Goal: Transaction & Acquisition: Book appointment/travel/reservation

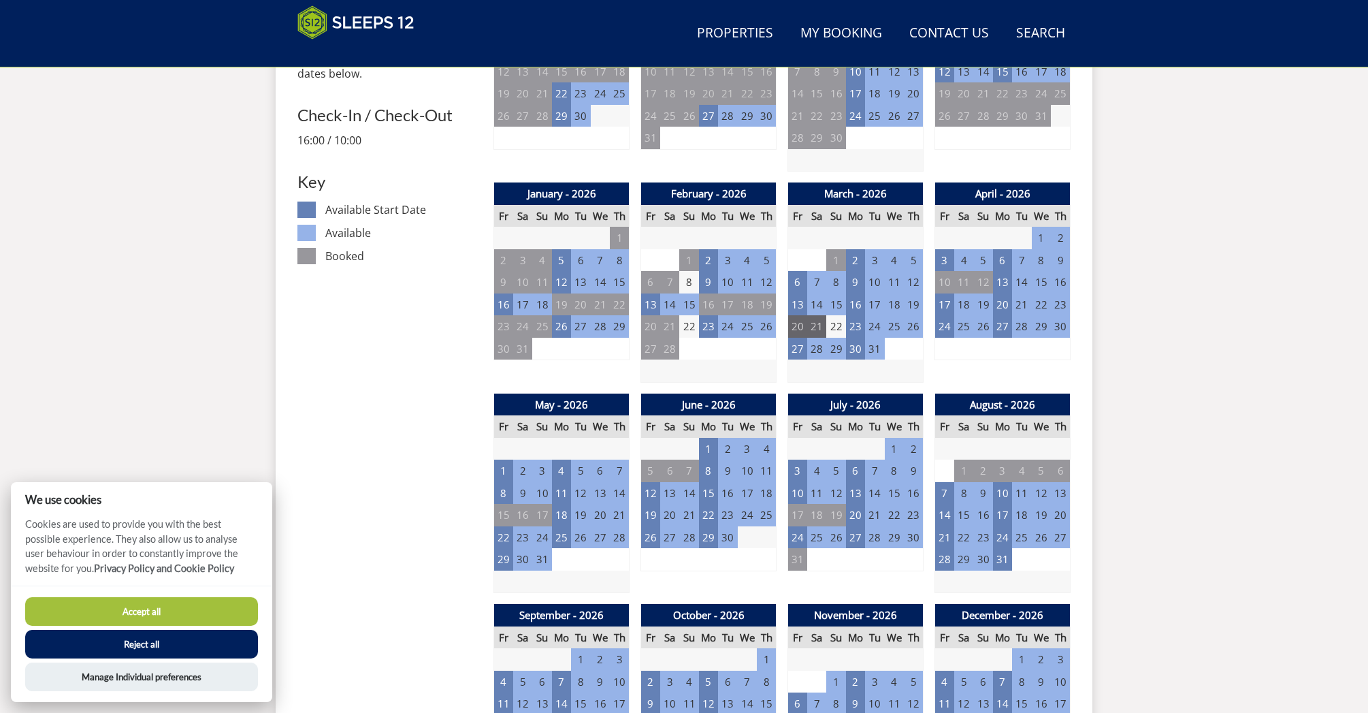
scroll to position [703, 0]
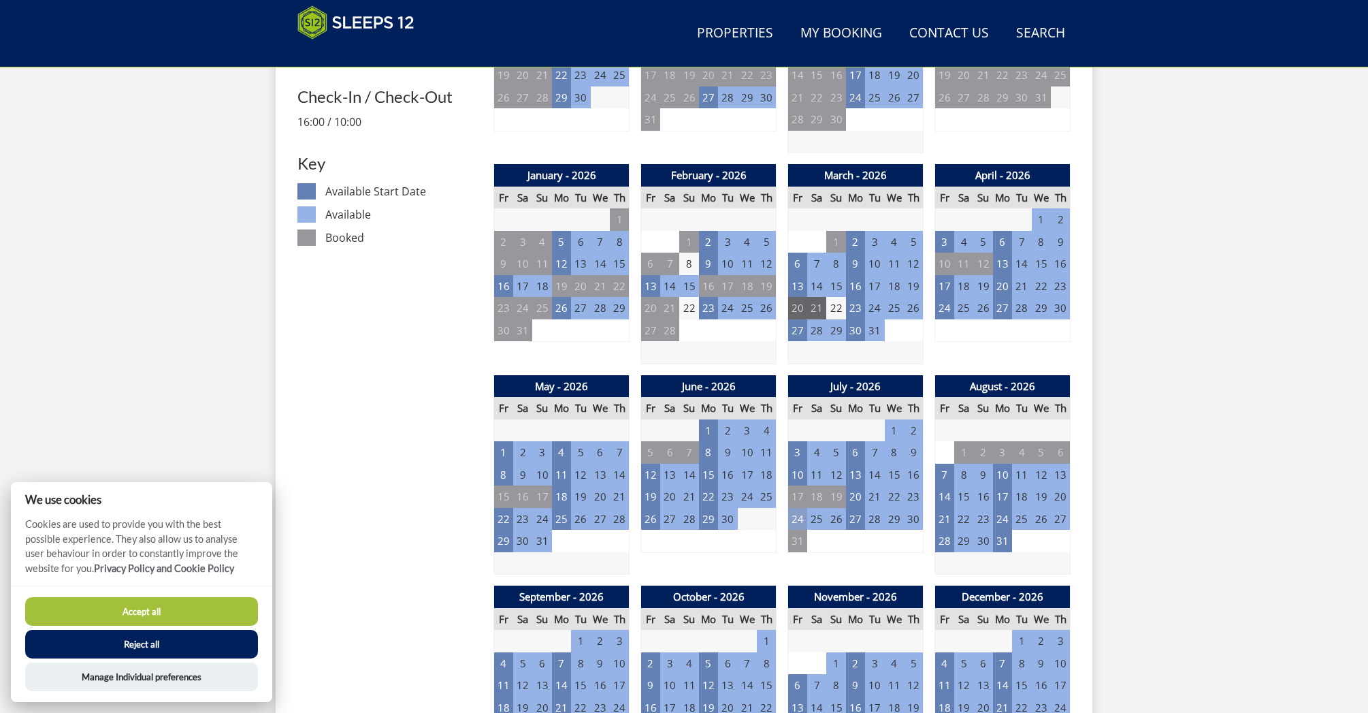
click at [797, 515] on td "24" at bounding box center [797, 519] width 19 height 22
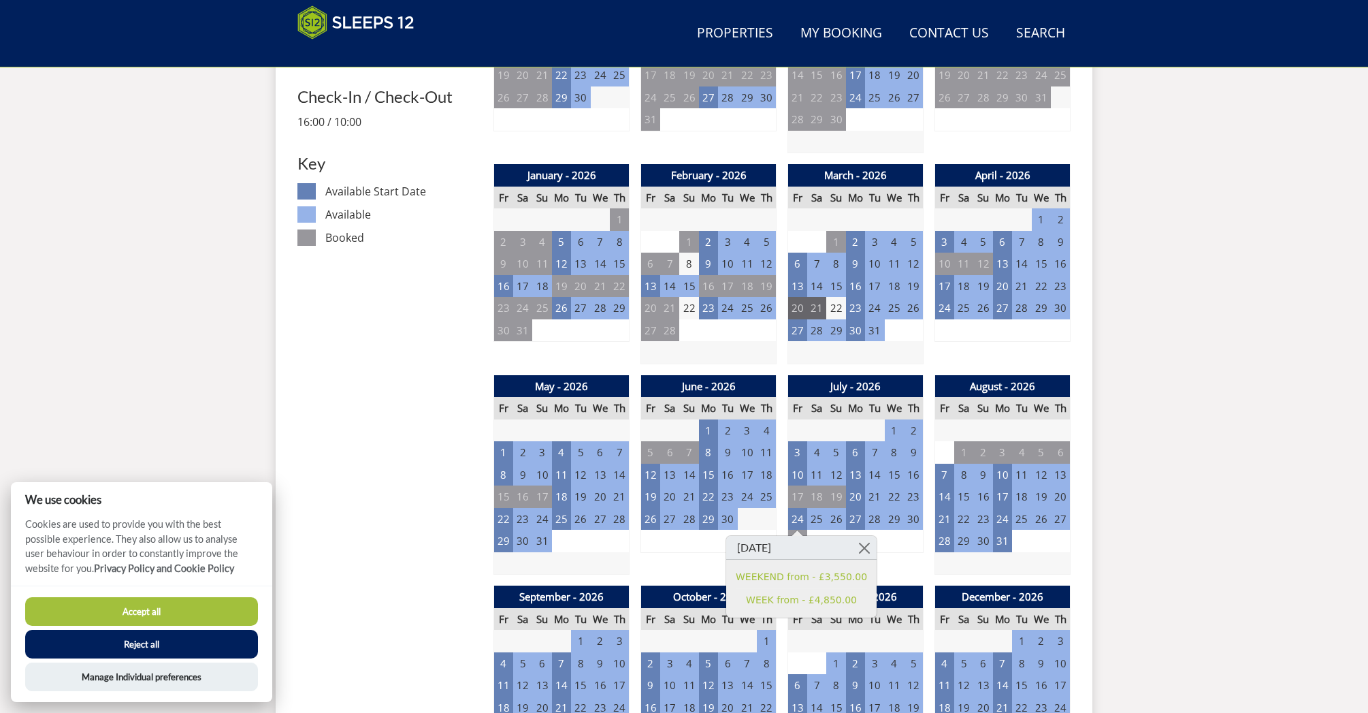
click at [1204, 532] on div "Search Menu Properties My Booking Contact Us [PHONE_NUMBER] Search Check Availa…" at bounding box center [684, 699] width 1368 height 2744
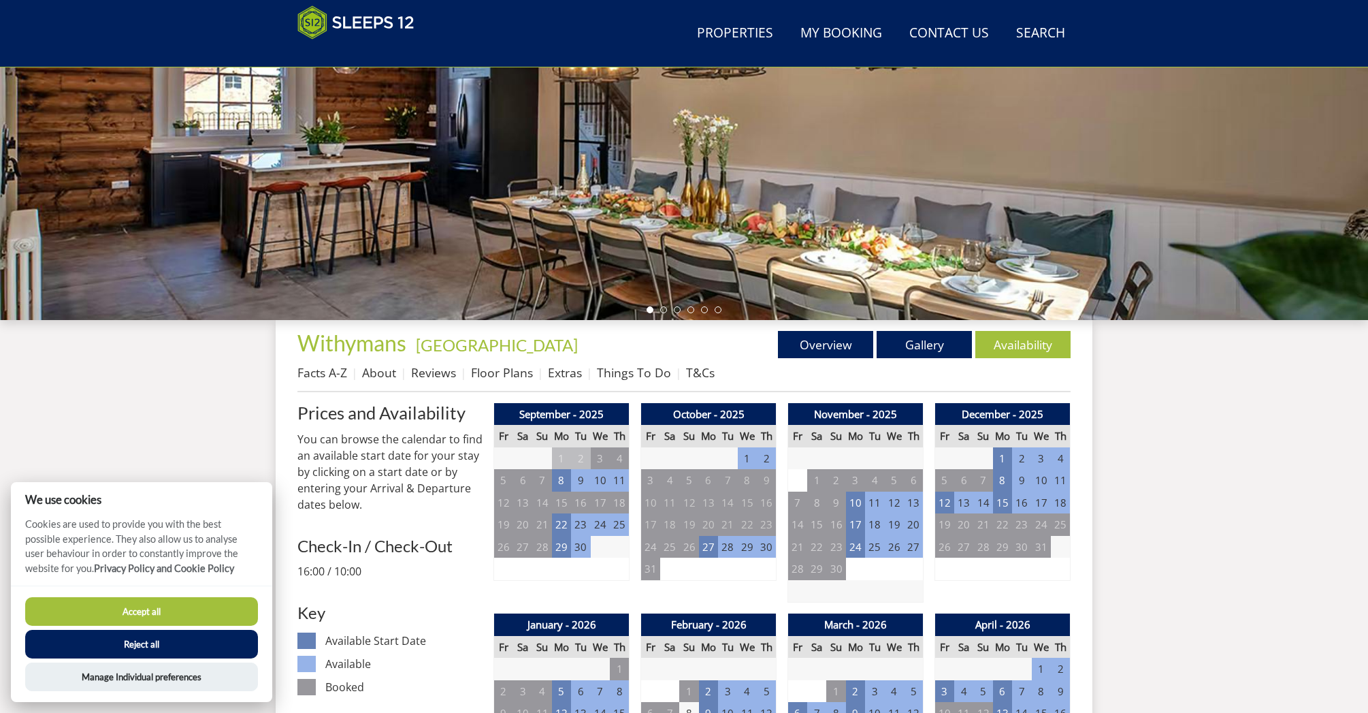
scroll to position [263, 0]
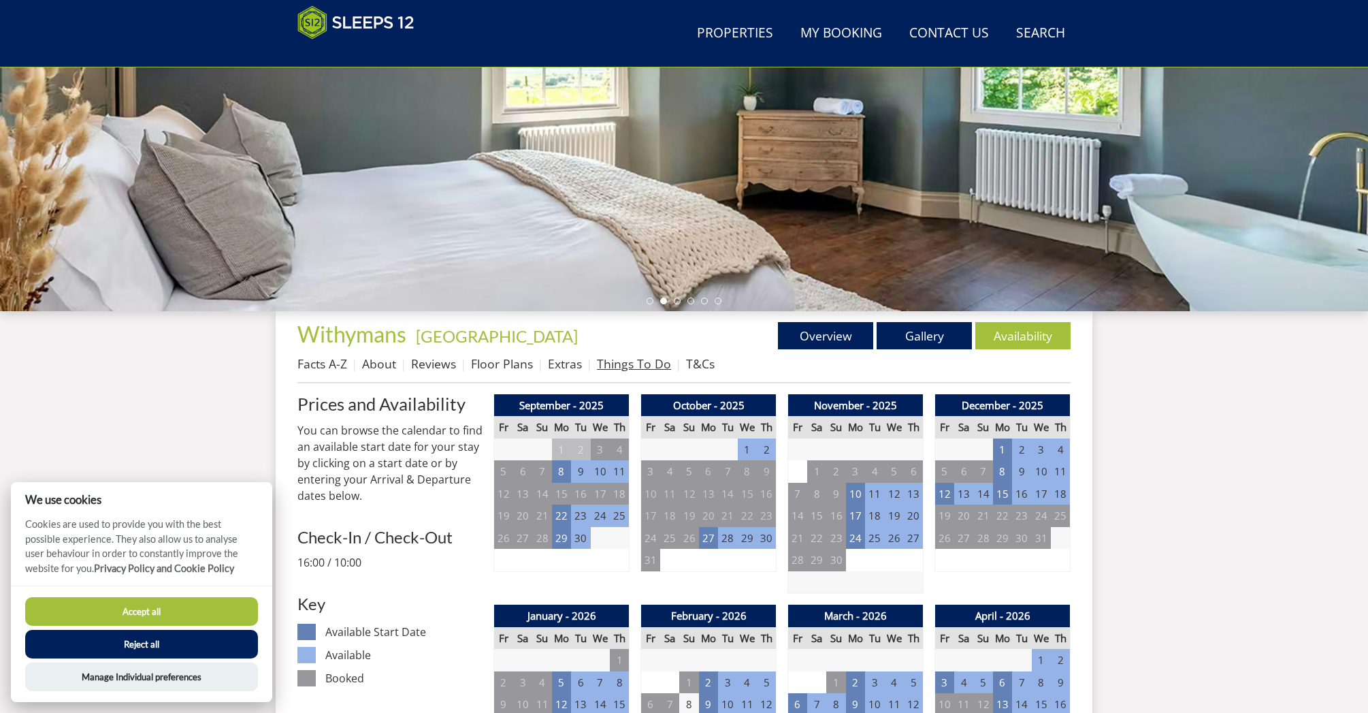
click at [632, 361] on link "Things To Do" at bounding box center [634, 363] width 74 height 16
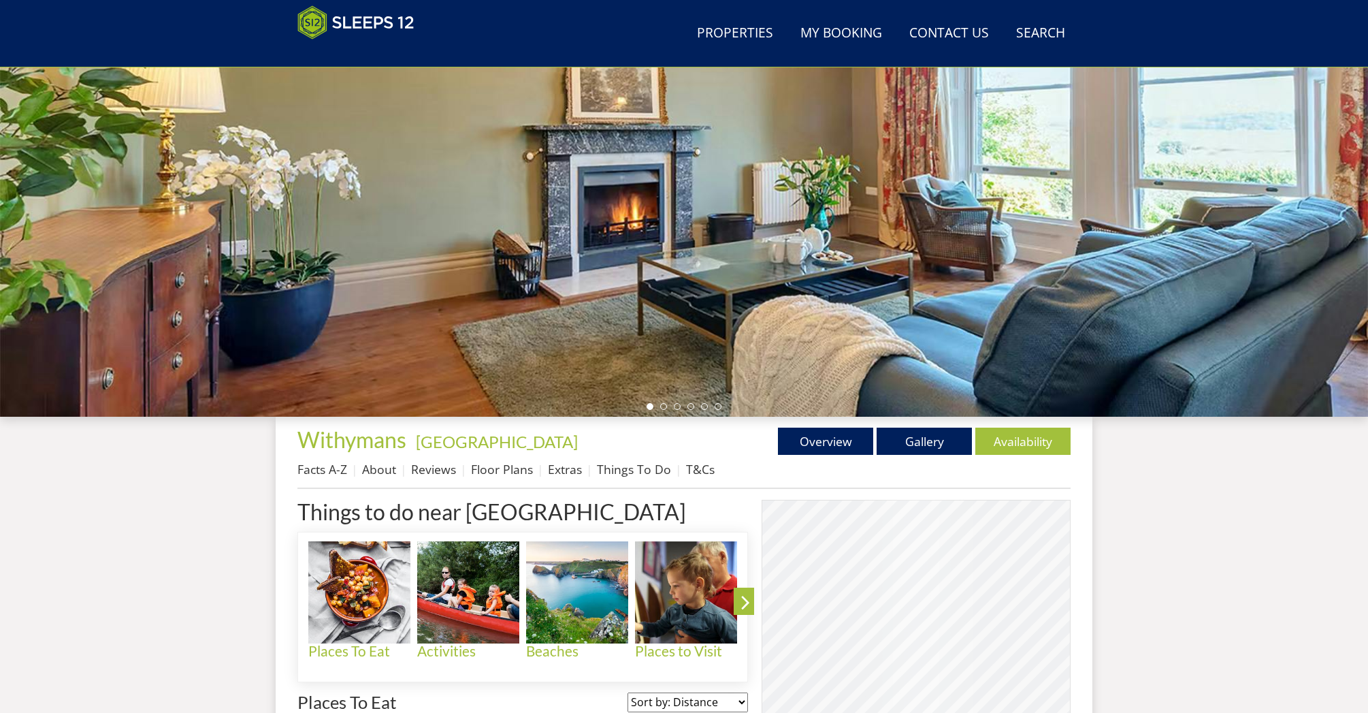
scroll to position [171, 0]
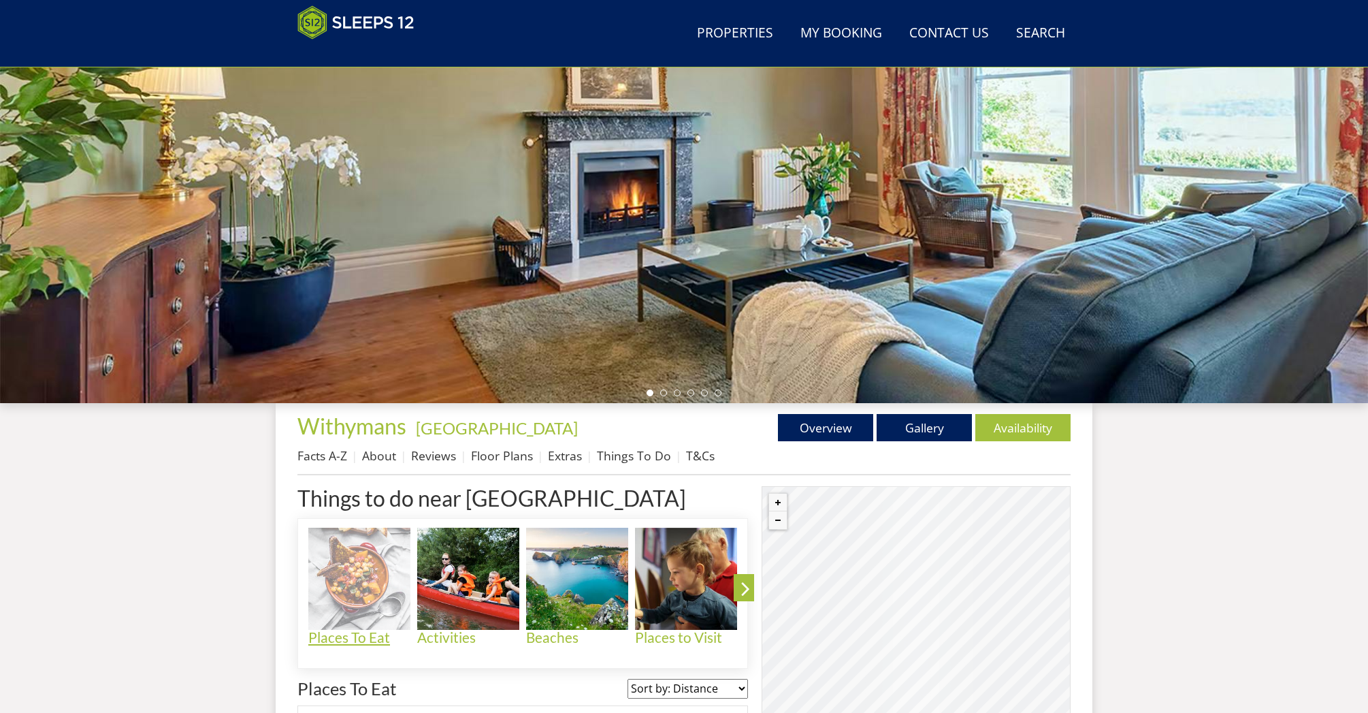
click at [351, 636] on h4 "Places To Eat" at bounding box center [359, 638] width 102 height 16
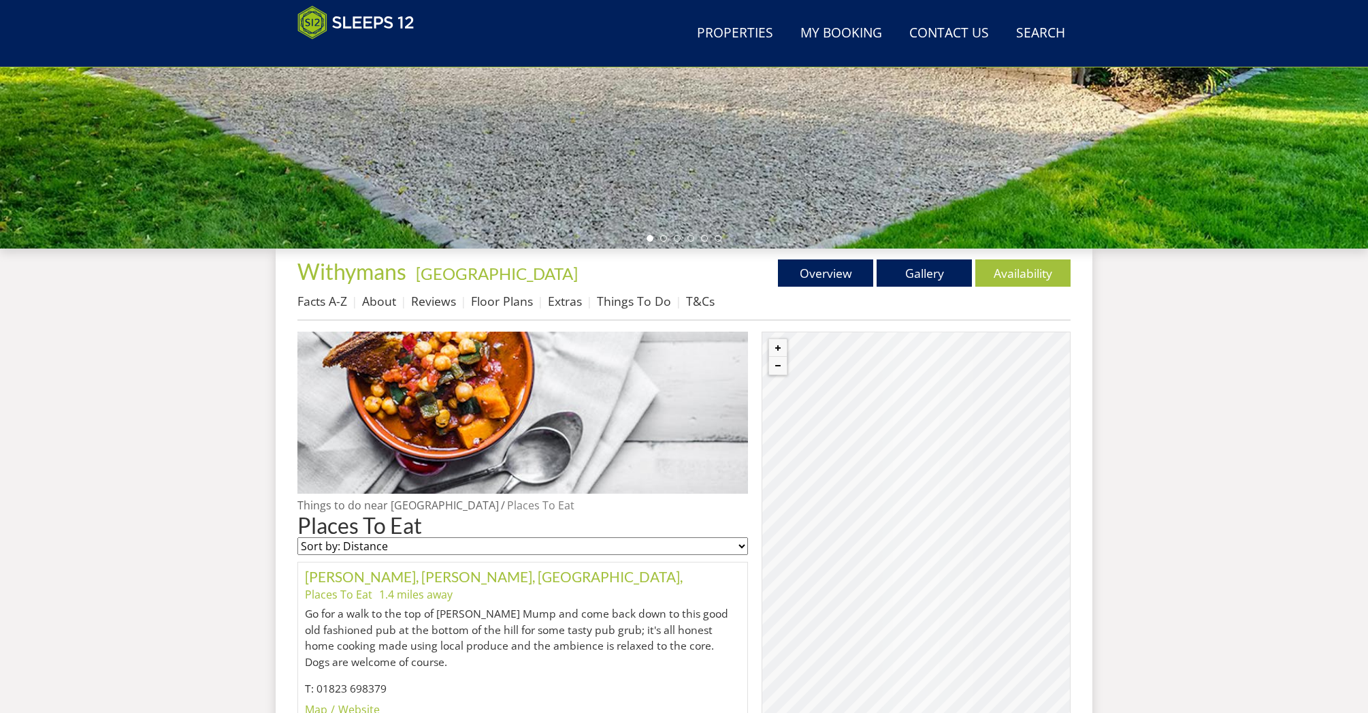
scroll to position [329, 0]
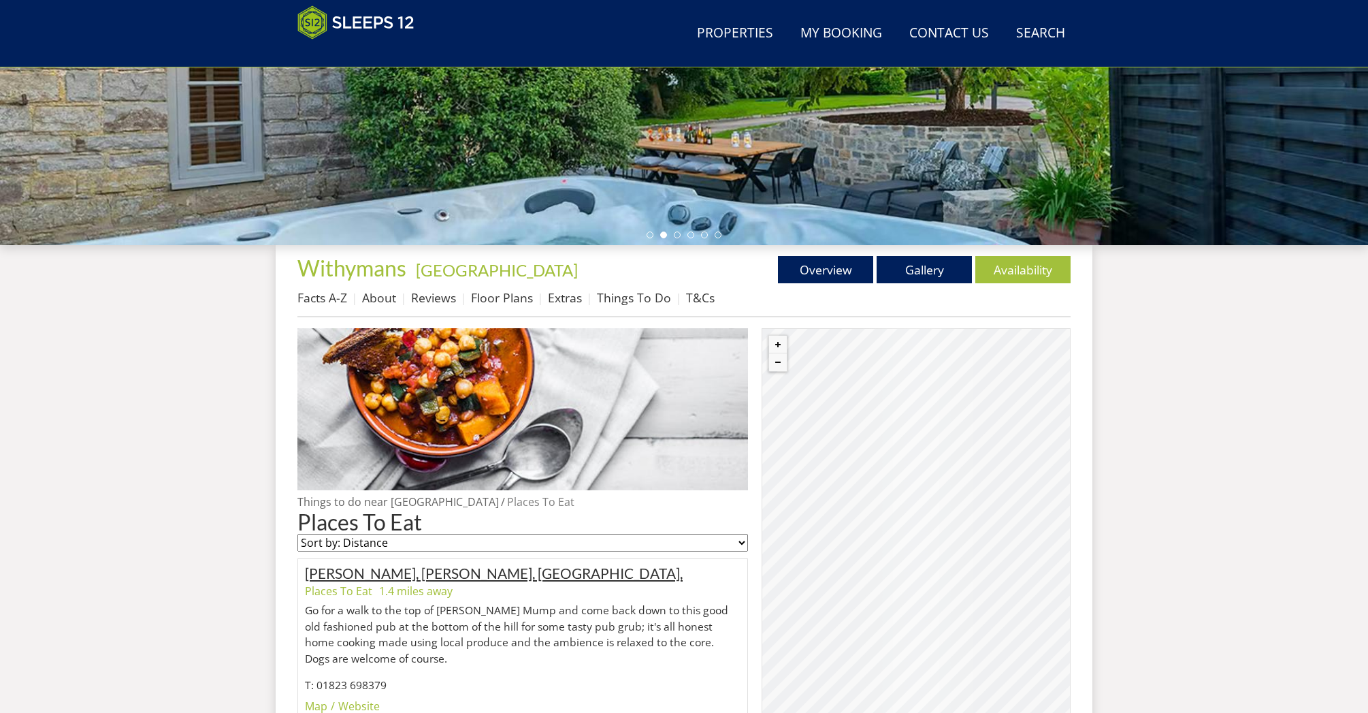
click at [371, 579] on link "[PERSON_NAME], [PERSON_NAME], [GEOGRAPHIC_DATA]," at bounding box center [494, 572] width 378 height 17
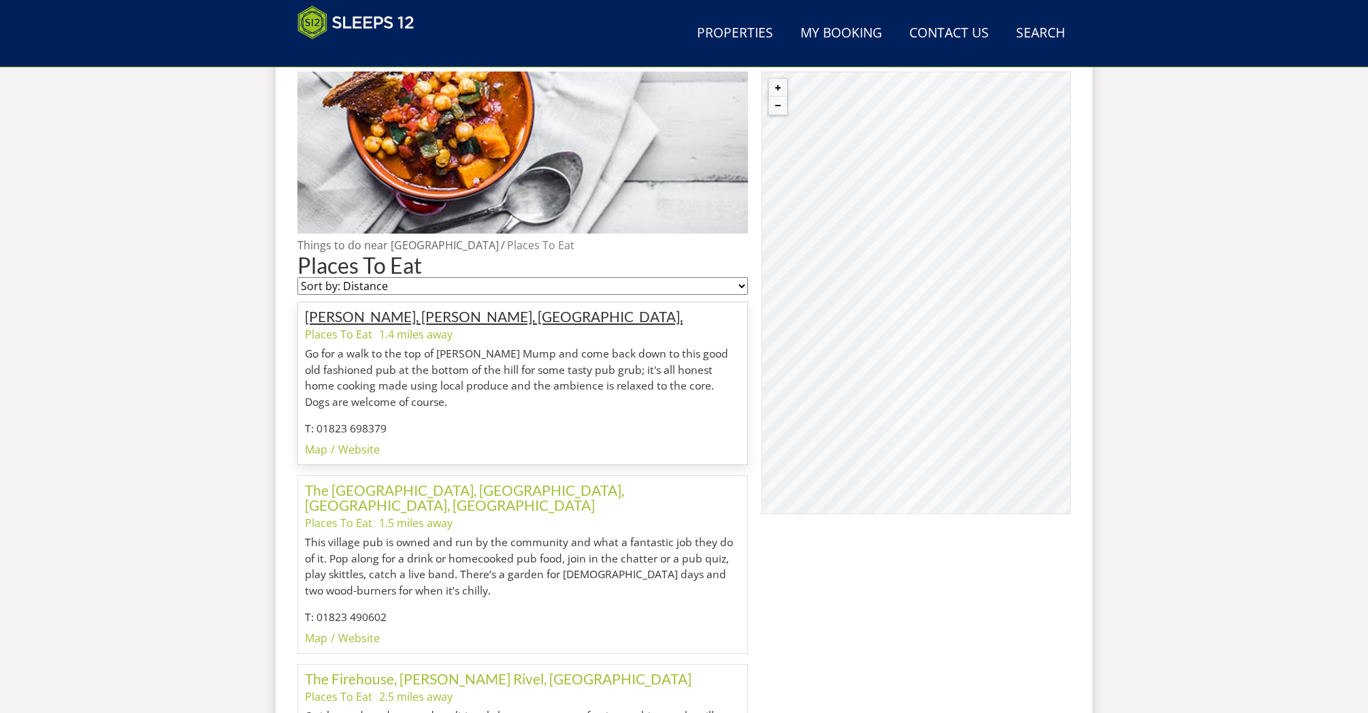
scroll to position [656, 0]
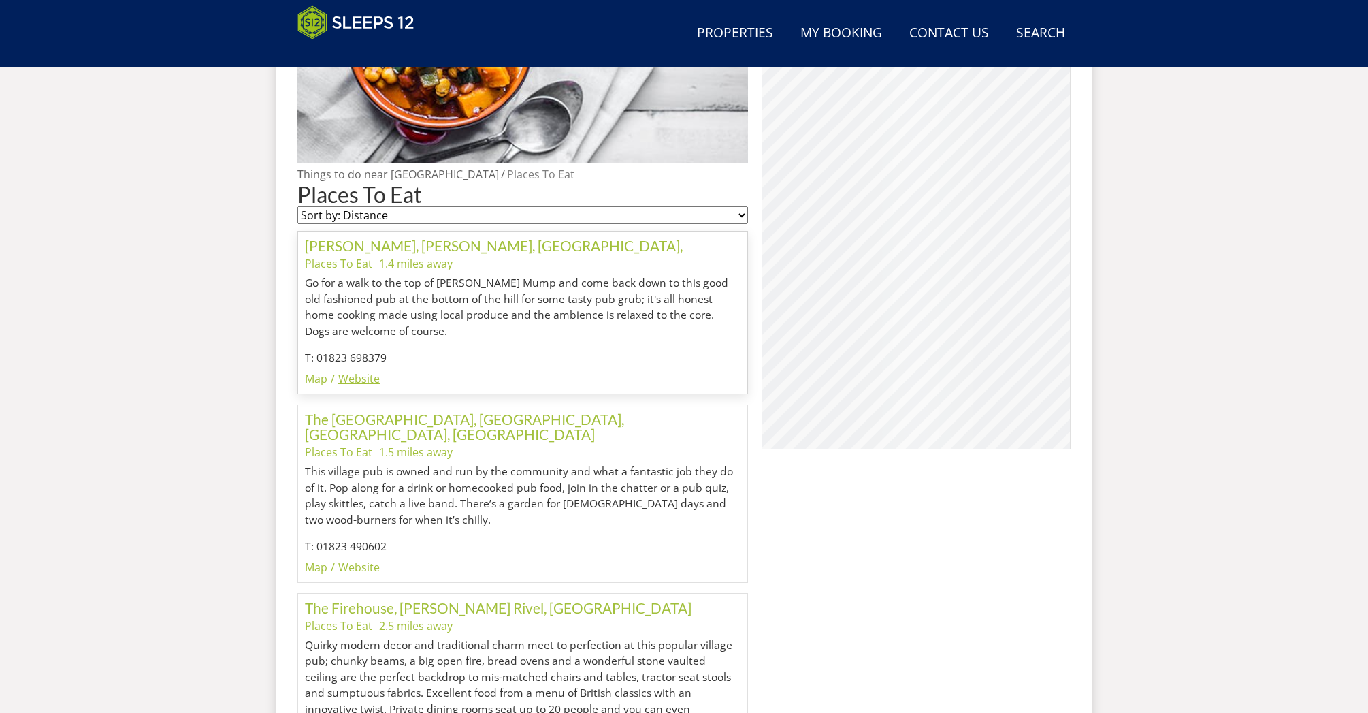
click at [368, 380] on link "Website" at bounding box center [359, 378] width 42 height 15
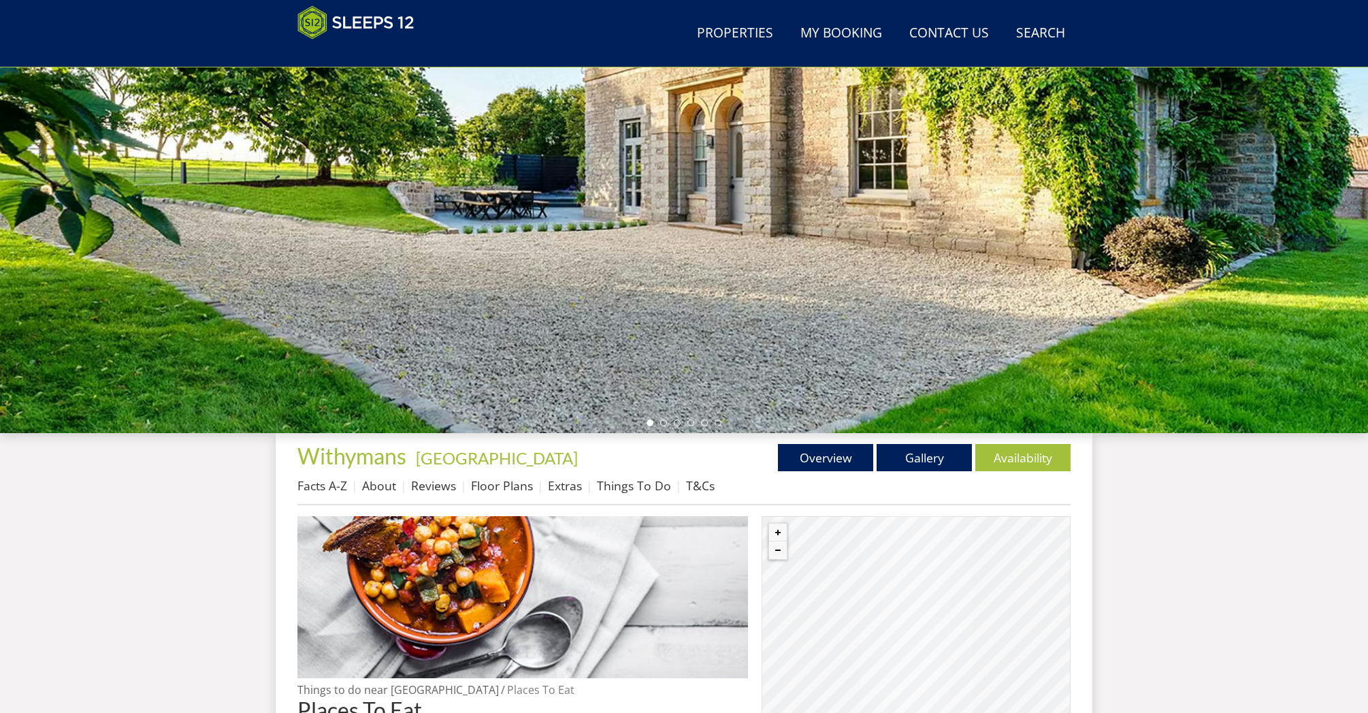
scroll to position [142, 0]
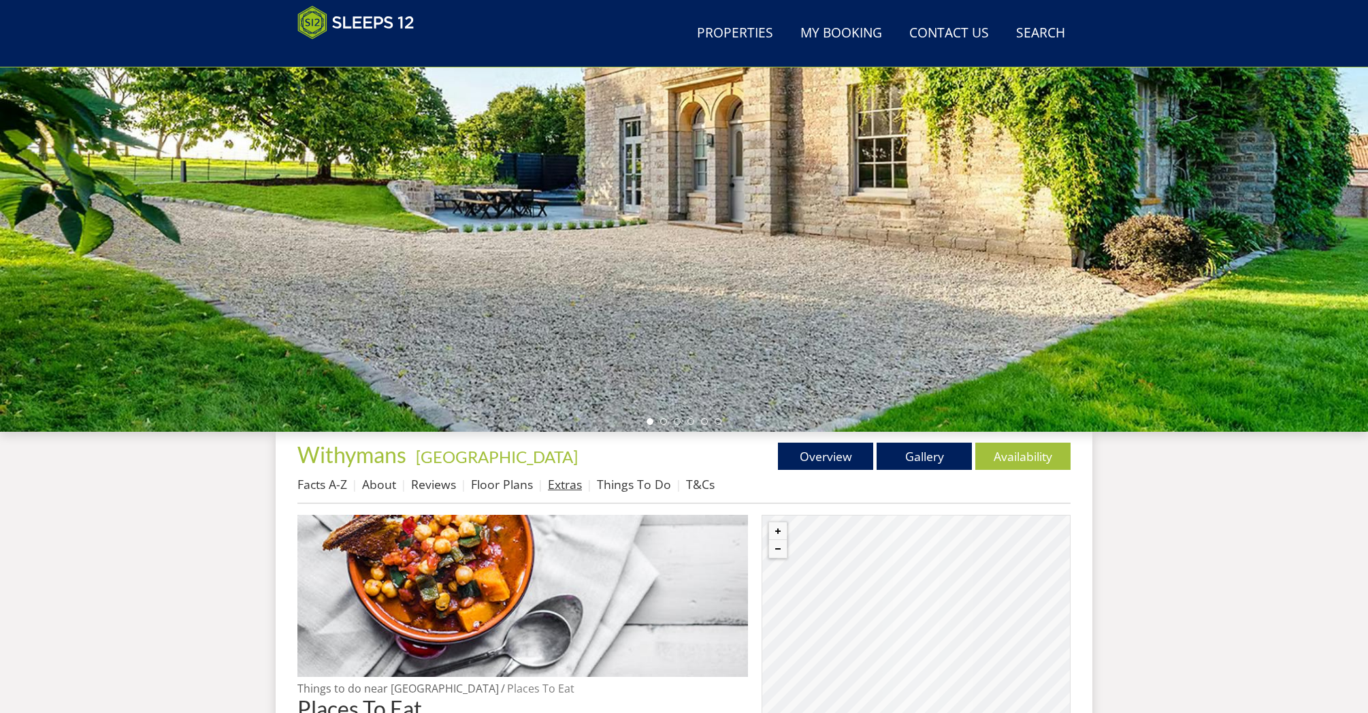
click at [557, 486] on link "Extras" at bounding box center [565, 484] width 34 height 16
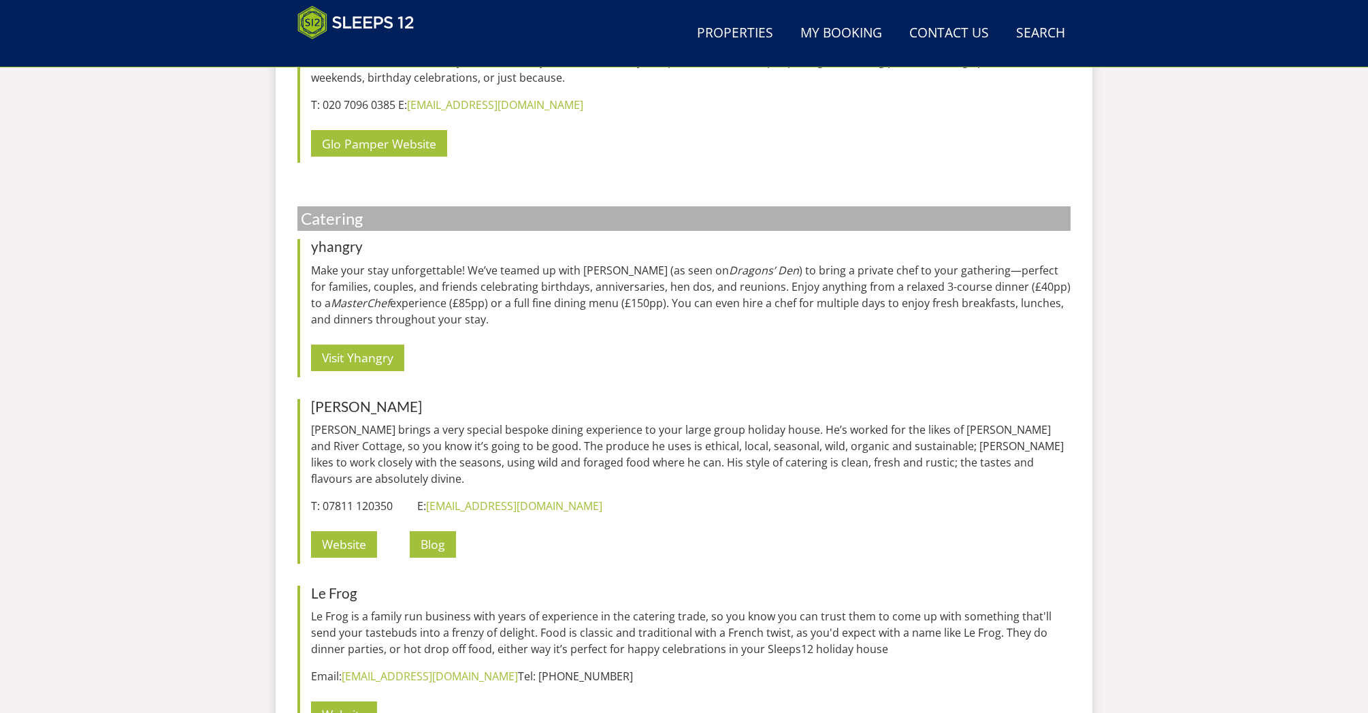
scroll to position [1398, 0]
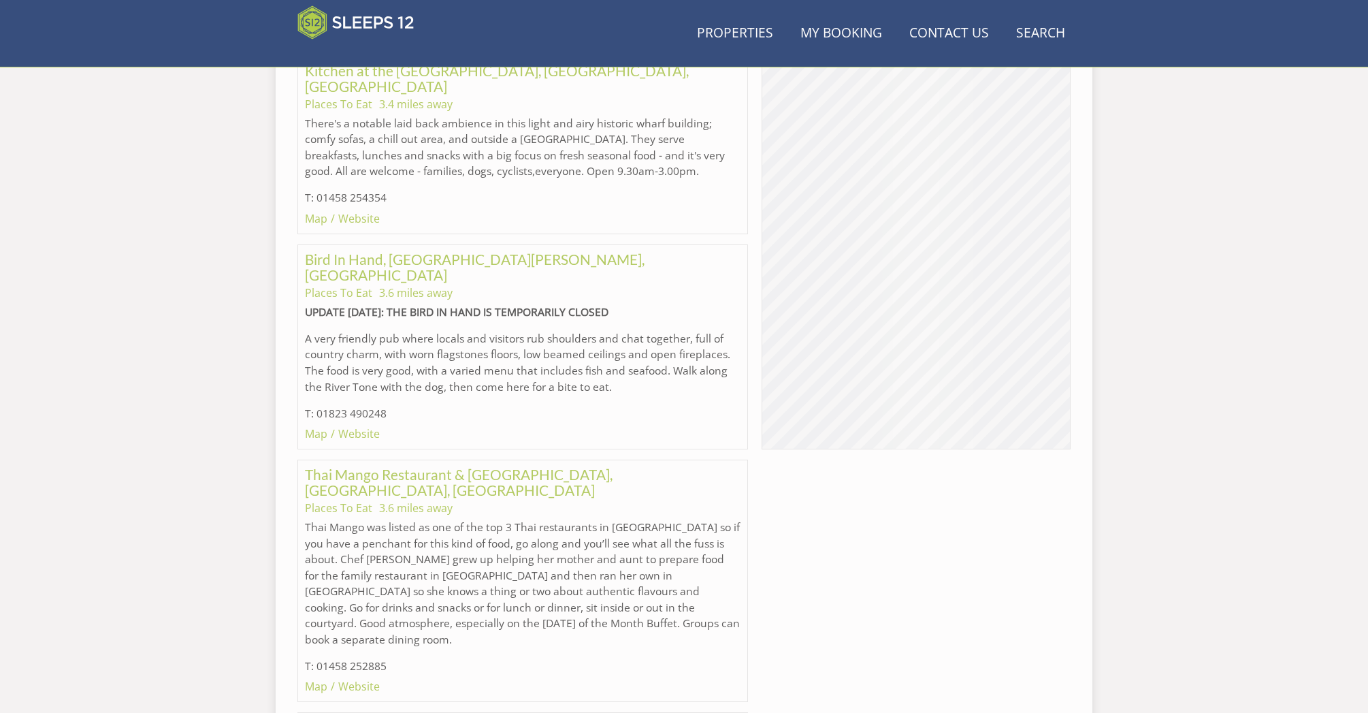
scroll to position [142, 0]
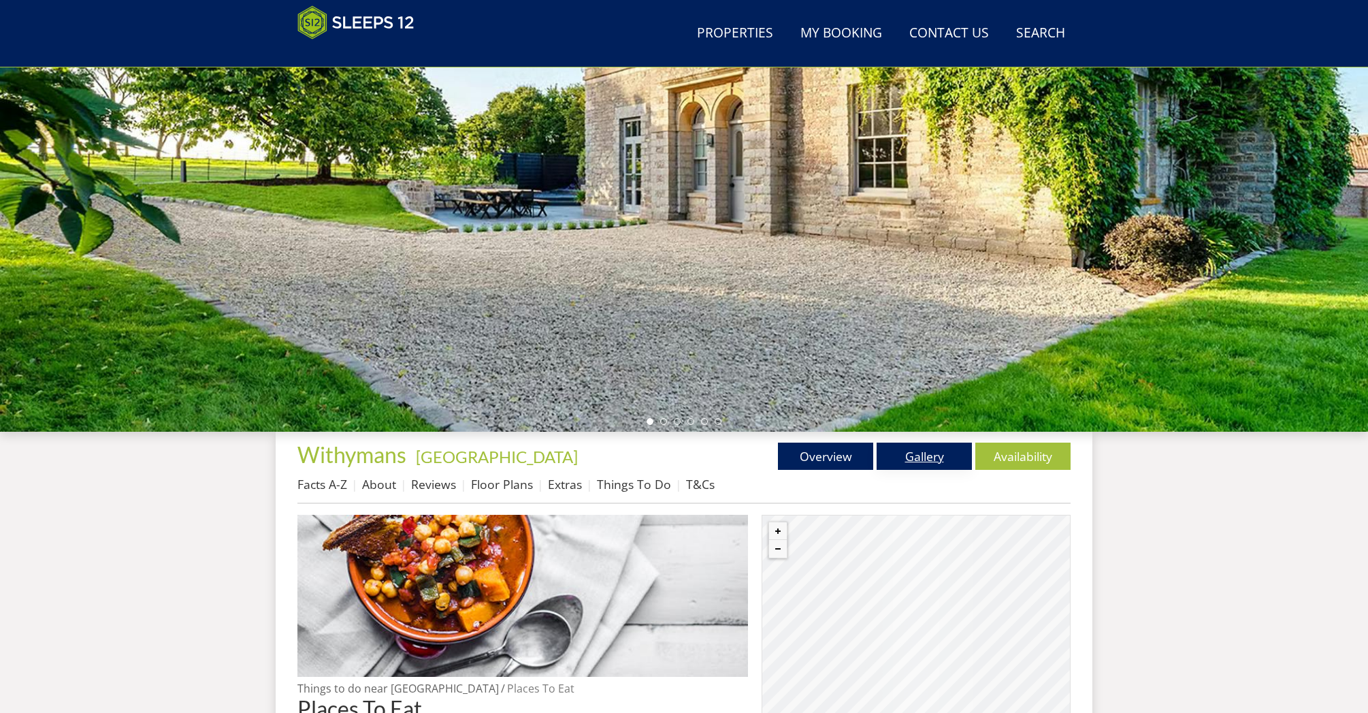
click at [933, 462] on link "Gallery" at bounding box center [924, 455] width 95 height 27
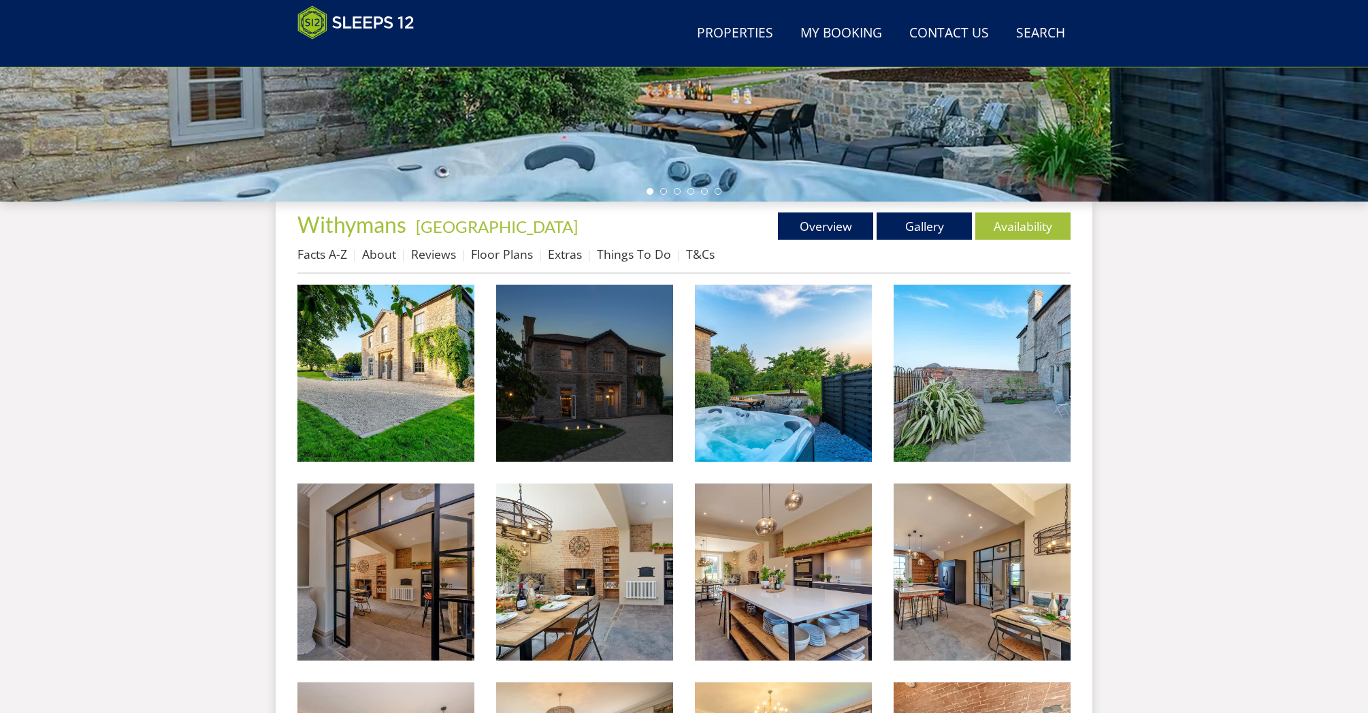
scroll to position [391, 0]
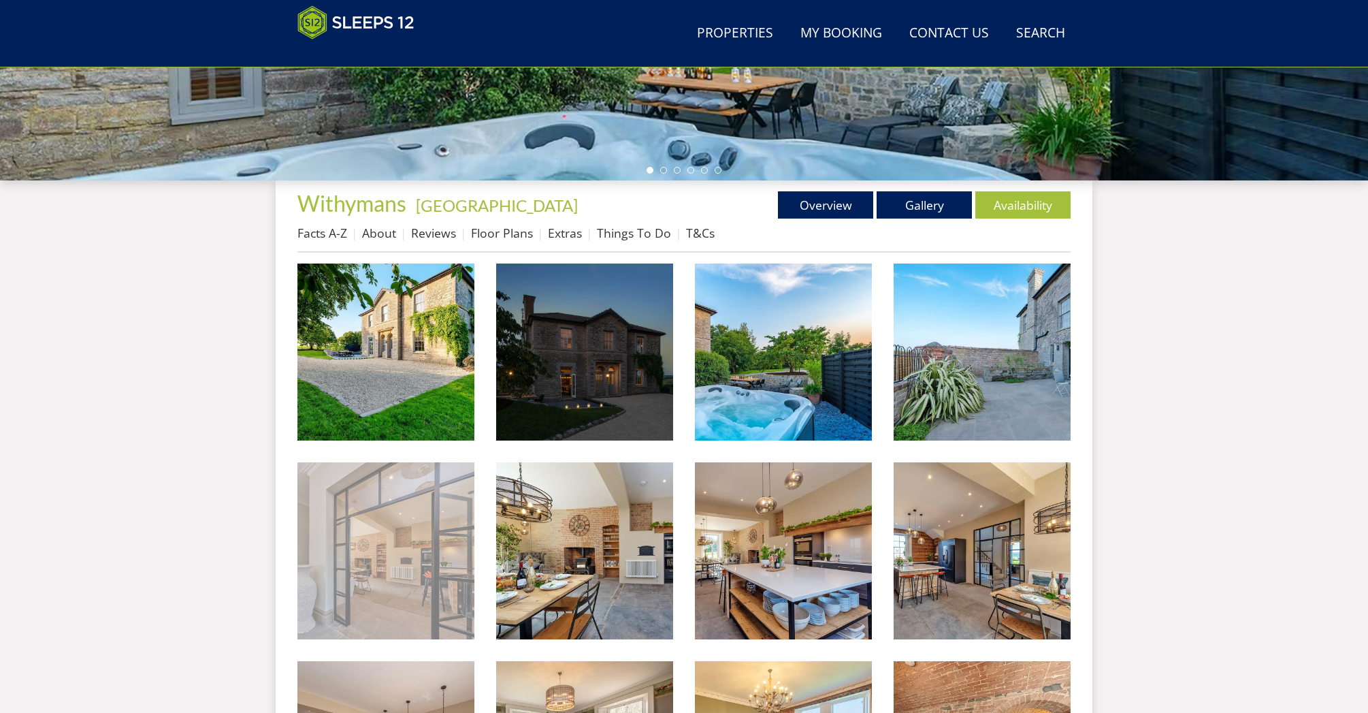
click at [408, 600] on img at bounding box center [385, 550] width 177 height 177
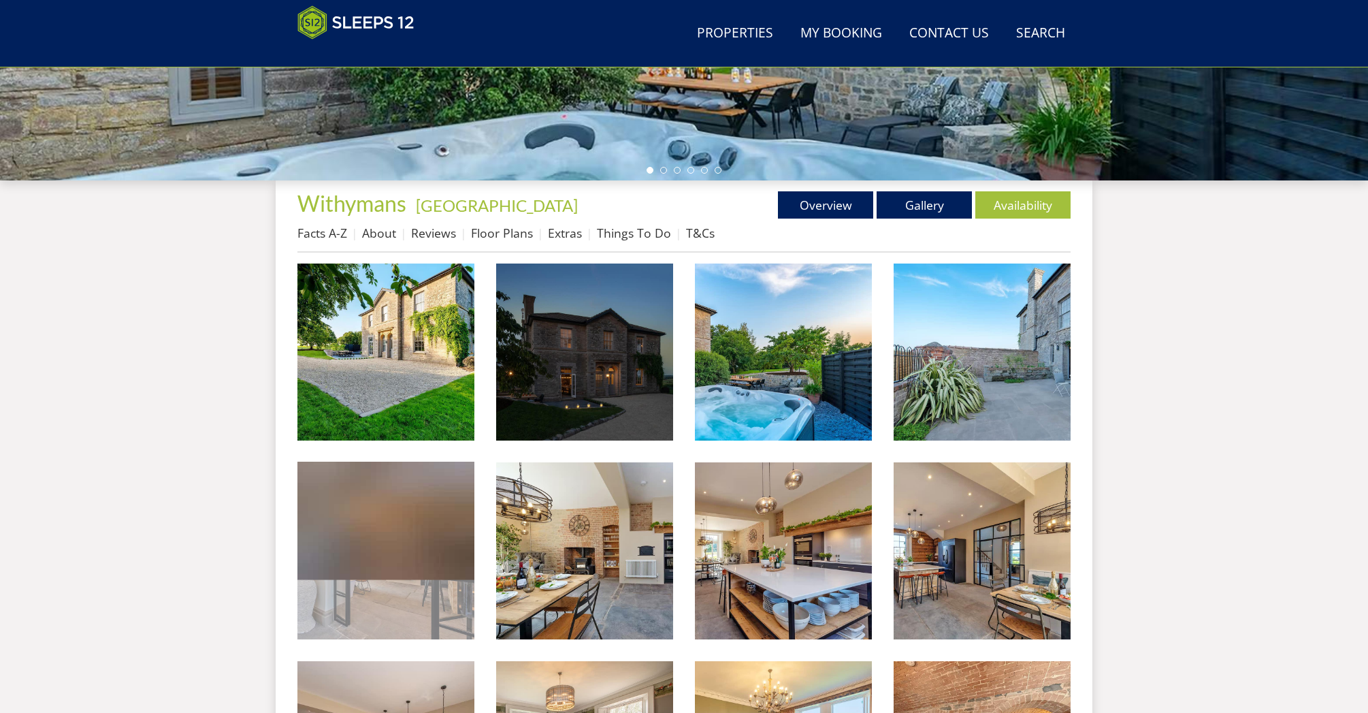
scroll to position [391, 0]
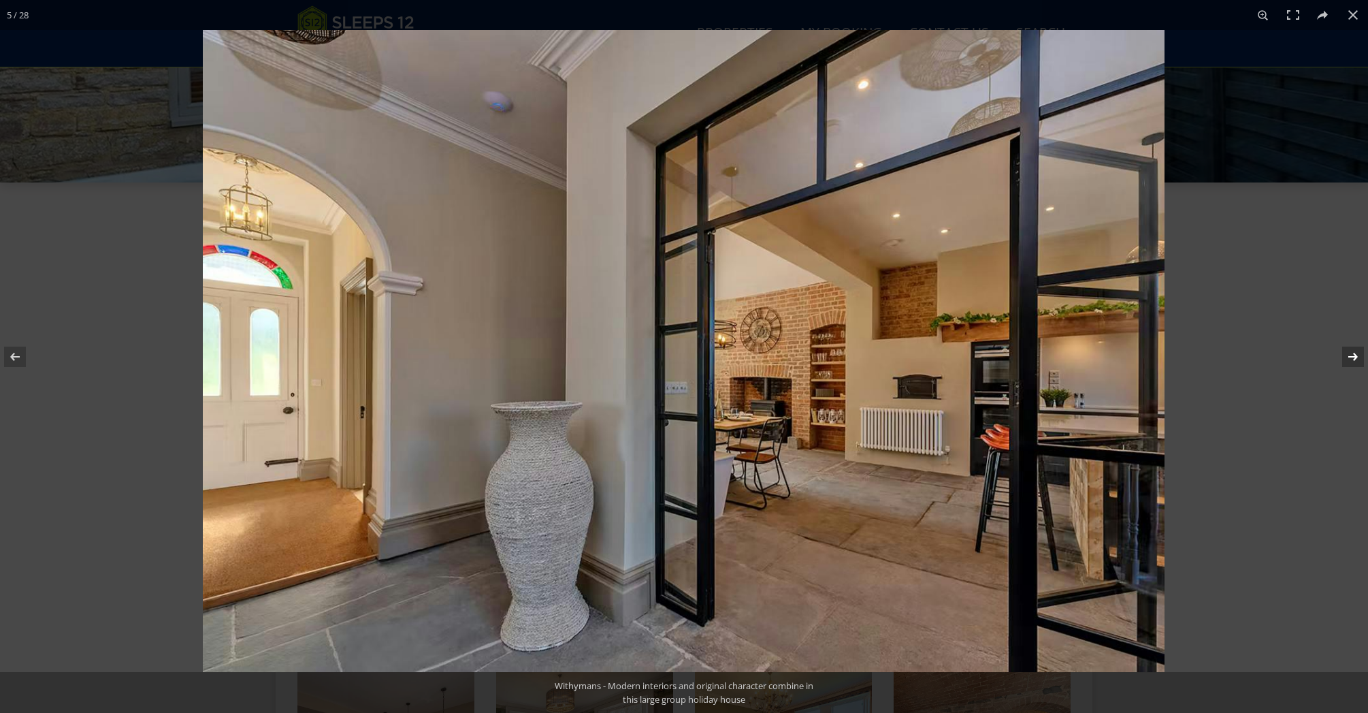
click at [1356, 358] on button at bounding box center [1344, 357] width 48 height 68
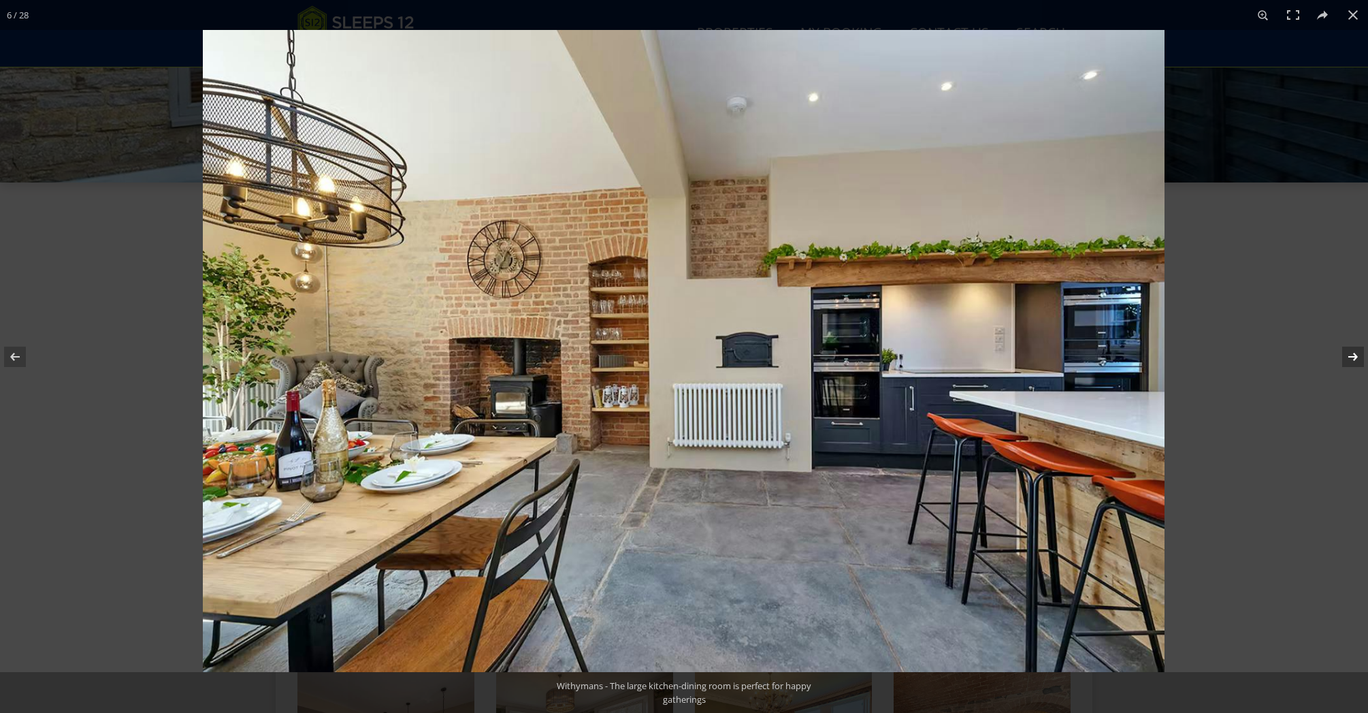
click at [1356, 358] on button at bounding box center [1344, 357] width 48 height 68
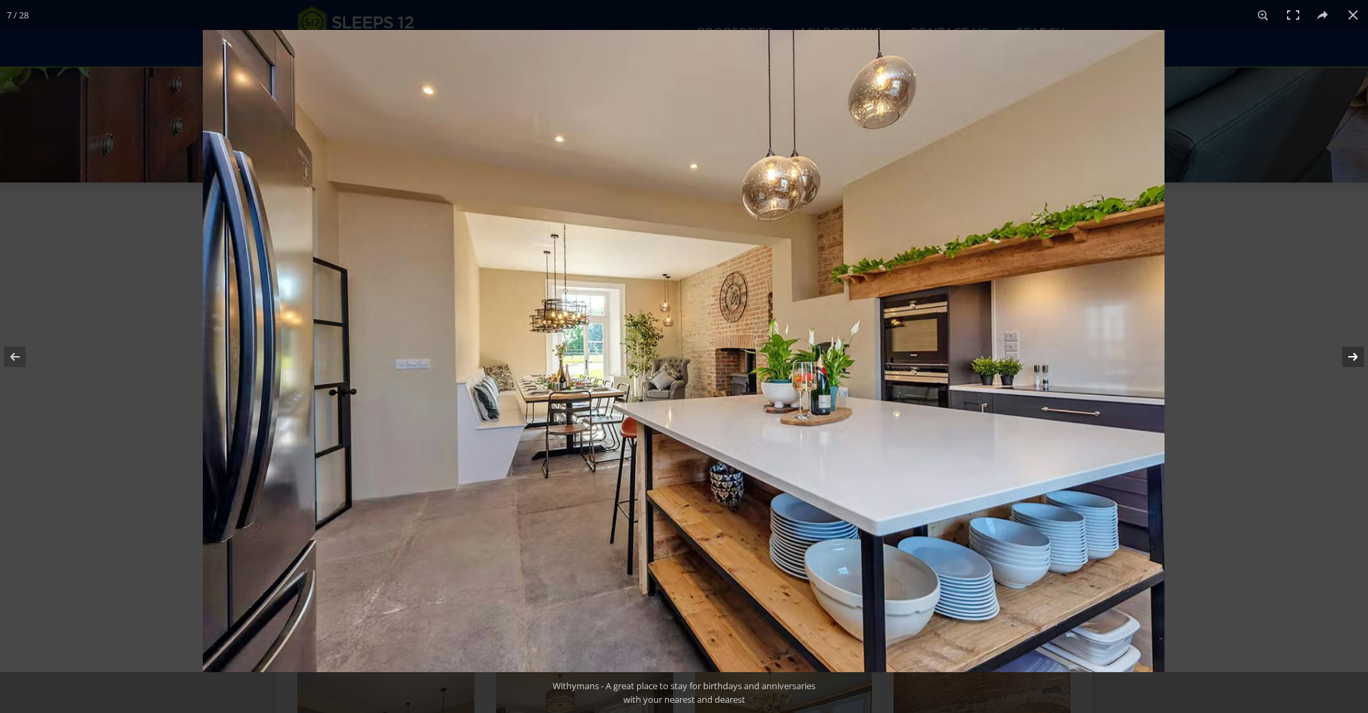
click at [1356, 358] on button at bounding box center [1344, 357] width 48 height 68
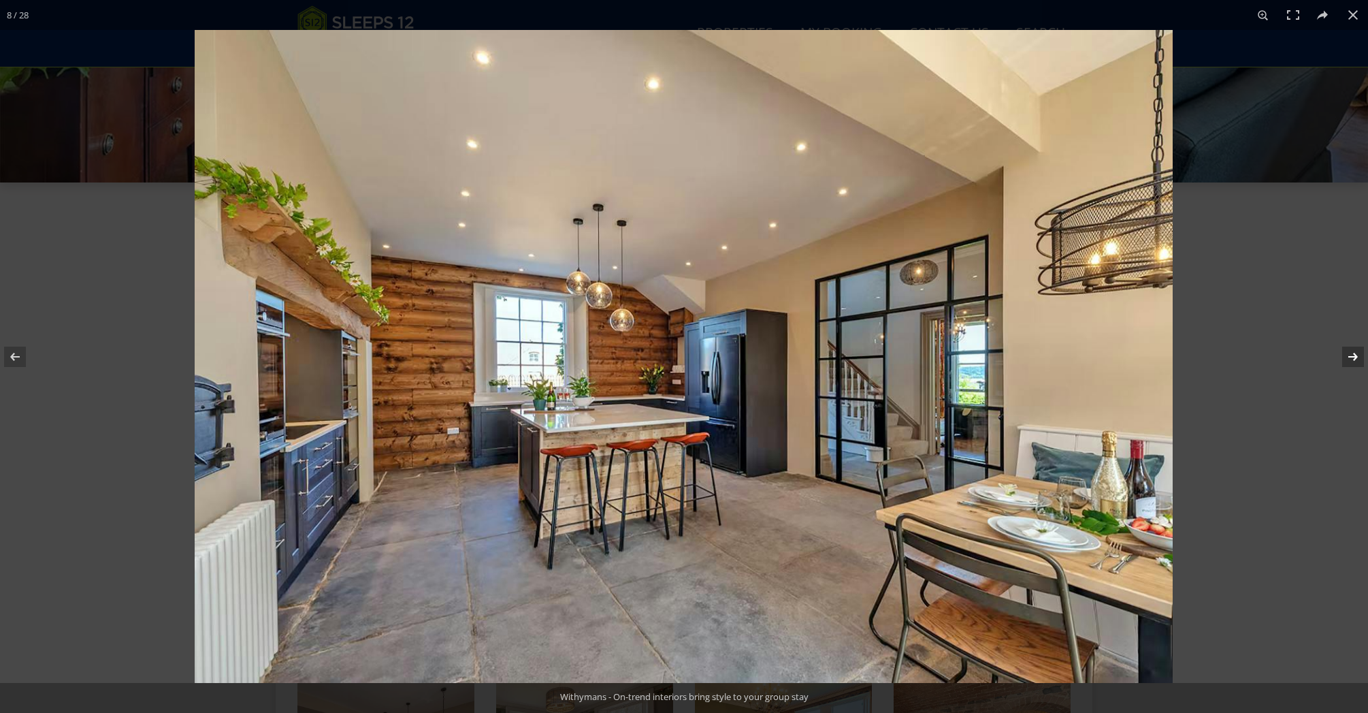
click at [1356, 358] on button at bounding box center [1344, 357] width 48 height 68
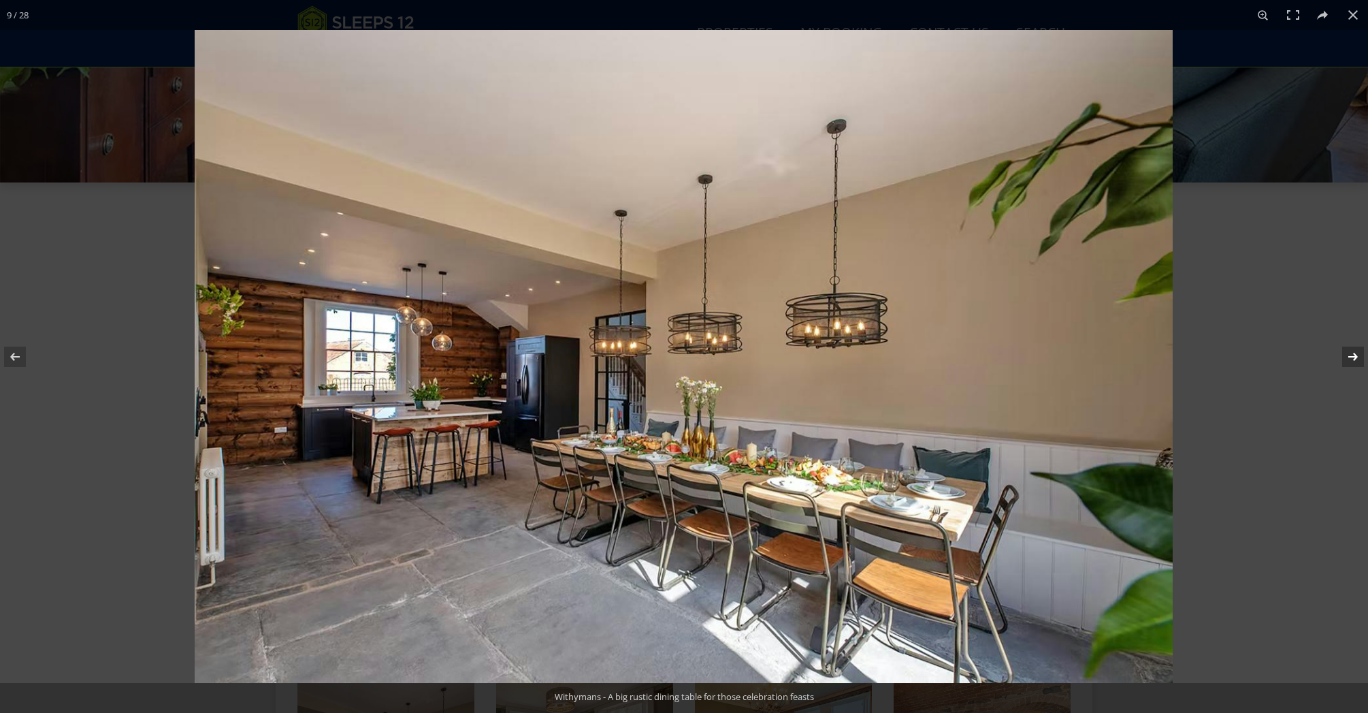
click at [1356, 358] on button at bounding box center [1344, 357] width 48 height 68
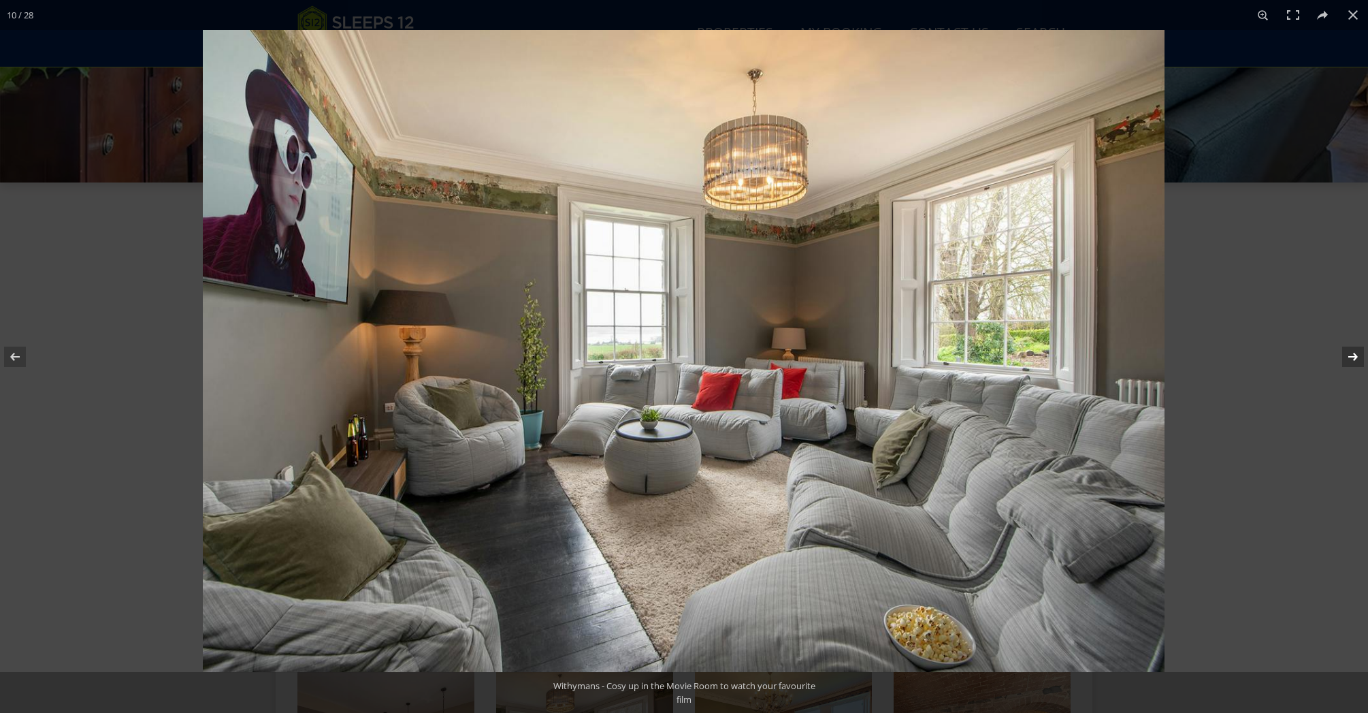
click at [1356, 358] on button at bounding box center [1344, 357] width 48 height 68
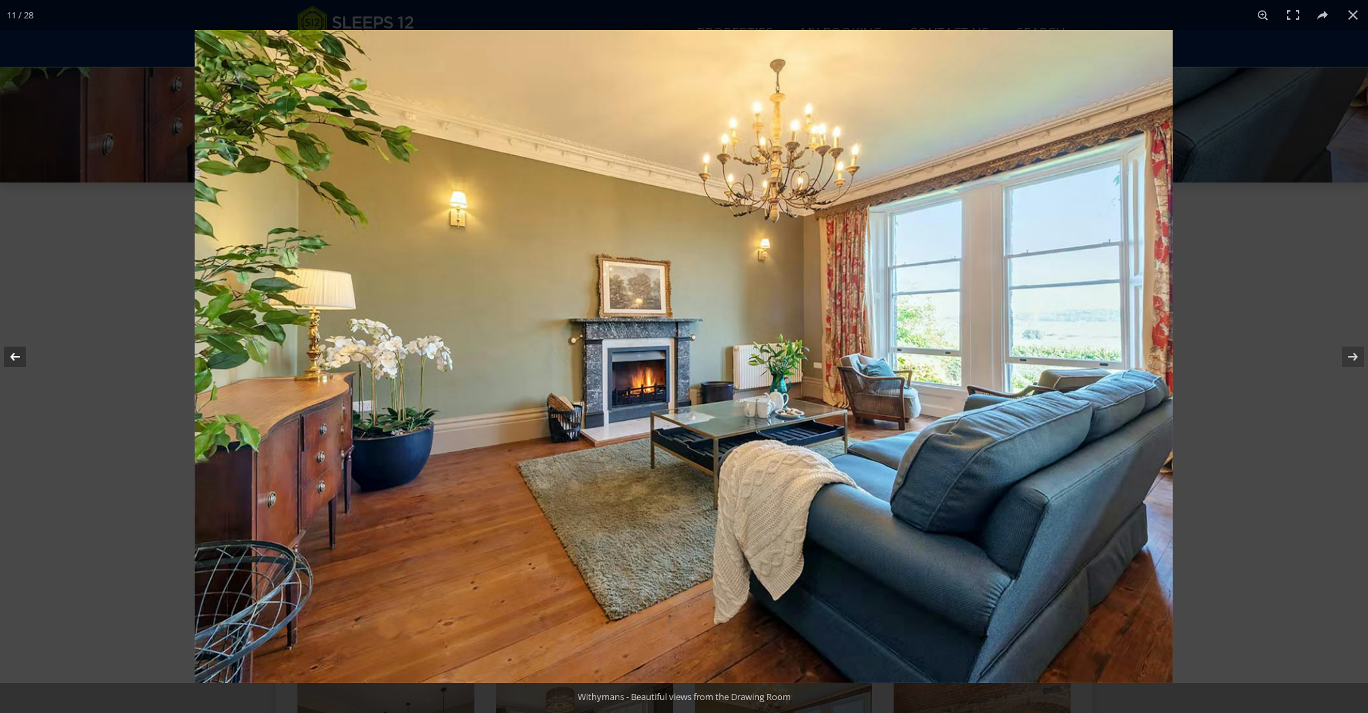
click at [20, 360] on button at bounding box center [24, 357] width 48 height 68
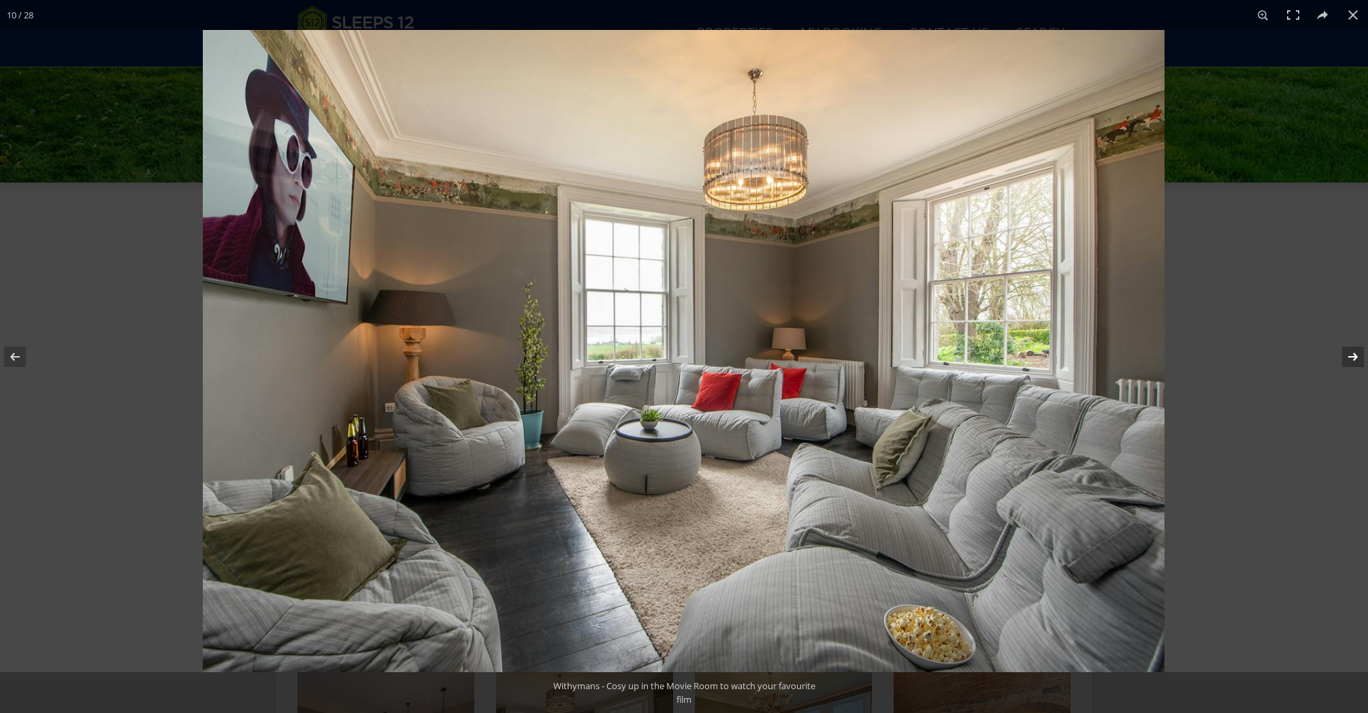
click at [1355, 352] on button at bounding box center [1344, 357] width 48 height 68
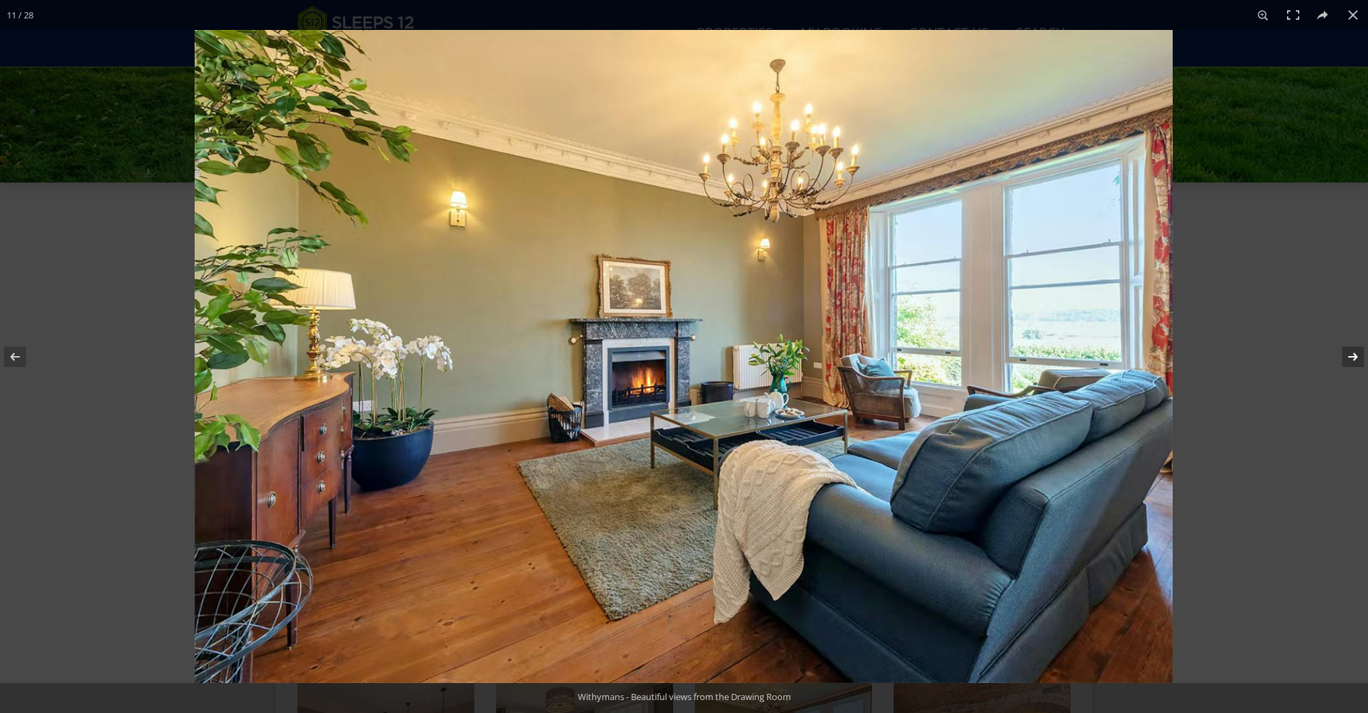
click at [1355, 353] on button at bounding box center [1344, 357] width 48 height 68
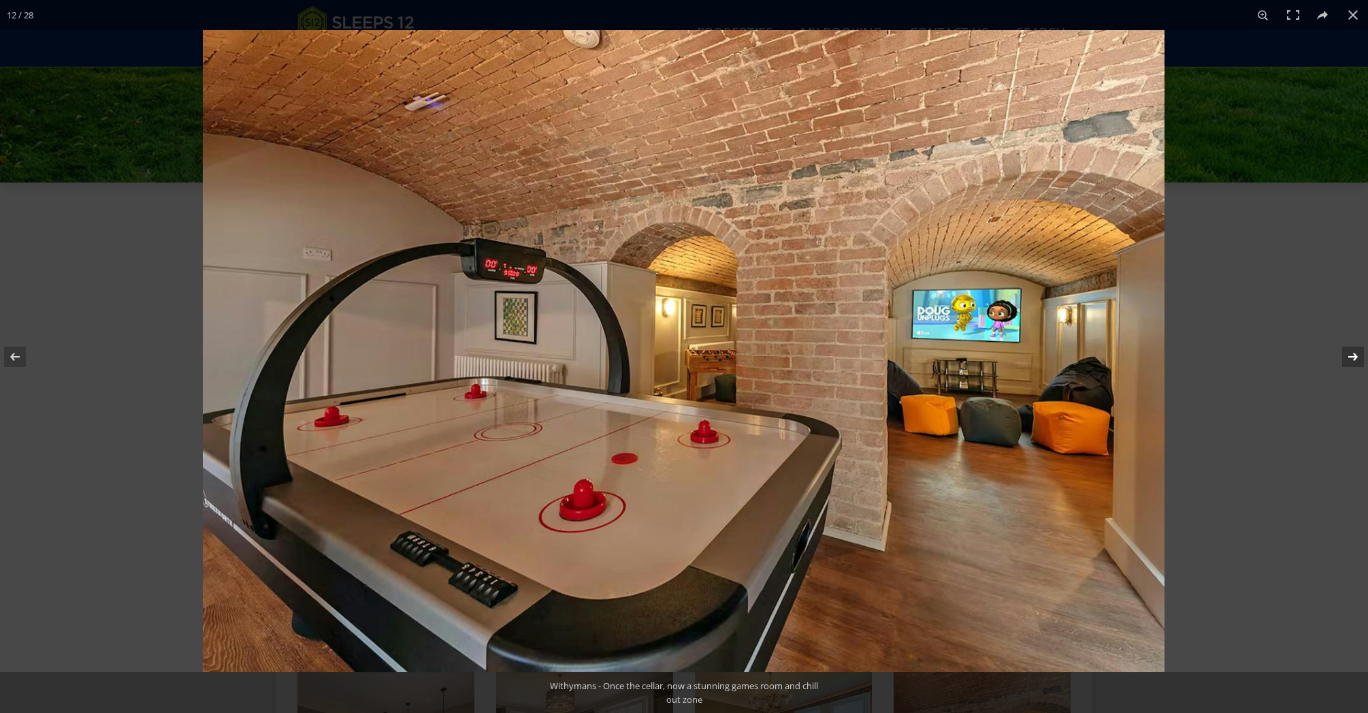
click at [1355, 353] on button at bounding box center [1344, 357] width 48 height 68
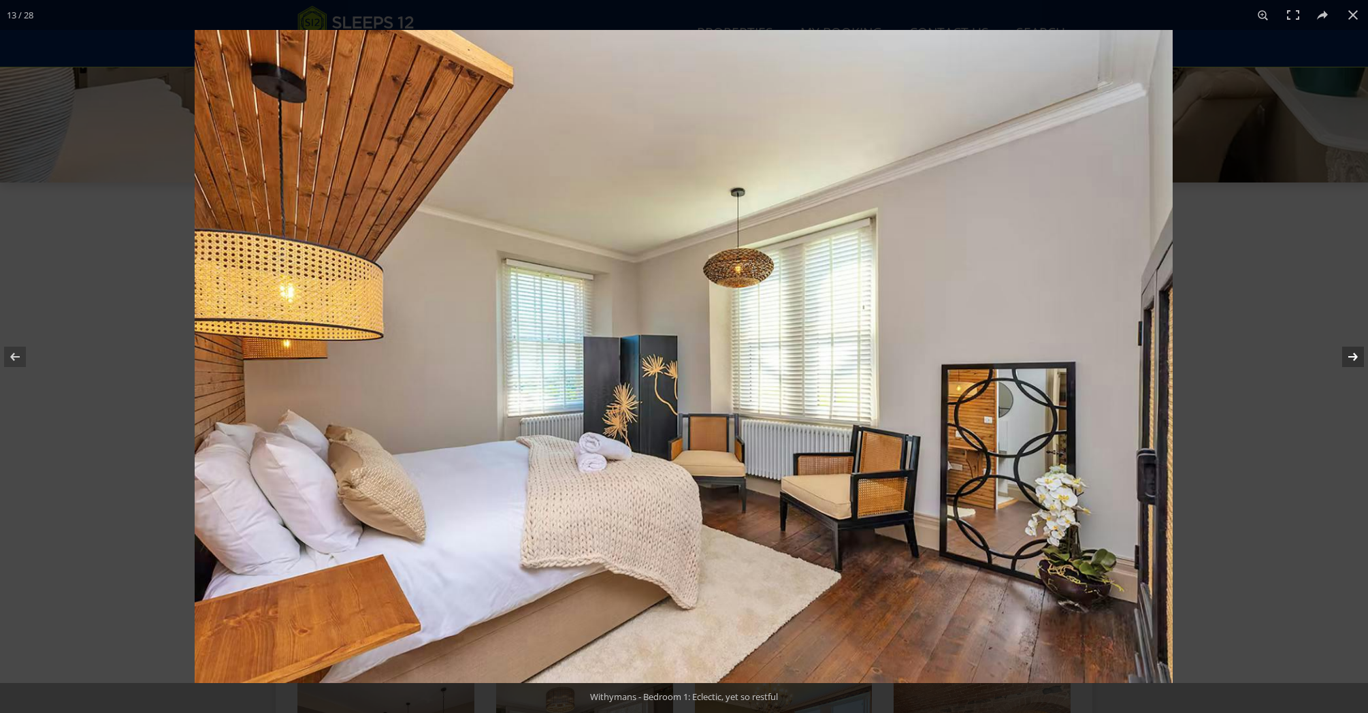
click at [1355, 353] on button at bounding box center [1344, 357] width 48 height 68
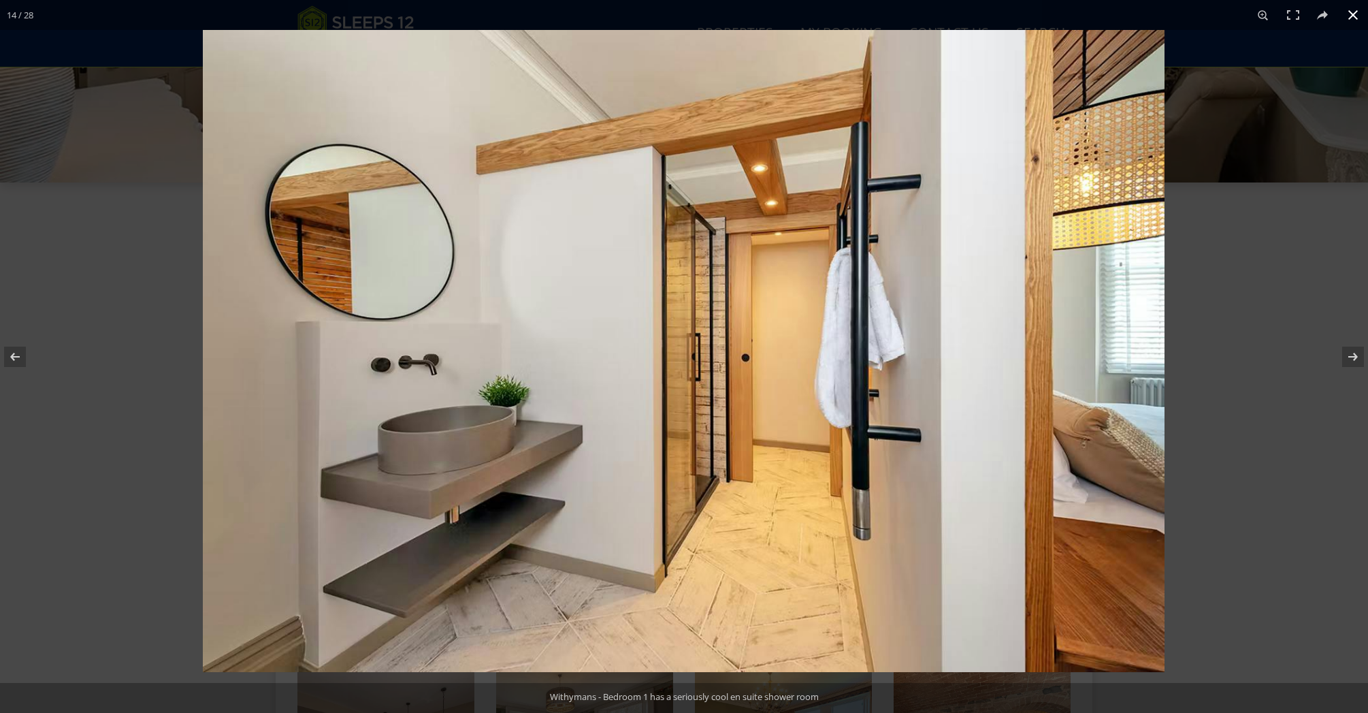
click at [1354, 12] on button at bounding box center [1353, 15] width 30 height 30
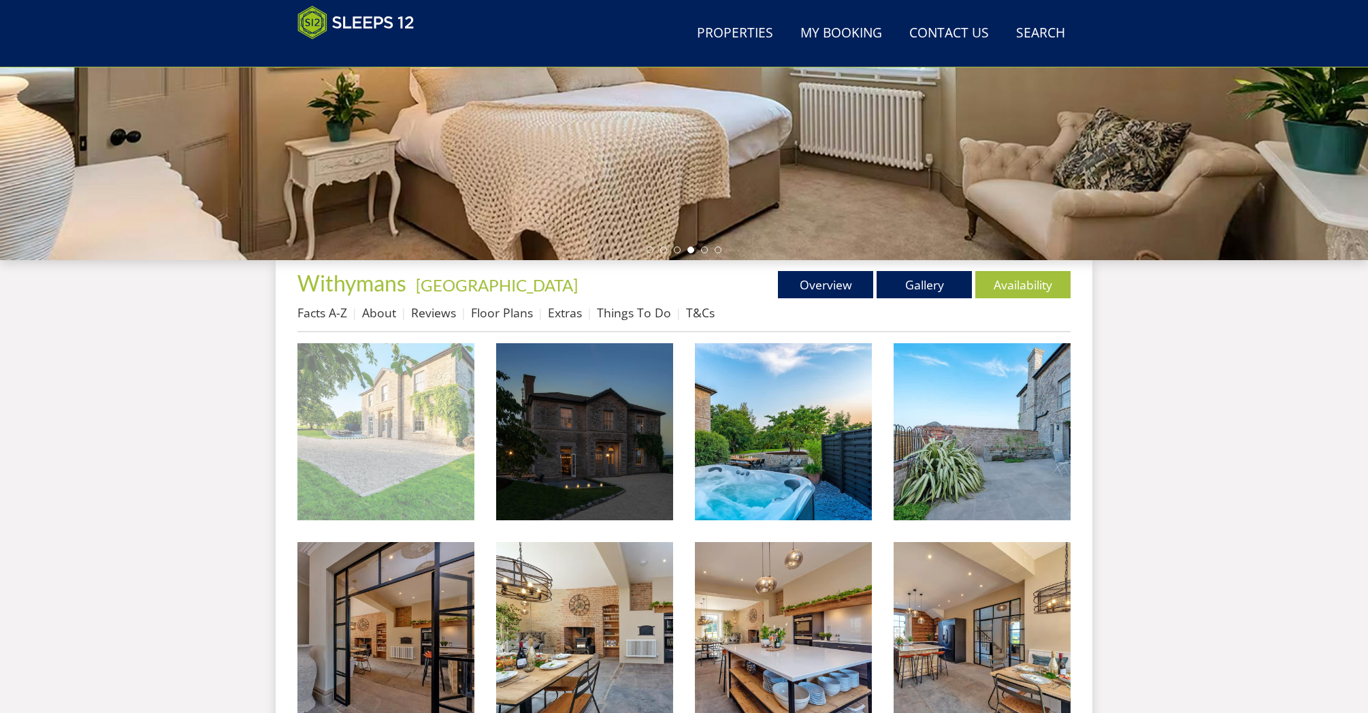
scroll to position [309, 0]
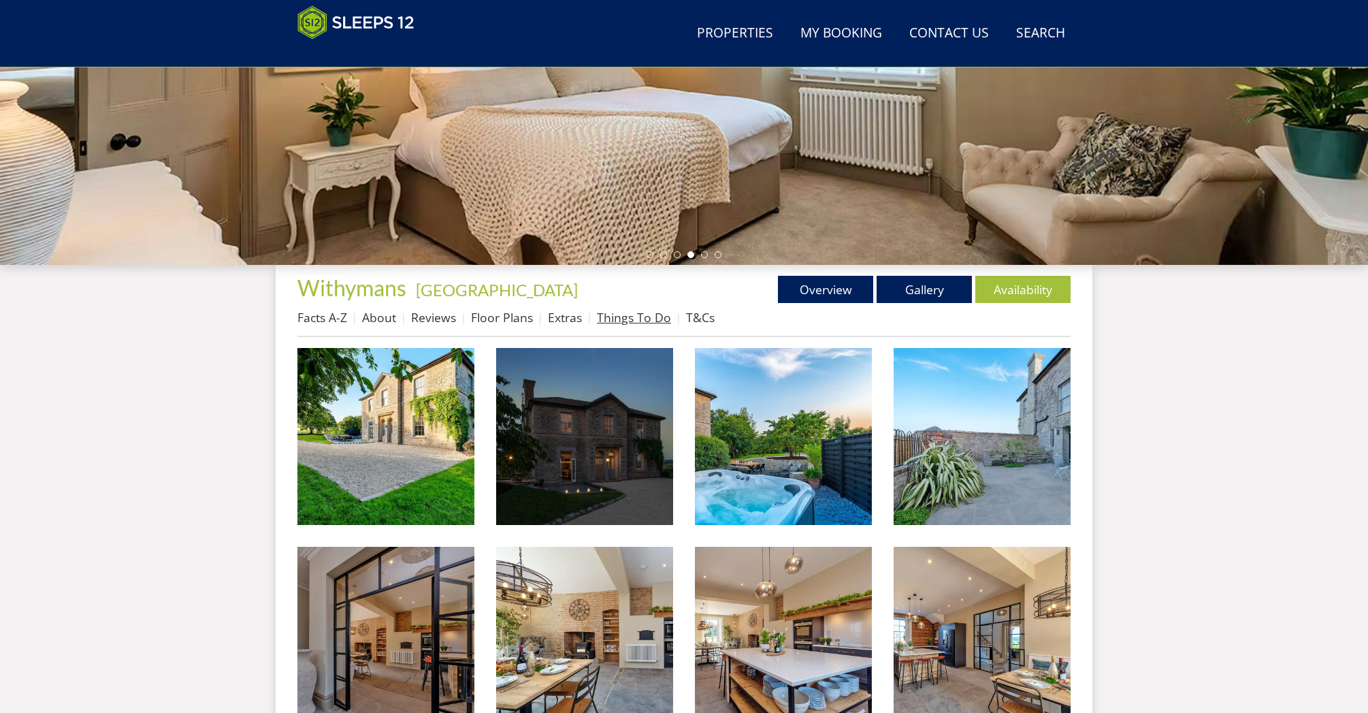
click at [625, 321] on link "Things To Do" at bounding box center [634, 317] width 74 height 16
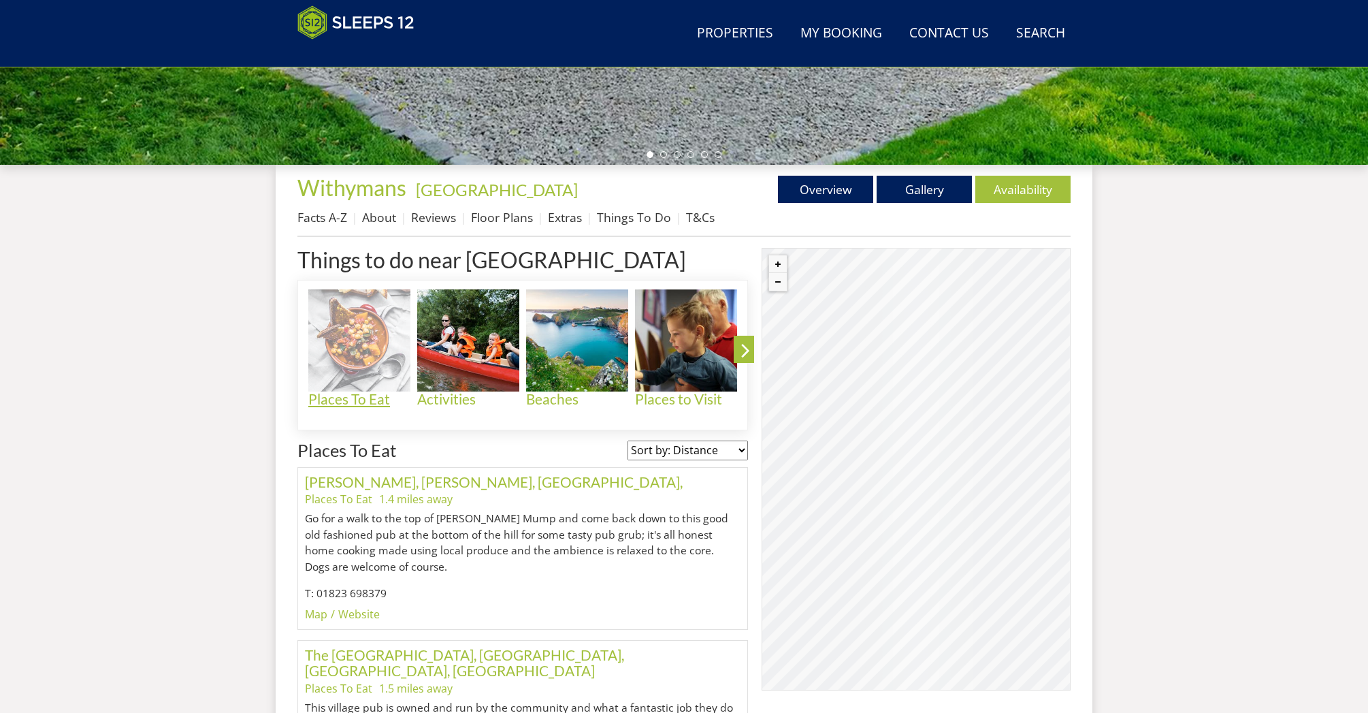
scroll to position [411, 0]
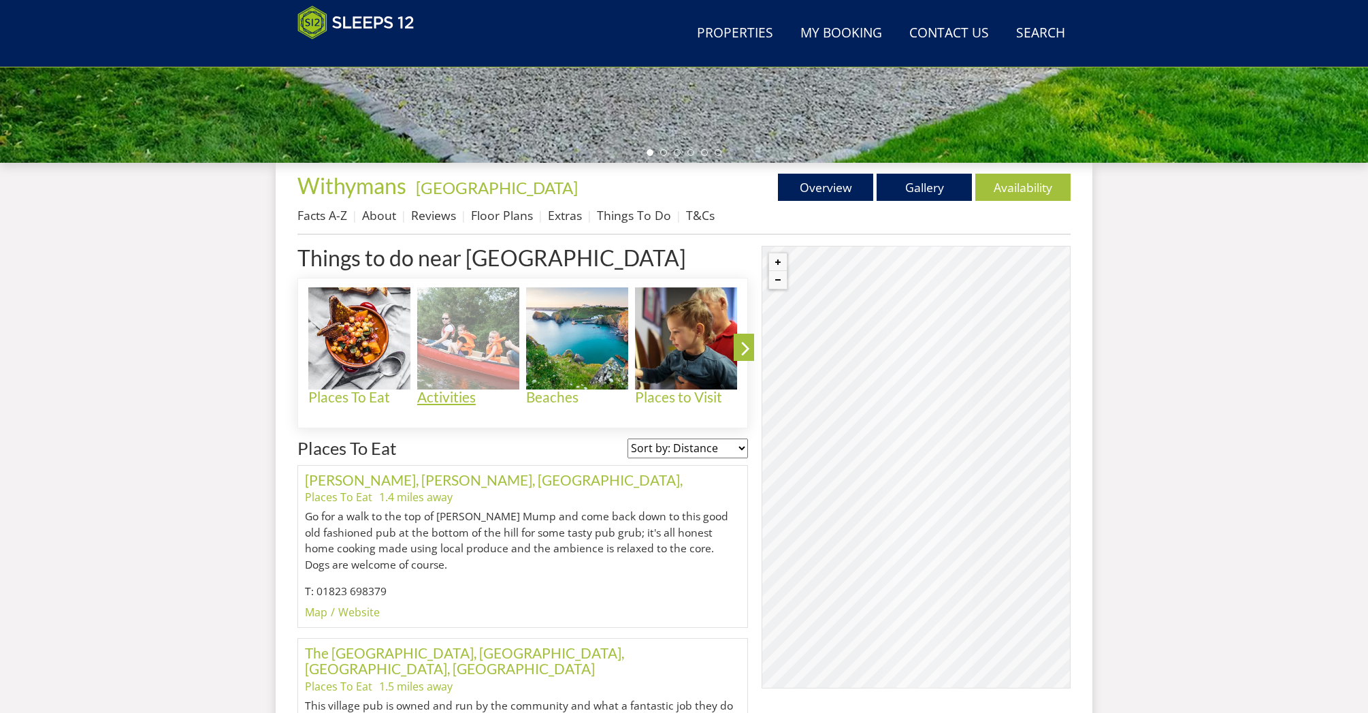
click at [442, 398] on h4 "Activities" at bounding box center [468, 397] width 102 height 16
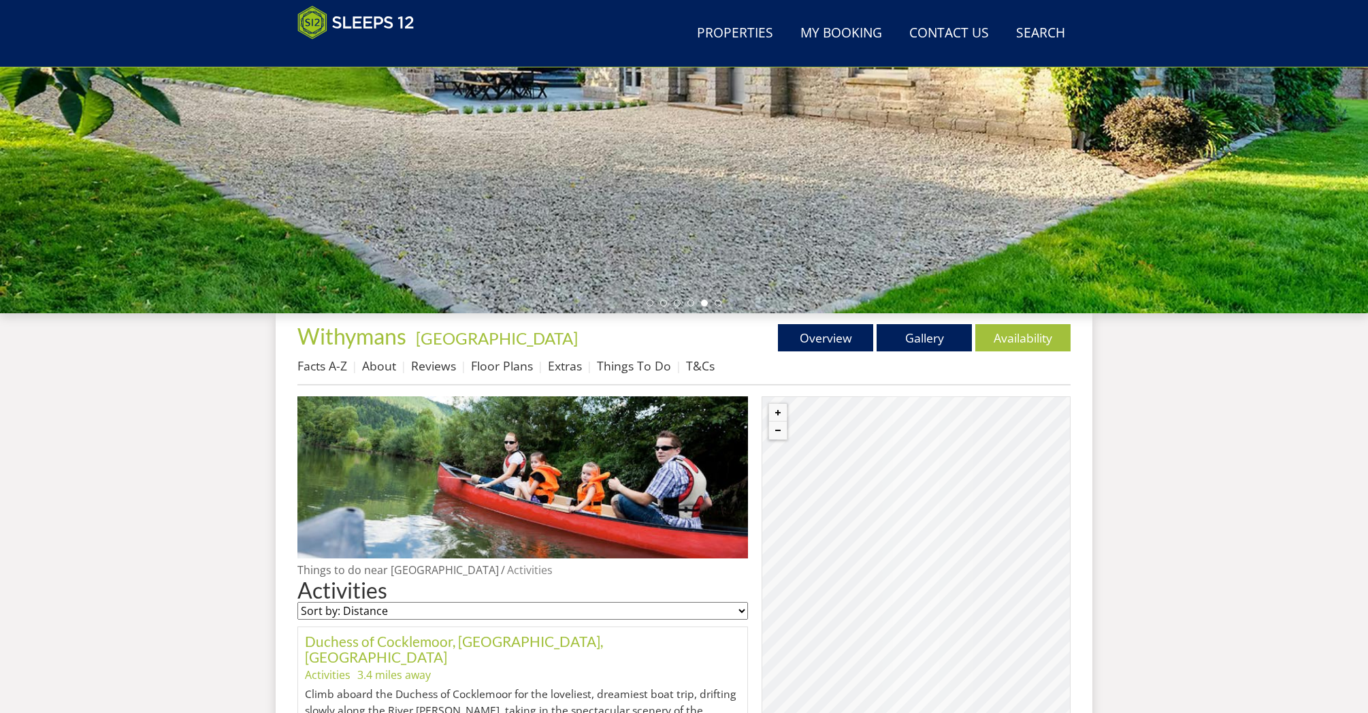
scroll to position [261, 0]
click at [913, 544] on div "© MapTiler © OpenStreetMap contributors" at bounding box center [916, 616] width 309 height 442
click at [917, 524] on div "© MapTiler © OpenStreetMap contributors" at bounding box center [916, 616] width 309 height 442
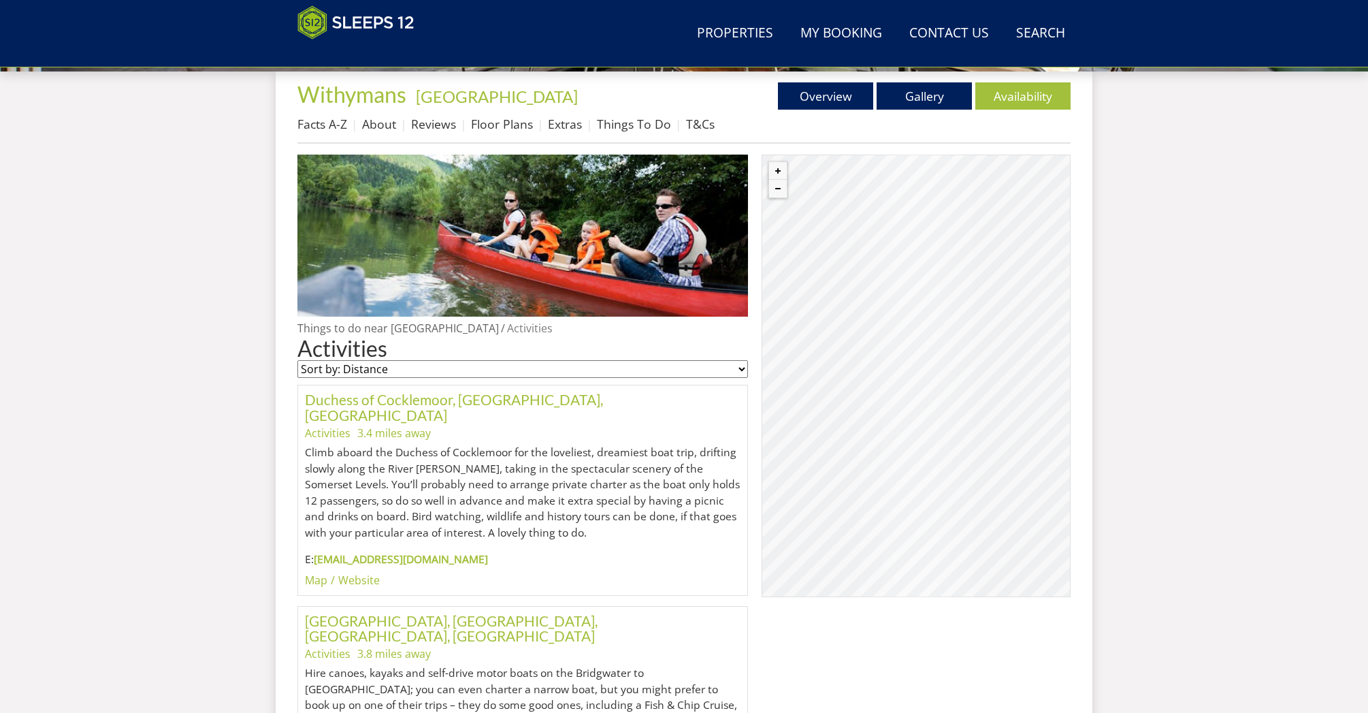
scroll to position [513, 0]
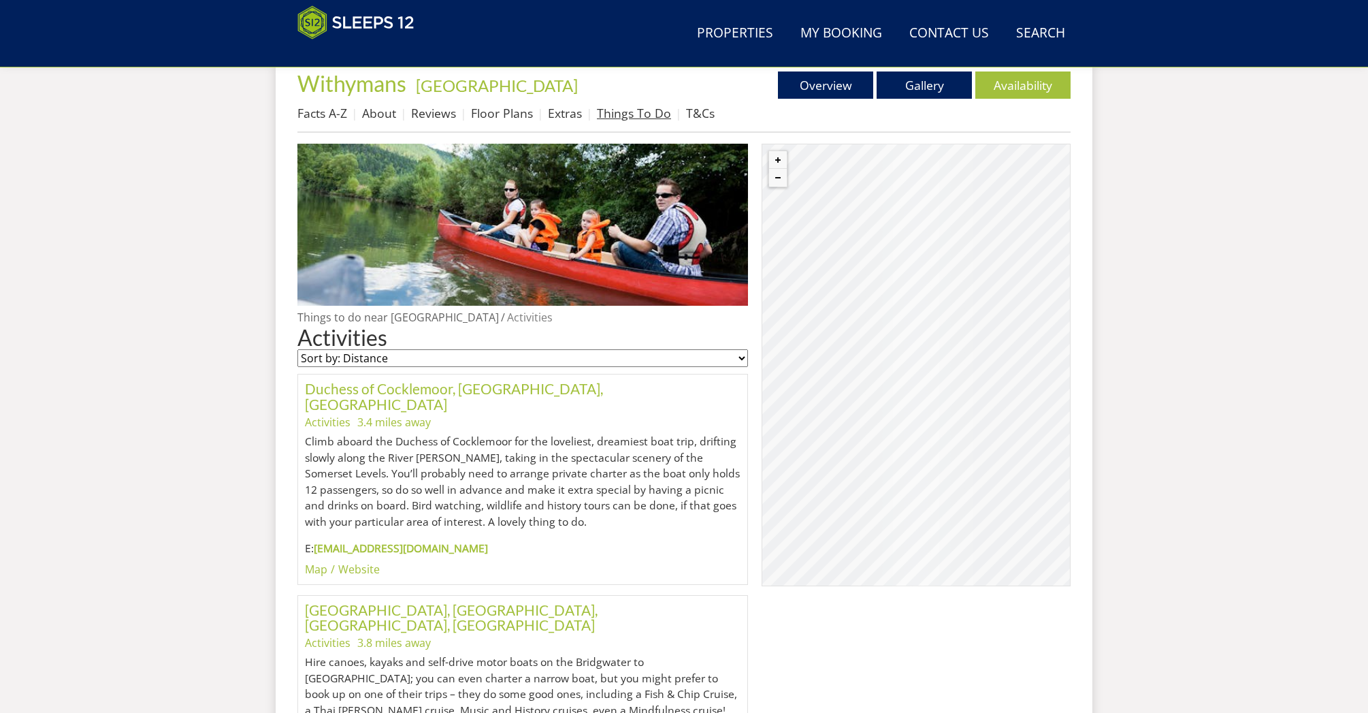
click at [619, 115] on link "Things To Do" at bounding box center [634, 113] width 74 height 16
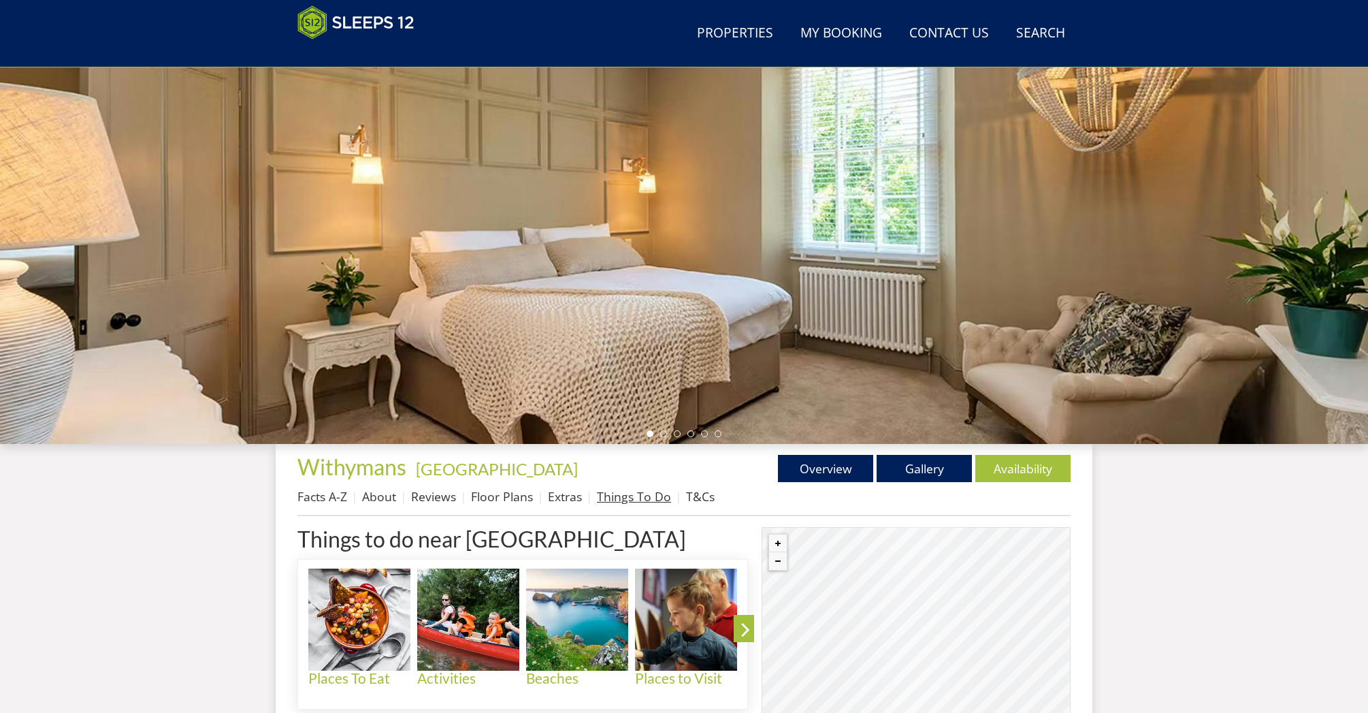
scroll to position [132, 0]
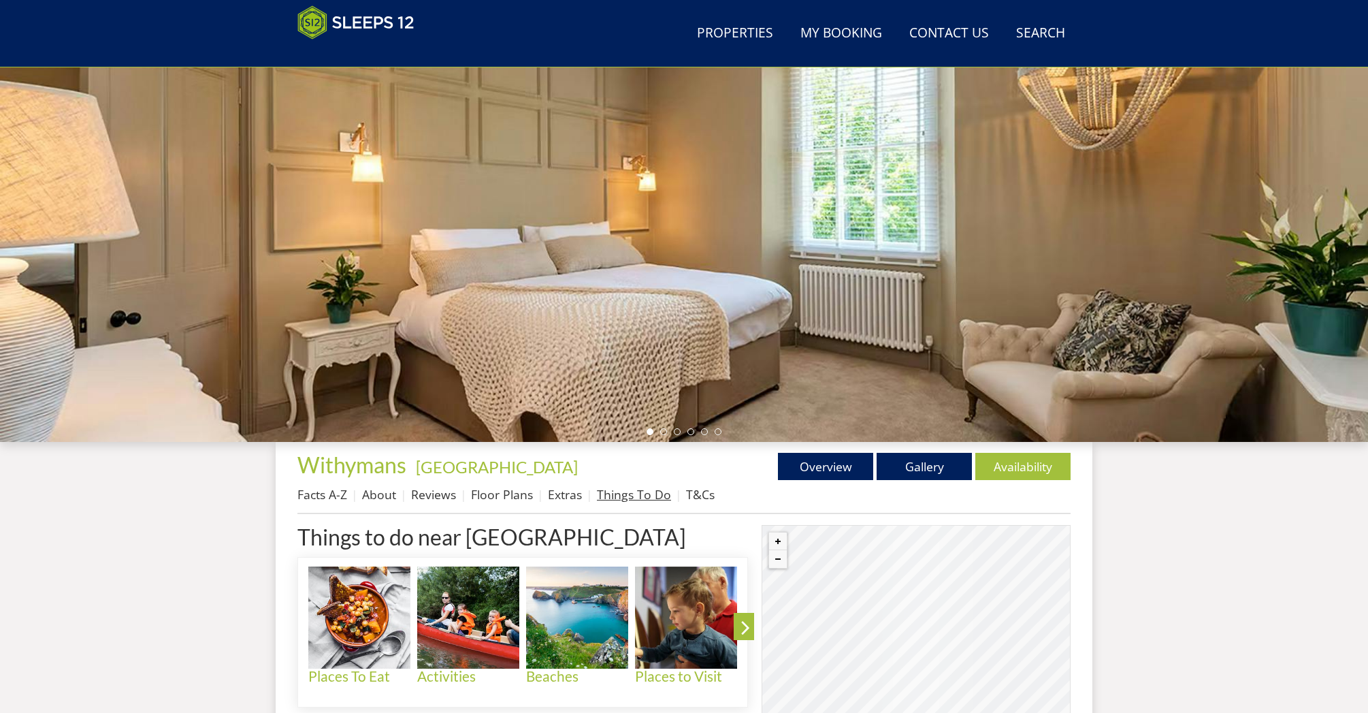
click at [640, 499] on link "Things To Do" at bounding box center [634, 494] width 74 height 16
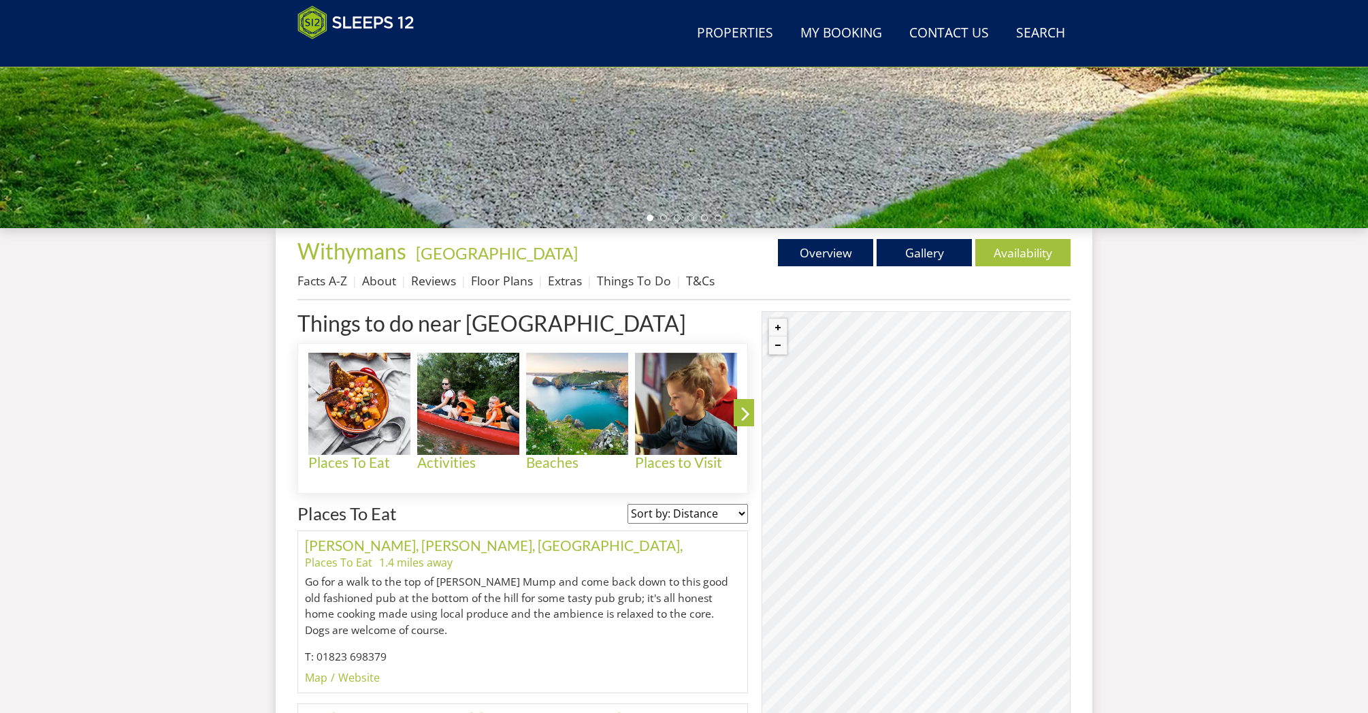
scroll to position [390, 0]
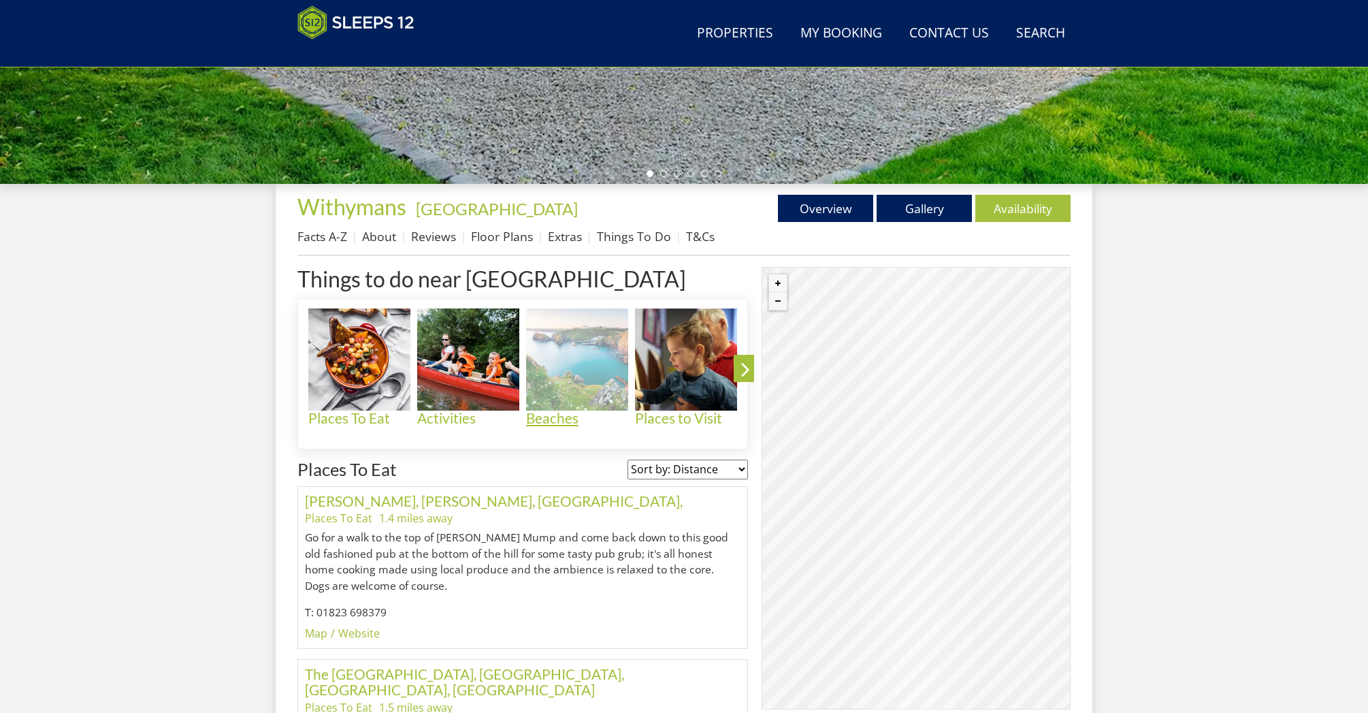
click at [547, 419] on h4 "Beaches" at bounding box center [577, 418] width 102 height 16
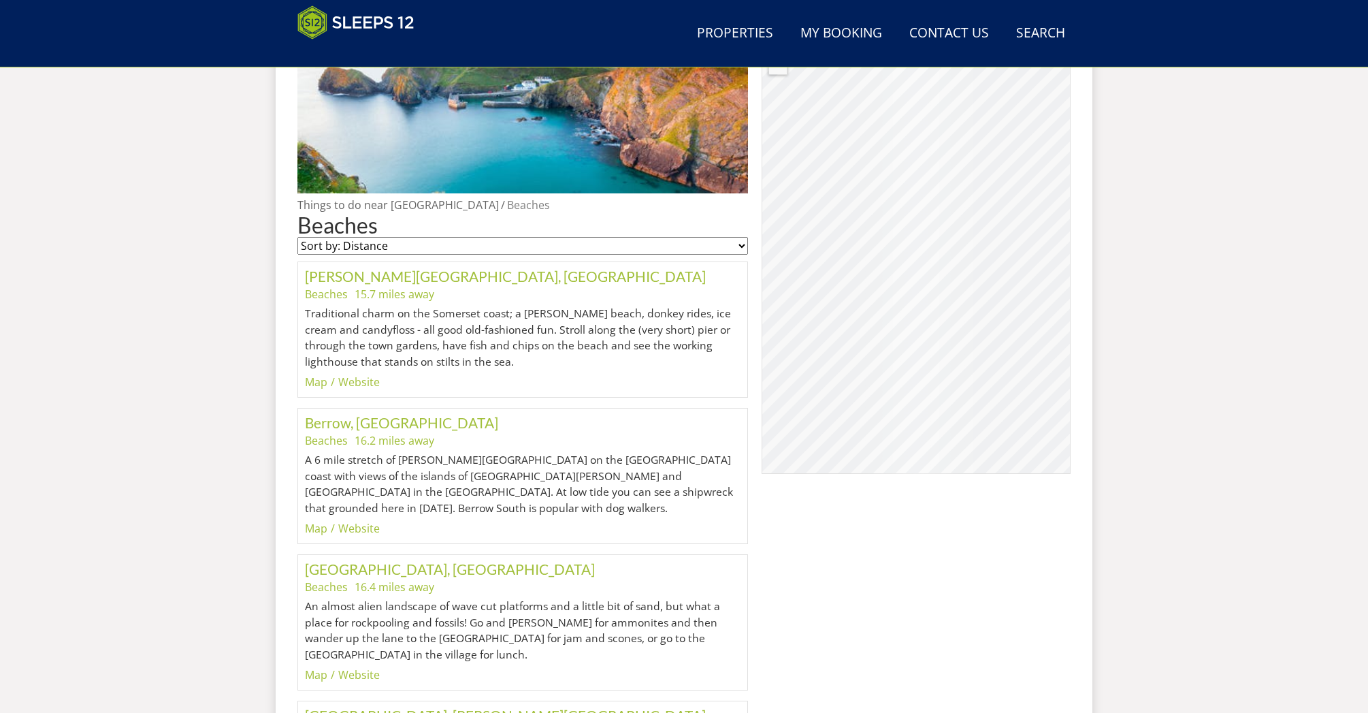
scroll to position [627, 0]
click at [859, 31] on link "My Booking" at bounding box center [841, 33] width 93 height 31
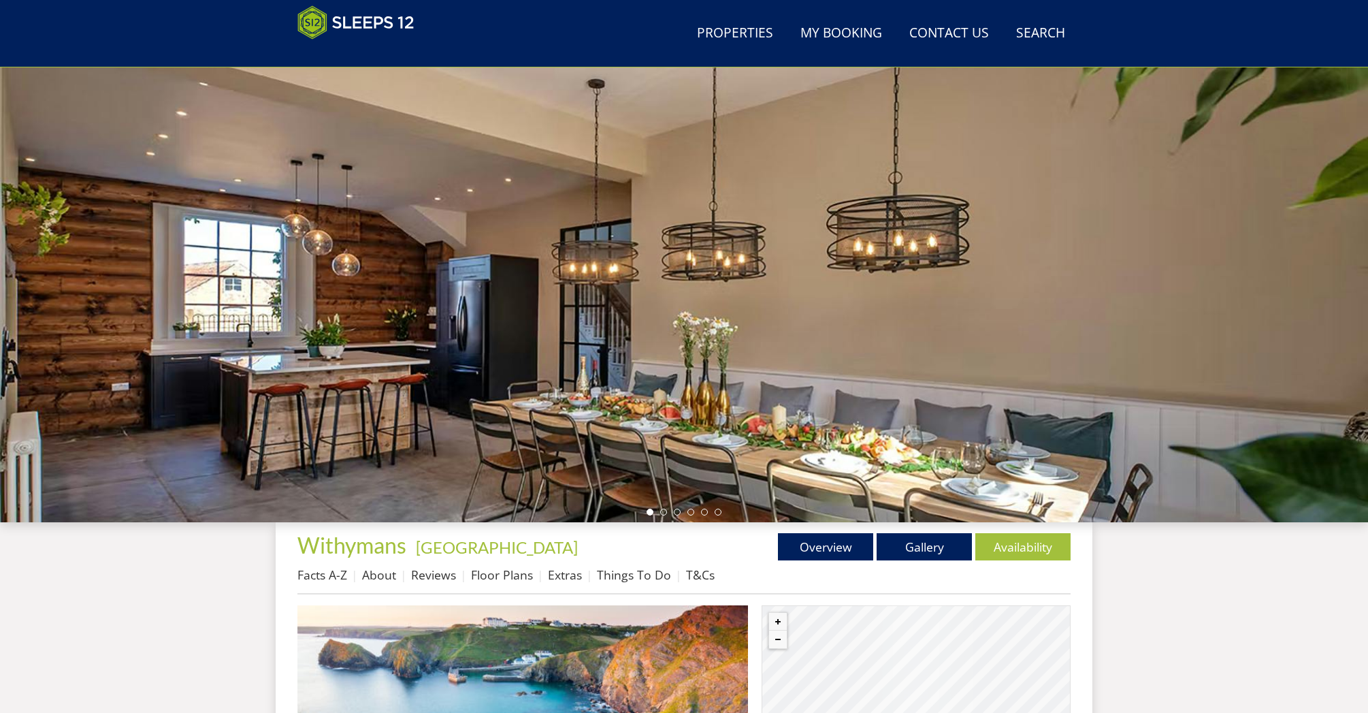
scroll to position [49, 0]
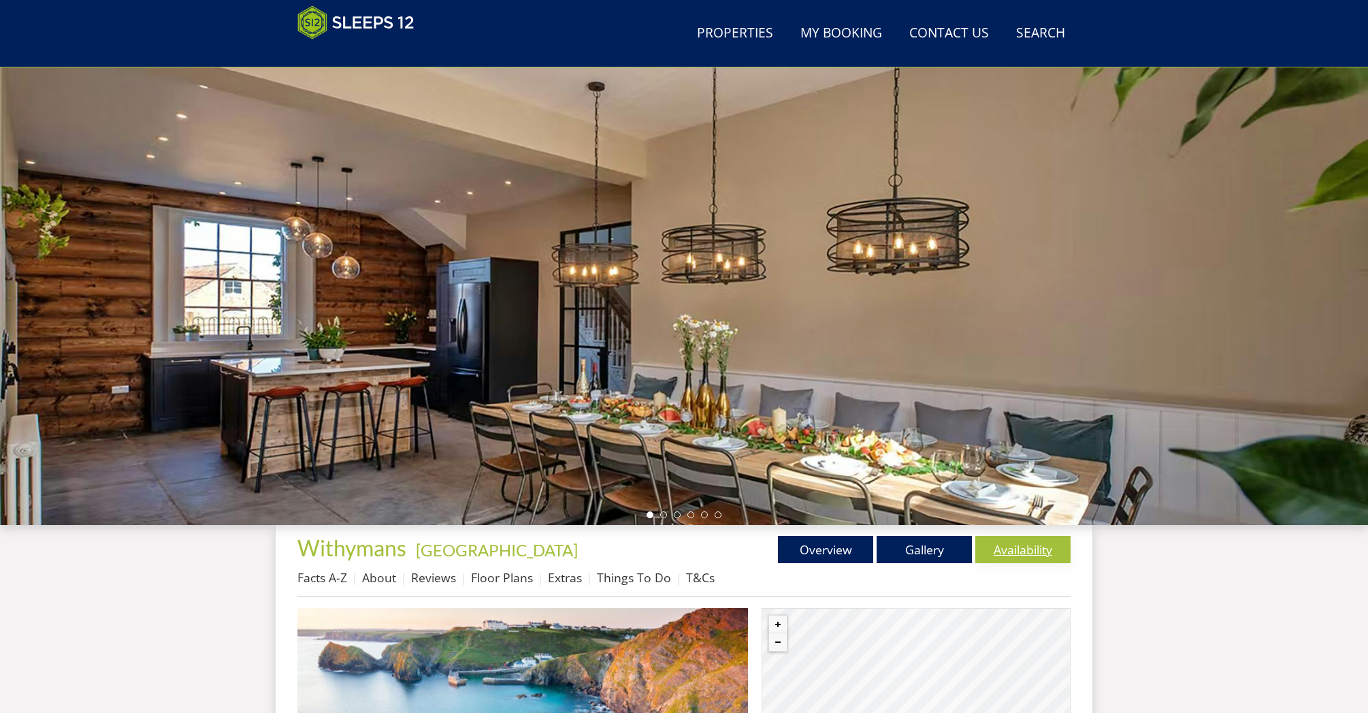
click at [1024, 557] on link "Availability" at bounding box center [1022, 549] width 95 height 27
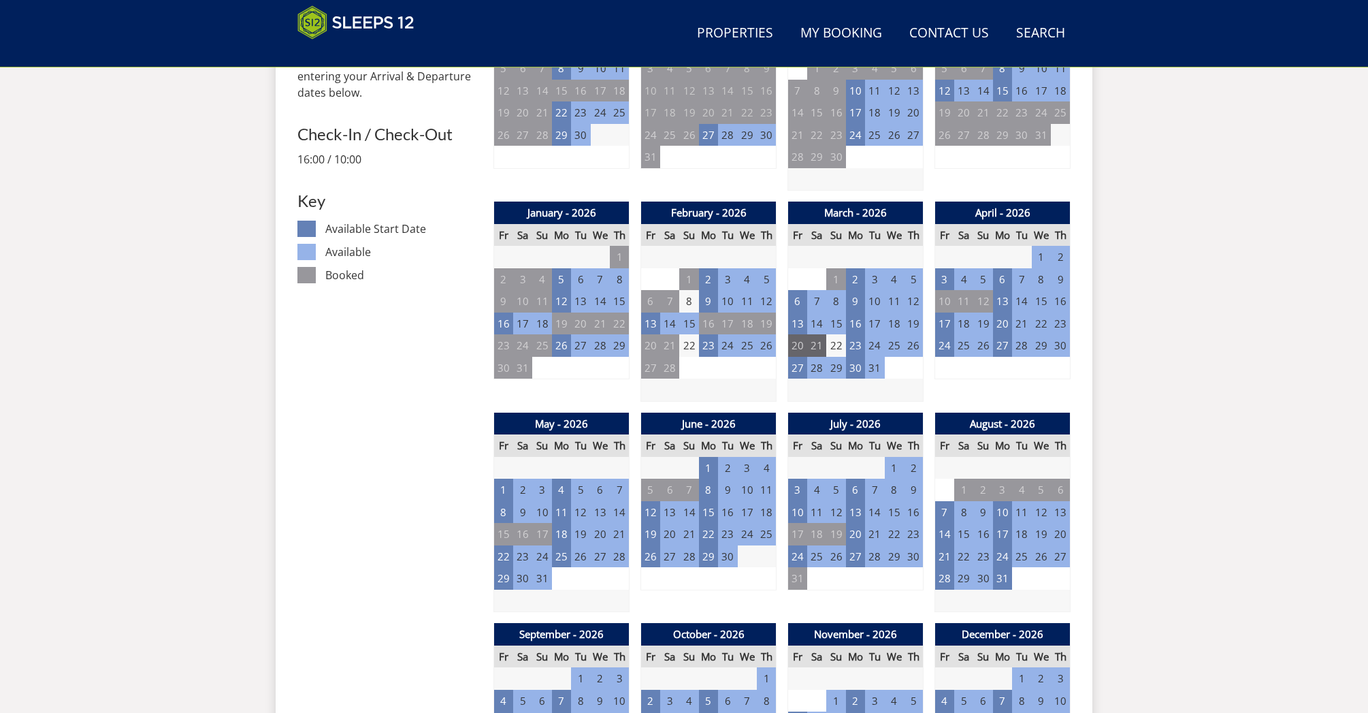
scroll to position [666, 0]
click at [800, 555] on td "24" at bounding box center [797, 555] width 19 height 22
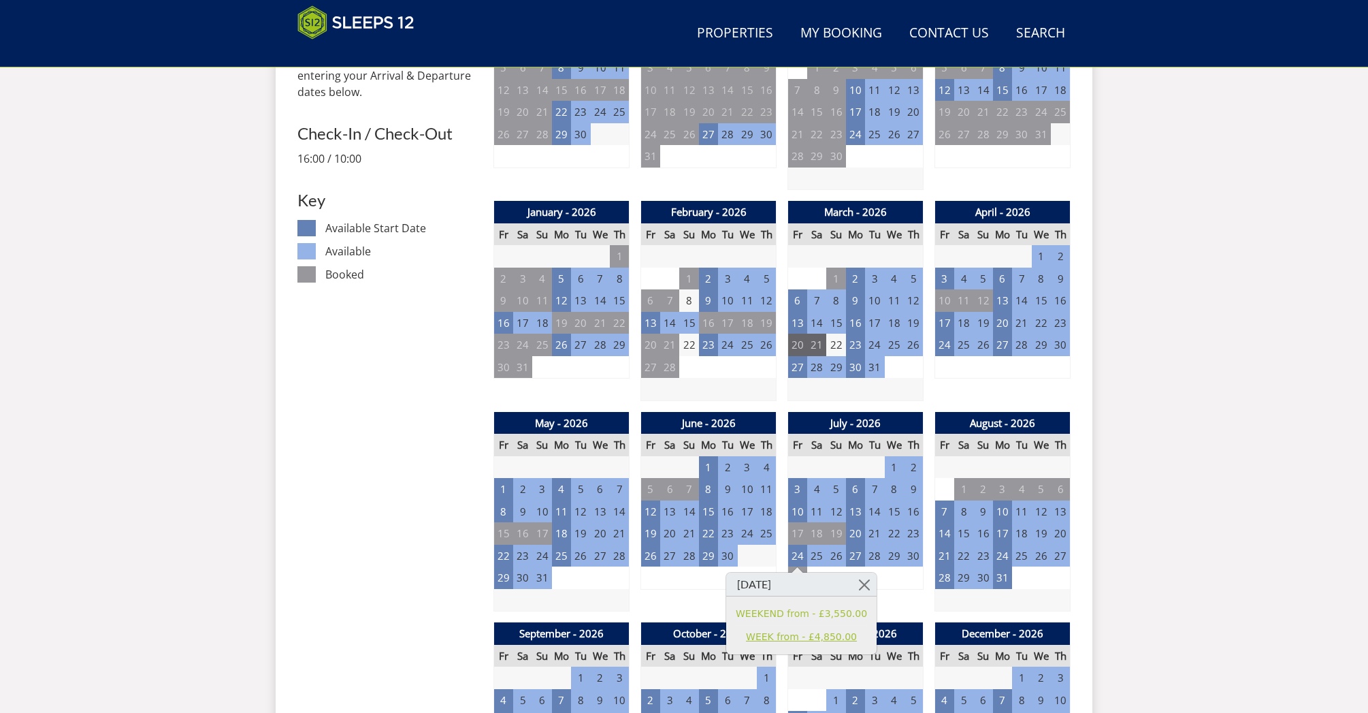
click at [819, 637] on link "WEEK from - £4,850.00" at bounding box center [801, 637] width 131 height 14
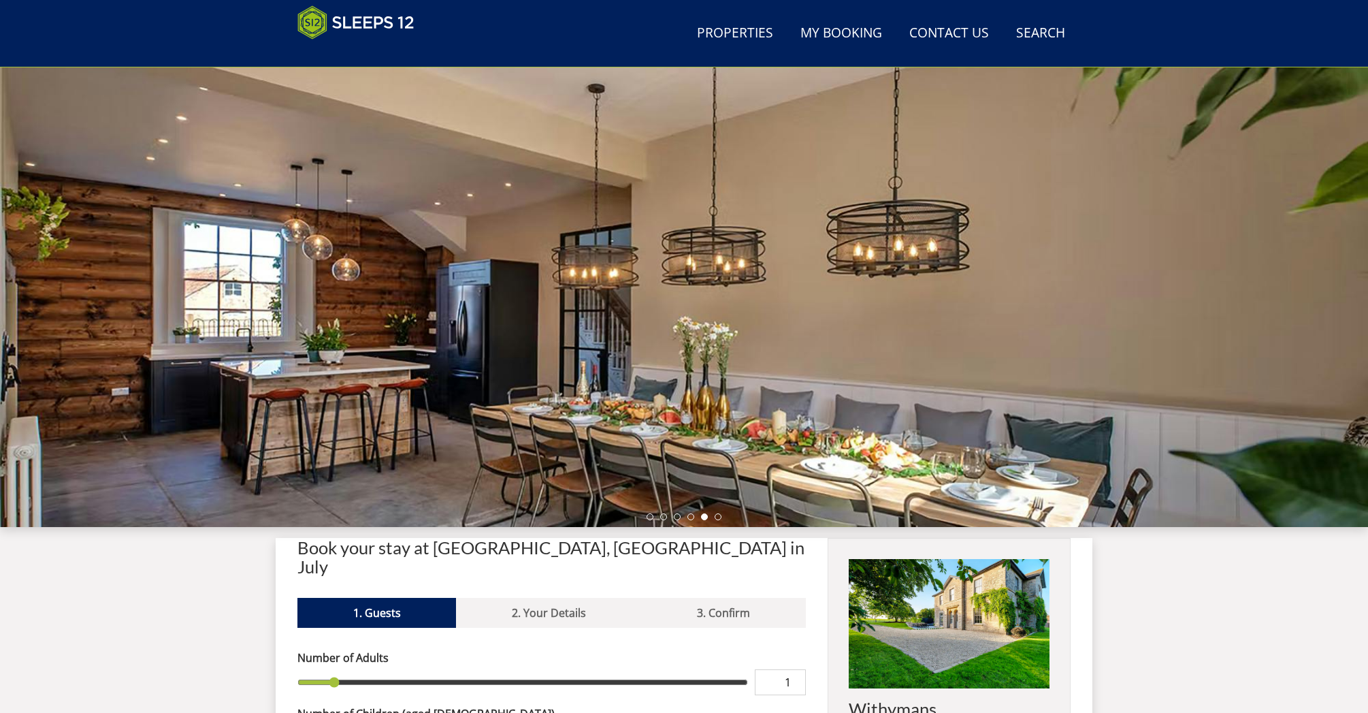
scroll to position [44, 0]
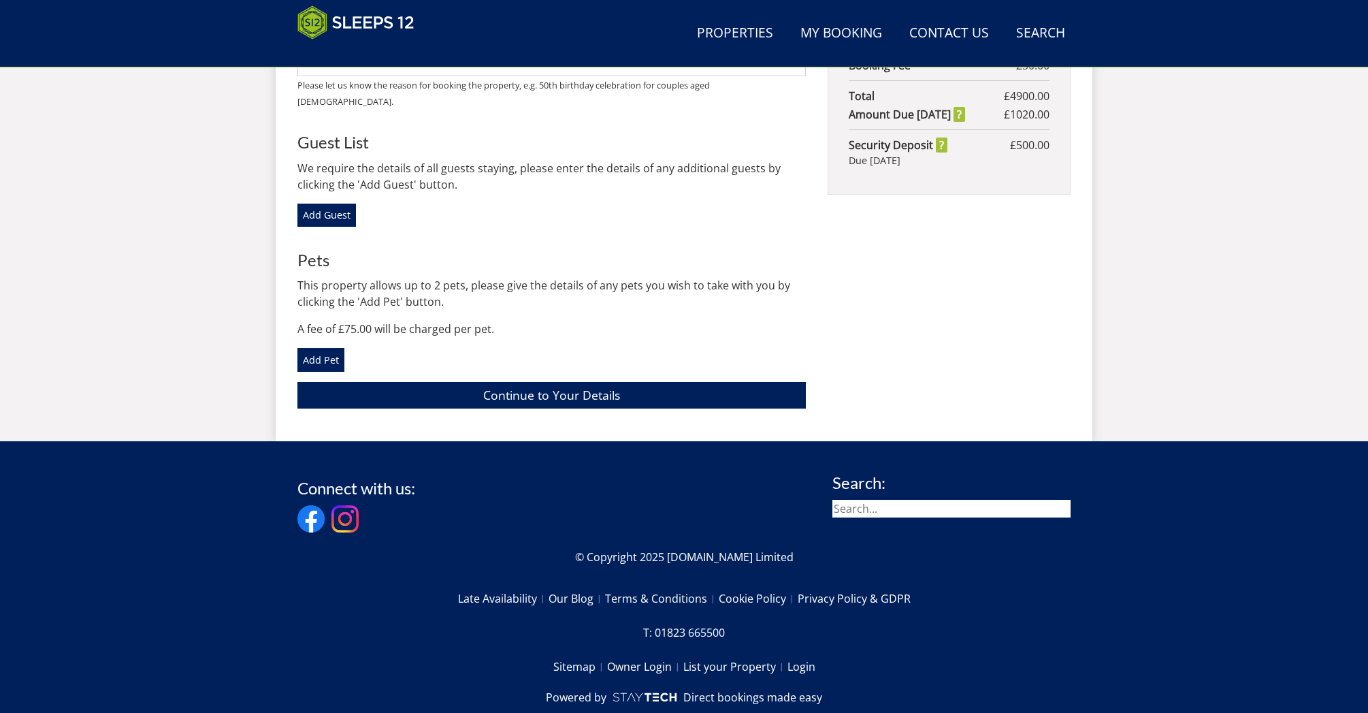
scroll to position [866, 0]
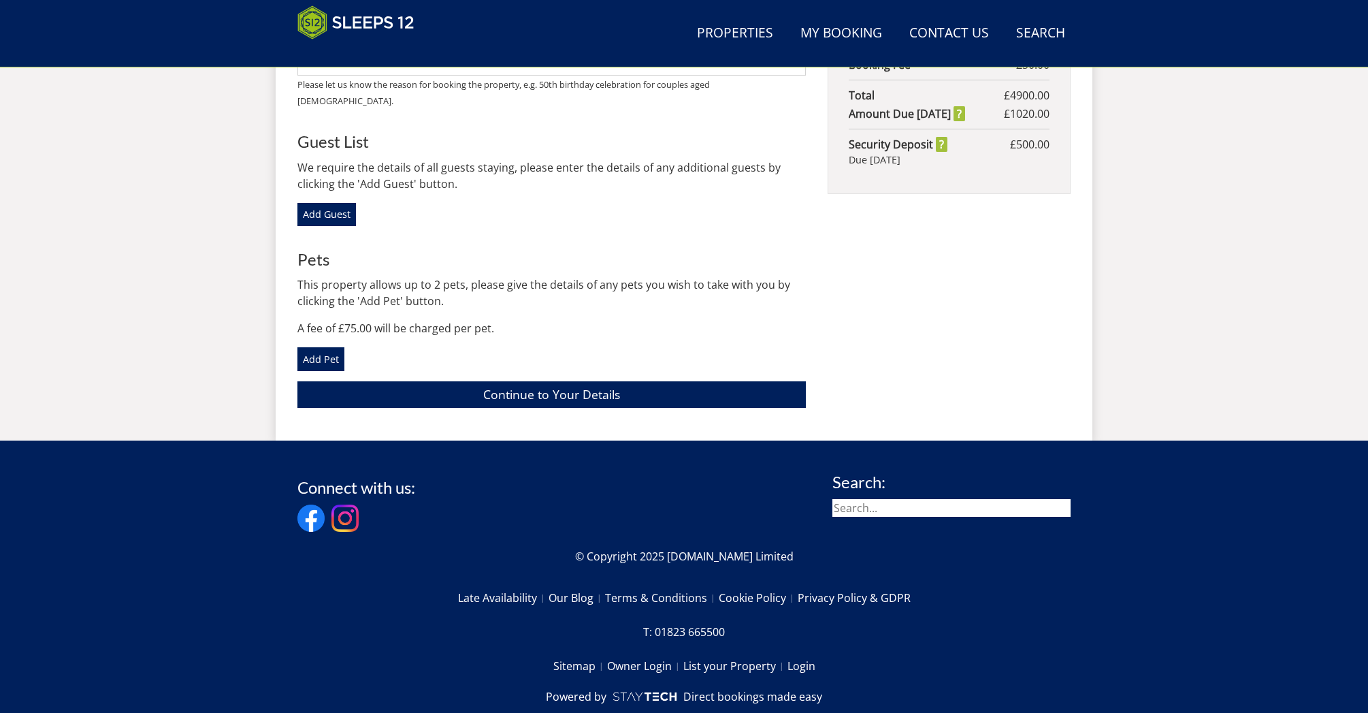
scroll to position [666, 0]
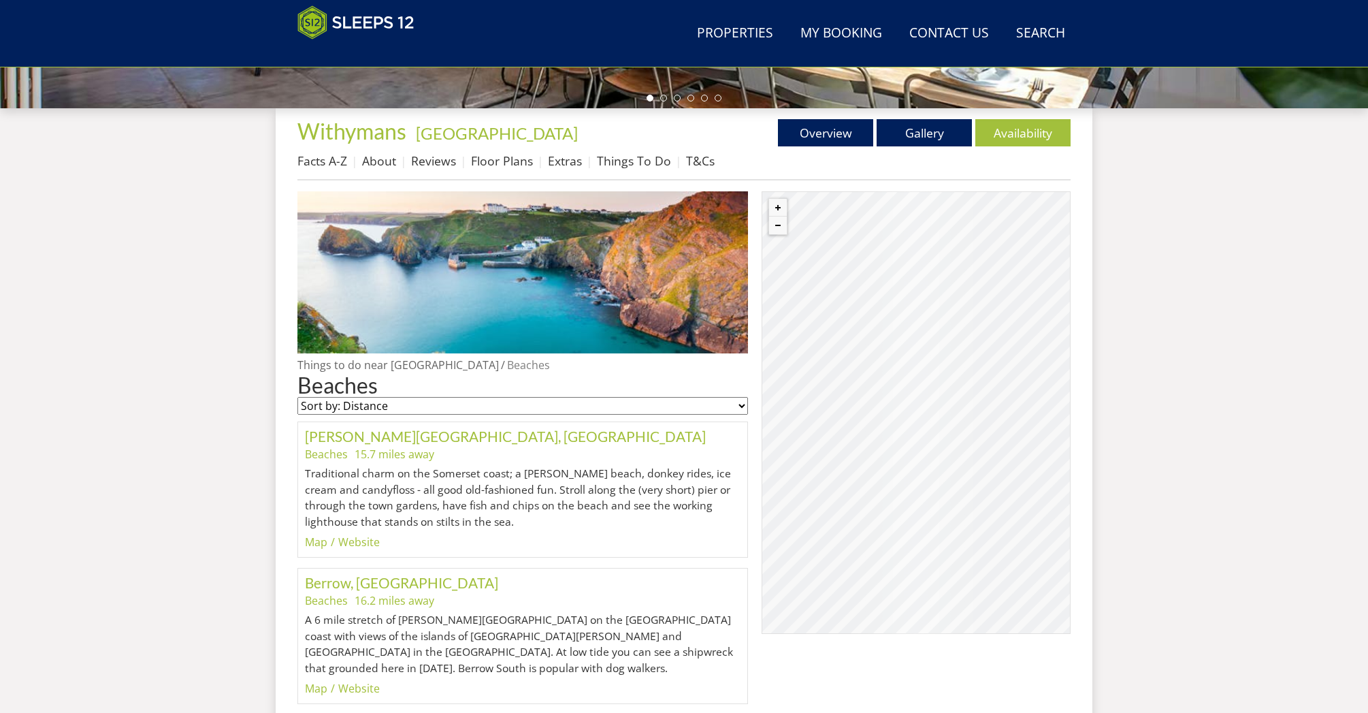
scroll to position [473, 0]
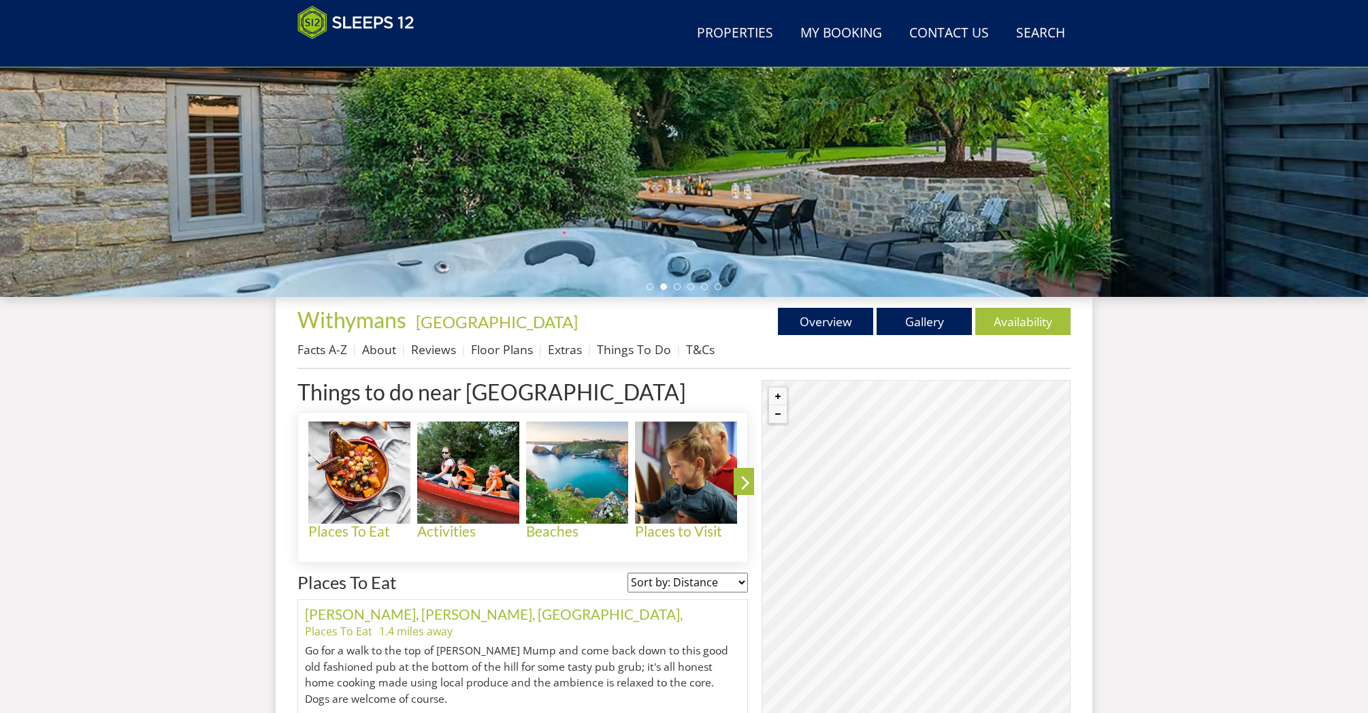
scroll to position [282, 0]
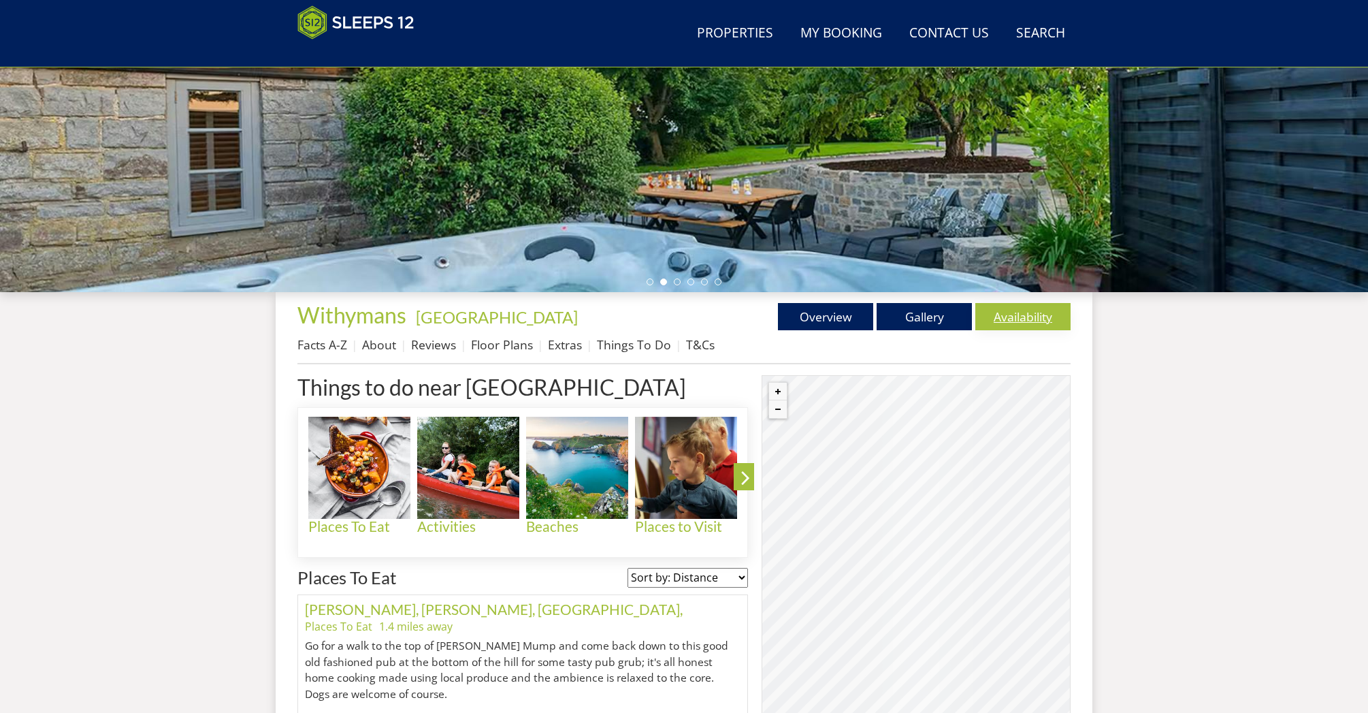
click at [1028, 323] on link "Availability" at bounding box center [1022, 316] width 95 height 27
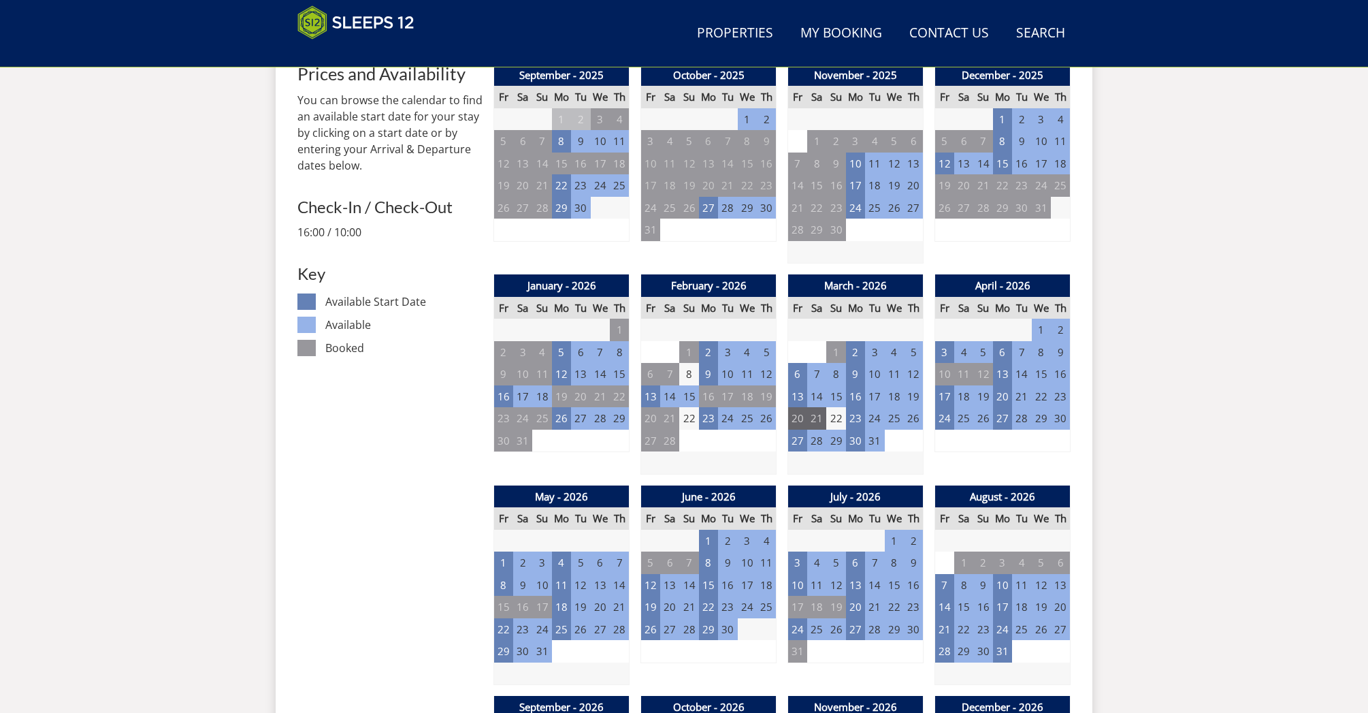
scroll to position [595, 0]
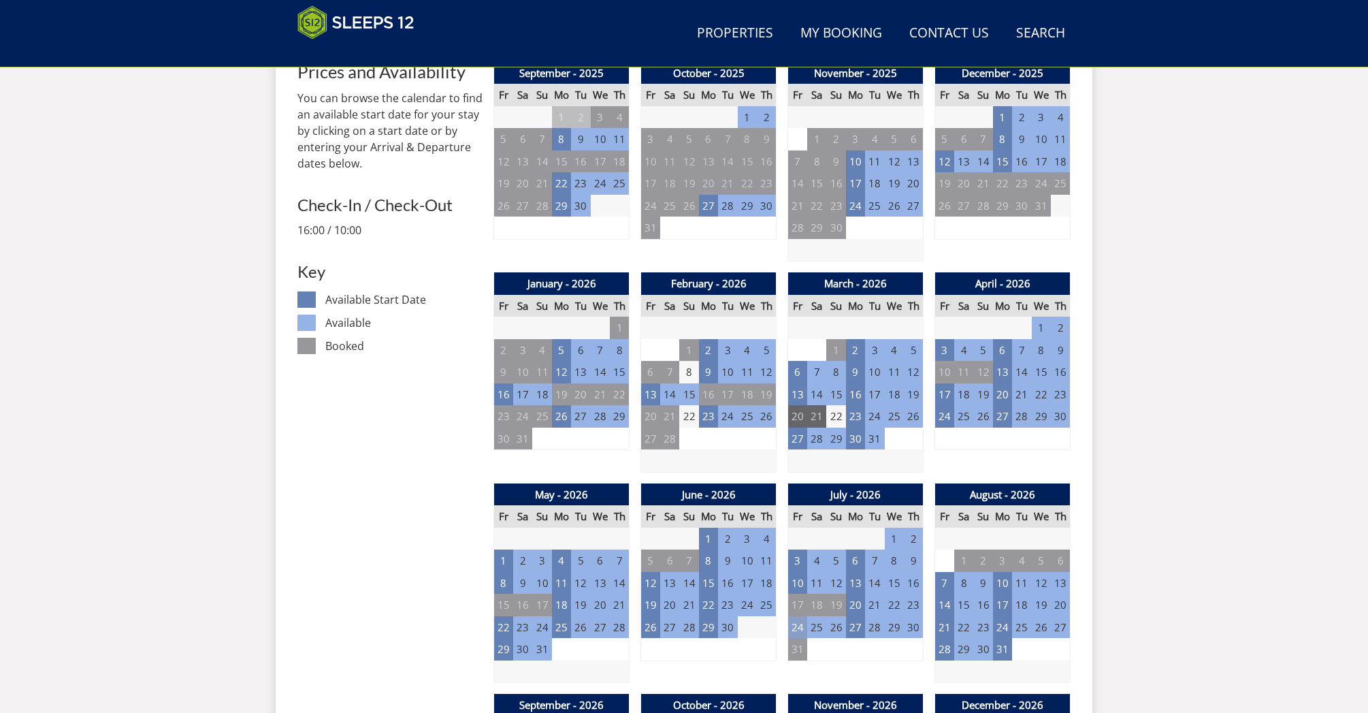
click at [798, 627] on td "24" at bounding box center [797, 627] width 19 height 22
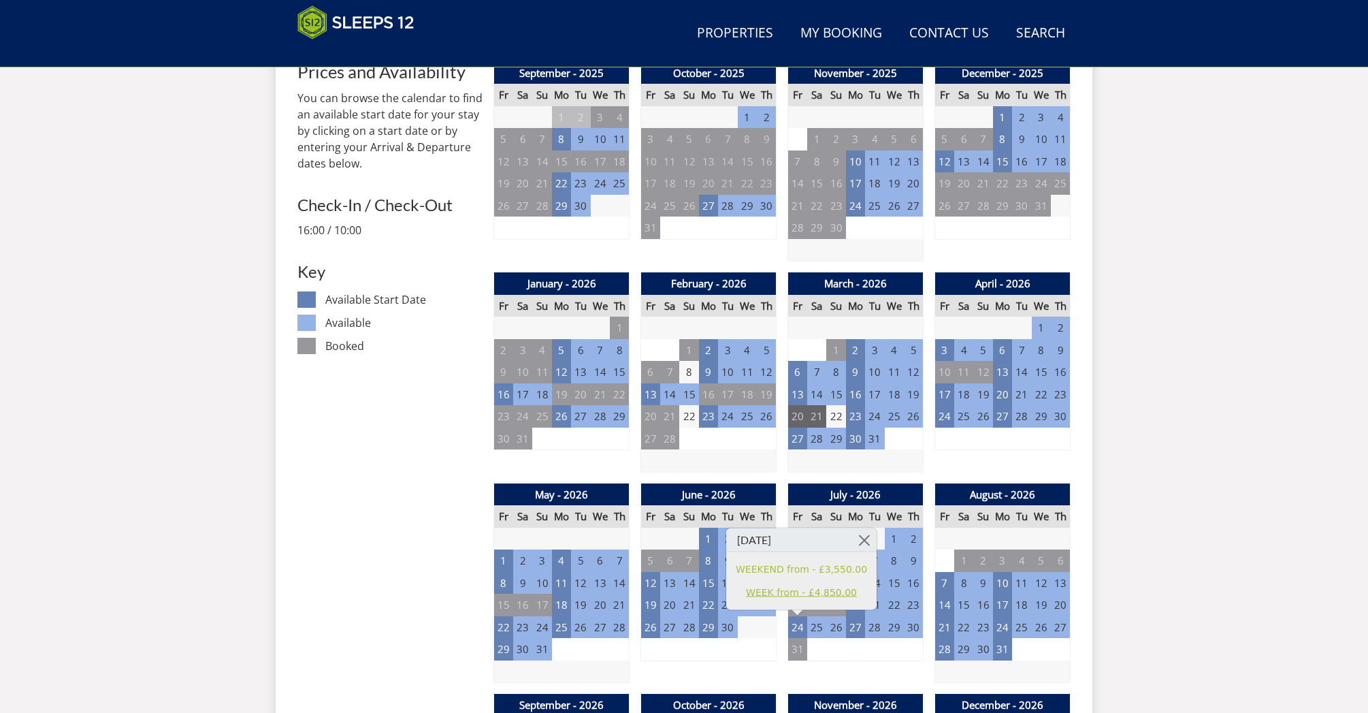
click at [788, 593] on link "WEEK from - £4,850.00" at bounding box center [801, 592] width 131 height 14
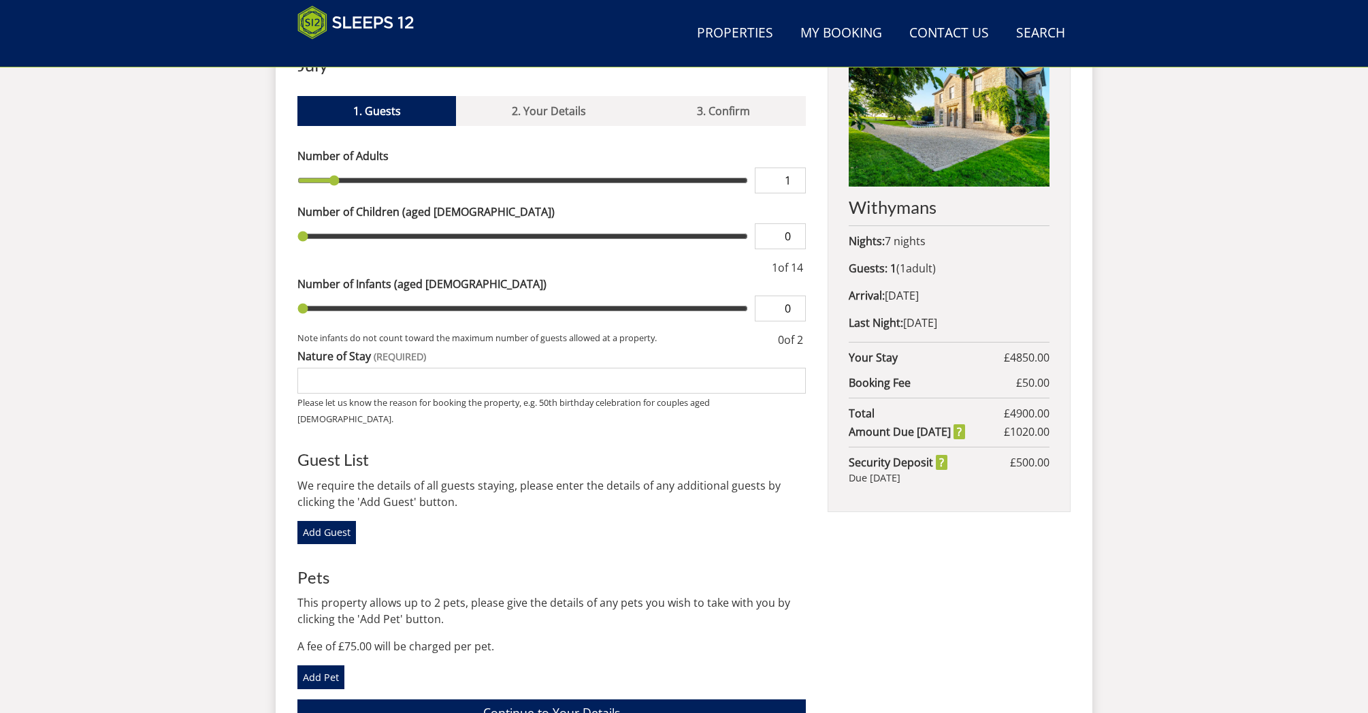
scroll to position [544, 0]
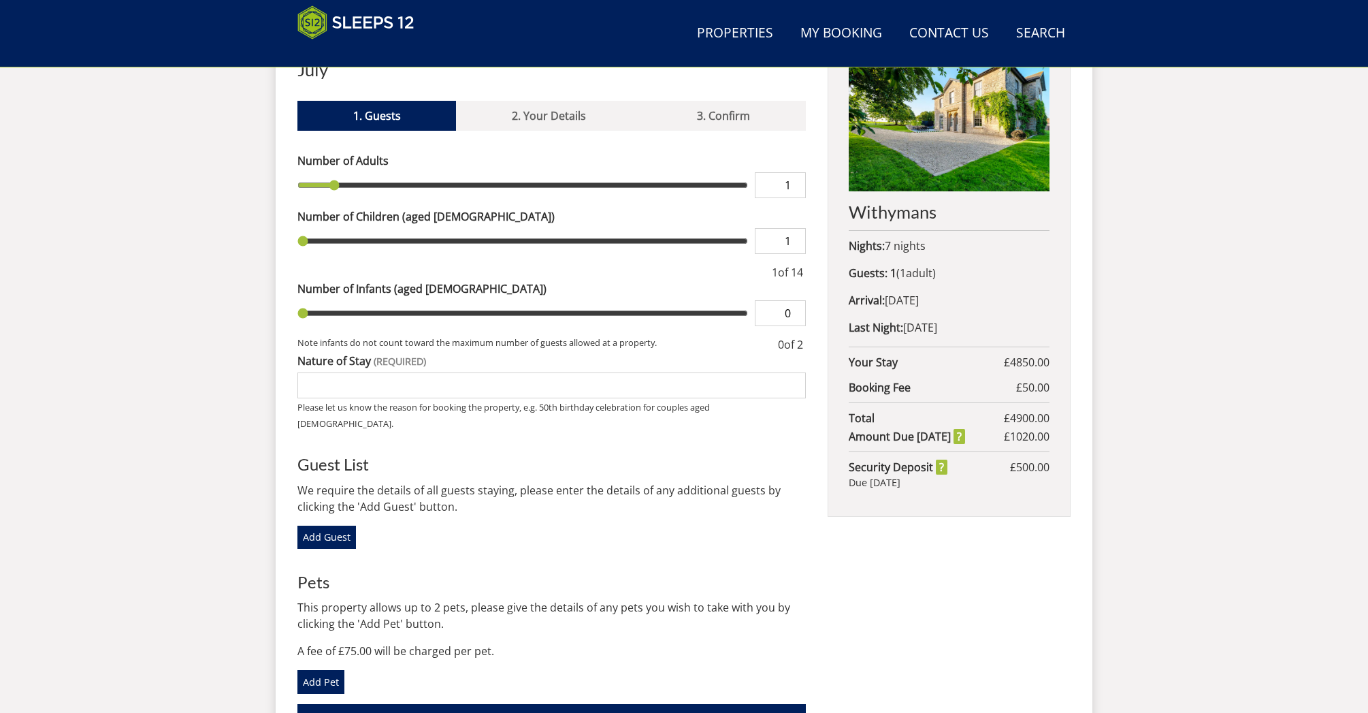
type input "1"
click at [796, 228] on input "1" at bounding box center [780, 241] width 51 height 26
type input "1"
type input "2"
click at [796, 228] on input "2" at bounding box center [780, 241] width 51 height 26
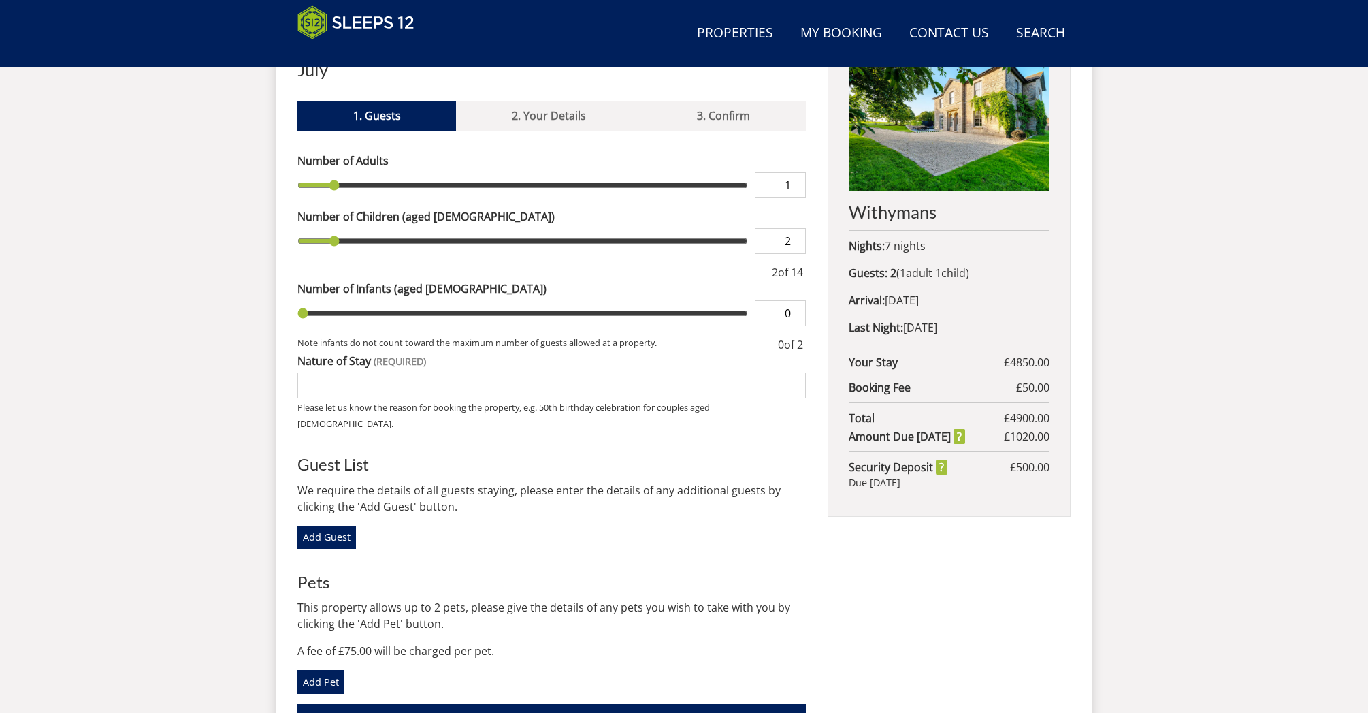
type input "2"
click at [796, 172] on input "2" at bounding box center [780, 185] width 51 height 26
type input "2"
type input "3"
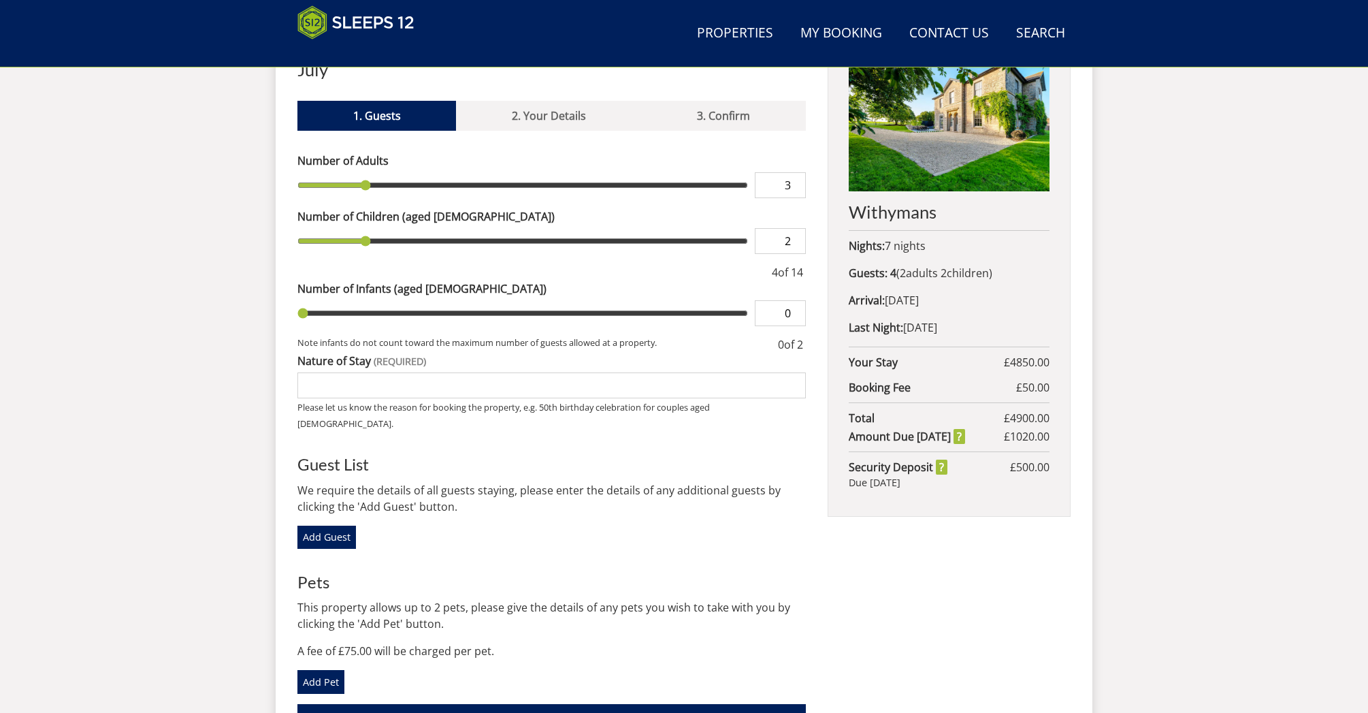
click at [796, 172] on input "3" at bounding box center [780, 185] width 51 height 26
type input "3"
type input "4"
click at [796, 172] on input "4" at bounding box center [780, 185] width 51 height 26
type input "4"
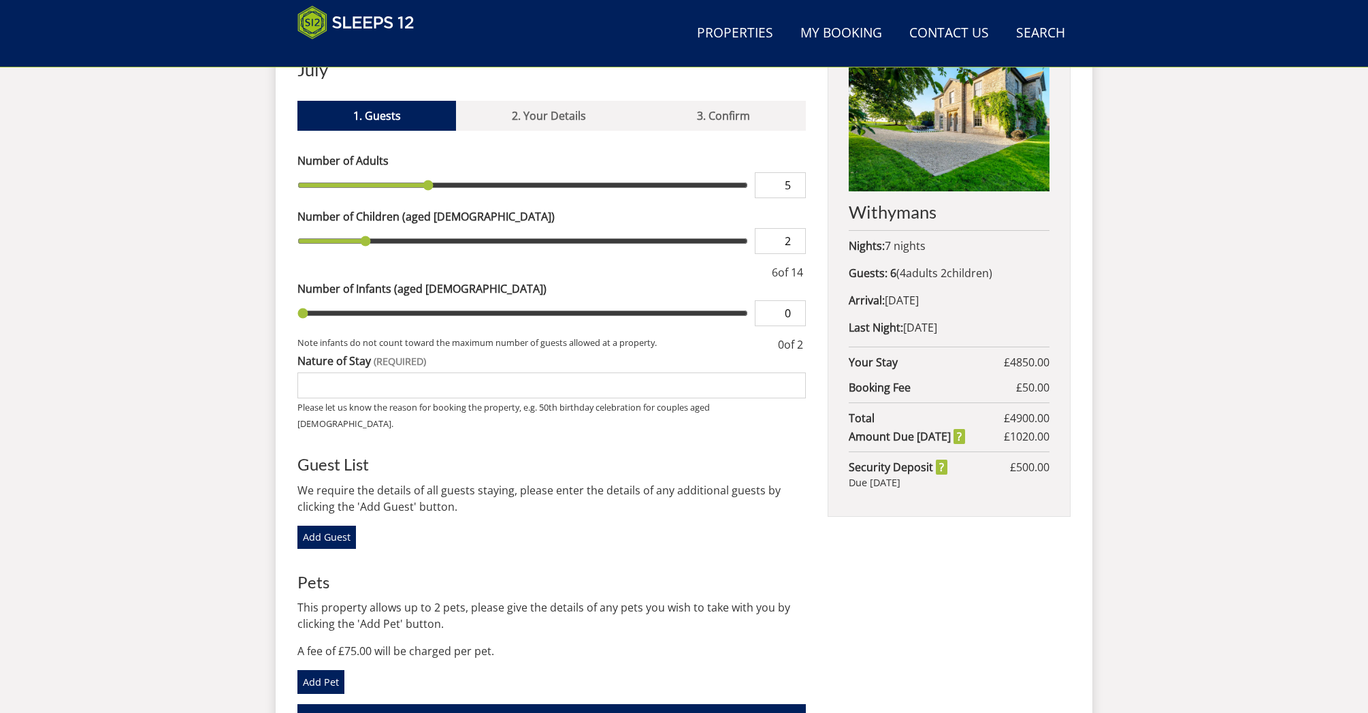
type input "5"
click at [796, 172] on input "5" at bounding box center [780, 185] width 51 height 26
type input "5"
type input "6"
click at [796, 172] on input "6" at bounding box center [780, 185] width 51 height 26
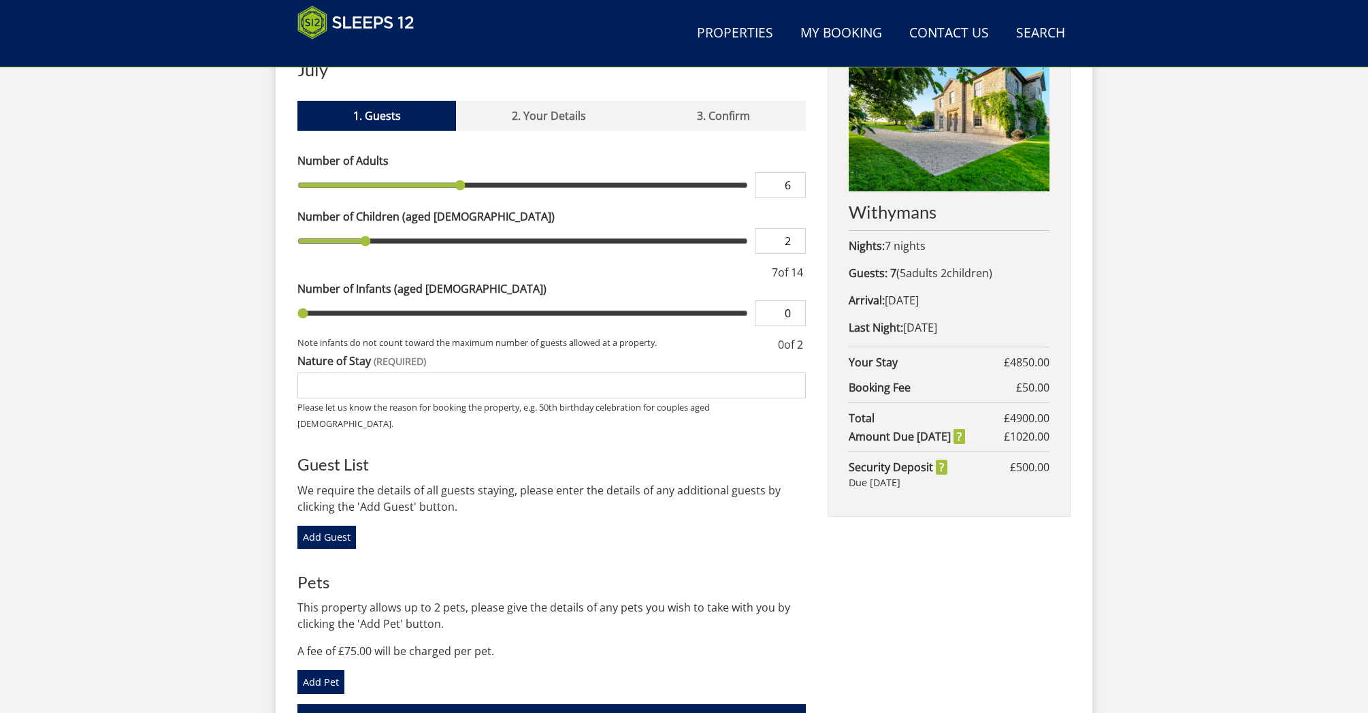
type input "6"
type input "7"
click at [796, 172] on input "7" at bounding box center [780, 185] width 51 height 26
type input "7"
type input "8"
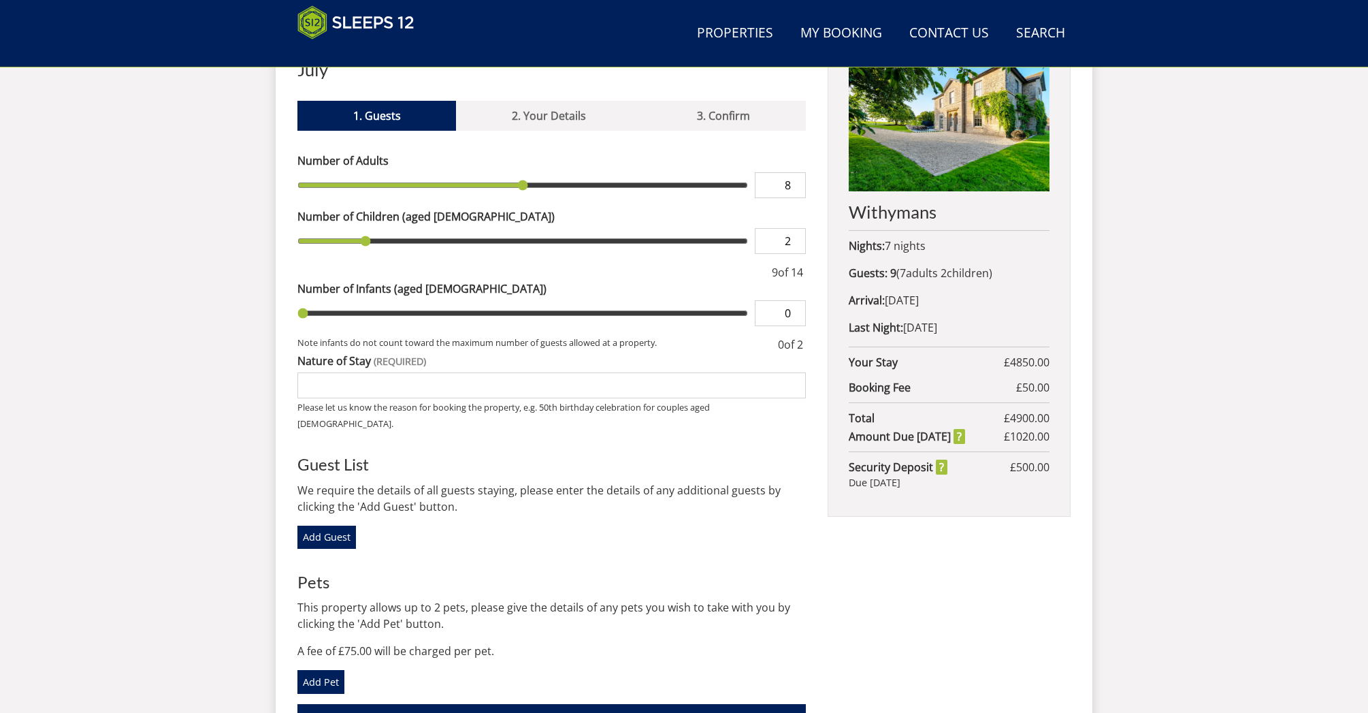
click at [796, 172] on input "8" at bounding box center [780, 185] width 51 height 26
type input "8"
type input "9"
click at [796, 172] on input "9" at bounding box center [780, 185] width 51 height 26
type input "9"
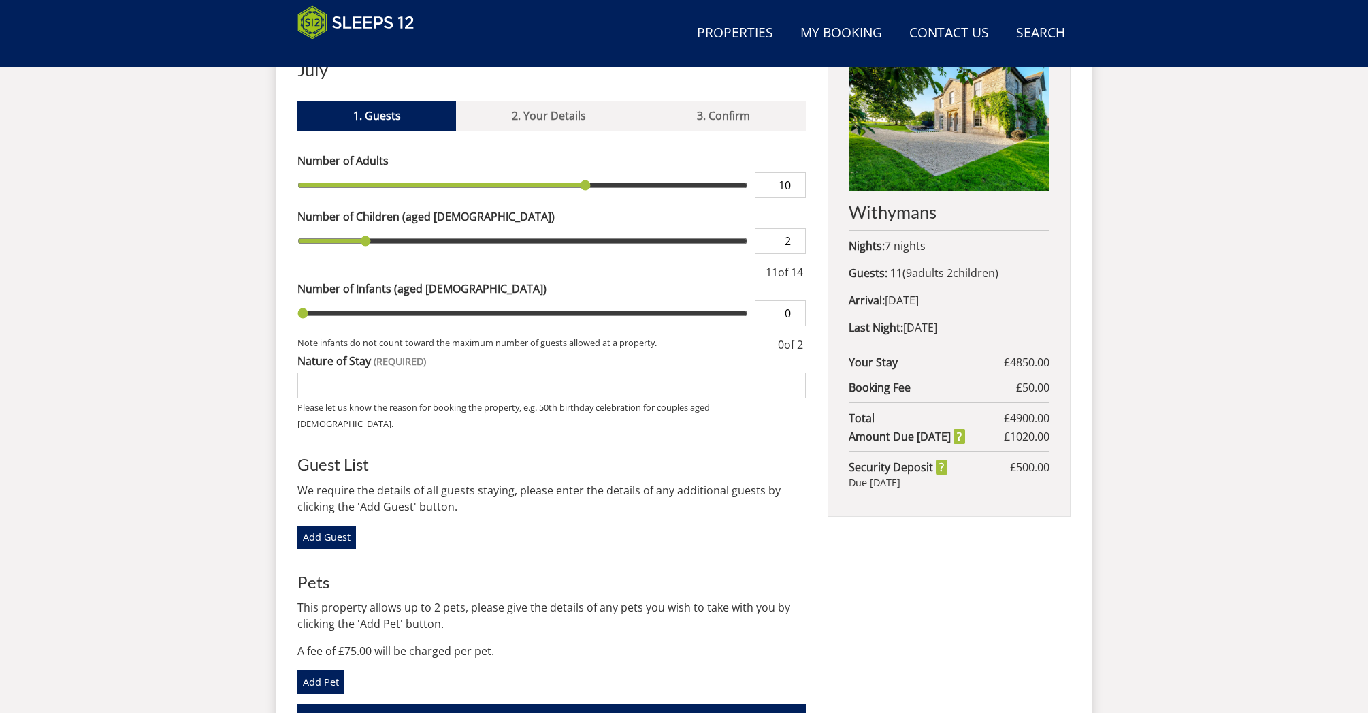
type input "10"
click at [796, 172] on input "10" at bounding box center [780, 185] width 51 height 26
type input "10"
type input "9"
click at [798, 172] on input "9" at bounding box center [780, 185] width 51 height 26
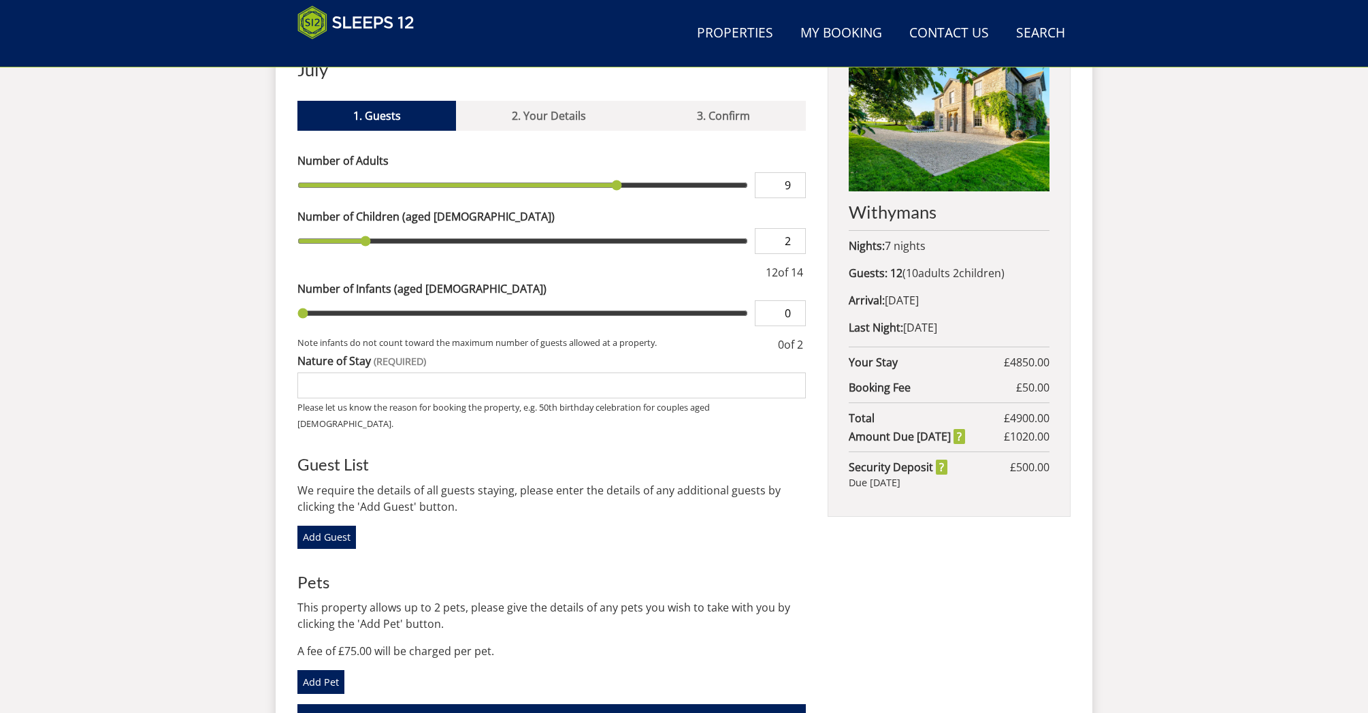
type input "9"
type input "8"
click at [798, 172] on input "8" at bounding box center [780, 185] width 51 height 26
type input "8"
click at [387, 372] on input "Nature of Stay" at bounding box center [551, 385] width 508 height 26
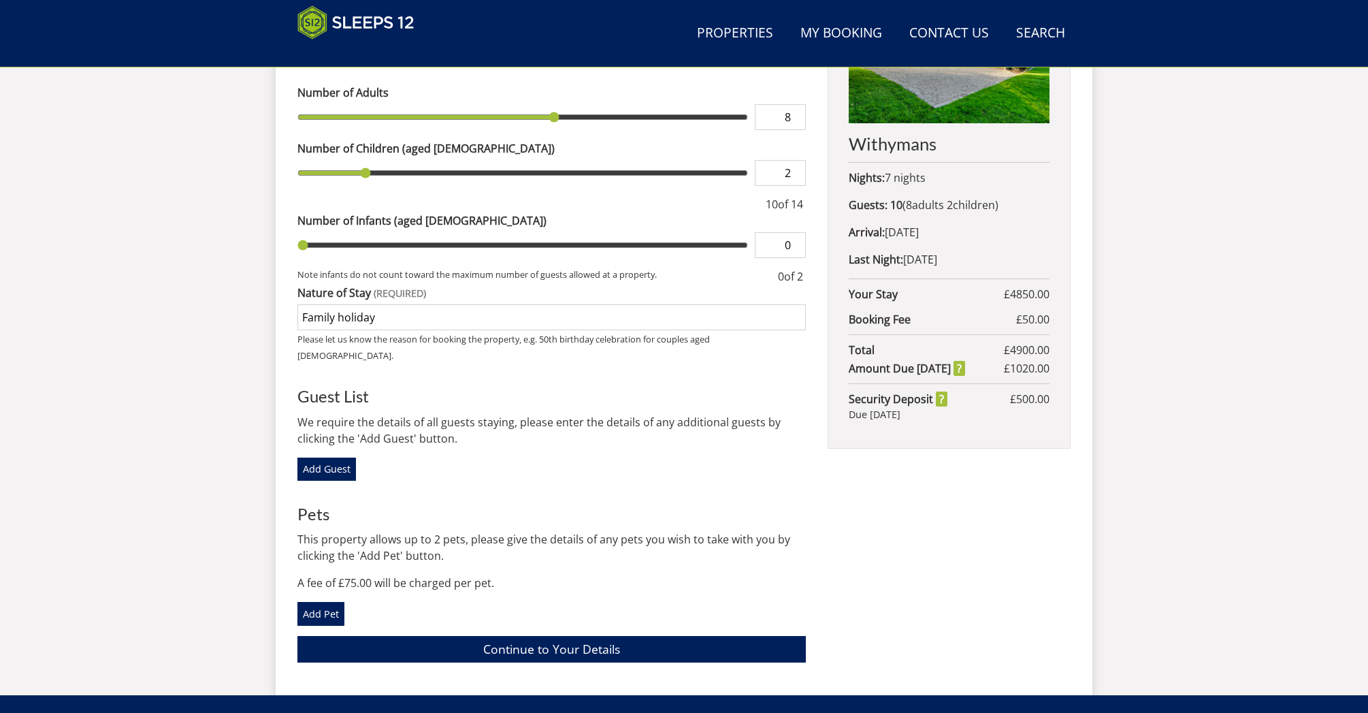
scroll to position [614, 0]
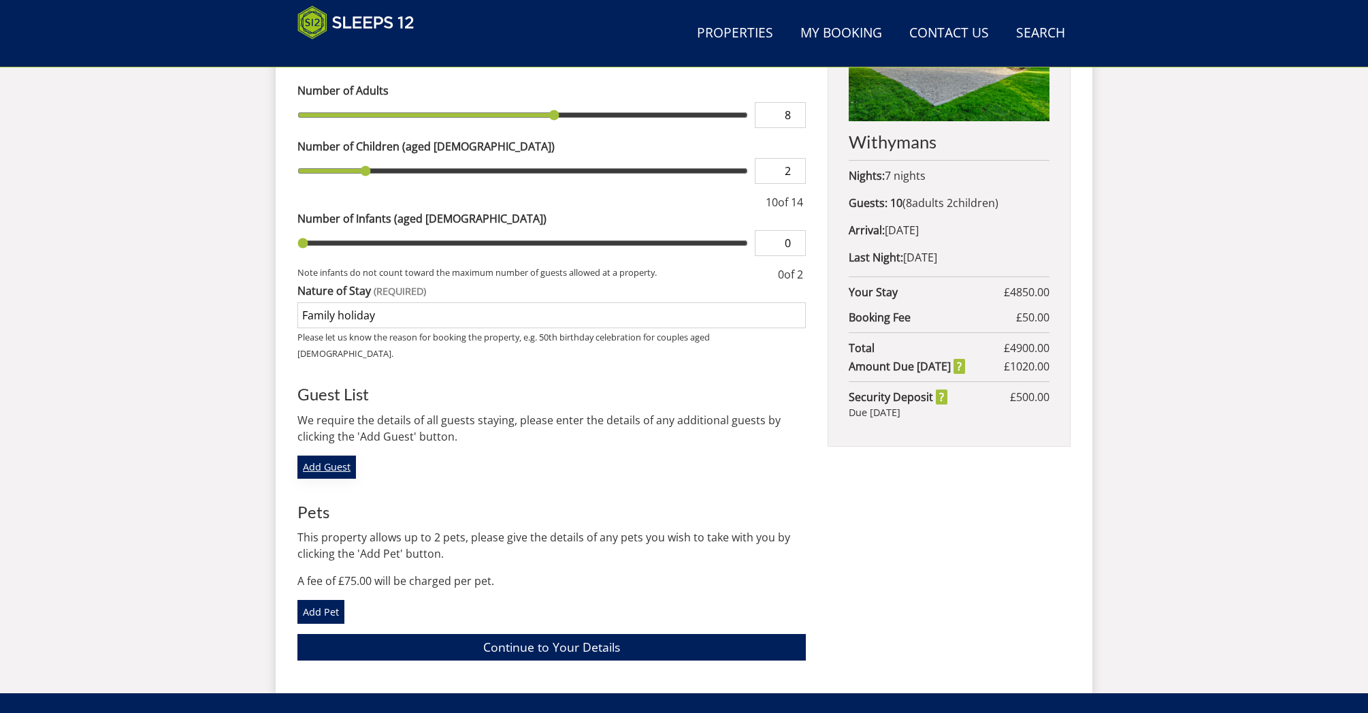
type input "Family holiday"
click at [321, 455] on link "Add Guest" at bounding box center [326, 466] width 59 height 23
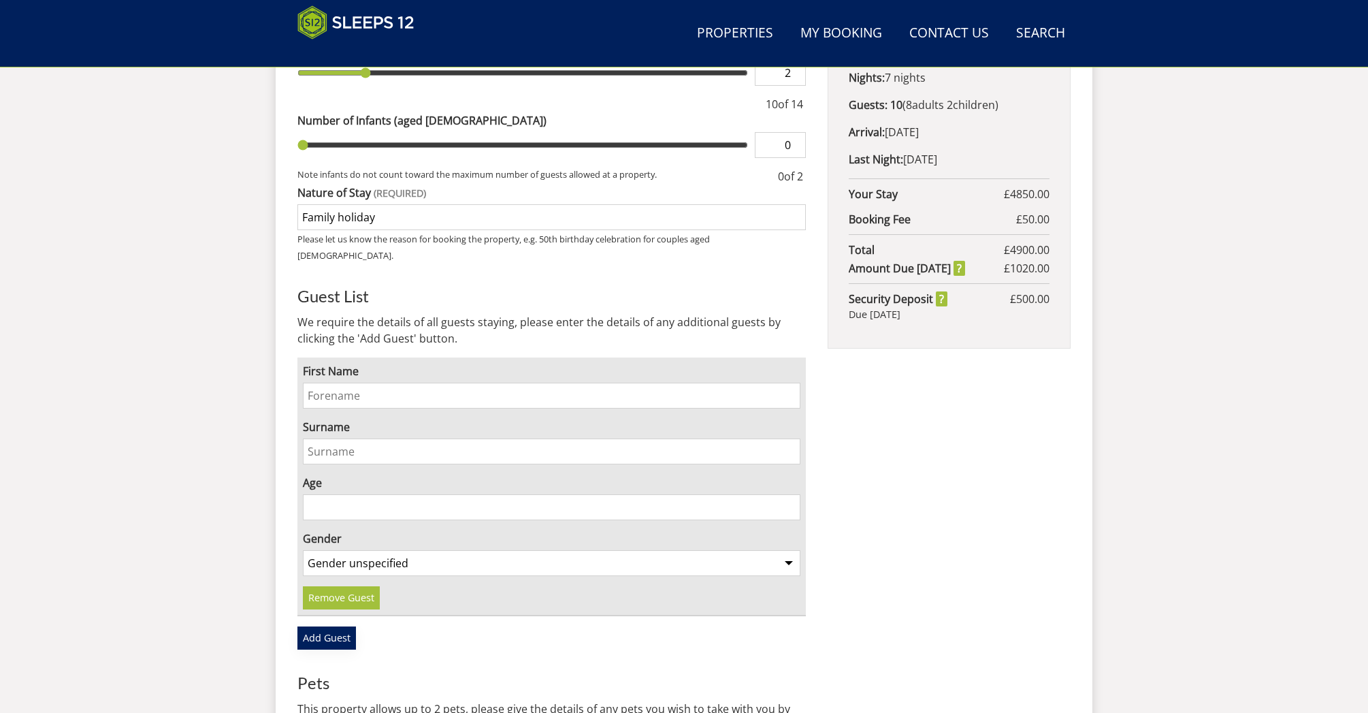
scroll to position [717, 0]
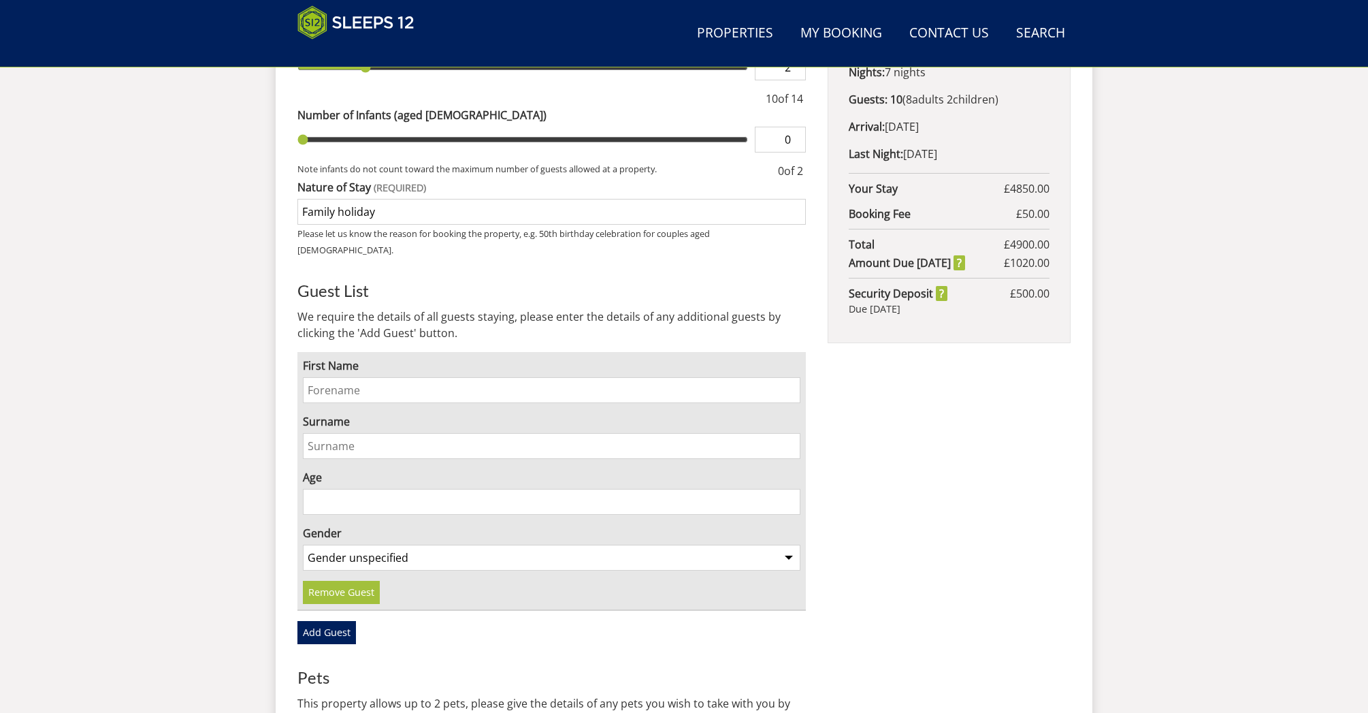
click at [325, 377] on input "First Name" at bounding box center [552, 390] width 498 height 26
type input "[PERSON_NAME]"
click at [337, 433] on input "Surname" at bounding box center [552, 446] width 498 height 26
type input "Gray"
click at [330, 489] on input "Age" at bounding box center [552, 502] width 498 height 26
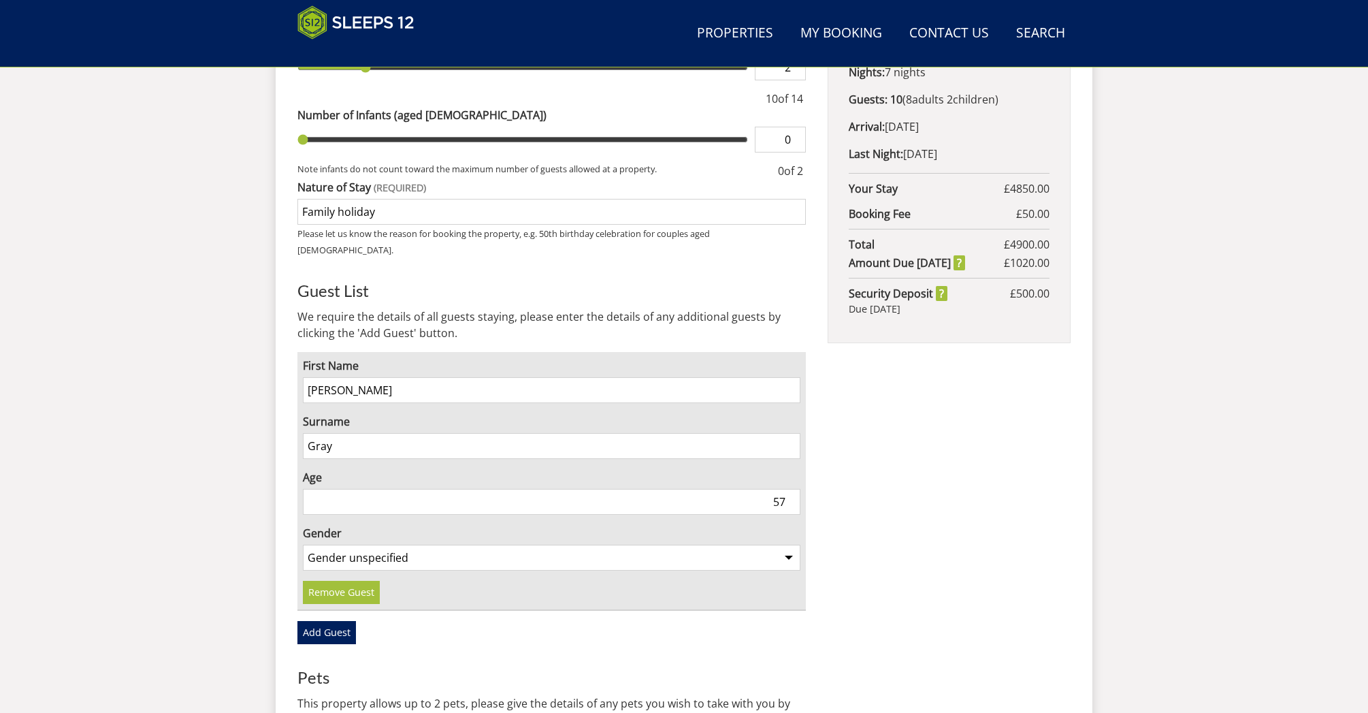
type input "57"
click at [787, 544] on select "Gender unspecified Gender [DEMOGRAPHIC_DATA] Gender [DEMOGRAPHIC_DATA]" at bounding box center [552, 557] width 498 height 26
select select "gender_[DEMOGRAPHIC_DATA]"
click at [303, 544] on select "Gender unspecified Gender [DEMOGRAPHIC_DATA] Gender [DEMOGRAPHIC_DATA]" at bounding box center [552, 557] width 498 height 26
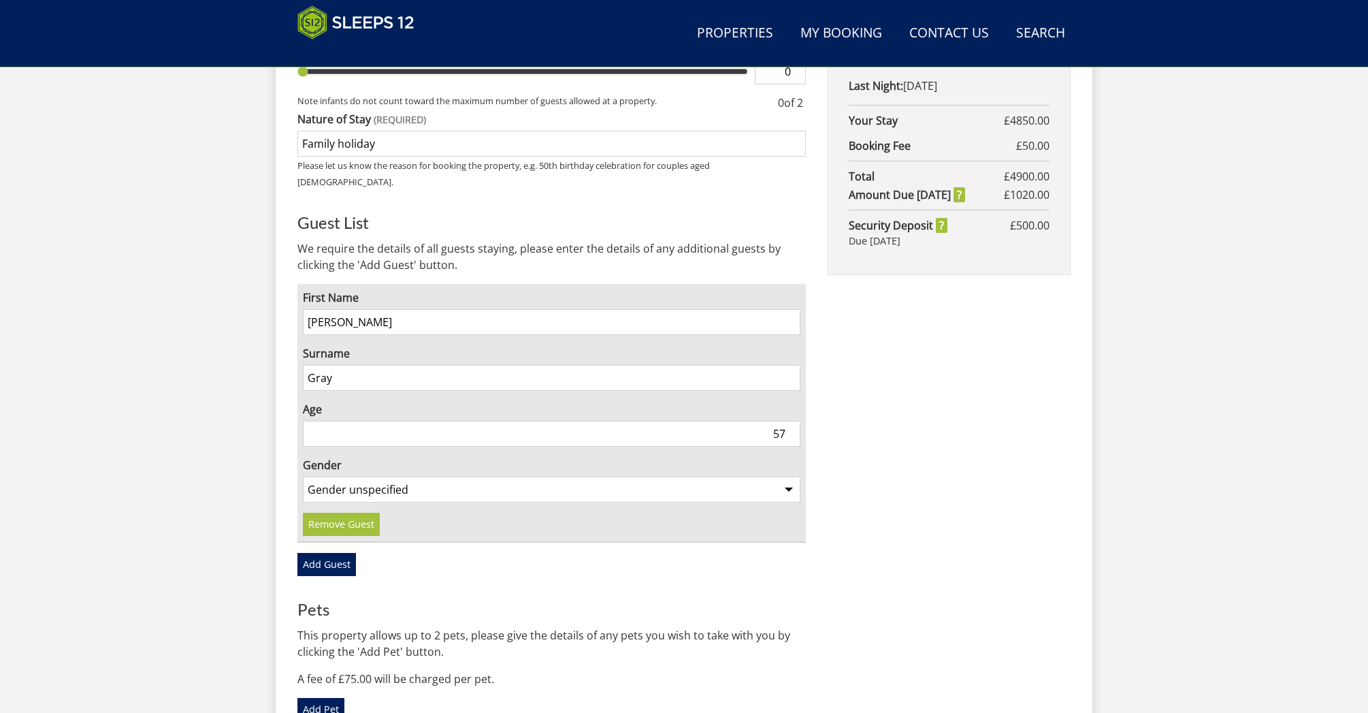
scroll to position [789, 0]
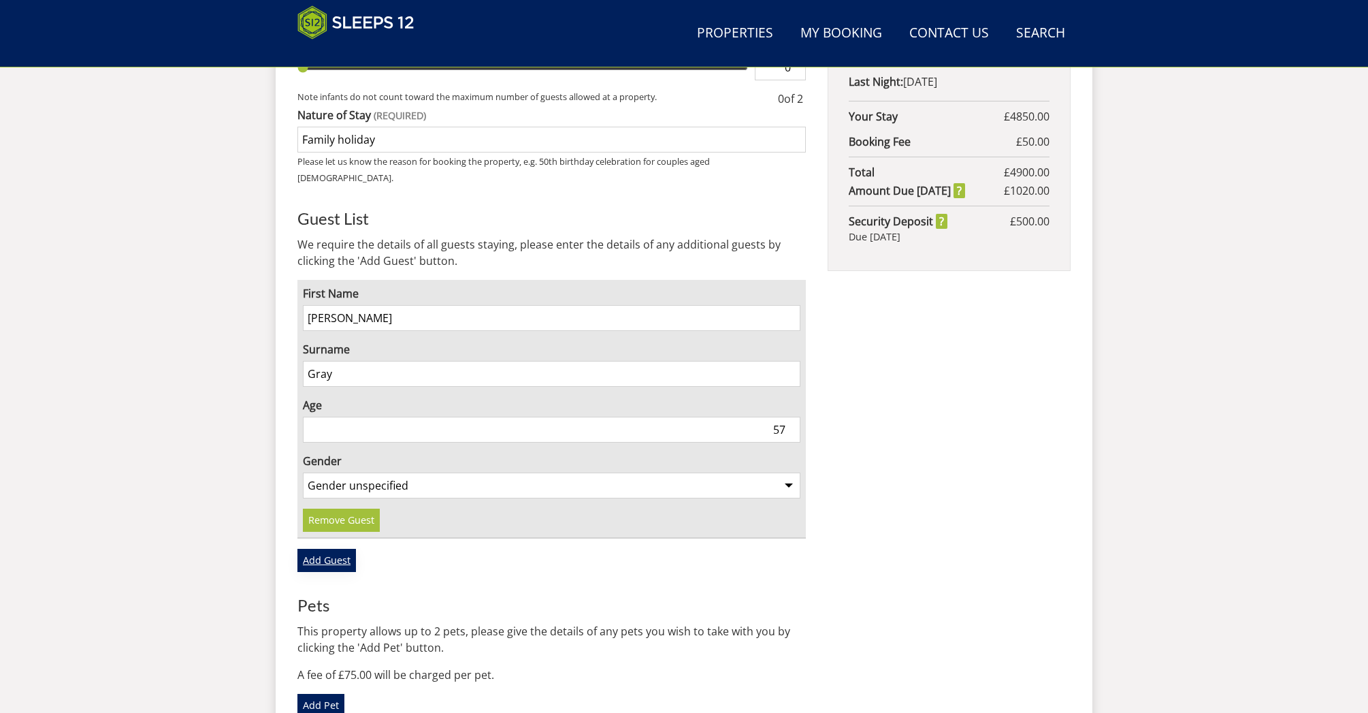
click at [344, 549] on link "Add Guest" at bounding box center [326, 560] width 59 height 23
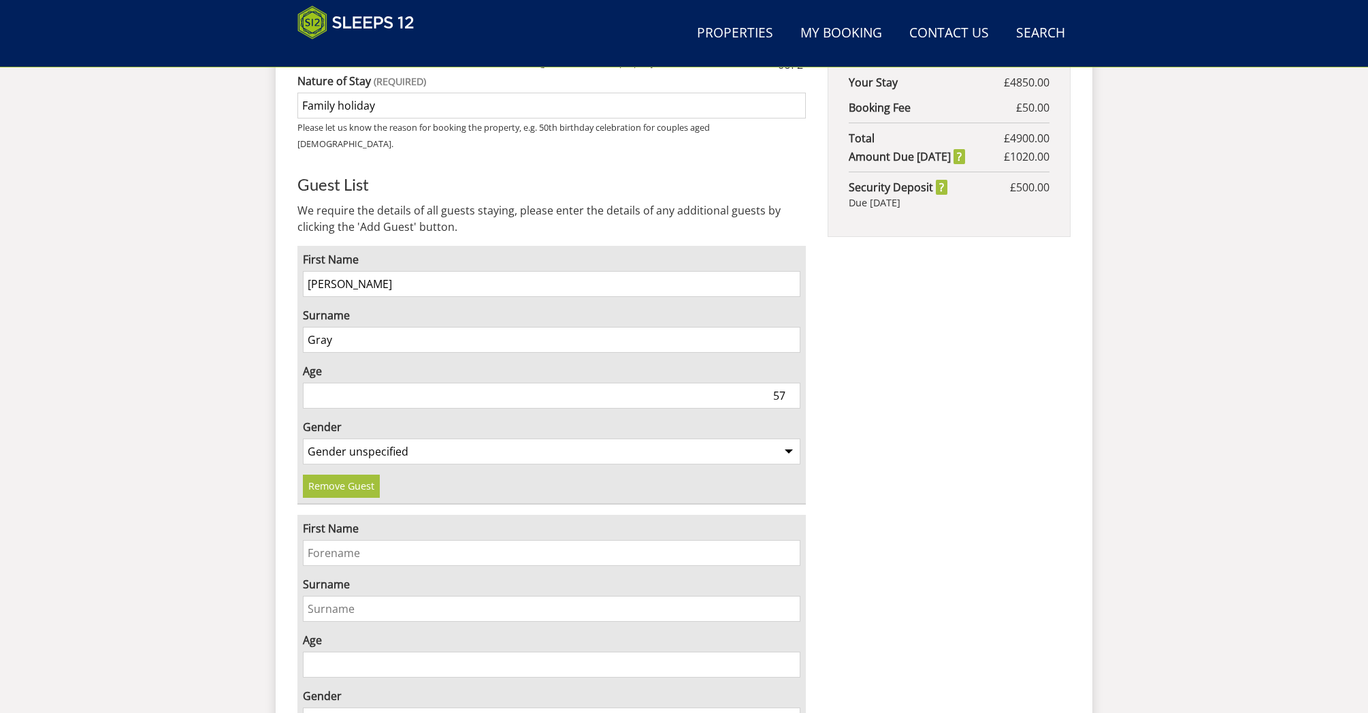
scroll to position [827, 0]
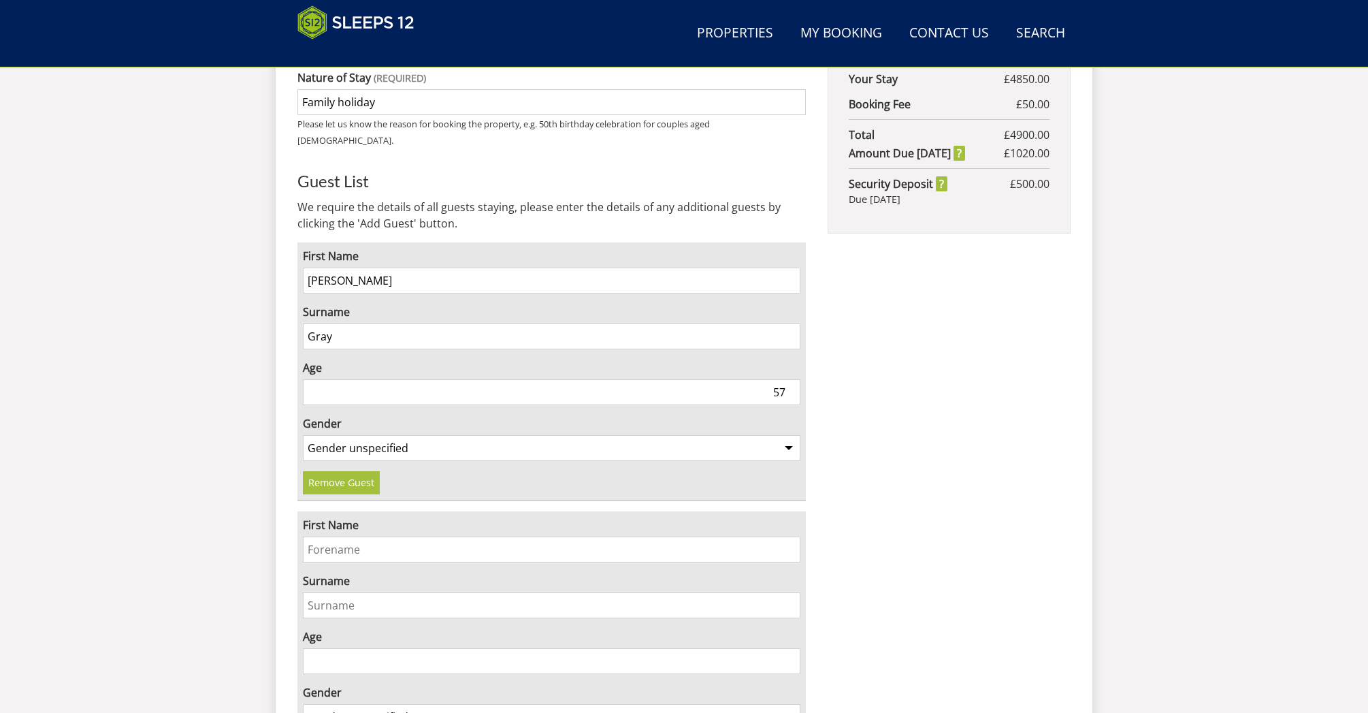
click at [333, 536] on input "First Name" at bounding box center [552, 549] width 498 height 26
type input "[PERSON_NAME]"
click at [352, 592] on input "Surname" at bounding box center [552, 605] width 498 height 26
type input "Gray"
click at [343, 648] on input "Age" at bounding box center [552, 661] width 498 height 26
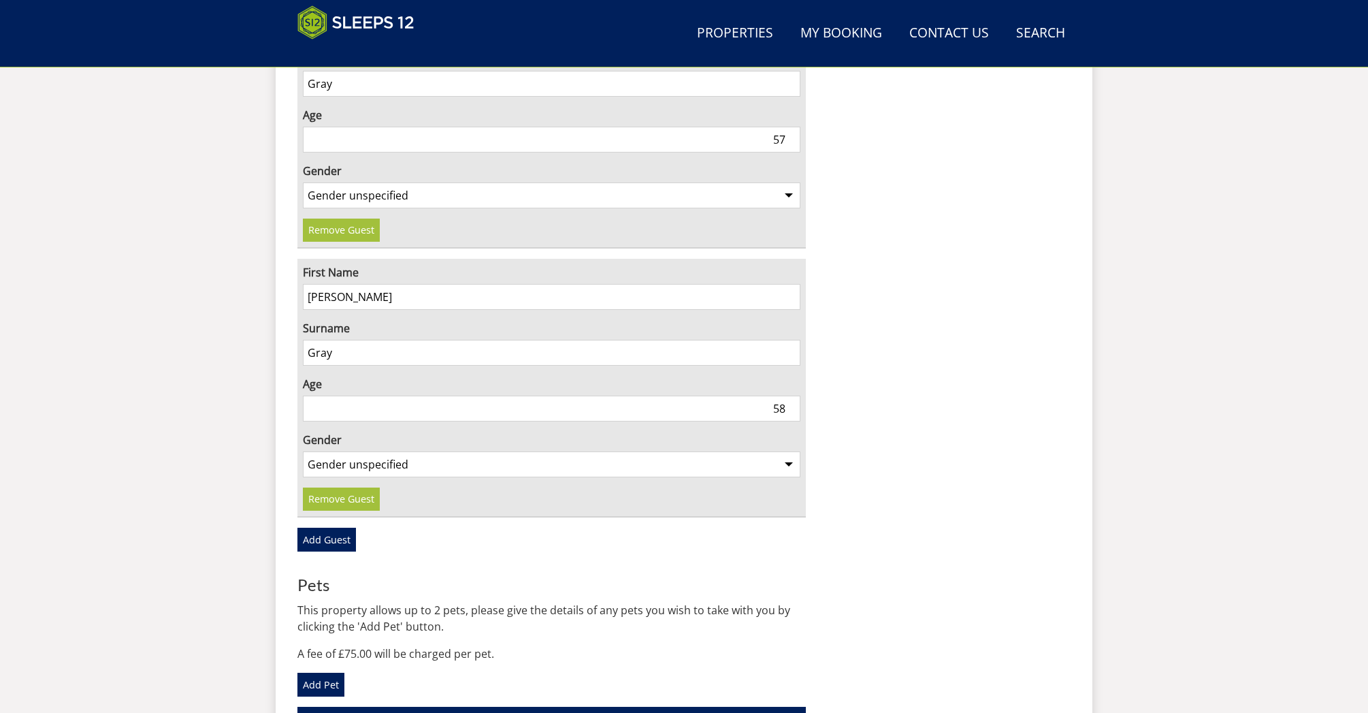
scroll to position [1101, 0]
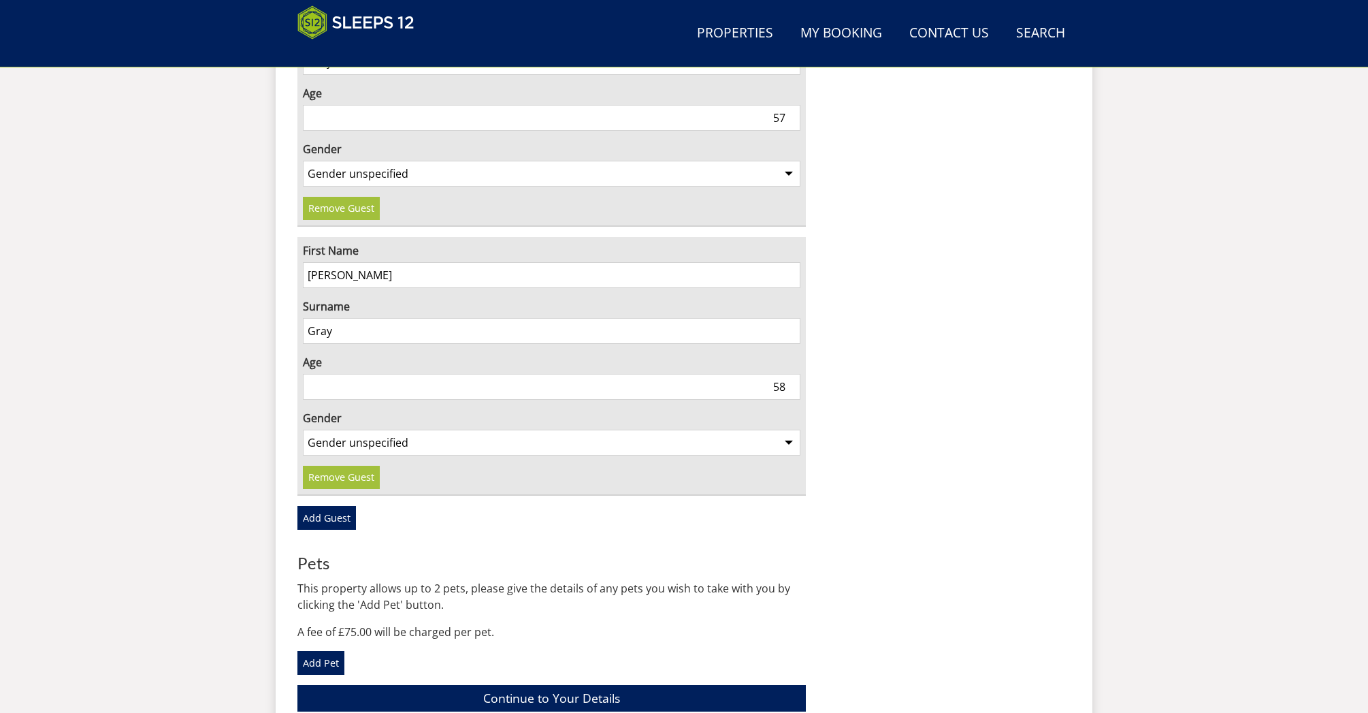
type input "58"
click at [790, 429] on select "Gender unspecified Gender [DEMOGRAPHIC_DATA] Gender [DEMOGRAPHIC_DATA]" at bounding box center [552, 442] width 498 height 26
select select "gender_[DEMOGRAPHIC_DATA]"
click at [303, 429] on select "Gender unspecified Gender [DEMOGRAPHIC_DATA] Gender [DEMOGRAPHIC_DATA]" at bounding box center [552, 442] width 498 height 26
click at [314, 506] on link "Add Guest" at bounding box center [326, 517] width 59 height 23
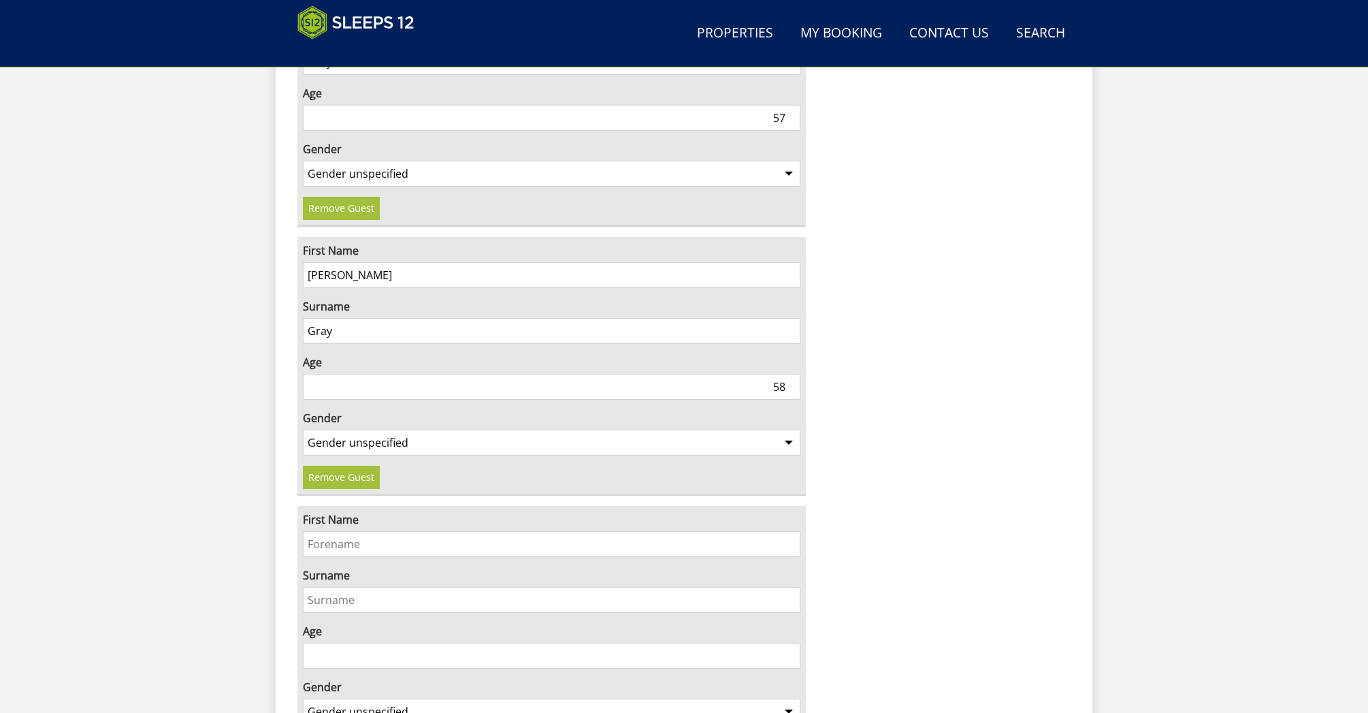
click at [327, 531] on input "First Name" at bounding box center [552, 544] width 498 height 26
type input "Jack"
click at [319, 587] on input "Surname" at bounding box center [552, 600] width 498 height 26
type input "Gray"
click at [337, 642] on input "Age" at bounding box center [552, 655] width 498 height 26
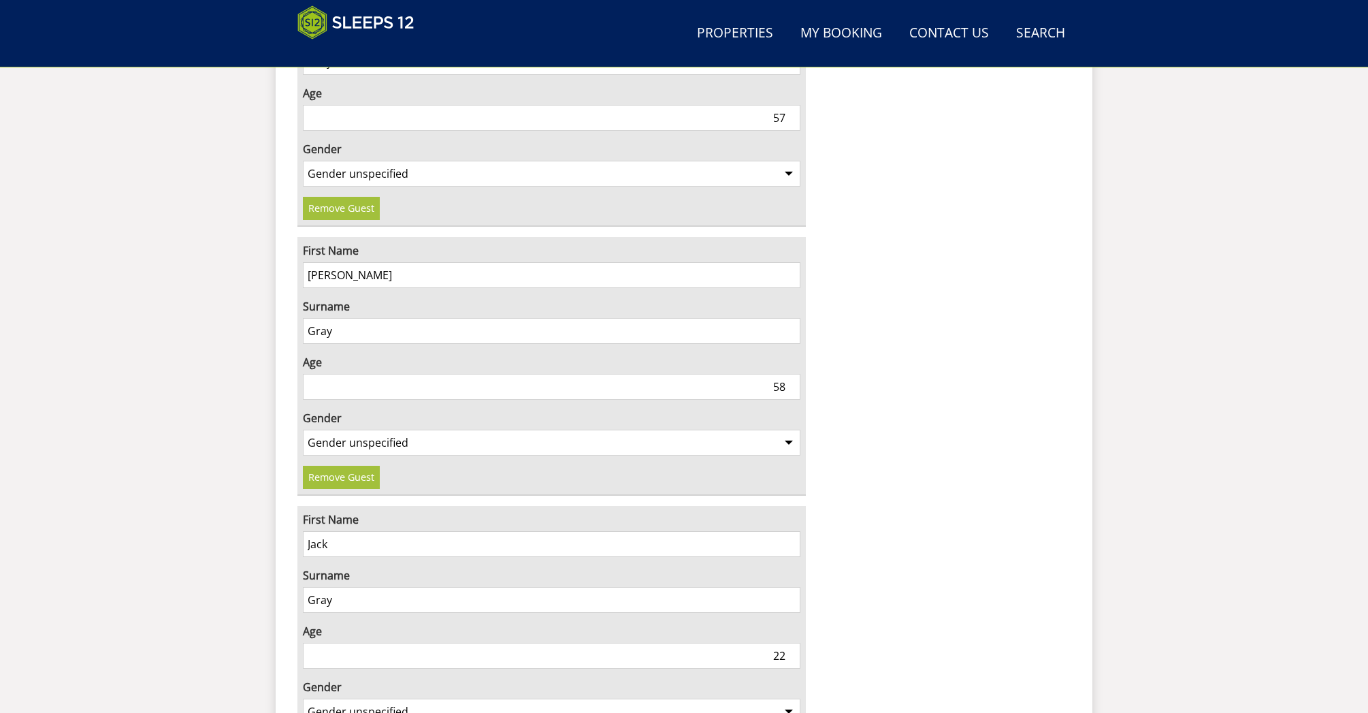
type input "22"
click at [677, 698] on select "Gender unspecified Gender [DEMOGRAPHIC_DATA] Gender [DEMOGRAPHIC_DATA]" at bounding box center [552, 711] width 498 height 26
select select "gender_[DEMOGRAPHIC_DATA]"
click at [303, 698] on select "Gender unspecified Gender [DEMOGRAPHIC_DATA] Gender [DEMOGRAPHIC_DATA]" at bounding box center [552, 711] width 498 height 26
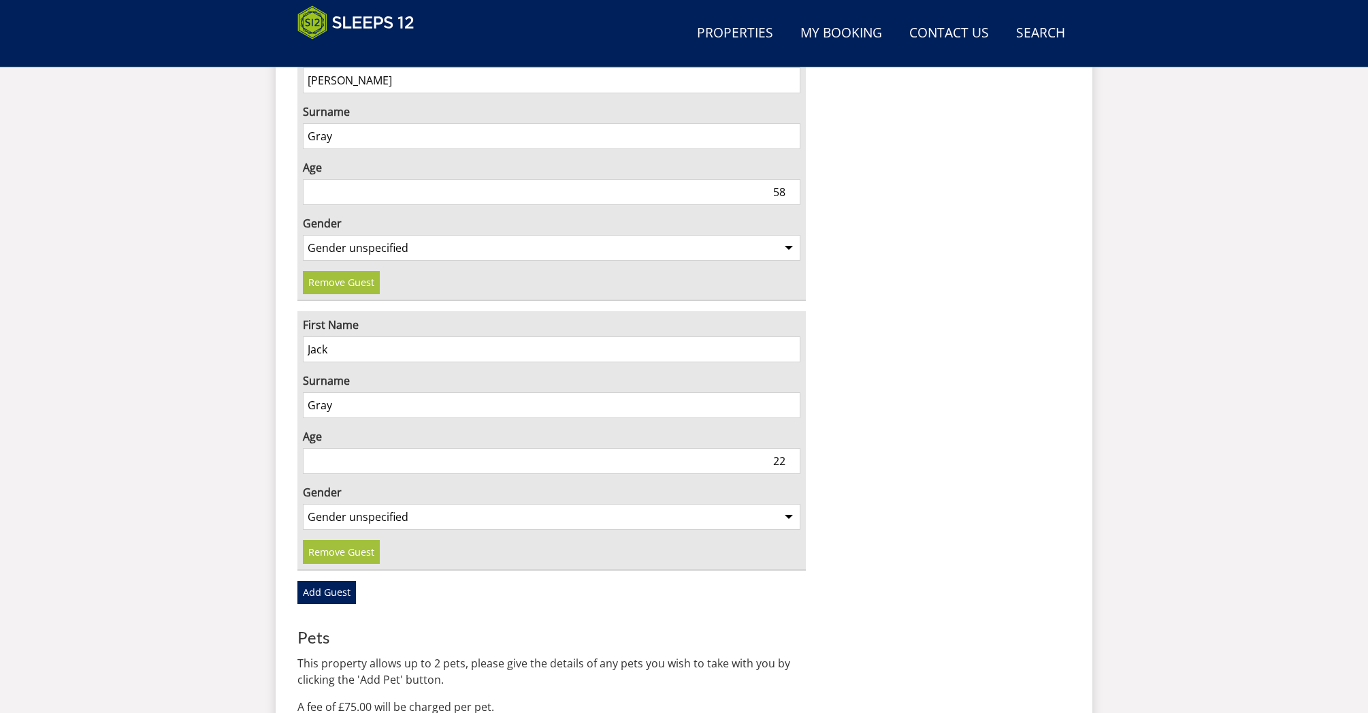
scroll to position [1342, 0]
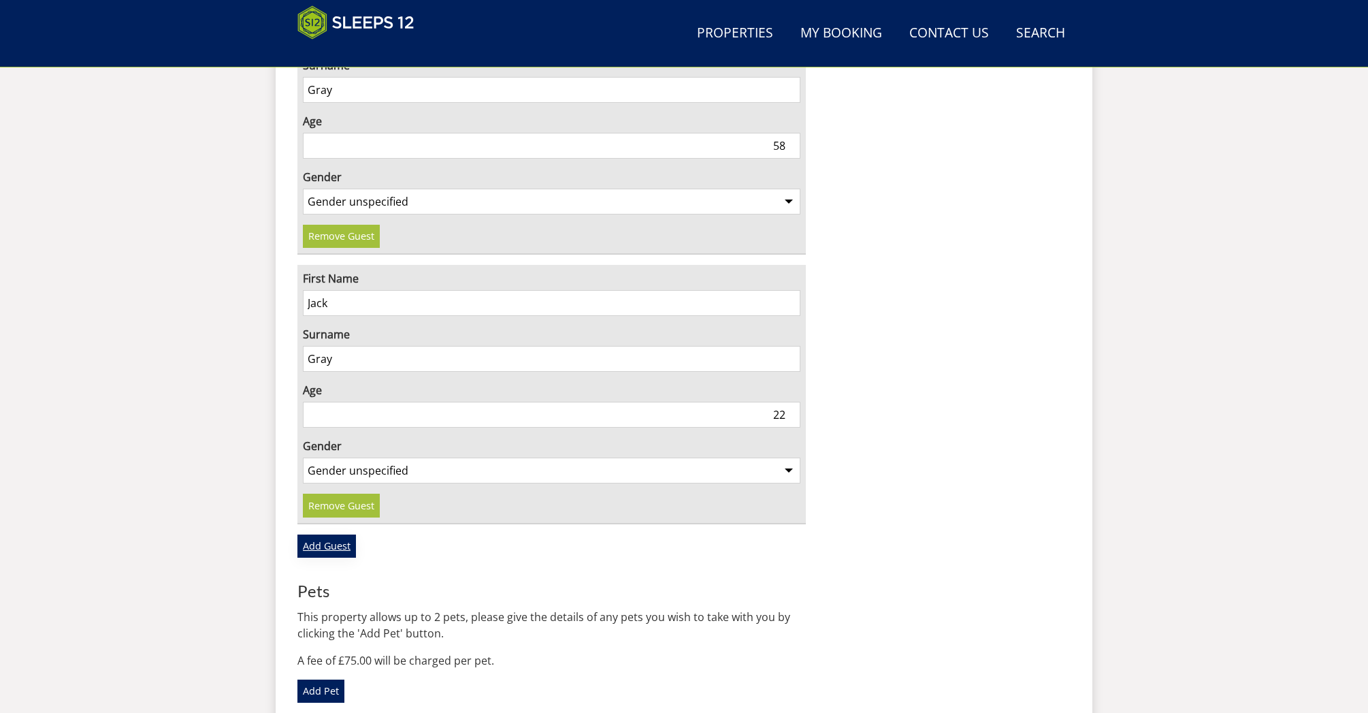
click at [324, 534] on link "Add Guest" at bounding box center [326, 545] width 59 height 23
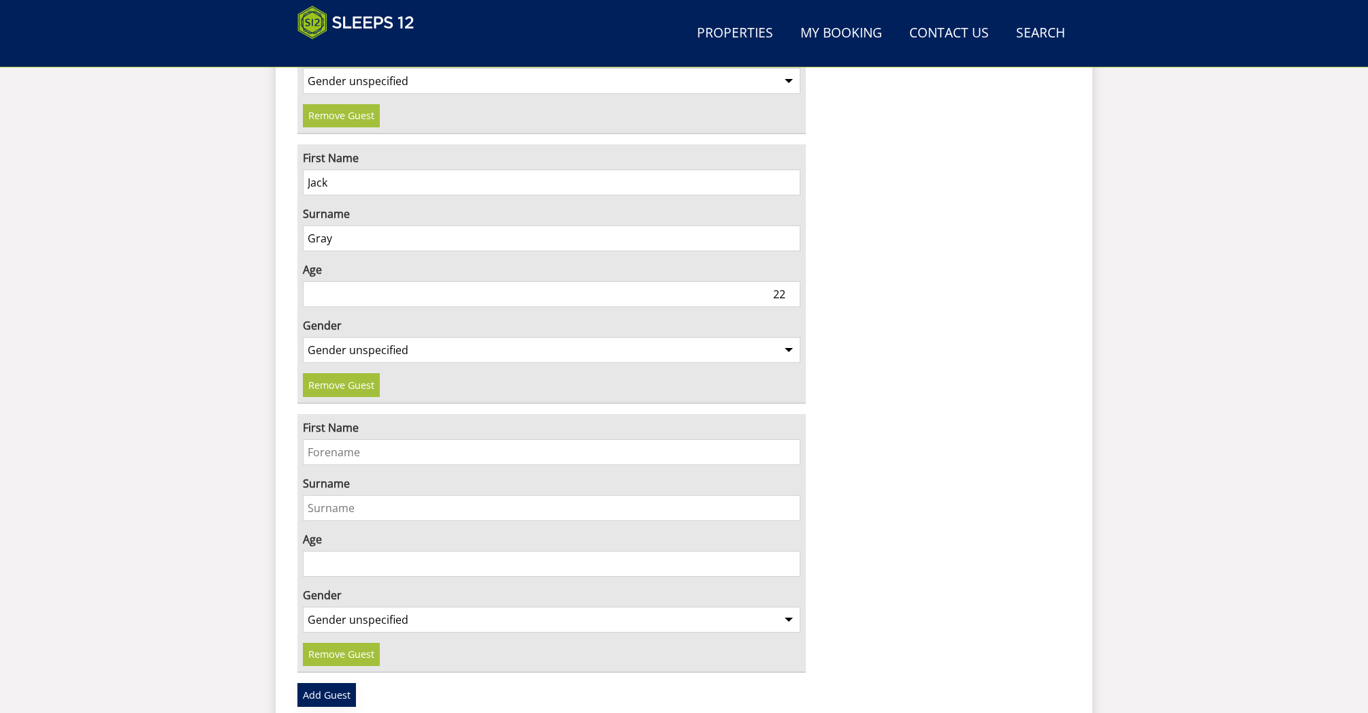
scroll to position [1466, 0]
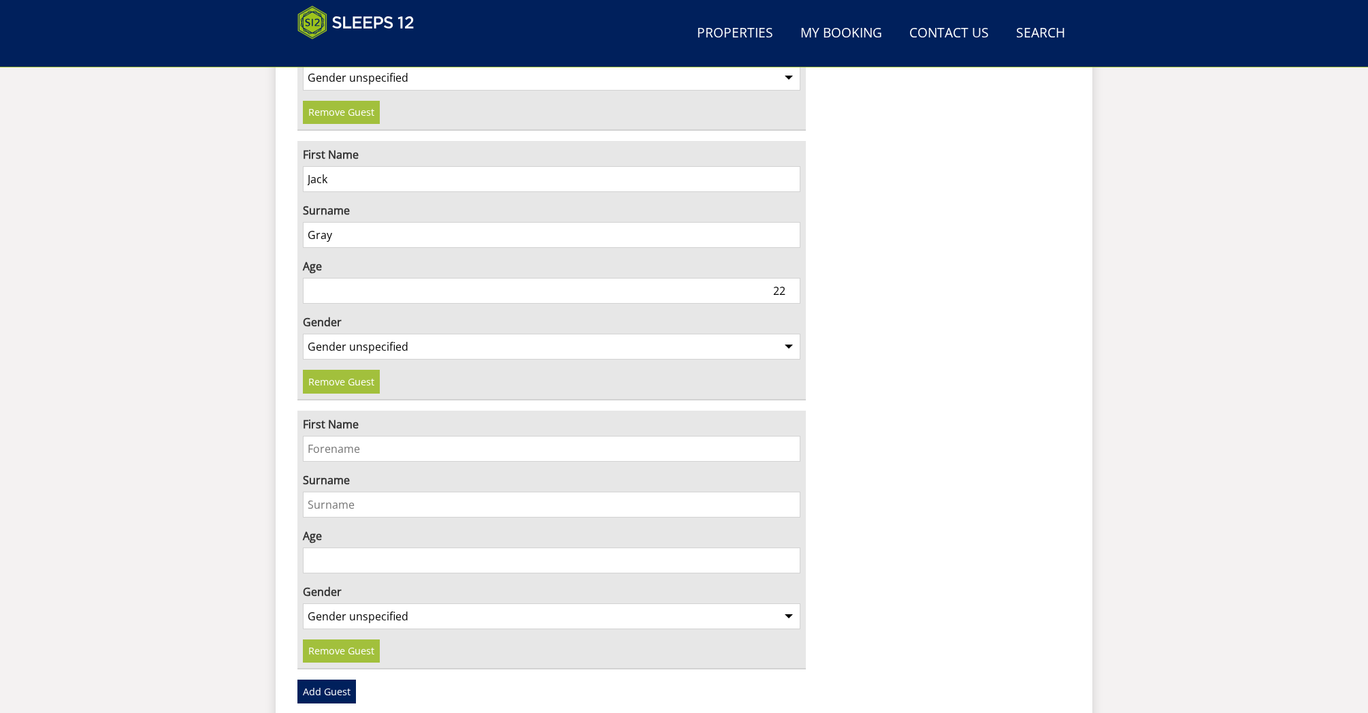
click at [338, 436] on input "First Name" at bounding box center [552, 449] width 498 height 26
type input "[PERSON_NAME]"
click at [335, 491] on input "Surname" at bounding box center [552, 504] width 498 height 26
type input "Gray"
click at [372, 547] on input "0" at bounding box center [552, 560] width 498 height 26
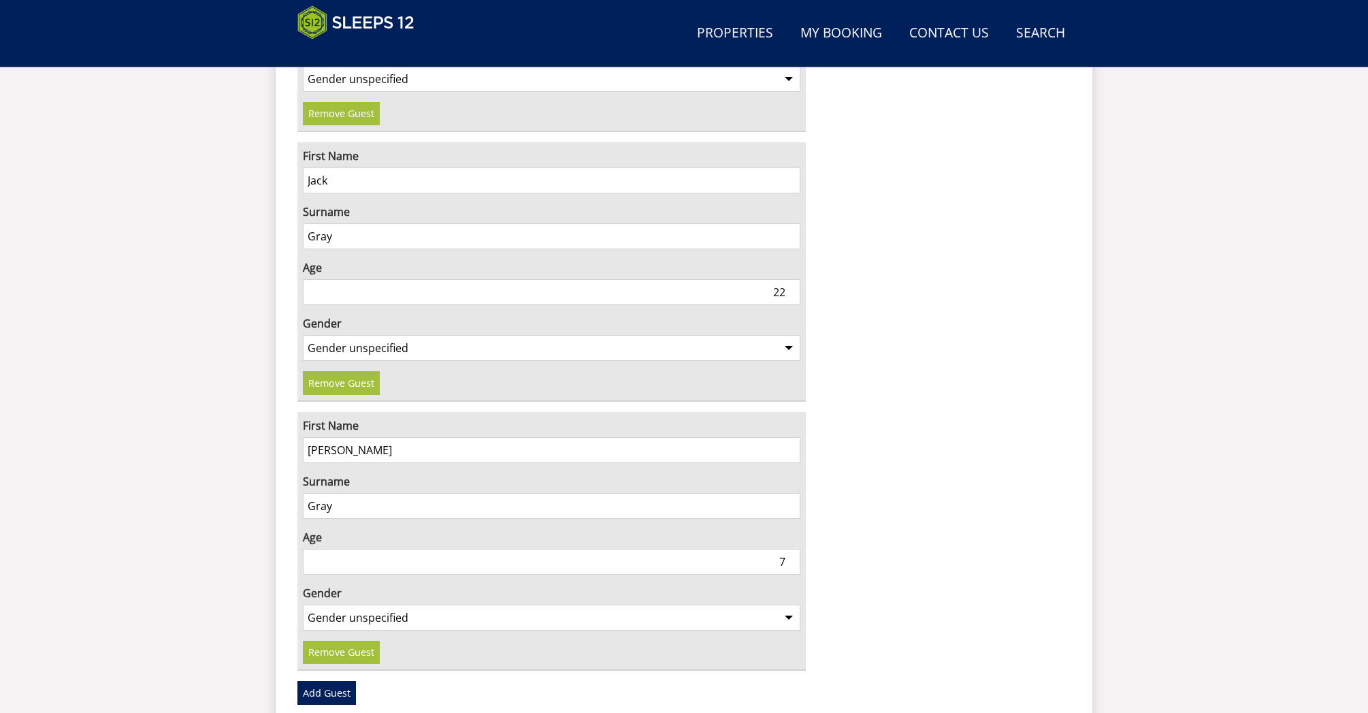
scroll to position [1463, 0]
type input "7"
type input "20"
click at [695, 606] on select "Gender unspecified Gender [DEMOGRAPHIC_DATA] Gender [DEMOGRAPHIC_DATA]" at bounding box center [552, 619] width 498 height 26
select select "gender_[DEMOGRAPHIC_DATA]"
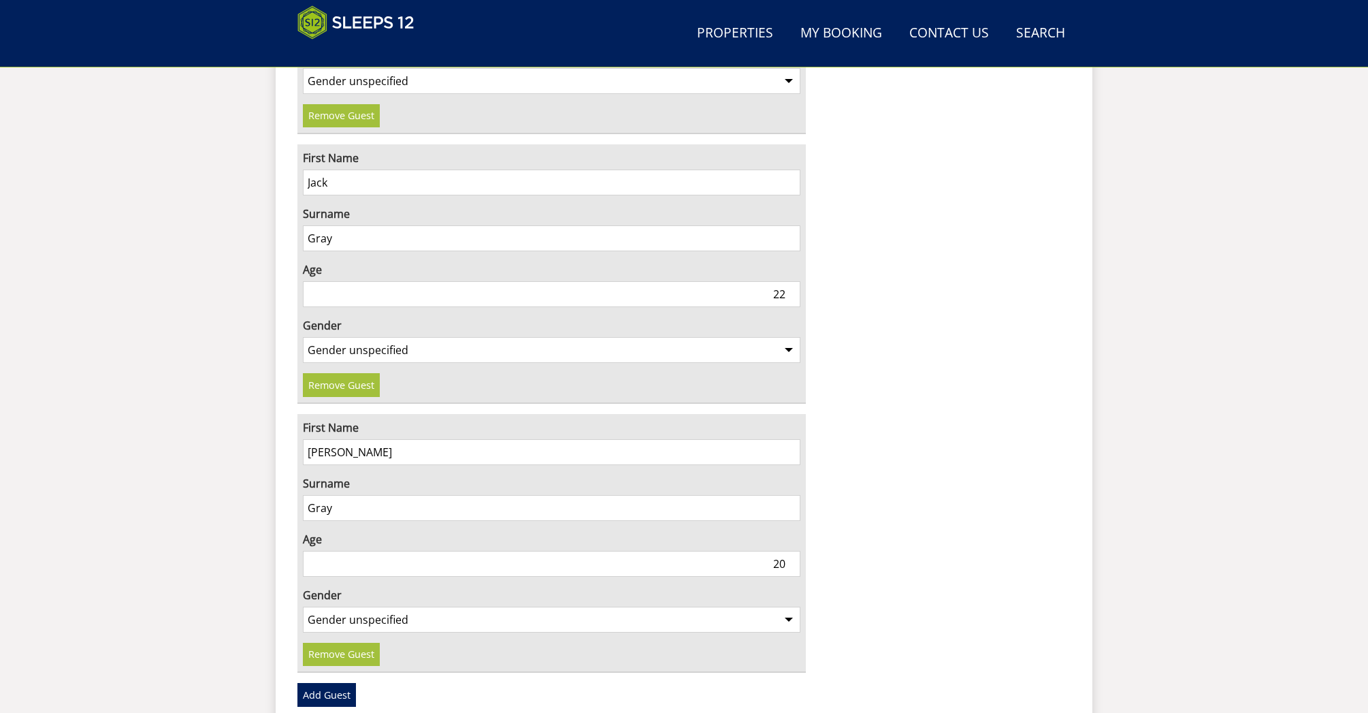
click at [303, 606] on select "Gender unspecified Gender [DEMOGRAPHIC_DATA] Gender [DEMOGRAPHIC_DATA]" at bounding box center [552, 619] width 498 height 26
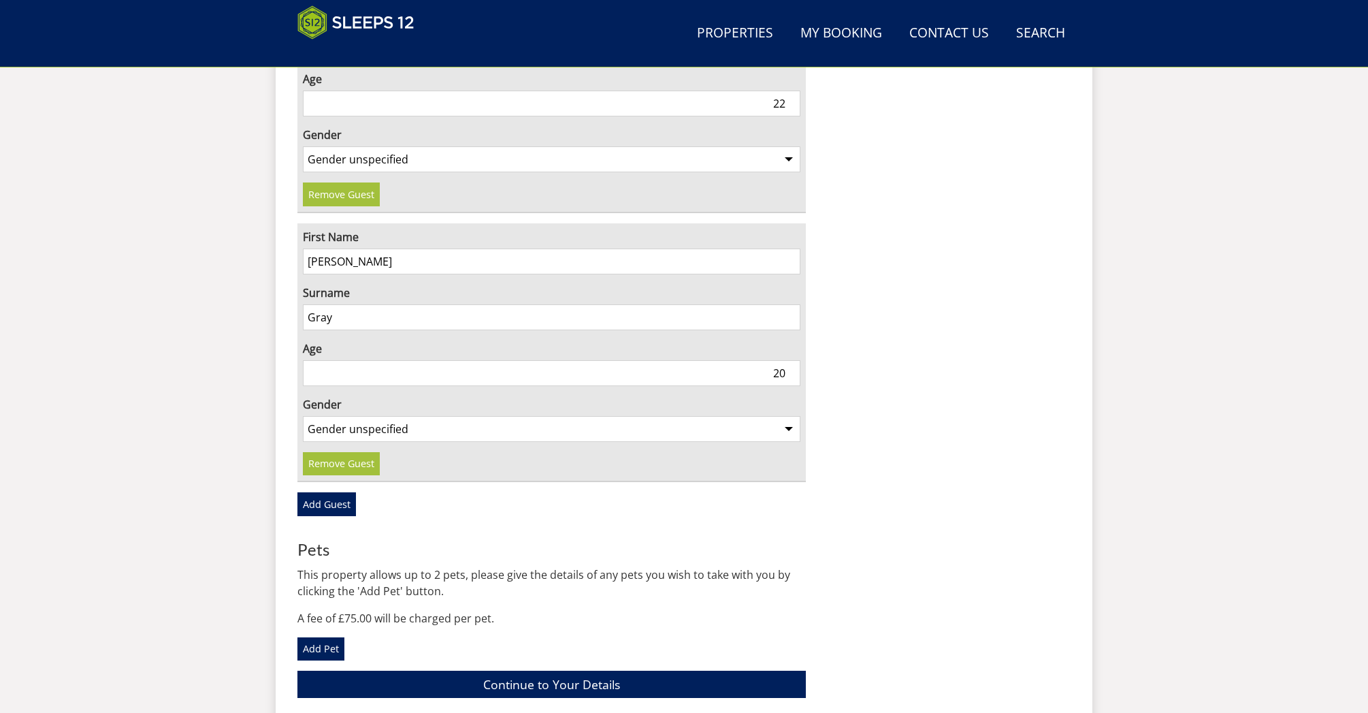
scroll to position [1656, 0]
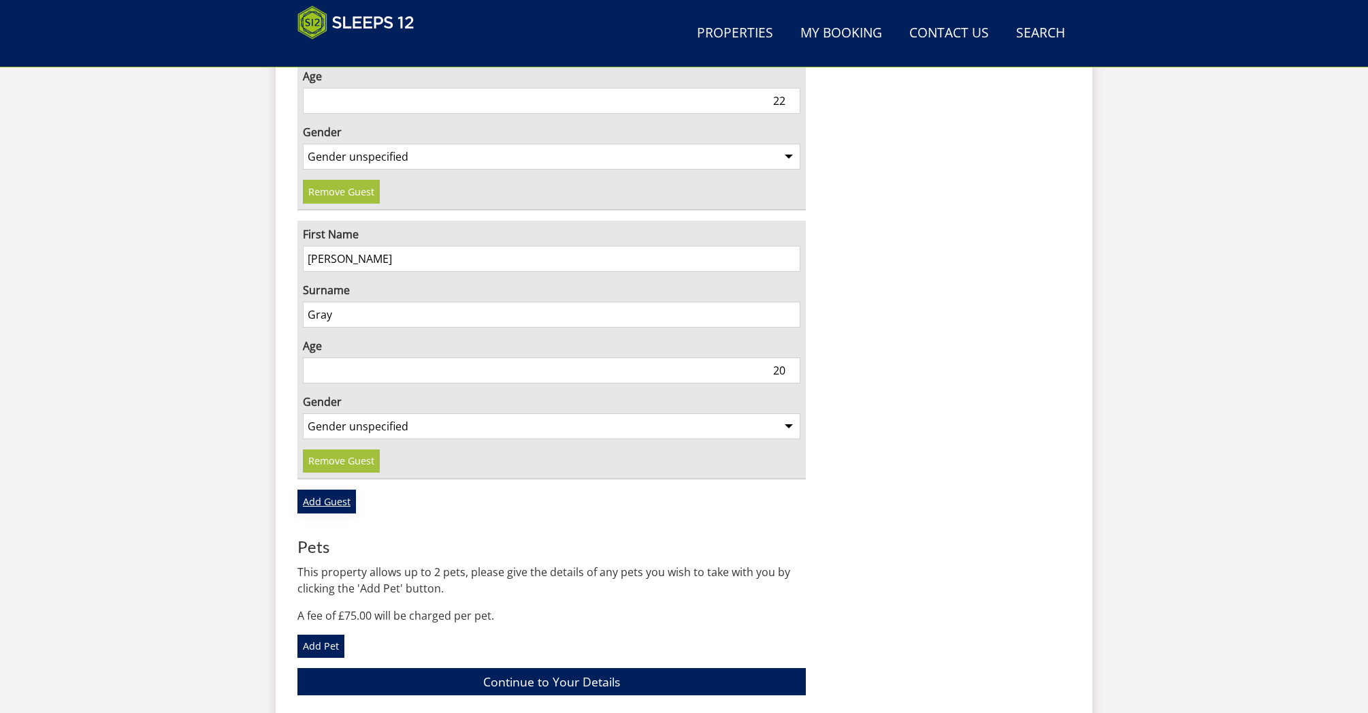
click at [344, 489] on link "Add Guest" at bounding box center [326, 500] width 59 height 23
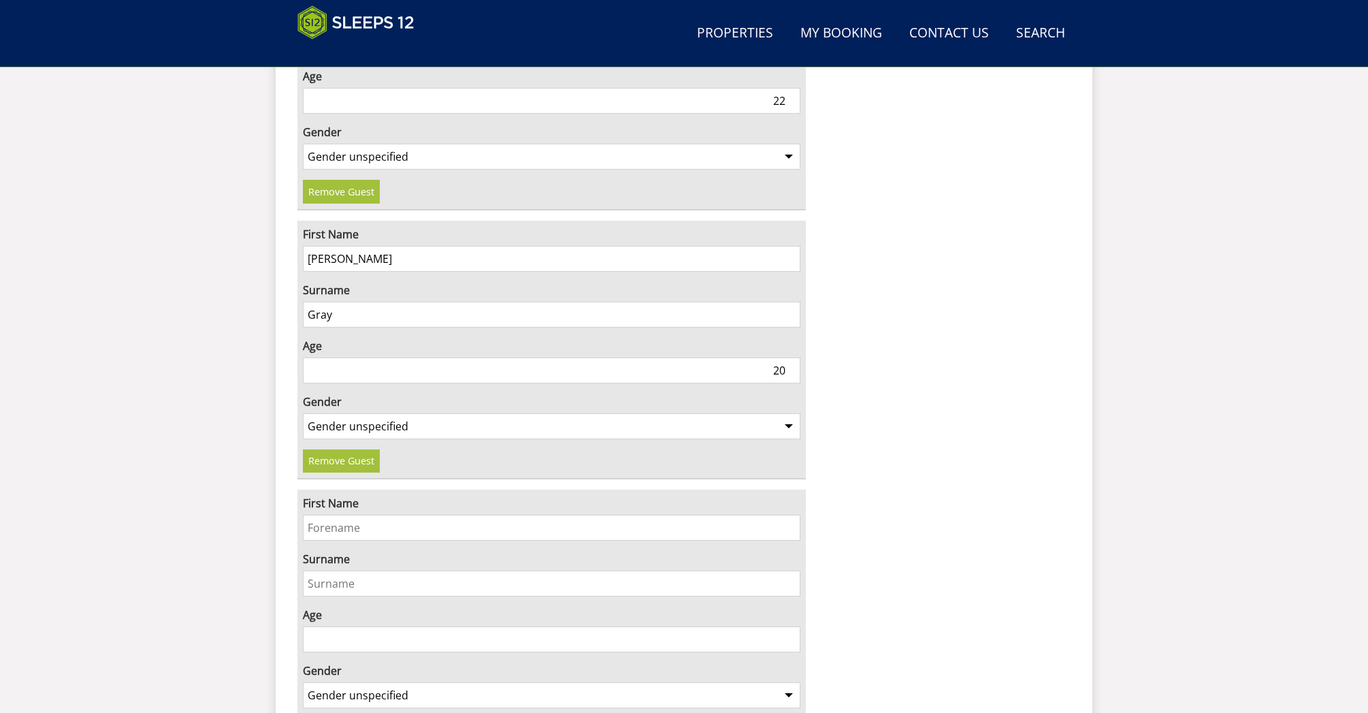
click at [355, 515] on input "First Name" at bounding box center [552, 528] width 498 height 26
type input "[PERSON_NAME]"
click at [347, 570] on input "Surname" at bounding box center [552, 583] width 498 height 26
type input "Gray"
click at [607, 626] on input "Age" at bounding box center [552, 639] width 498 height 26
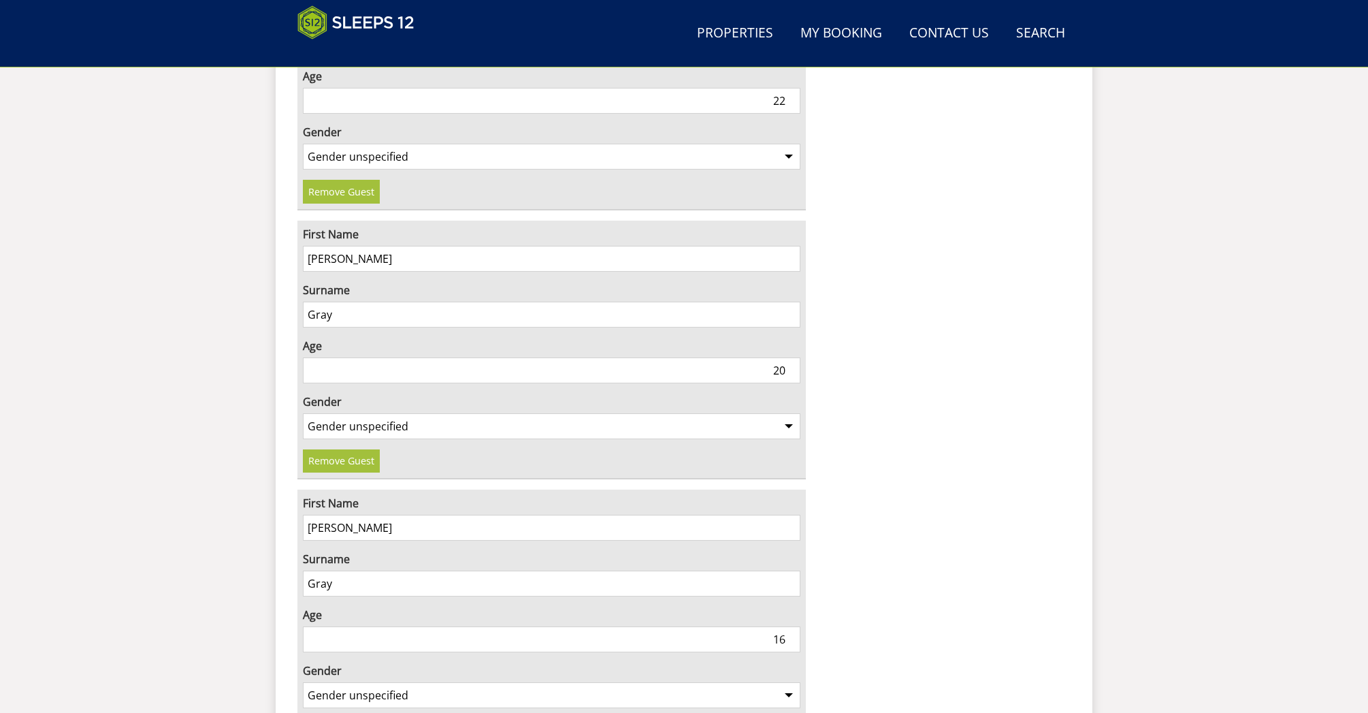
type input "16"
click at [700, 682] on select "Gender unspecified Gender [DEMOGRAPHIC_DATA] Gender [DEMOGRAPHIC_DATA]" at bounding box center [552, 695] width 498 height 26
select select "gender_[DEMOGRAPHIC_DATA]"
click at [303, 682] on select "Gender unspecified Gender [DEMOGRAPHIC_DATA] Gender [DEMOGRAPHIC_DATA]" at bounding box center [552, 695] width 498 height 26
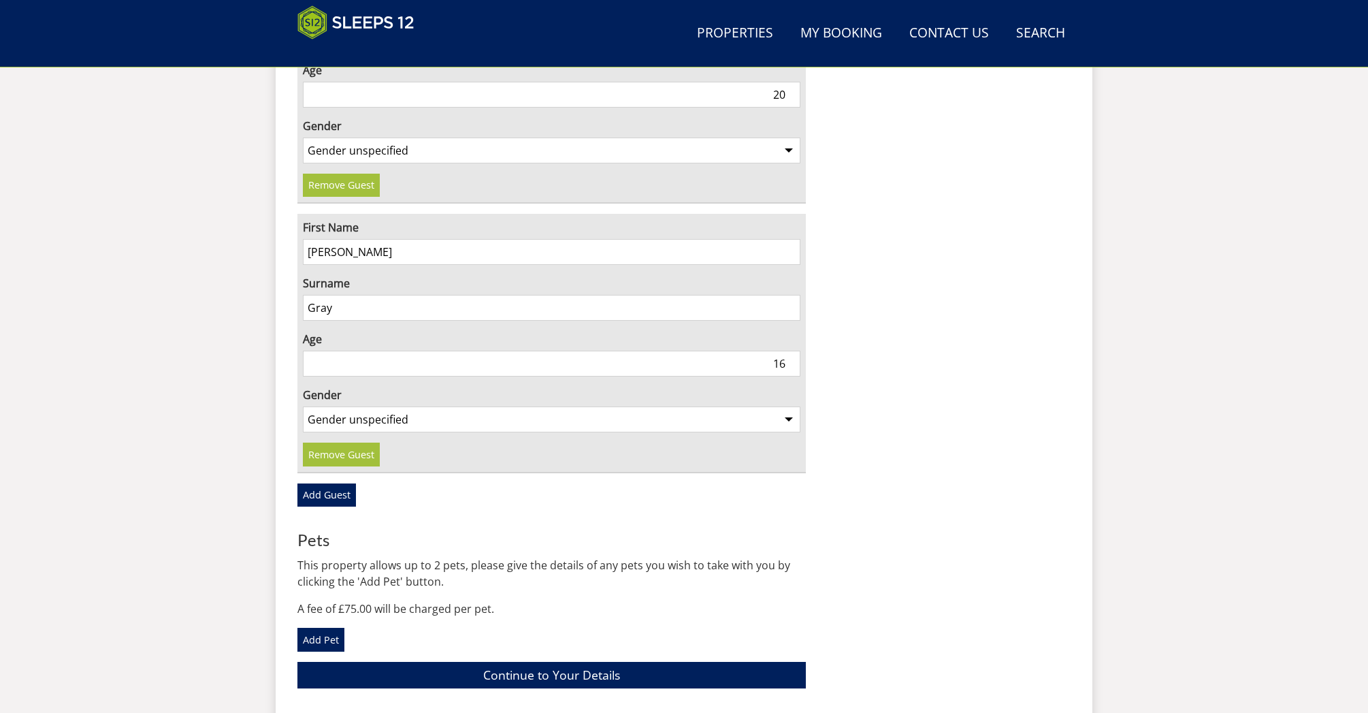
scroll to position [1938, 0]
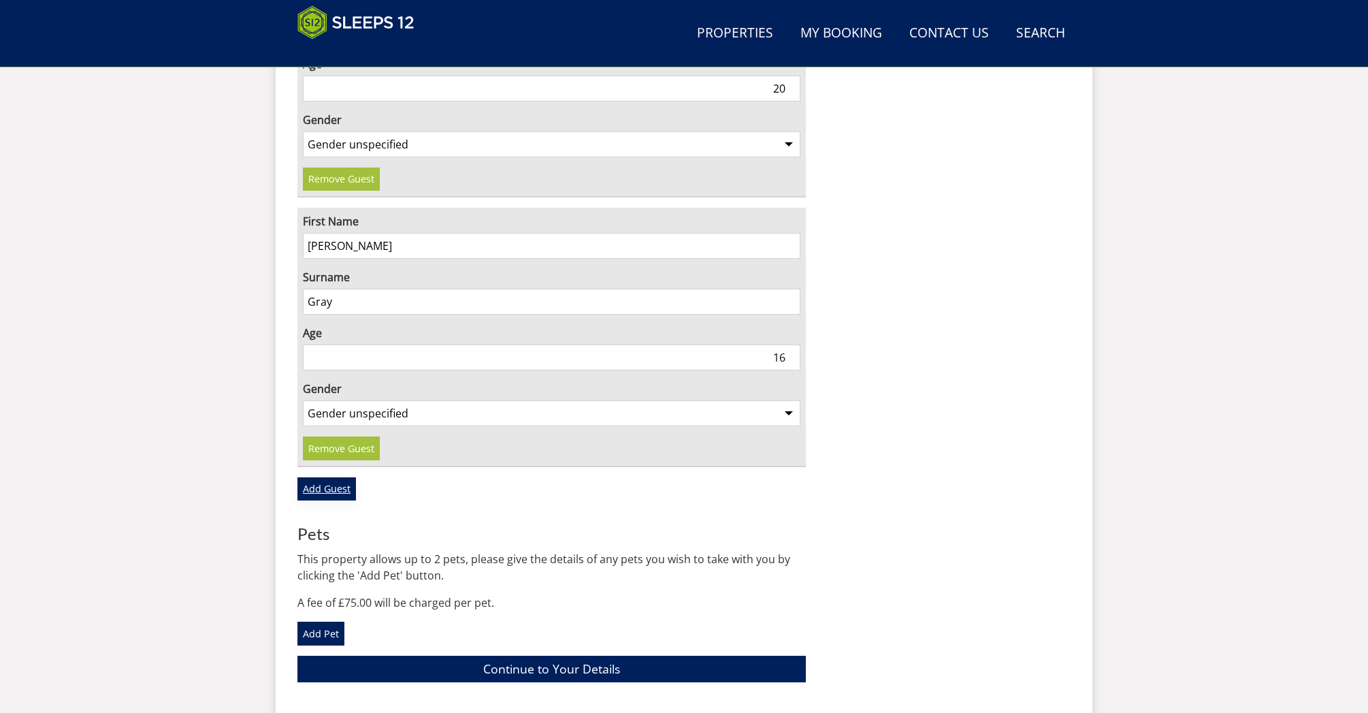
click at [339, 477] on link "Add Guest" at bounding box center [326, 488] width 59 height 23
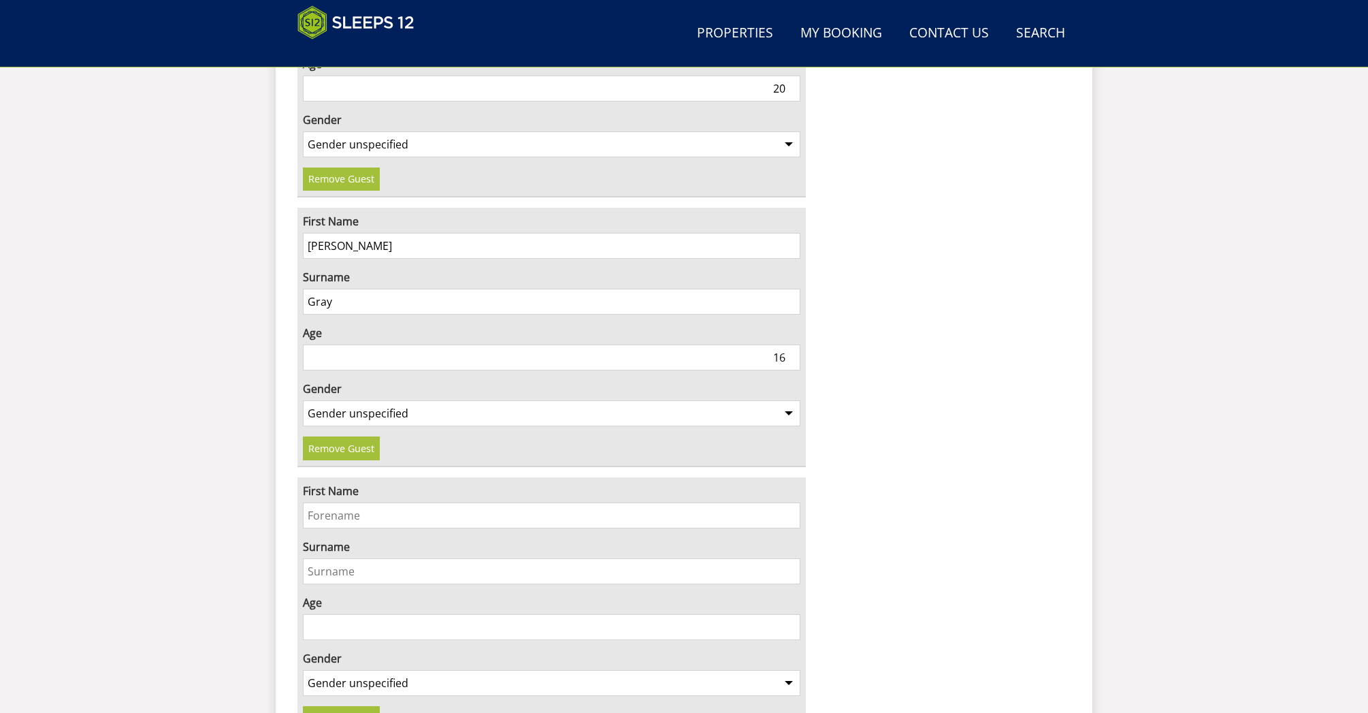
click at [333, 502] on input "First Name" at bounding box center [552, 515] width 498 height 26
type input "[PERSON_NAME]"
click at [329, 558] on input "Surname" at bounding box center [552, 571] width 498 height 26
type input "[PERSON_NAME]"
click at [731, 614] on input "Age" at bounding box center [552, 627] width 498 height 26
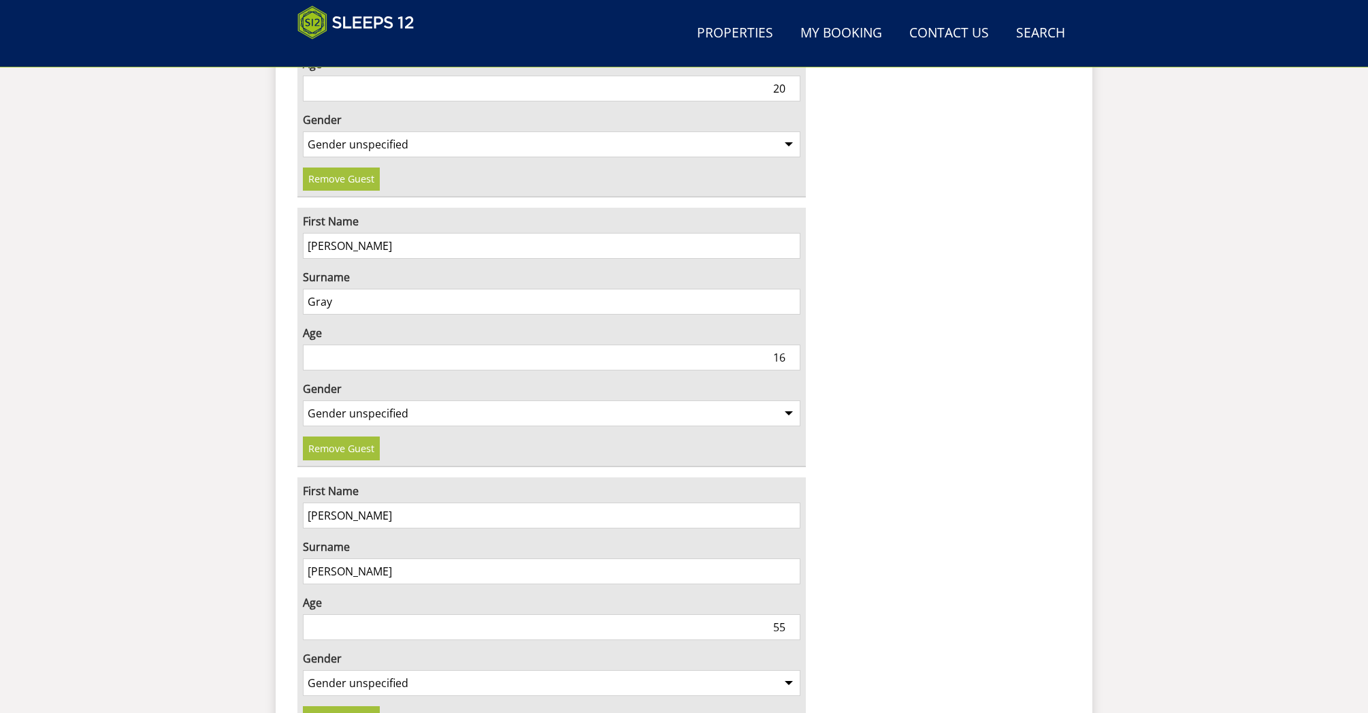
type input "55"
click at [732, 670] on select "Gender unspecified Gender [DEMOGRAPHIC_DATA] Gender [DEMOGRAPHIC_DATA]" at bounding box center [552, 683] width 498 height 26
select select "gender_[DEMOGRAPHIC_DATA]"
click at [303, 670] on select "Gender unspecified Gender [DEMOGRAPHIC_DATA] Gender [DEMOGRAPHIC_DATA]" at bounding box center [552, 683] width 498 height 26
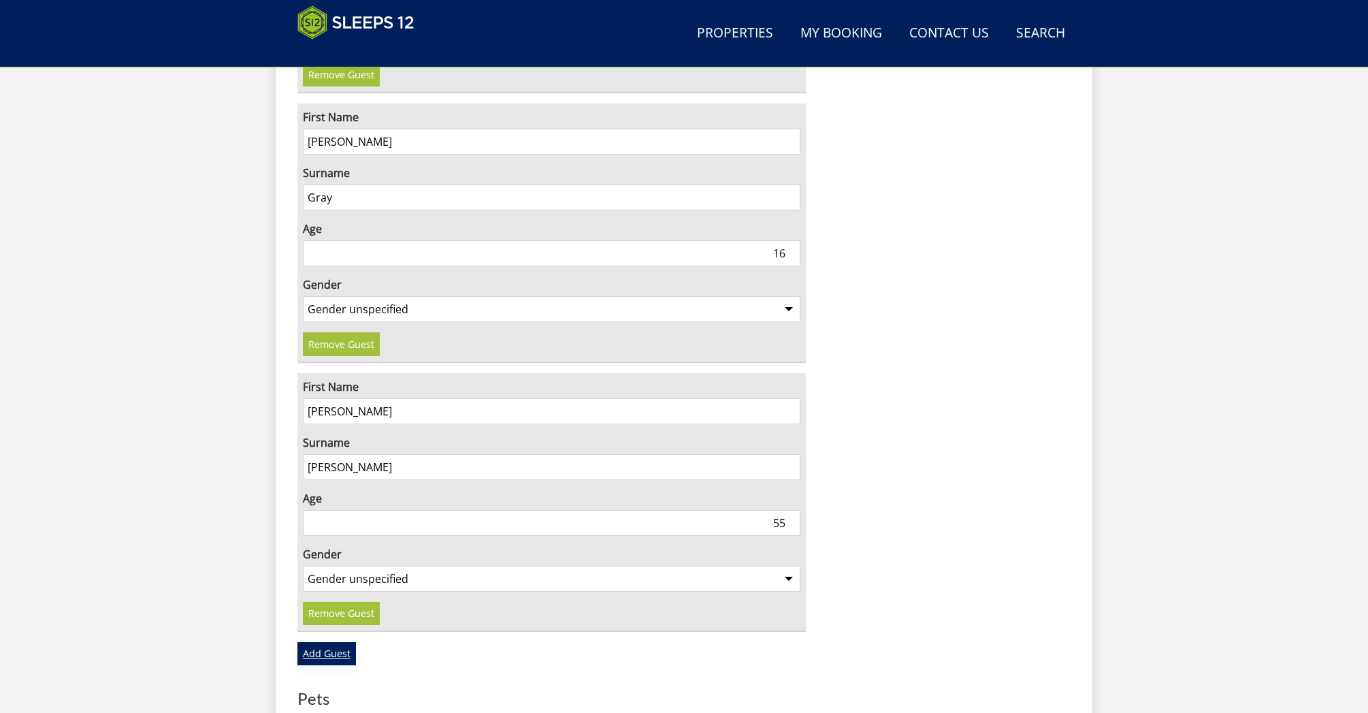
click at [327, 642] on link "Add Guest" at bounding box center [326, 653] width 59 height 23
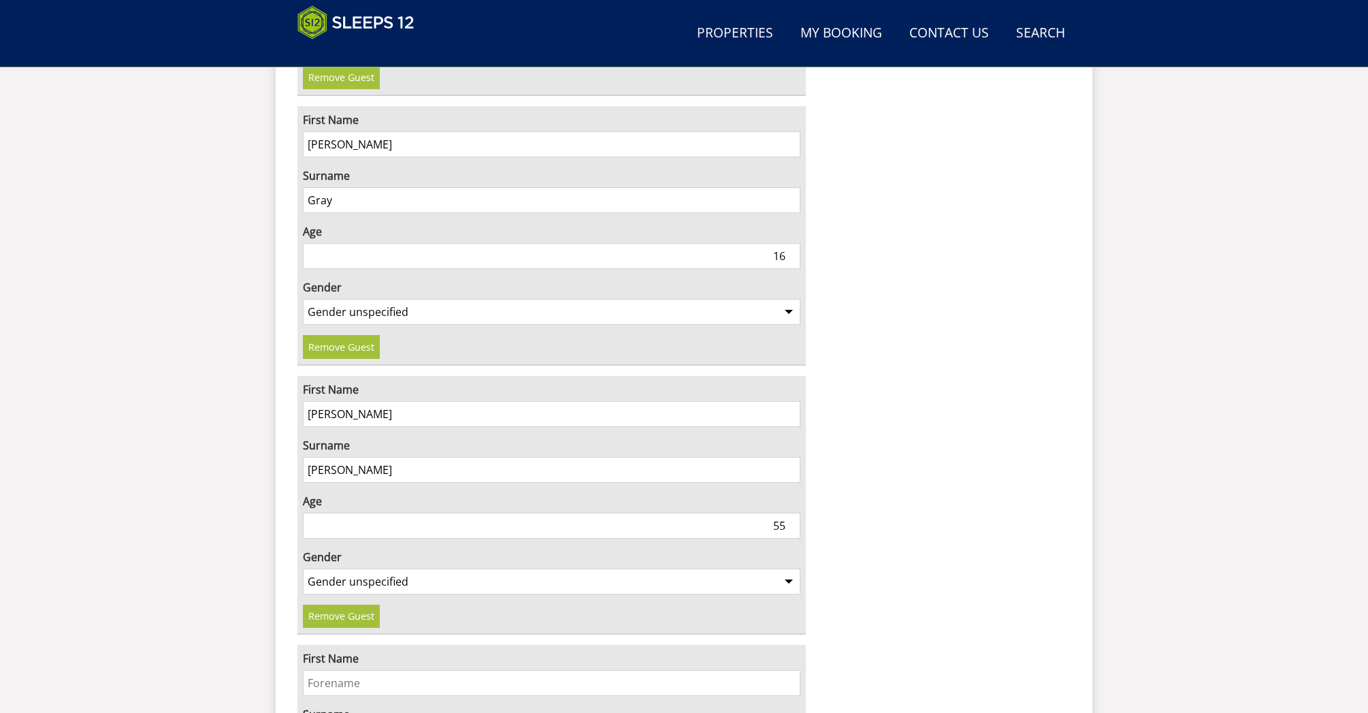
scroll to position [2038, 0]
click at [329, 670] on input "First Name" at bounding box center [552, 683] width 498 height 26
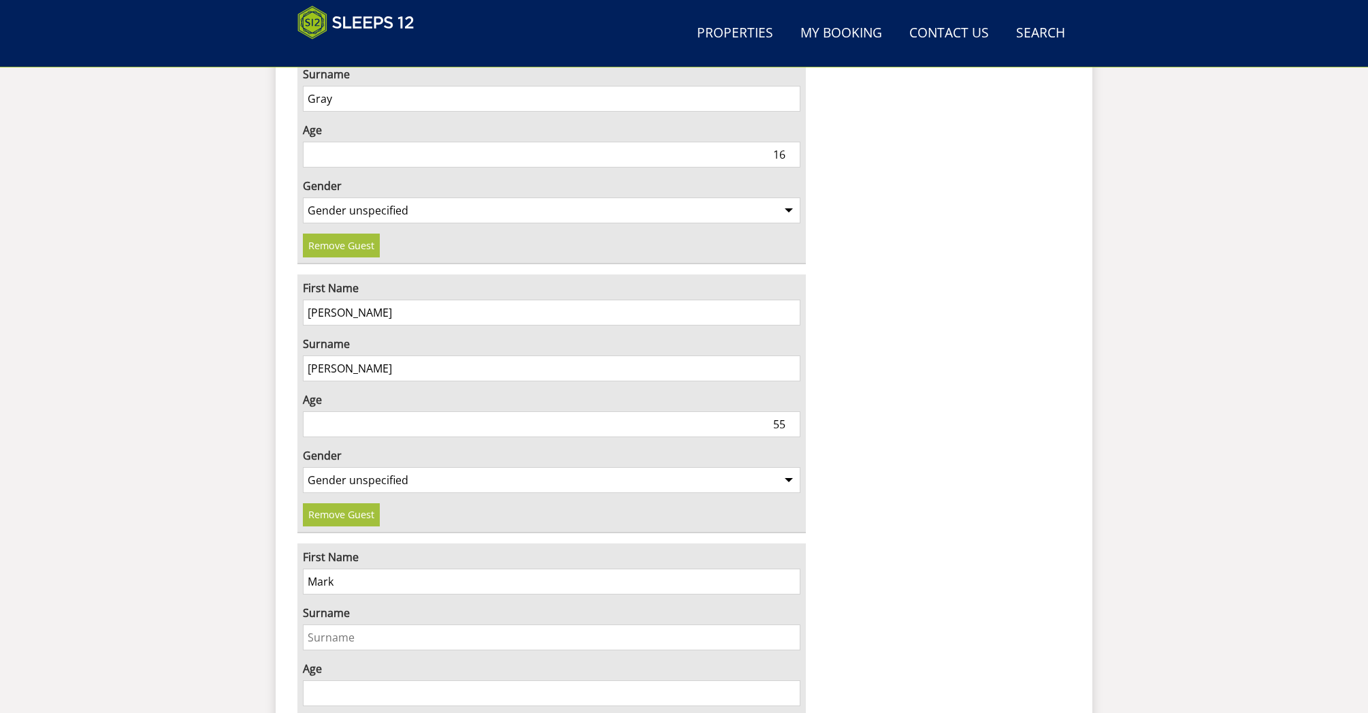
scroll to position [2174, 0]
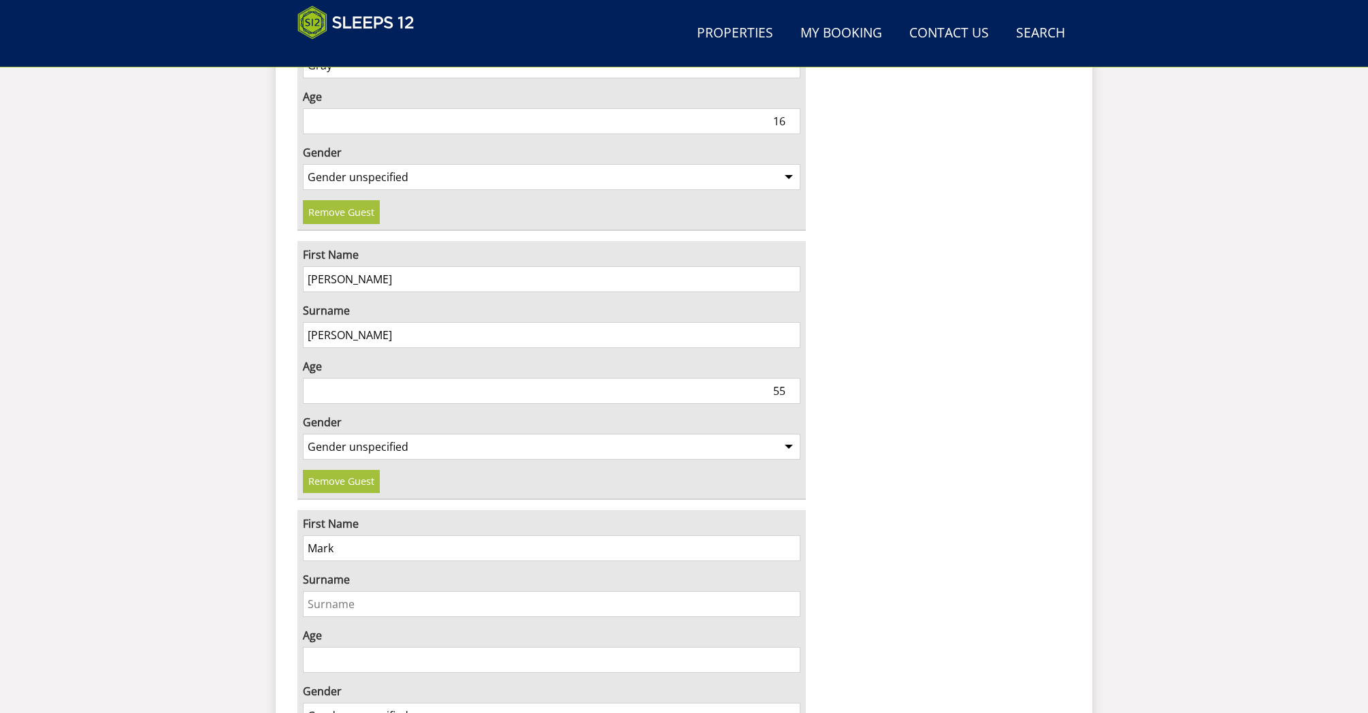
type input "Mark"
click at [314, 591] on input "Surname" at bounding box center [552, 604] width 498 height 26
type input "[PERSON_NAME]"
click at [675, 647] on input "Age" at bounding box center [552, 660] width 498 height 26
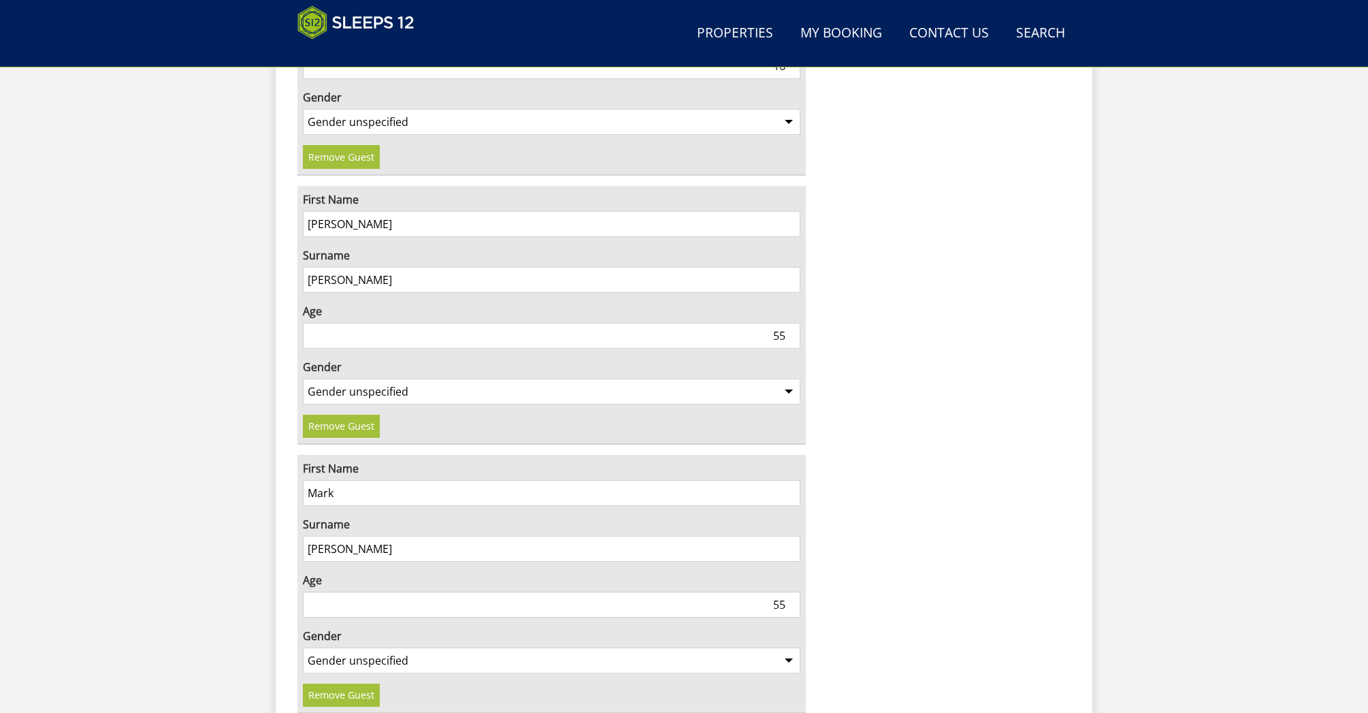
scroll to position [2278, 0]
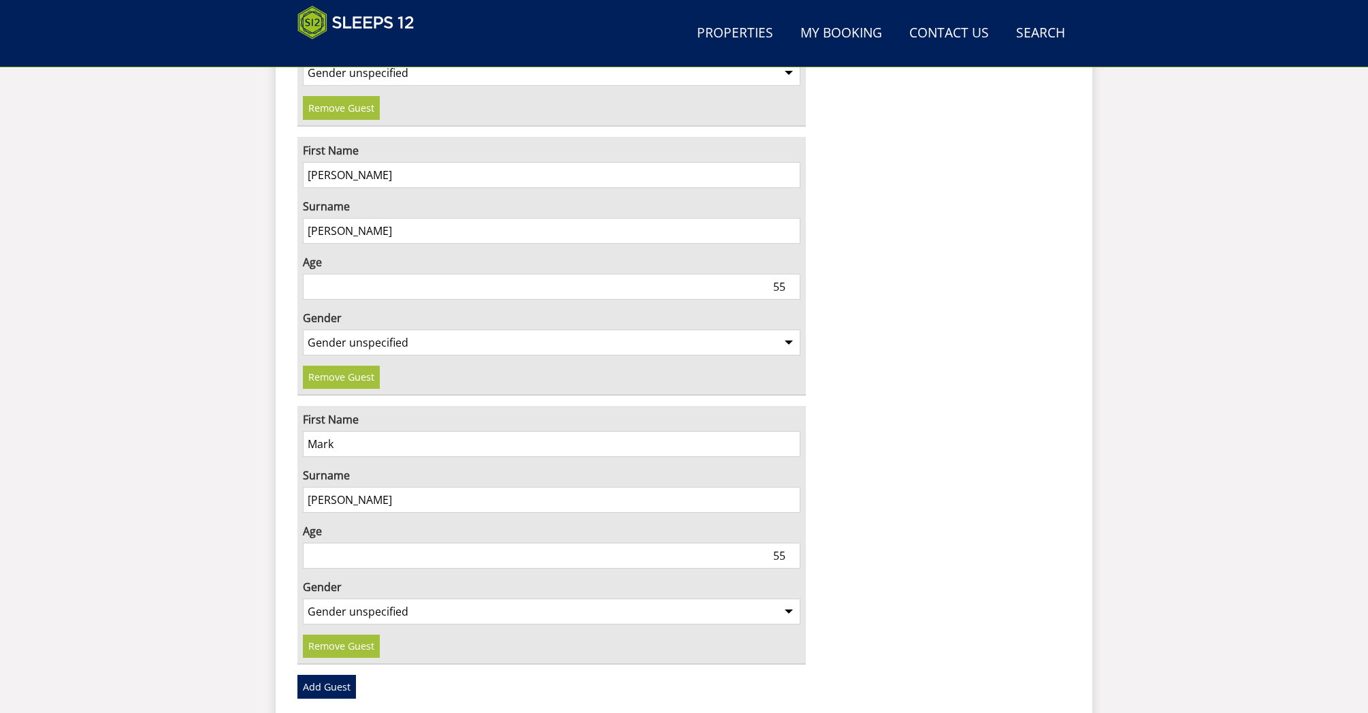
type input "55"
click at [776, 598] on select "Gender unspecified Gender [DEMOGRAPHIC_DATA] Gender [DEMOGRAPHIC_DATA]" at bounding box center [552, 611] width 498 height 26
select select "gender_[DEMOGRAPHIC_DATA]"
click at [303, 598] on select "Gender unspecified Gender [DEMOGRAPHIC_DATA] Gender [DEMOGRAPHIC_DATA]" at bounding box center [552, 611] width 498 height 26
click at [334, 674] on link "Add Guest" at bounding box center [326, 685] width 59 height 23
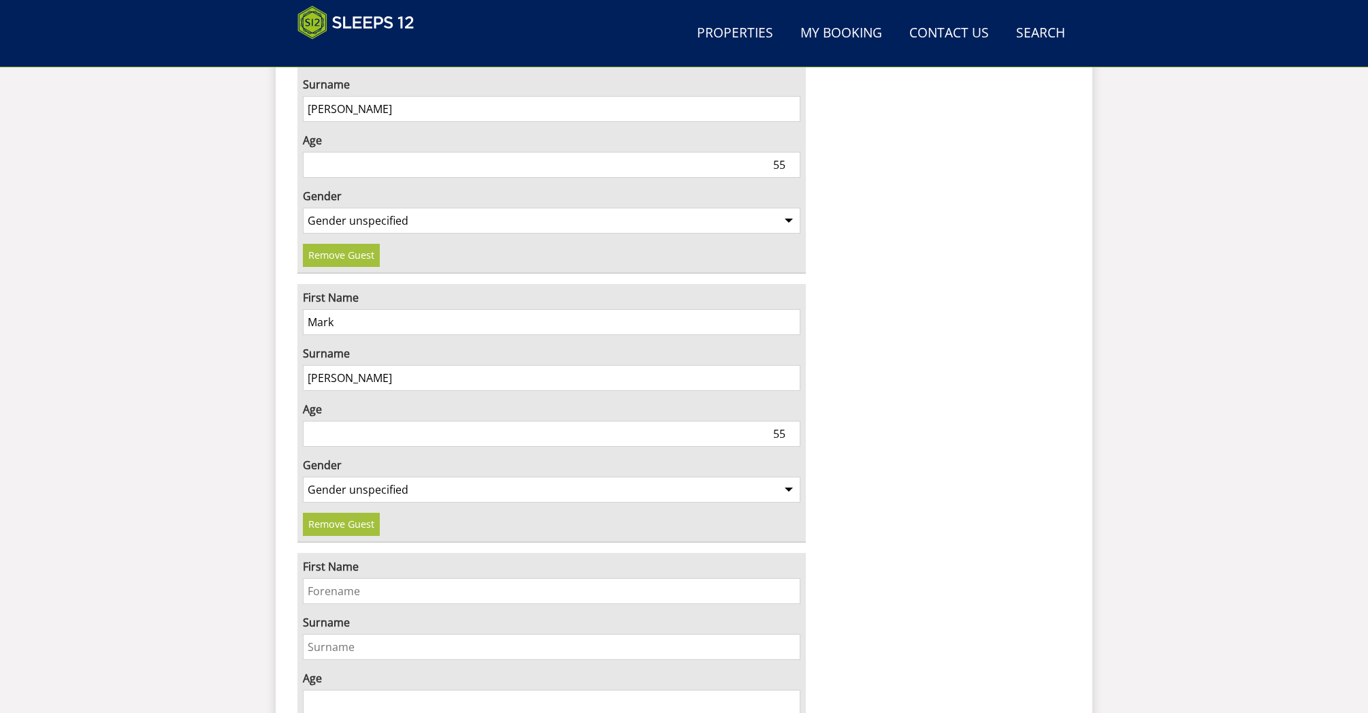
scroll to position [2402, 0]
click at [325, 576] on input "First Name" at bounding box center [552, 589] width 498 height 26
type input "Evie"
click at [321, 632] on input "Surname" at bounding box center [552, 645] width 498 height 26
type input "I"
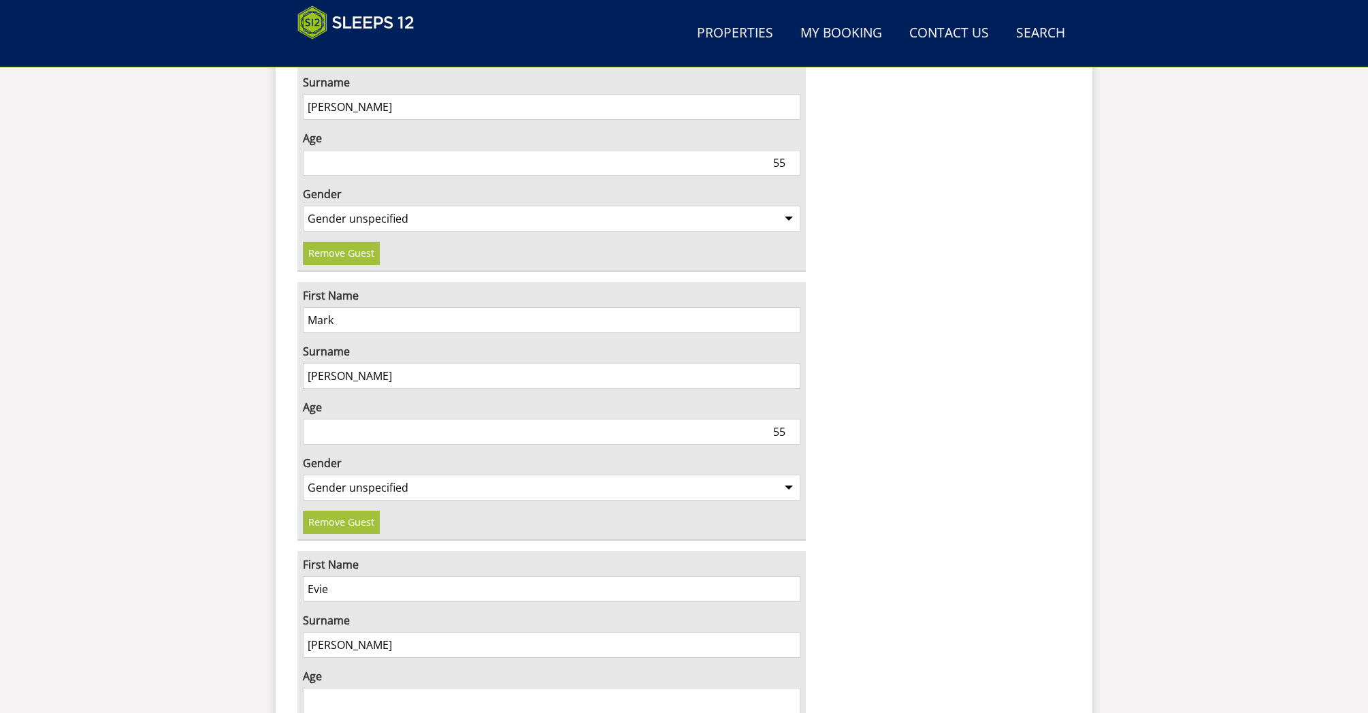
type input "[PERSON_NAME]"
click at [651, 687] on input "Age" at bounding box center [552, 700] width 498 height 26
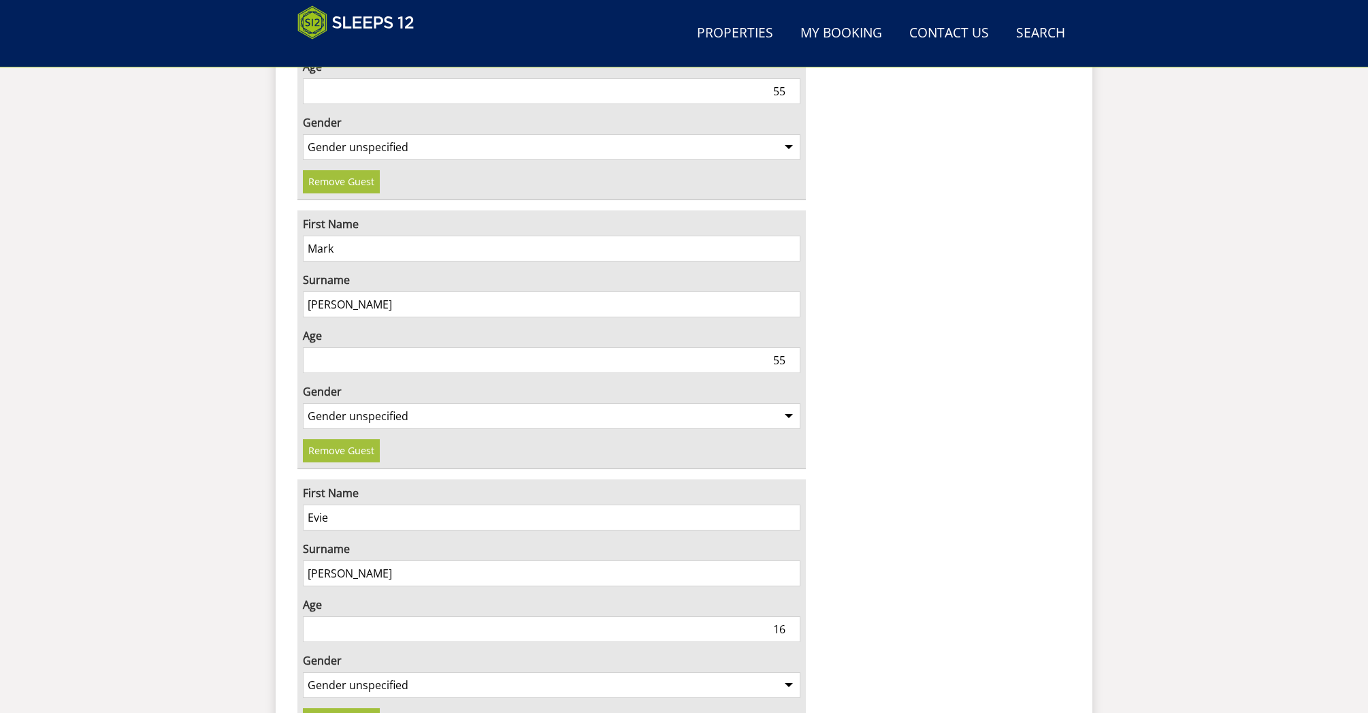
scroll to position [2477, 0]
type input "16"
click at [673, 668] on select "Gender unspecified Gender [DEMOGRAPHIC_DATA] Gender [DEMOGRAPHIC_DATA]" at bounding box center [552, 681] width 498 height 26
select select "gender_[DEMOGRAPHIC_DATA]"
click at [303, 668] on select "Gender unspecified Gender [DEMOGRAPHIC_DATA] Gender [DEMOGRAPHIC_DATA]" at bounding box center [552, 681] width 498 height 26
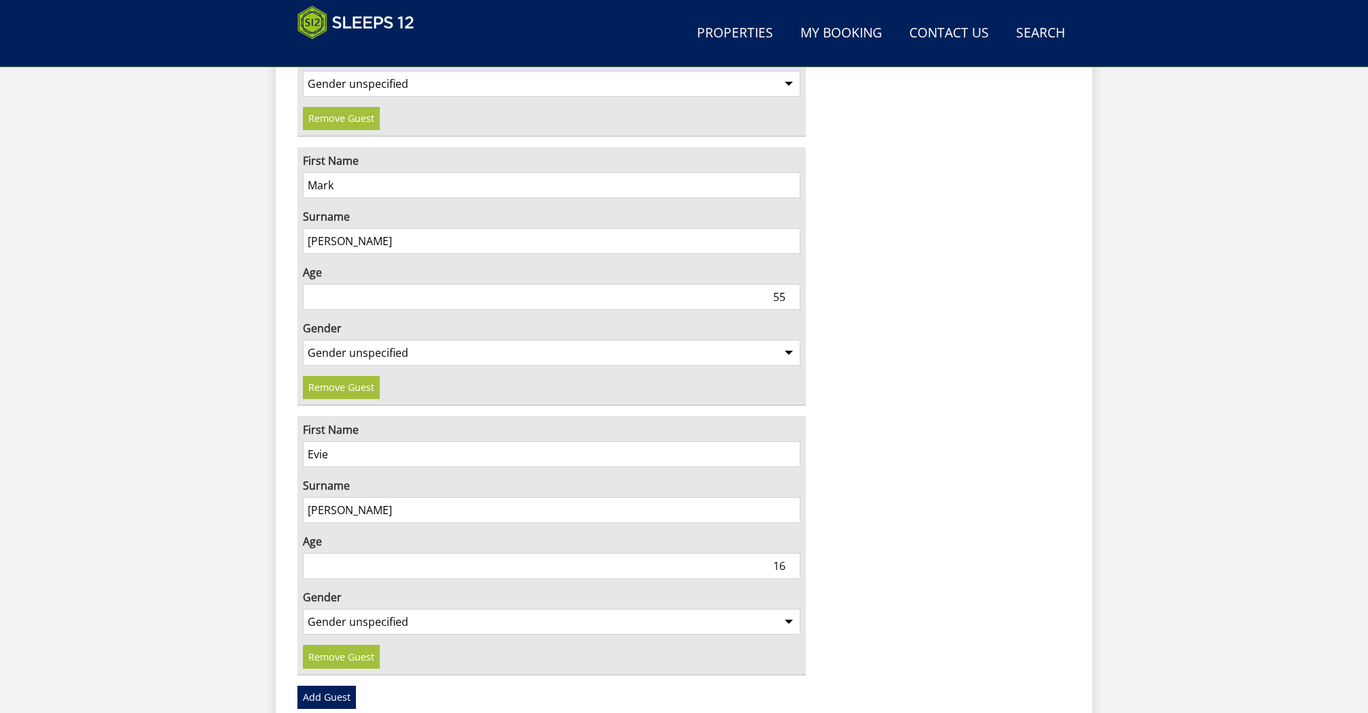
scroll to position [2538, 0]
drag, startPoint x: 776, startPoint y: 528, endPoint x: 796, endPoint y: 529, distance: 20.4
click at [797, 551] on input "16" at bounding box center [552, 564] width 498 height 26
type input "19"
click at [338, 684] on link "Add Guest" at bounding box center [326, 695] width 59 height 23
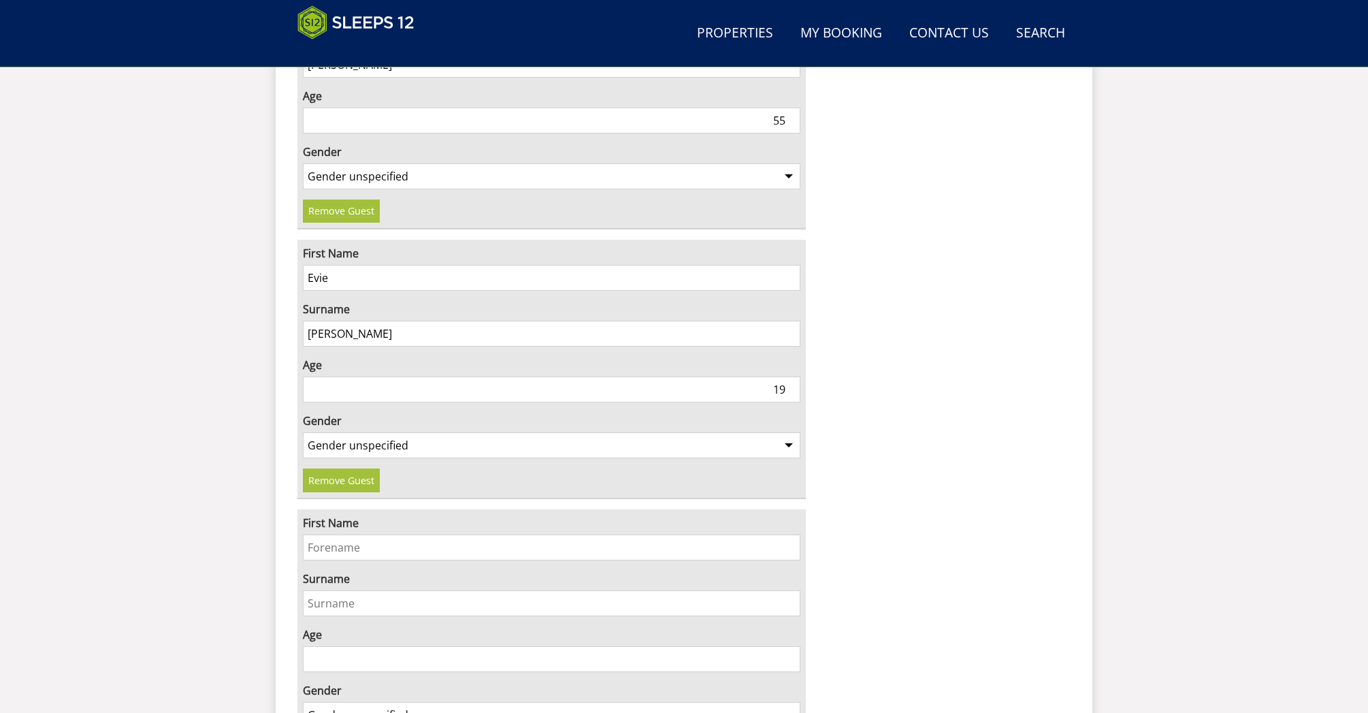
scroll to position [2719, 0]
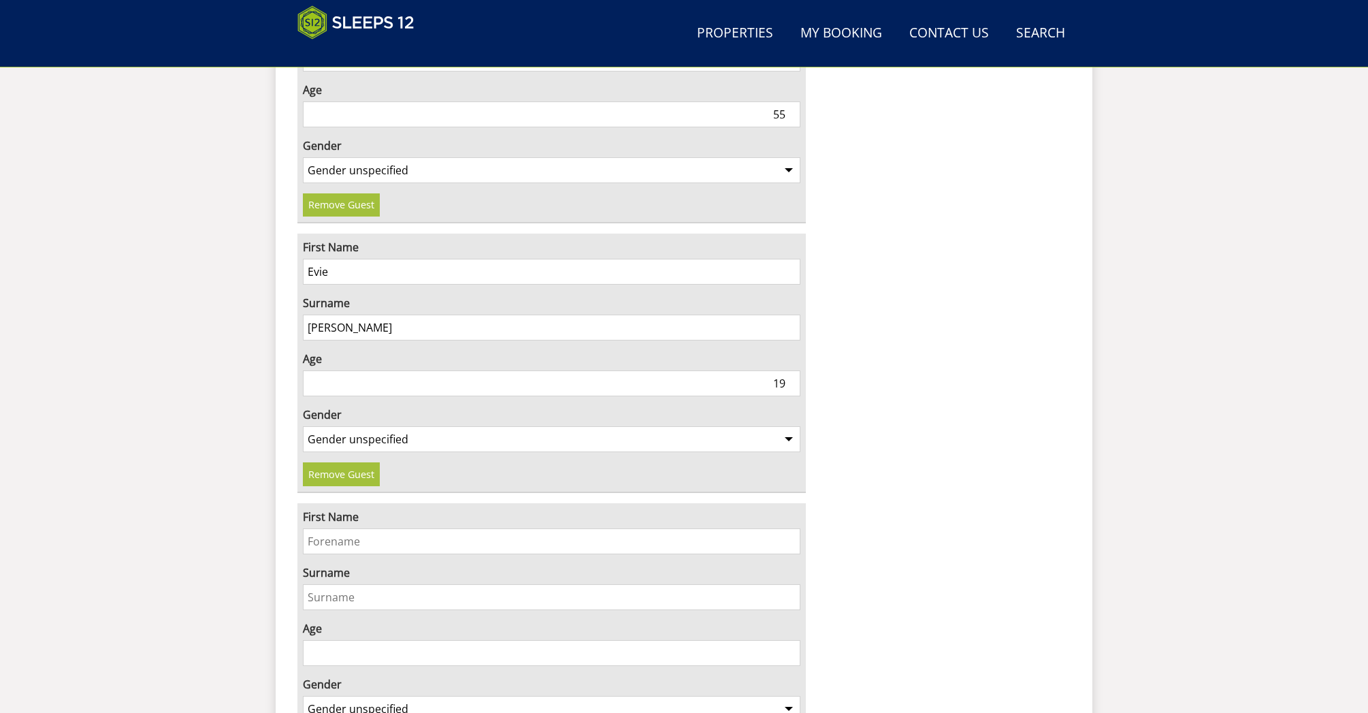
click at [318, 528] on input "First Name" at bounding box center [552, 541] width 498 height 26
type input "[PERSON_NAME]"
click at [333, 584] on input "Surname" at bounding box center [552, 597] width 498 height 26
type input "[PERSON_NAME]"
click at [706, 640] on input "Age" at bounding box center [552, 653] width 498 height 26
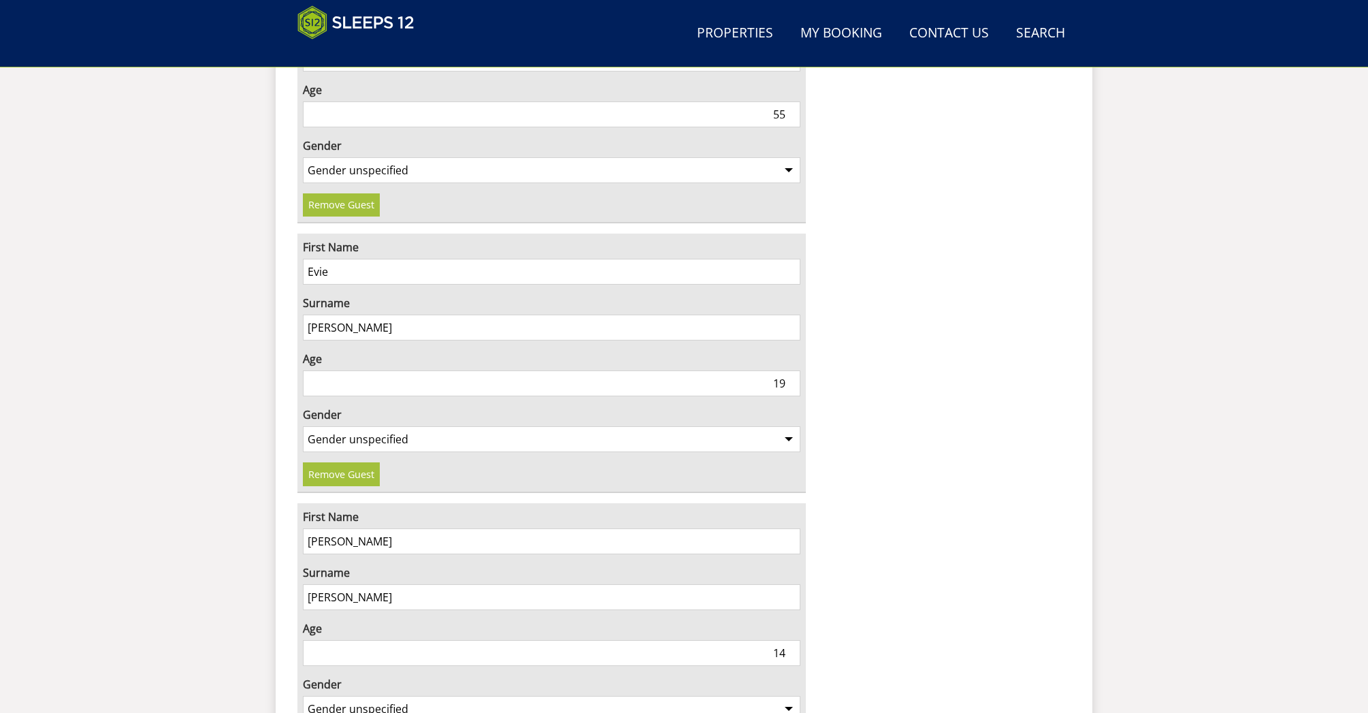
type input "14"
click at [690, 696] on select "Gender unspecified Gender [DEMOGRAPHIC_DATA] Gender [DEMOGRAPHIC_DATA]" at bounding box center [552, 709] width 498 height 26
select select "gender_[DEMOGRAPHIC_DATA]"
click at [303, 696] on select "Gender unspecified Gender [DEMOGRAPHIC_DATA] Gender [DEMOGRAPHIC_DATA]" at bounding box center [552, 709] width 498 height 26
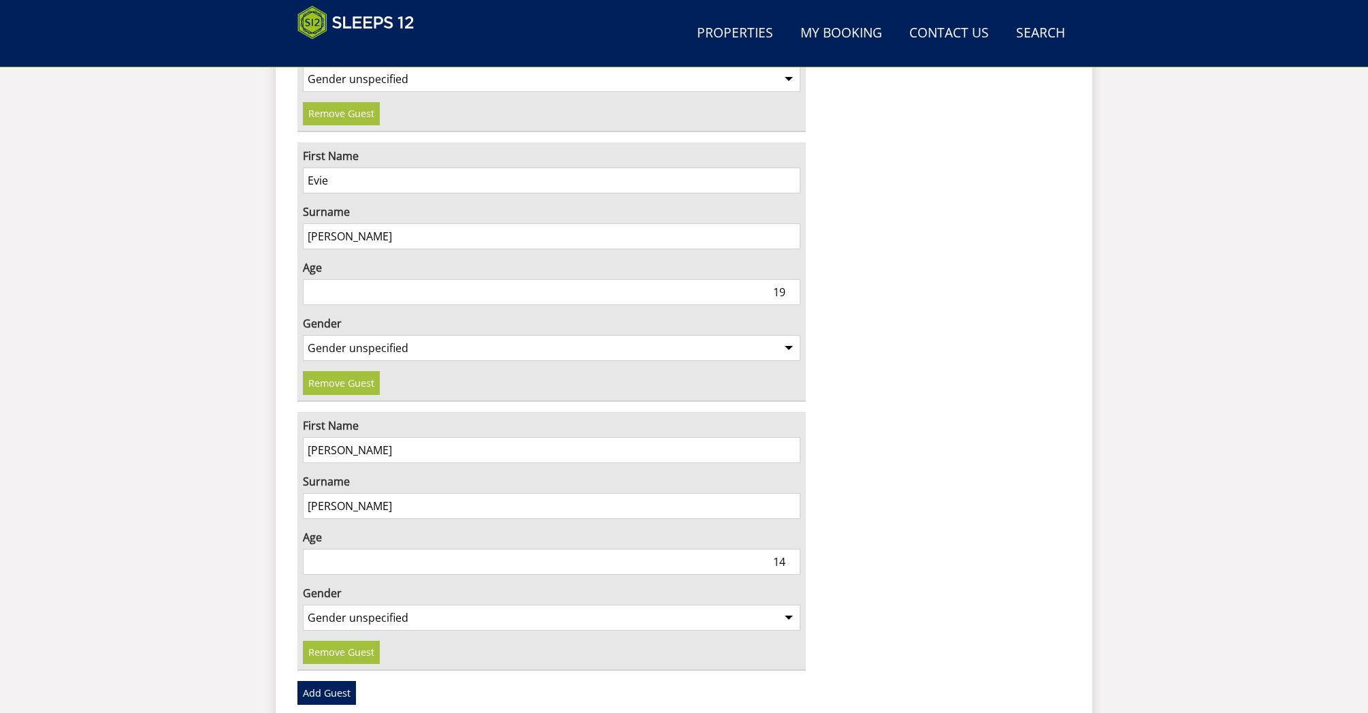
scroll to position [2860, 0]
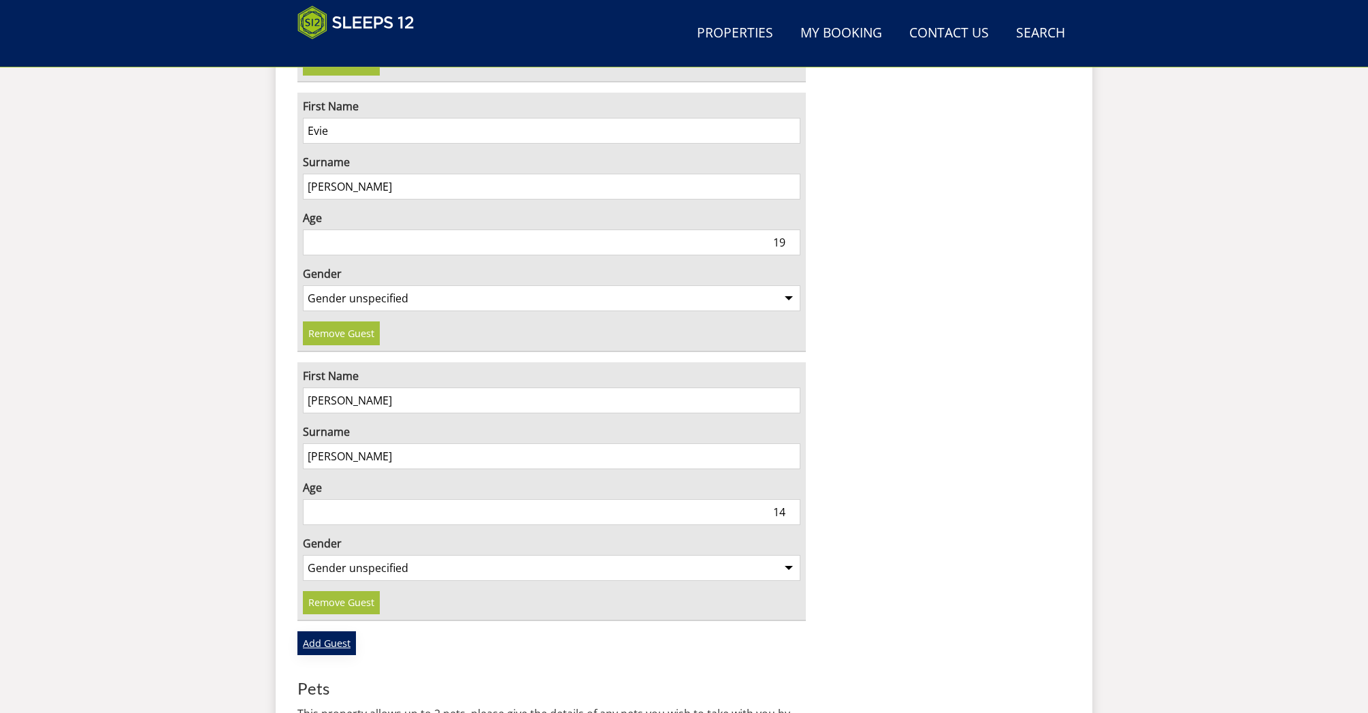
click at [325, 631] on link "Add Guest" at bounding box center [326, 642] width 59 height 23
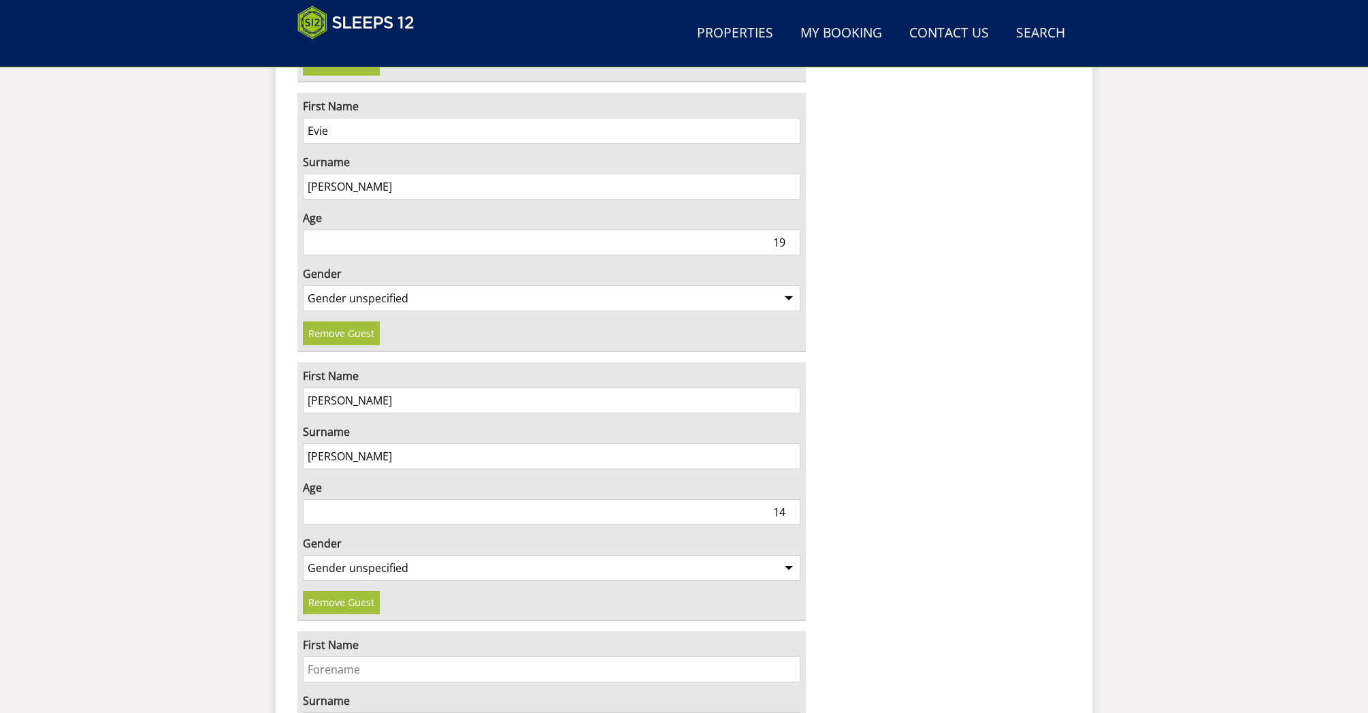
click at [356, 656] on input "First Name" at bounding box center [552, 669] width 498 height 26
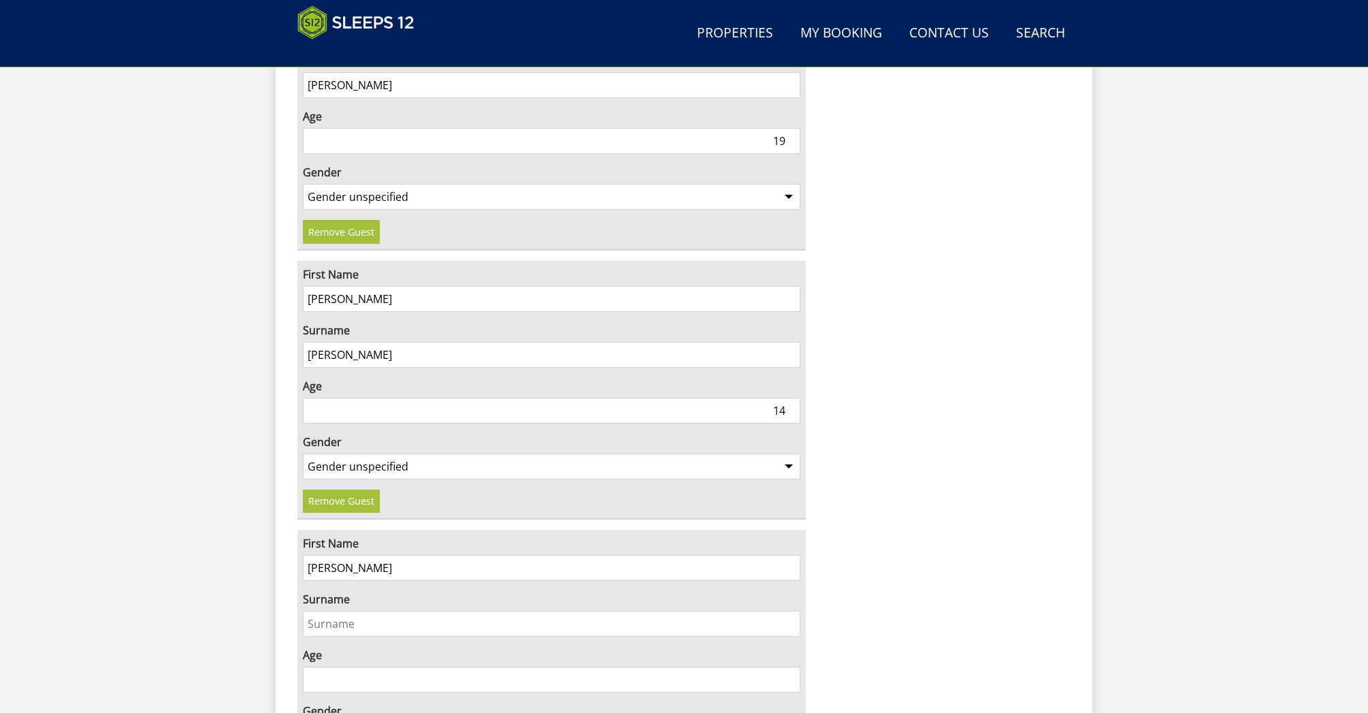
scroll to position [2973, 0]
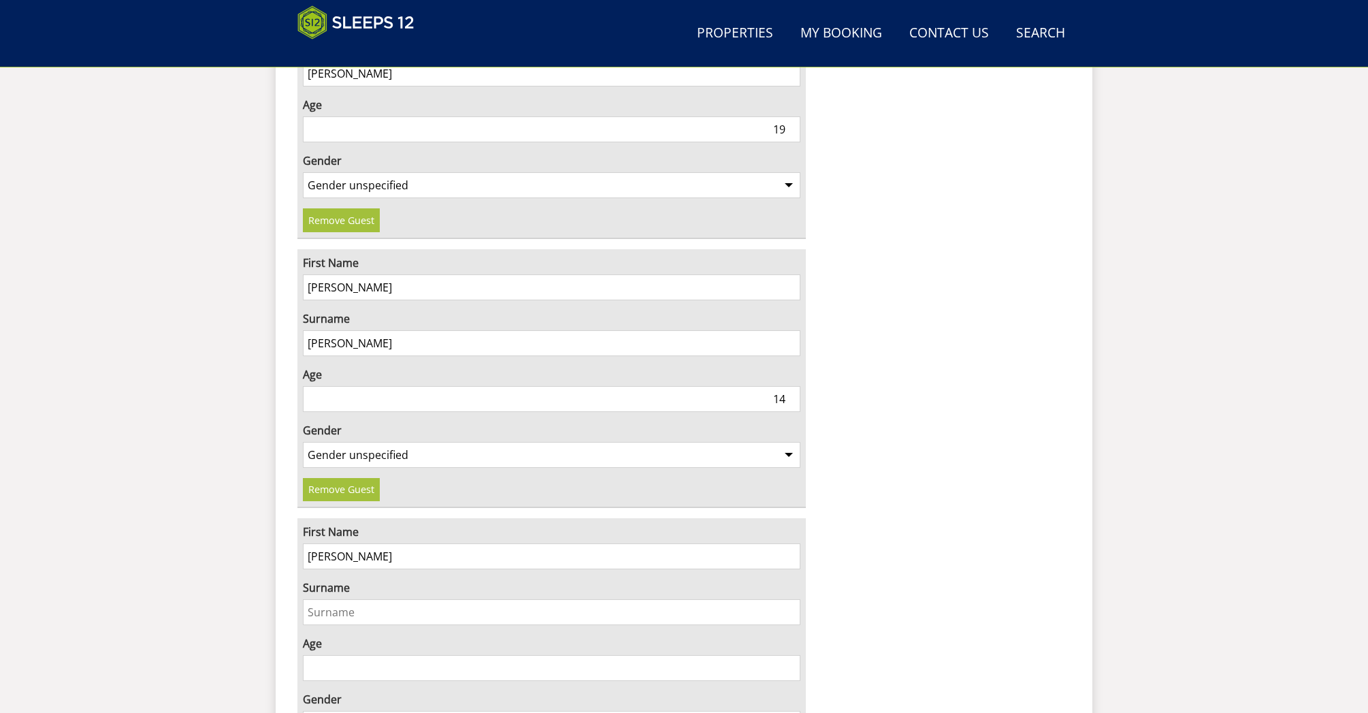
type input "[PERSON_NAME]"
click at [333, 599] on input "Surname" at bounding box center [552, 612] width 498 height 26
type input "[PERSON_NAME]"
click at [715, 655] on input "Age" at bounding box center [552, 668] width 498 height 26
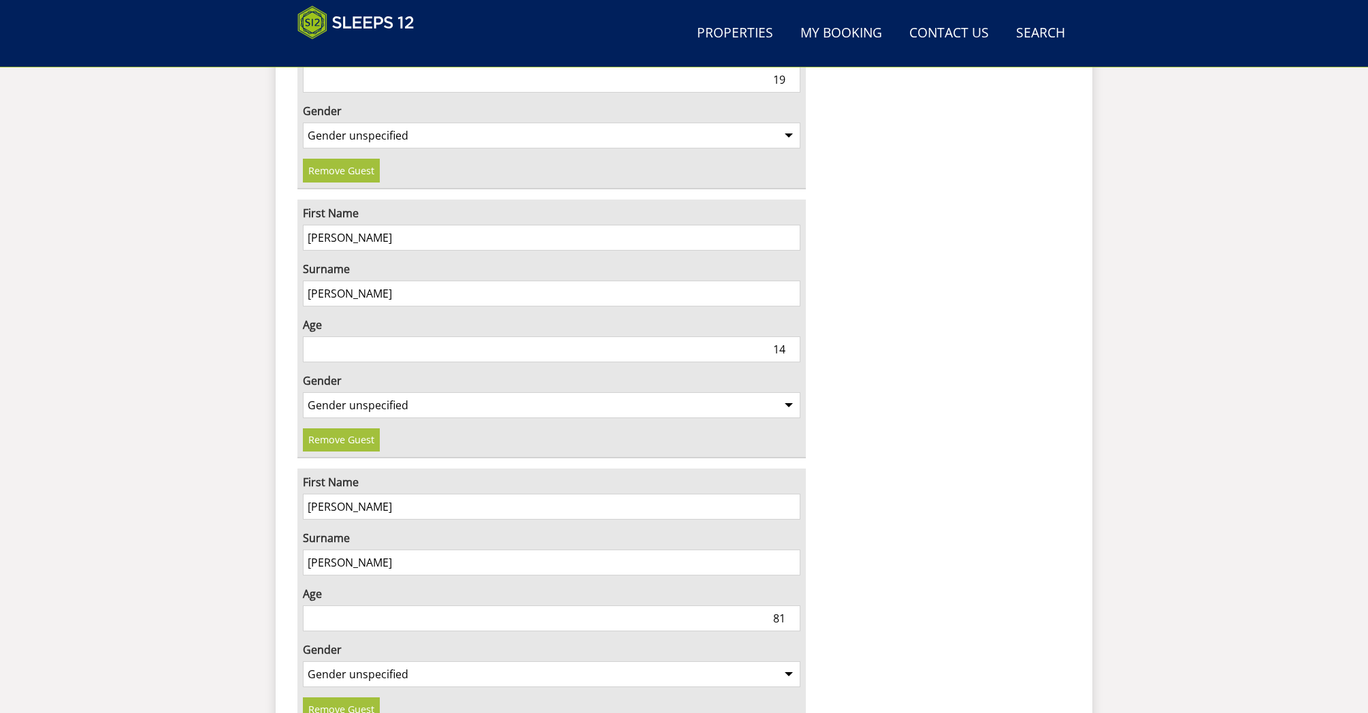
type input "81"
click at [760, 661] on select "Gender unspecified Gender [DEMOGRAPHIC_DATA] Gender [DEMOGRAPHIC_DATA]" at bounding box center [552, 674] width 498 height 26
select select "gender_[DEMOGRAPHIC_DATA]"
click at [303, 659] on select "Gender unspecified Gender [DEMOGRAPHIC_DATA] Gender [DEMOGRAPHIC_DATA]" at bounding box center [552, 672] width 498 height 26
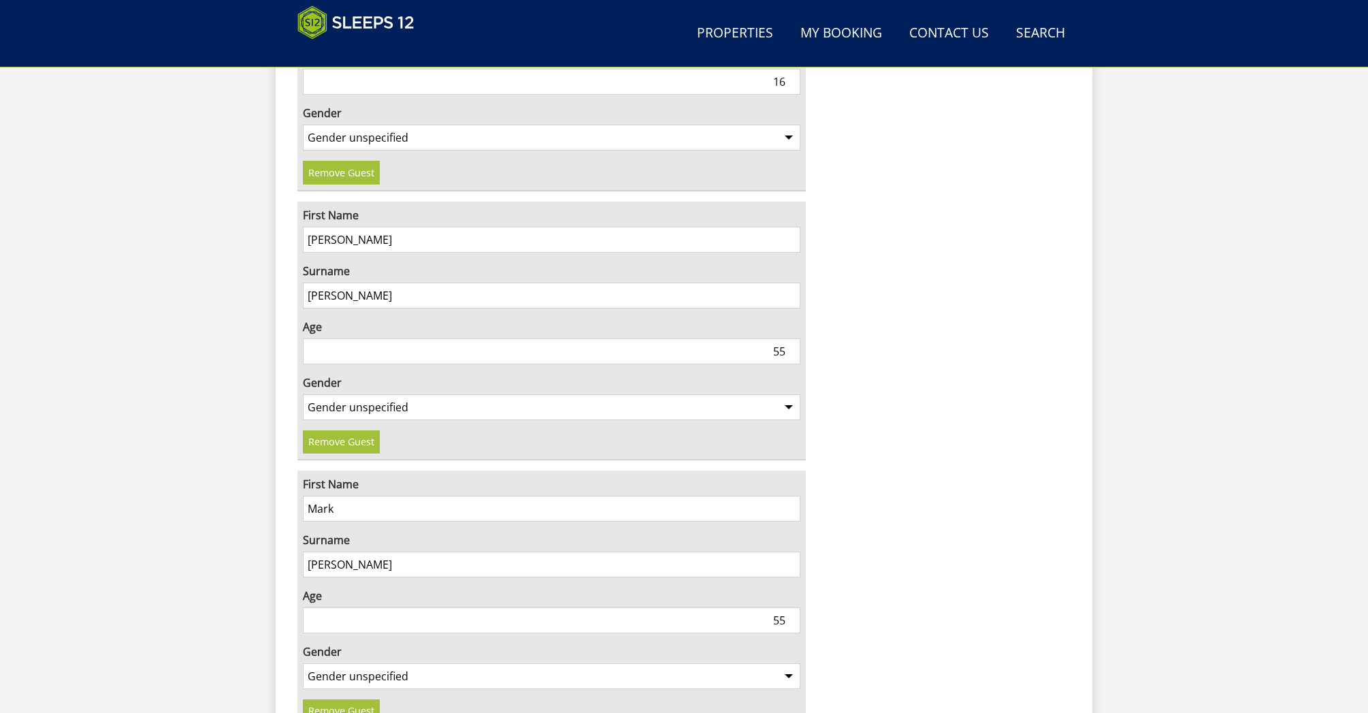
scroll to position [2217, 0]
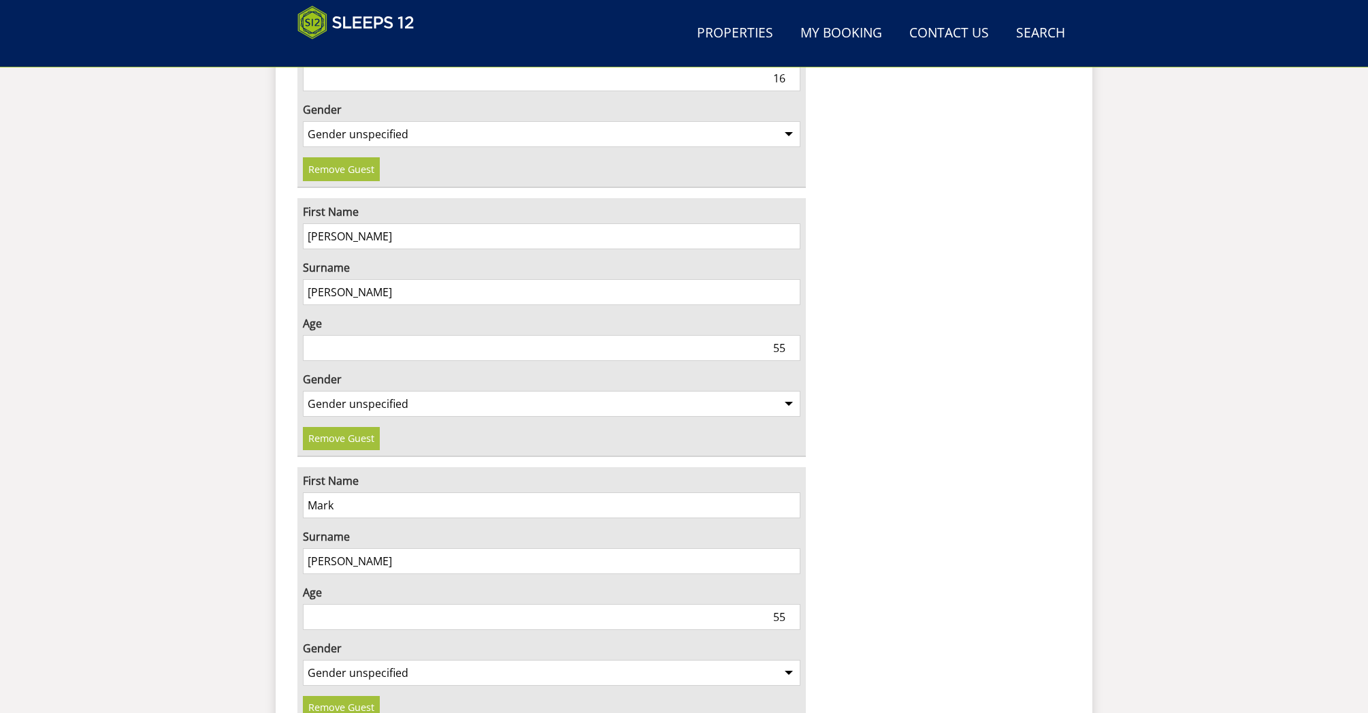
click at [781, 604] on input "55" at bounding box center [552, 617] width 498 height 26
type input "55"
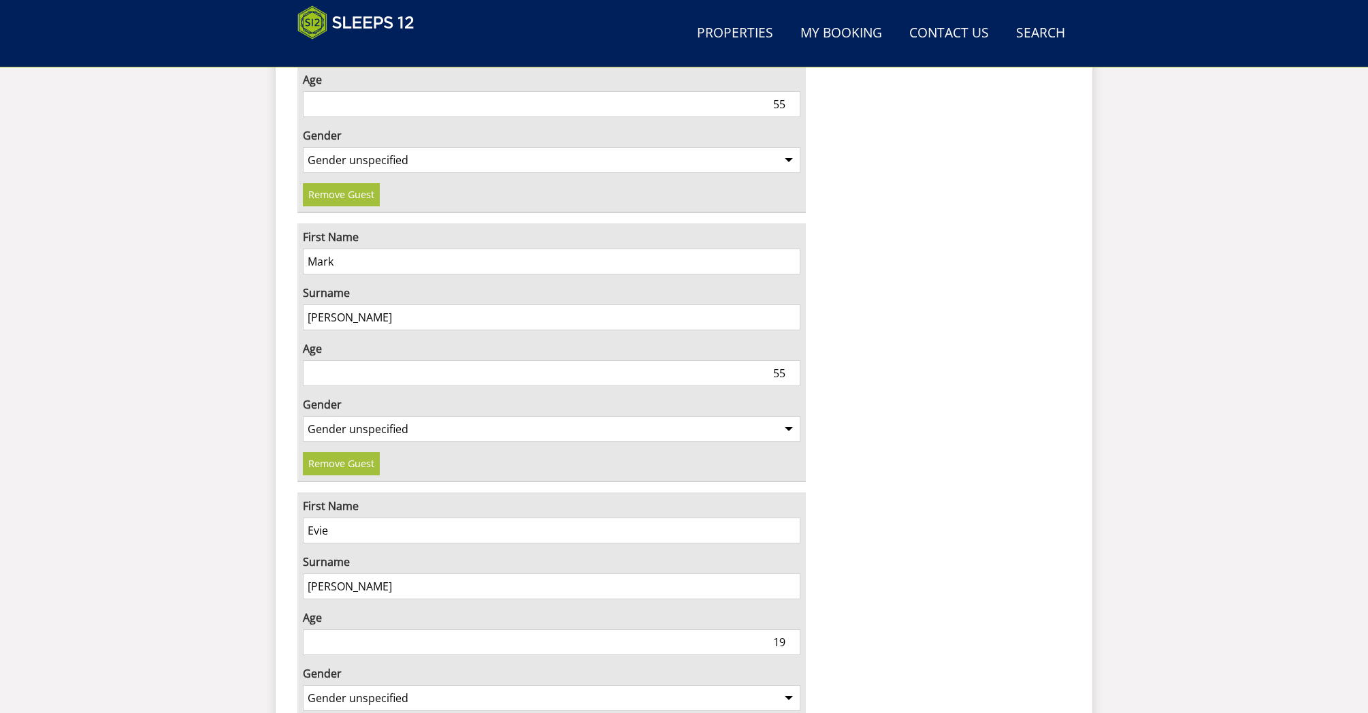
scroll to position [2465, 0]
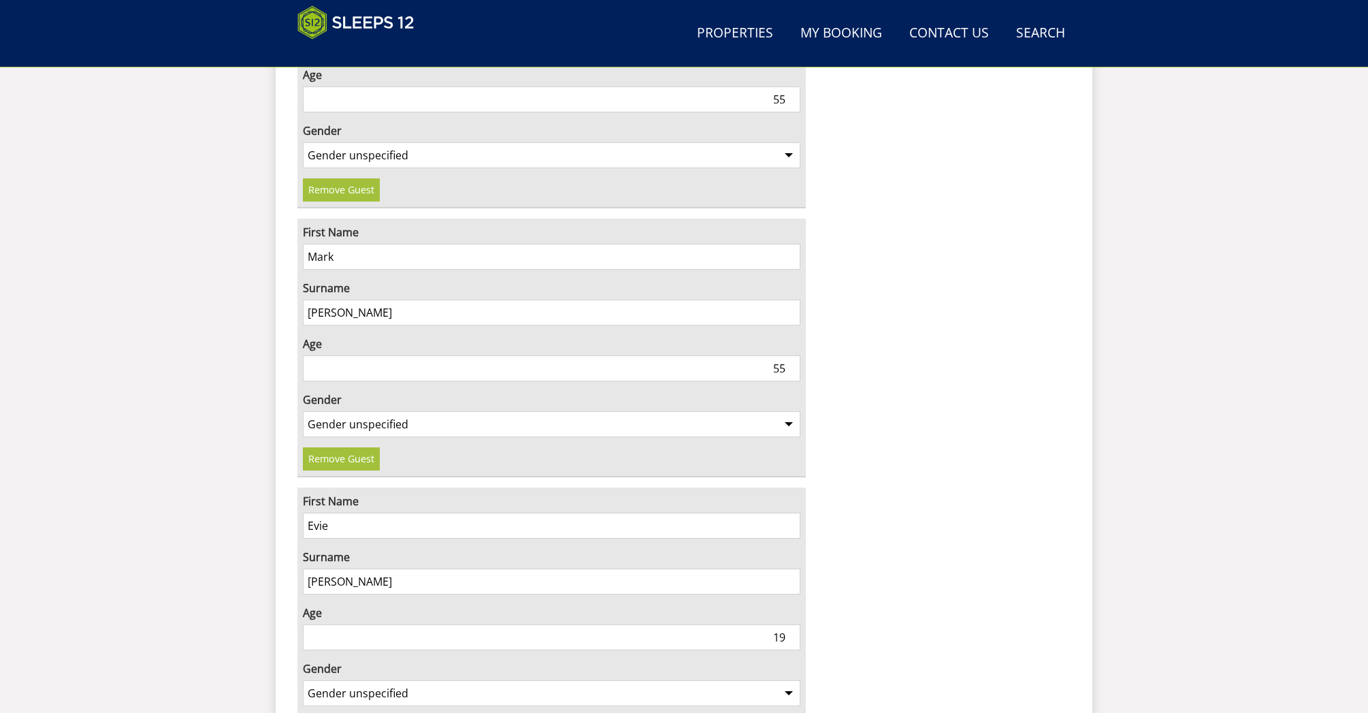
click at [783, 624] on input "19" at bounding box center [552, 637] width 498 height 26
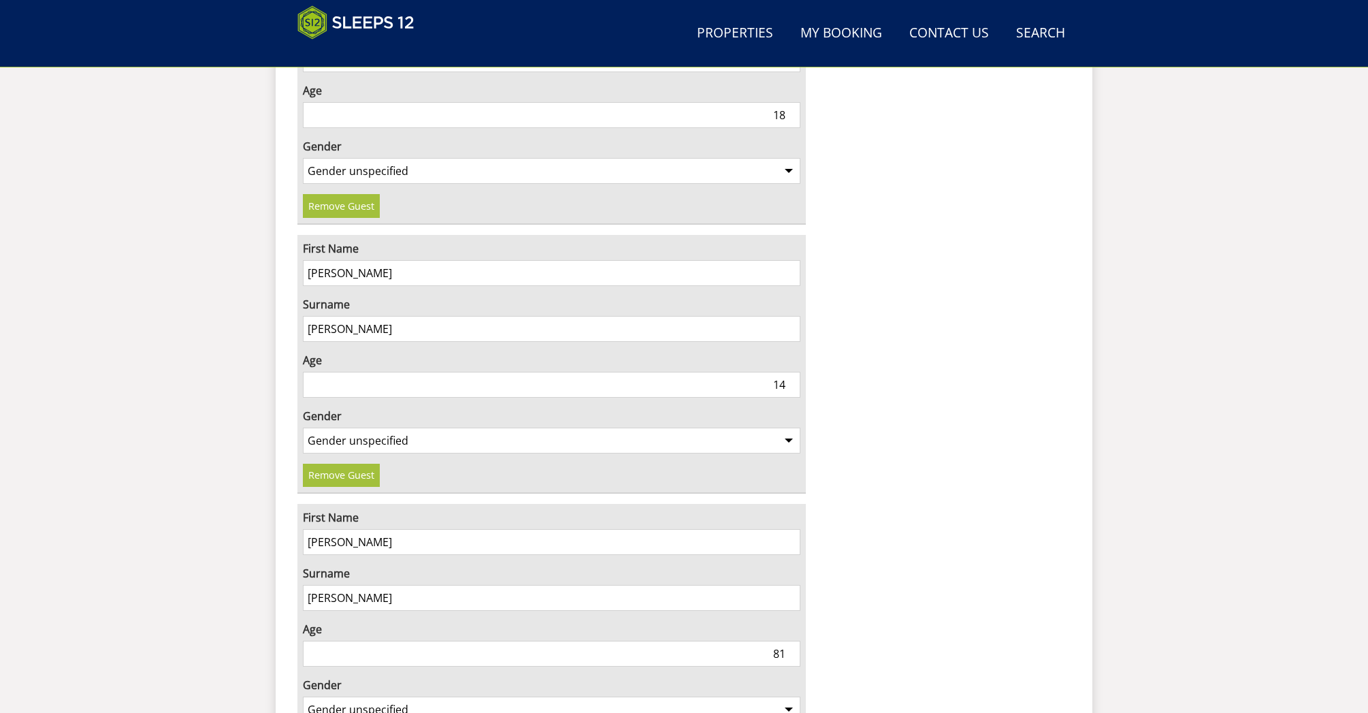
scroll to position [2989, 0]
type input "18"
click at [781, 638] on input "81" at bounding box center [552, 651] width 498 height 26
type input "83"
click at [516, 580] on div "First Name [PERSON_NAME] Surname [PERSON_NAME] Age [DEMOGRAPHIC_DATA] Gender Ge…" at bounding box center [551, 631] width 508 height 259
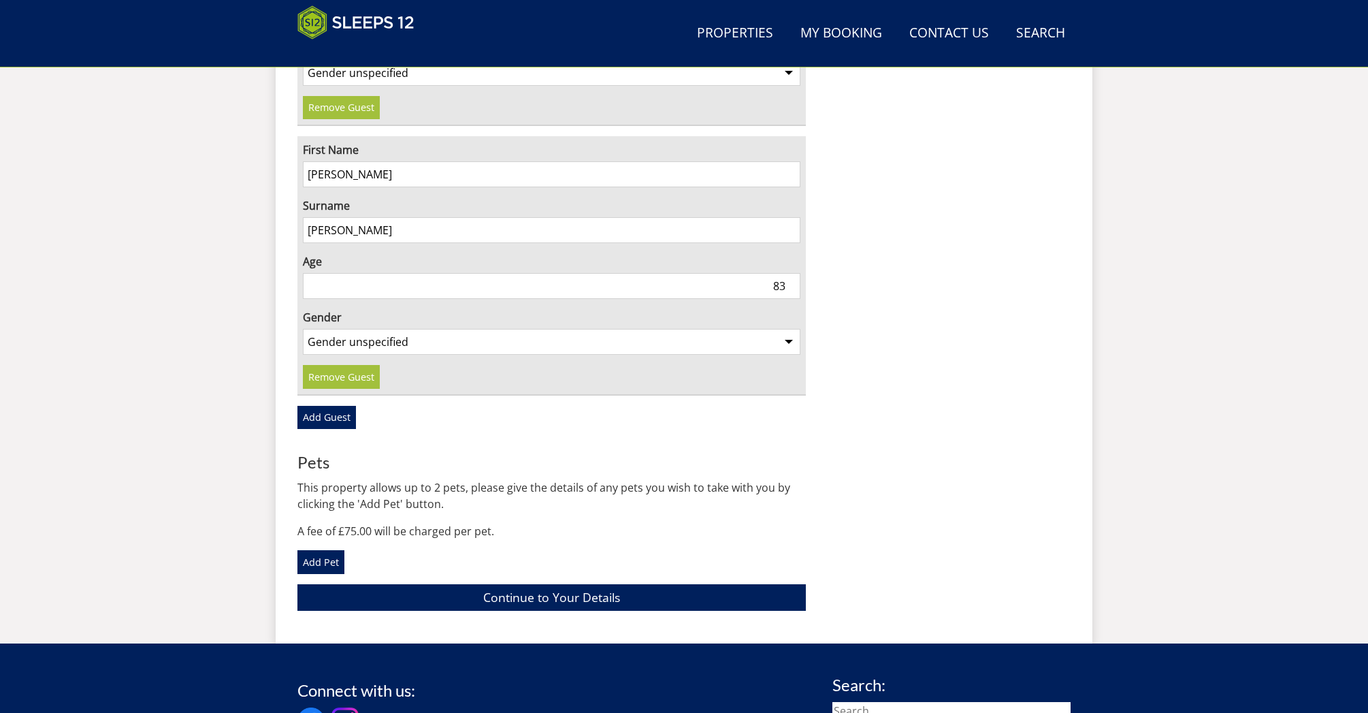
scroll to position [3358, 0]
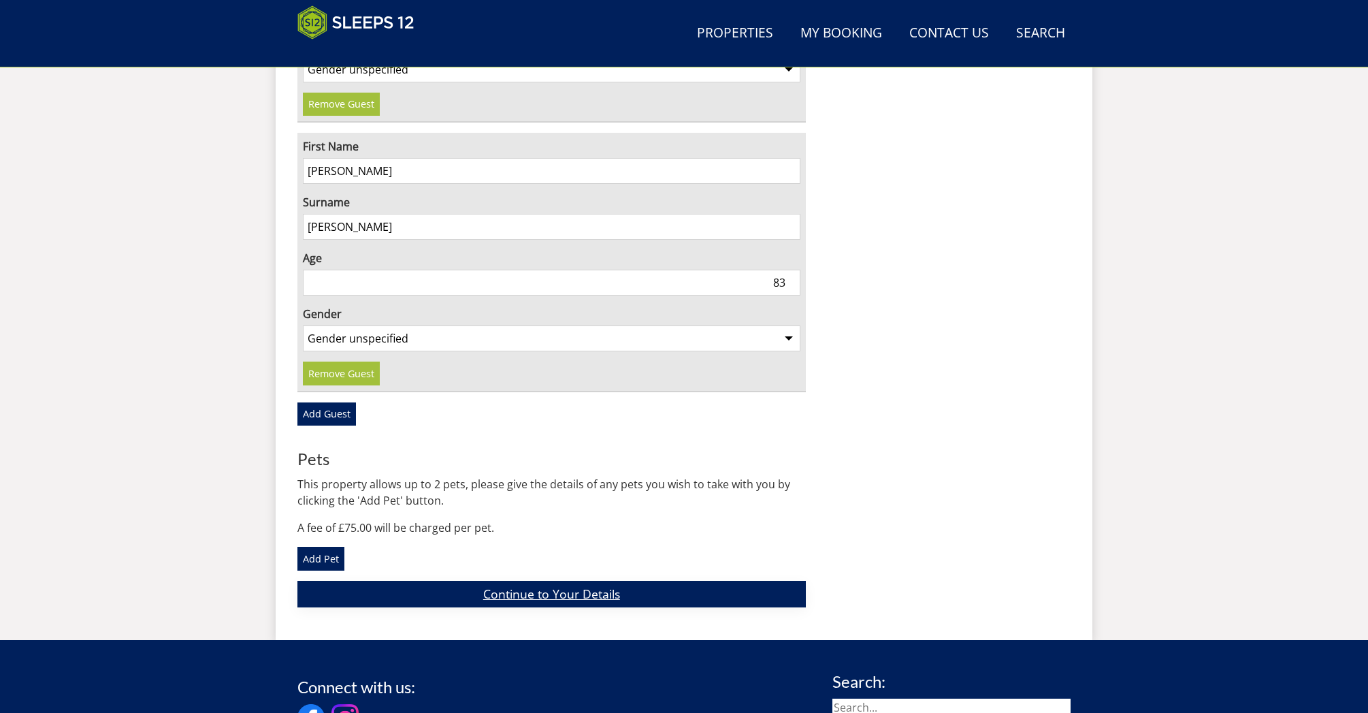
click at [553, 581] on link "Continue to Your Details" at bounding box center [551, 594] width 508 height 27
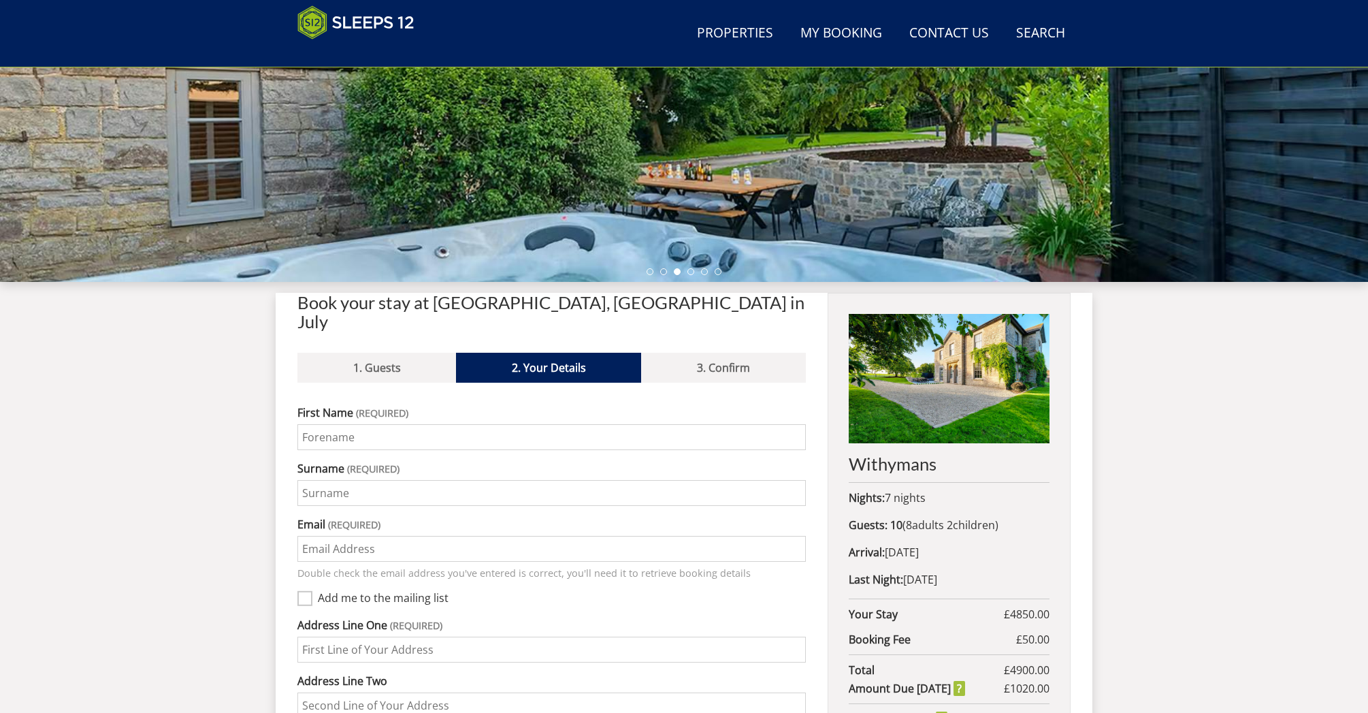
scroll to position [291, 0]
click at [319, 425] on input "First Name" at bounding box center [551, 438] width 508 height 26
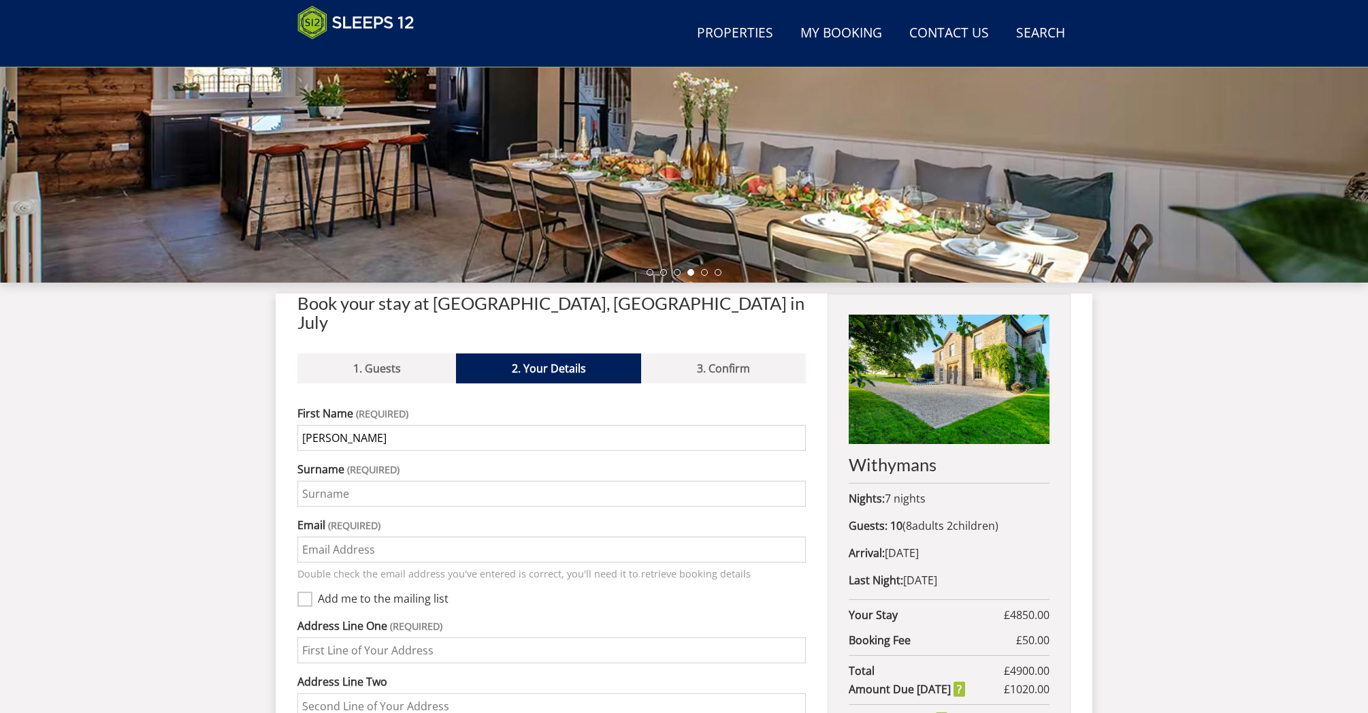
type input "[PERSON_NAME]"
click at [323, 480] on input "Surname" at bounding box center [551, 493] width 508 height 26
type input "Gray"
click at [313, 536] on input "Email" at bounding box center [551, 549] width 508 height 26
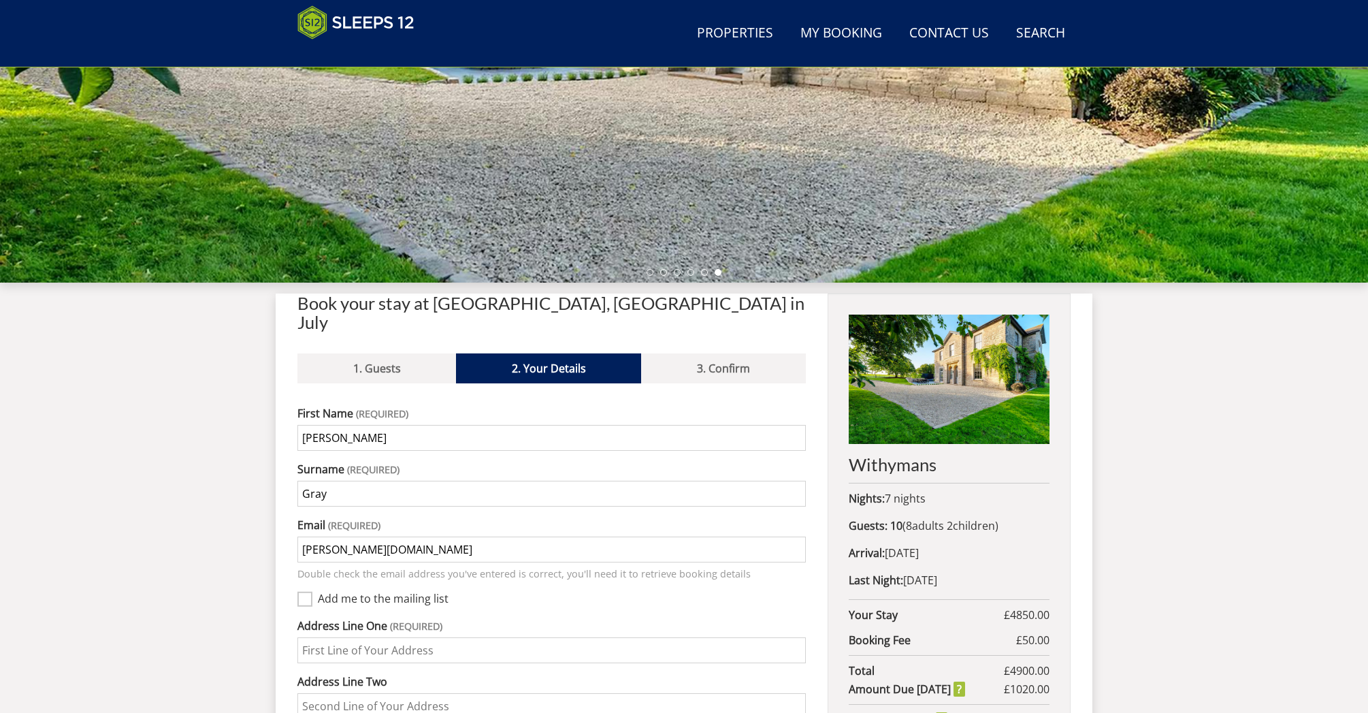
click at [368, 536] on input "[PERSON_NAME][DOMAIN_NAME]" at bounding box center [551, 549] width 508 height 26
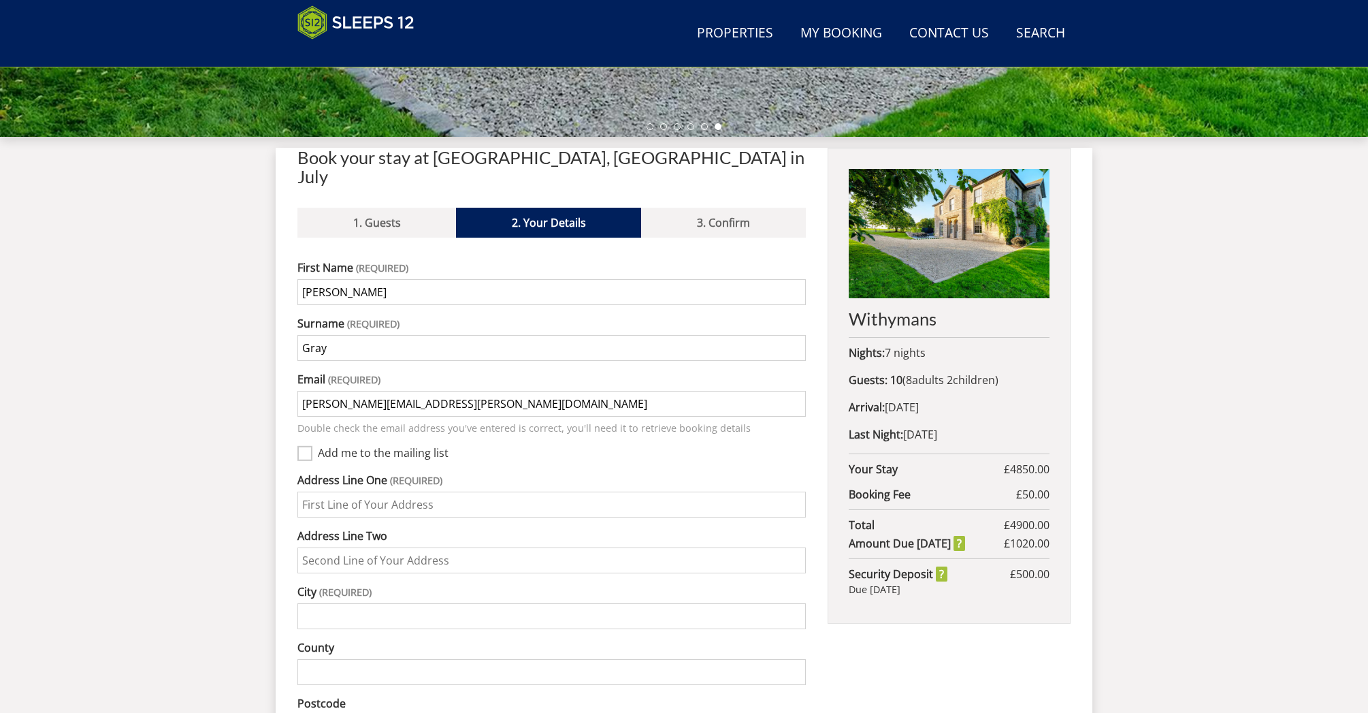
scroll to position [442, 0]
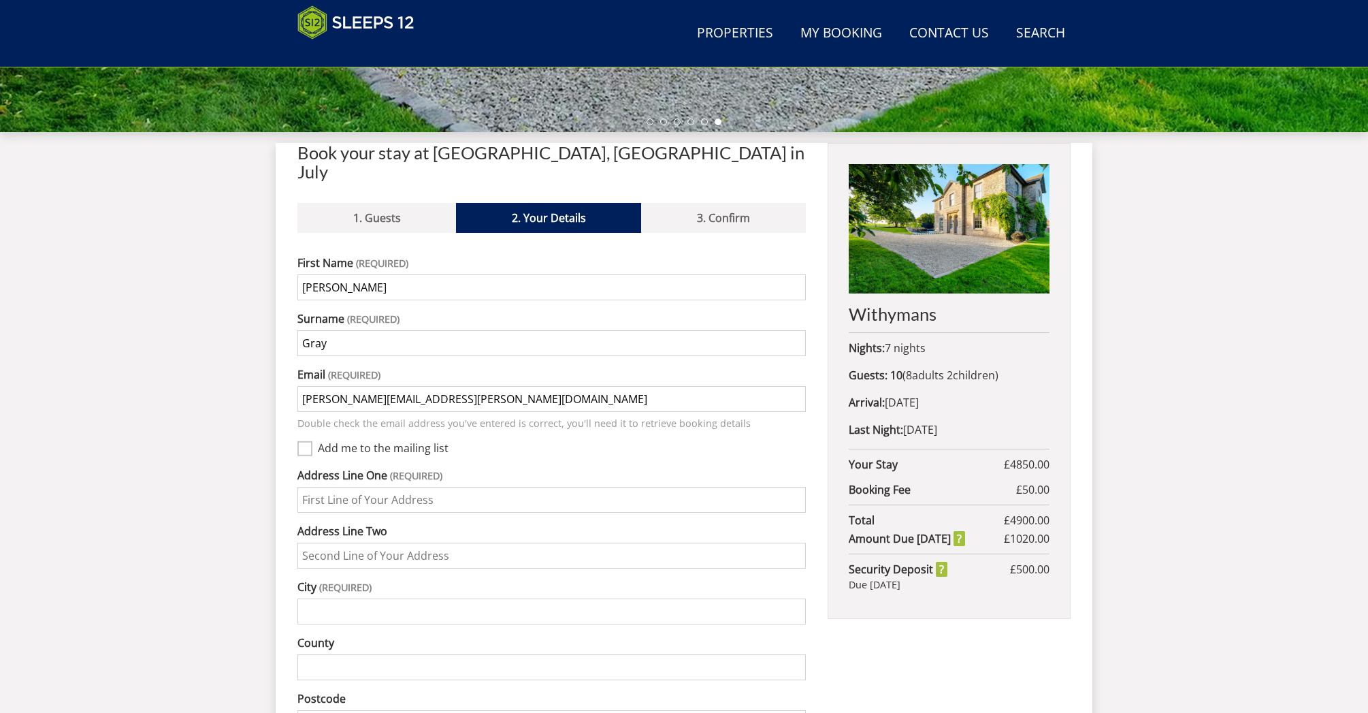
type input "[PERSON_NAME][EMAIL_ADDRESS][PERSON_NAME][DOMAIN_NAME]"
click at [316, 487] on input "Address Line One" at bounding box center [551, 500] width 508 height 26
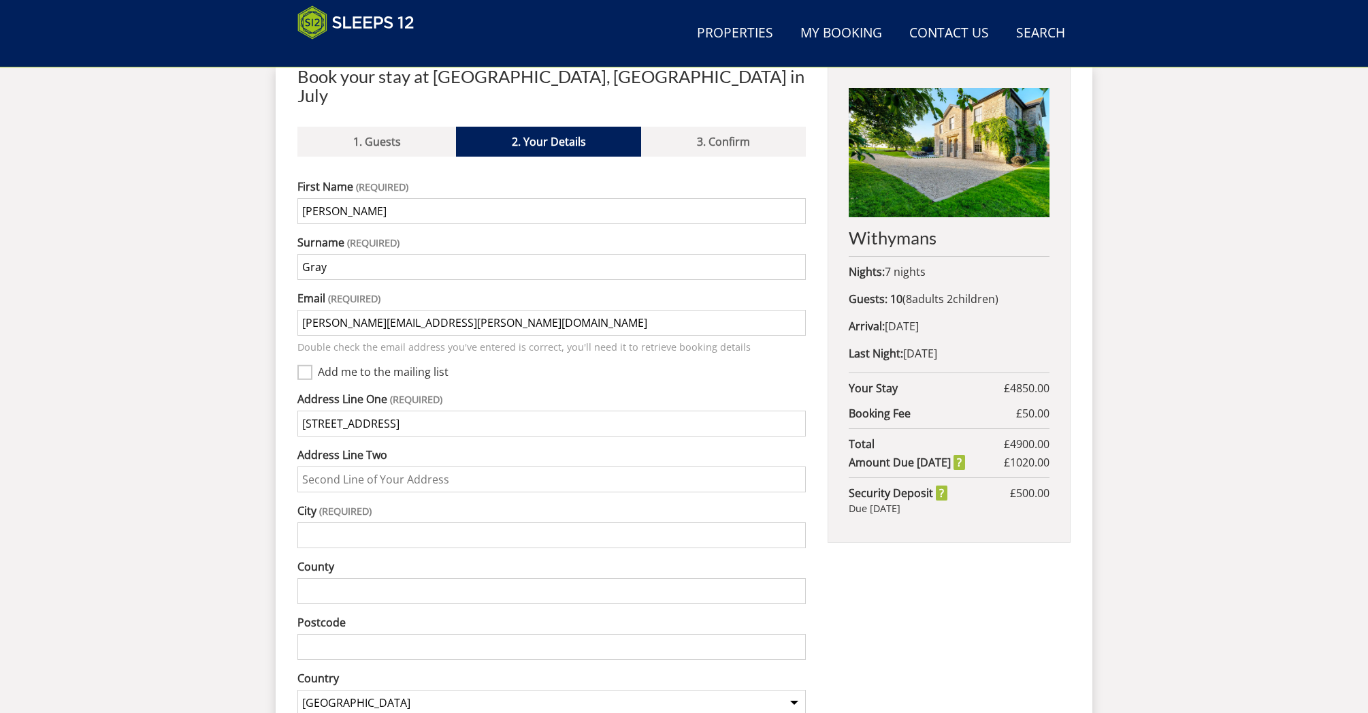
scroll to position [519, 0]
type input "[STREET_ADDRESS]"
click at [323, 521] on input "City" at bounding box center [551, 534] width 508 height 26
type input "Harpenden"
click at [321, 577] on input "County" at bounding box center [551, 590] width 508 height 26
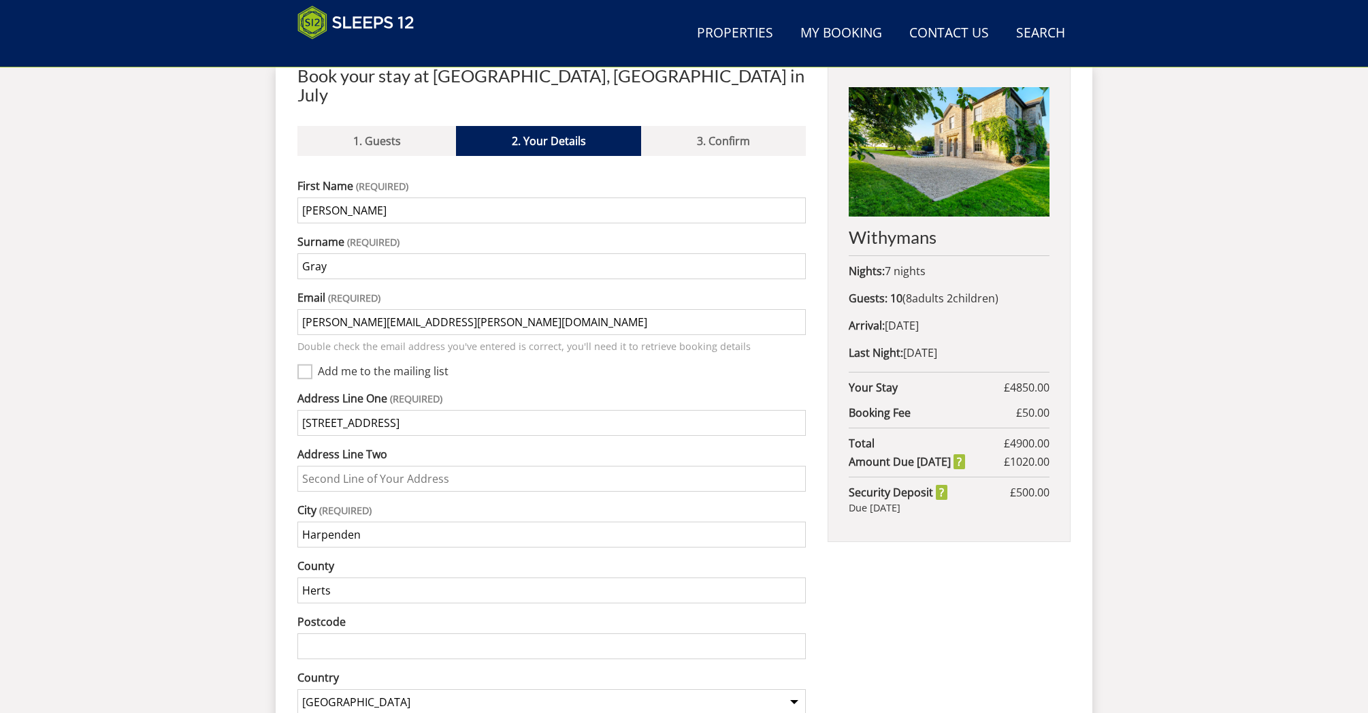
type input "Herts"
click at [324, 633] on input "Postcode" at bounding box center [551, 646] width 508 height 26
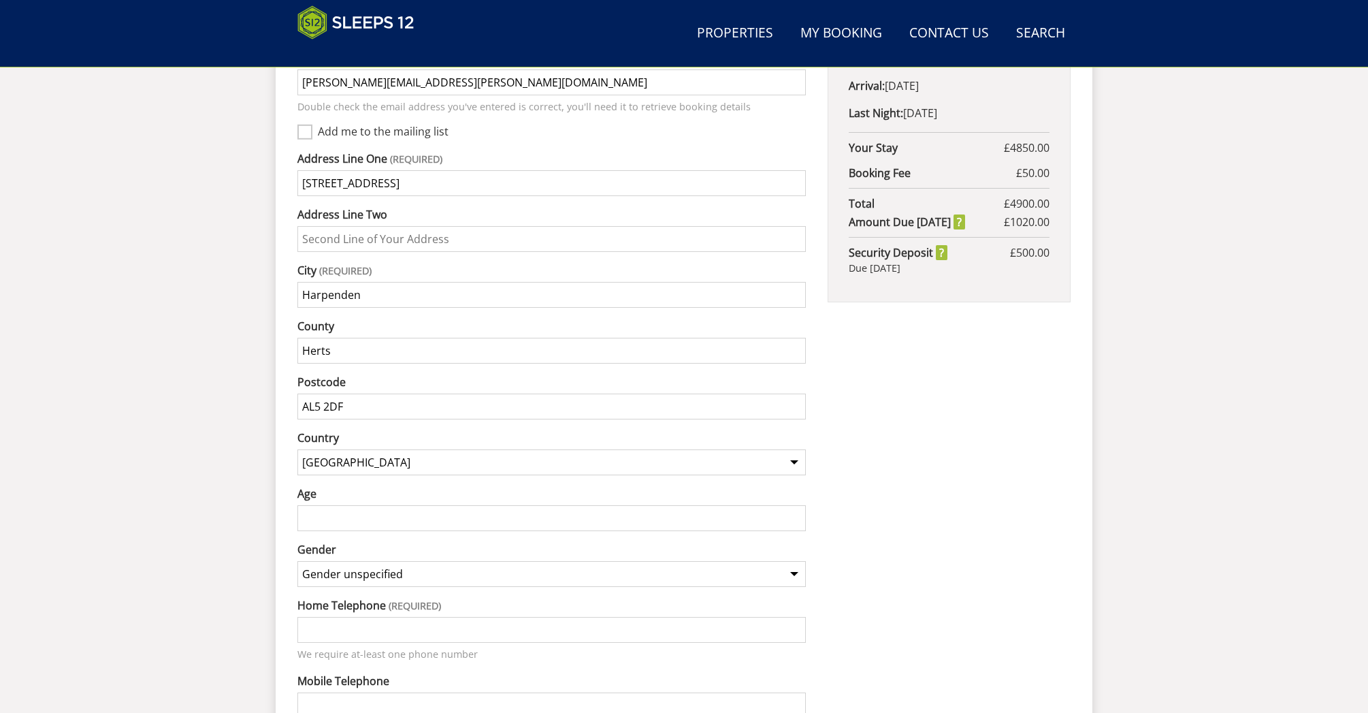
scroll to position [760, 0]
type input "AL5 2DF"
click at [338, 504] on input "Age" at bounding box center [551, 517] width 508 height 26
type input "57"
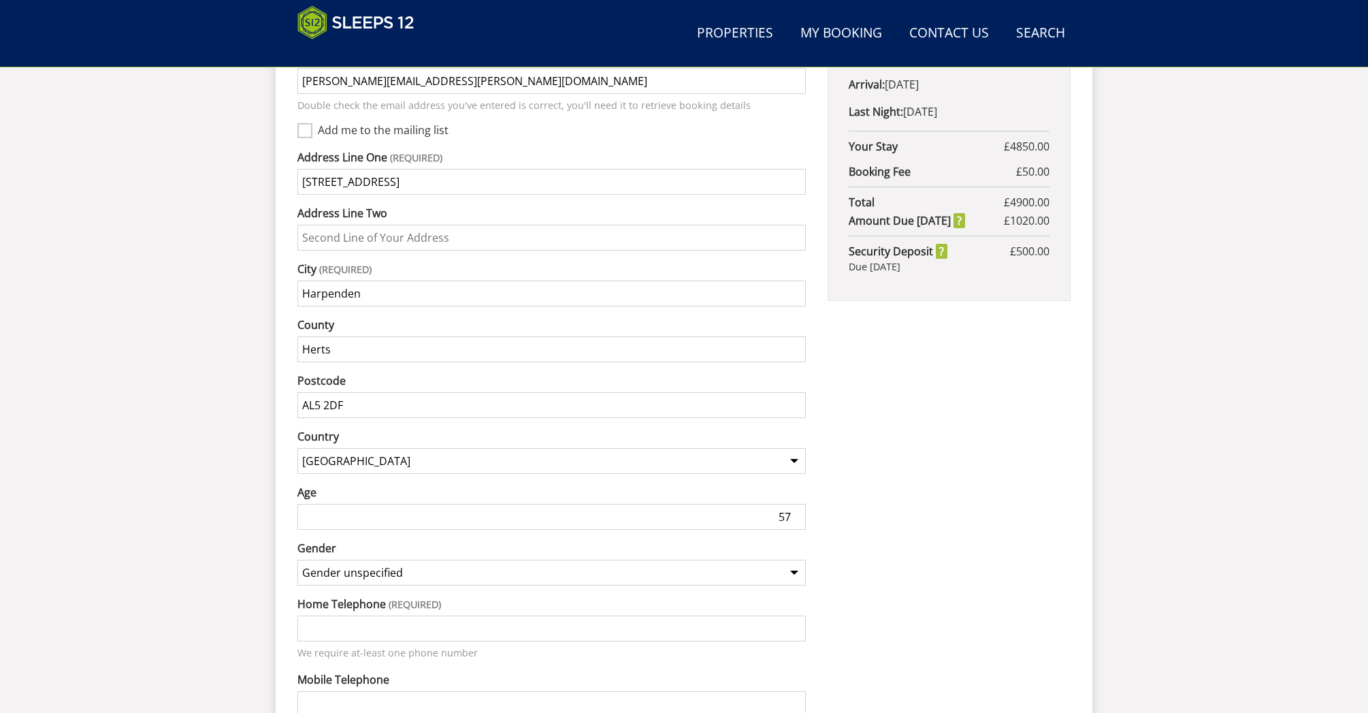
click at [792, 559] on select "Gender unspecified Gender [DEMOGRAPHIC_DATA] Gender [DEMOGRAPHIC_DATA]" at bounding box center [551, 572] width 508 height 26
select select "gender_[DEMOGRAPHIC_DATA]"
click at [297, 559] on select "Gender unspecified Gender [DEMOGRAPHIC_DATA] Gender [DEMOGRAPHIC_DATA]" at bounding box center [551, 572] width 508 height 26
click at [357, 615] on input "Home Telephone" at bounding box center [551, 628] width 508 height 26
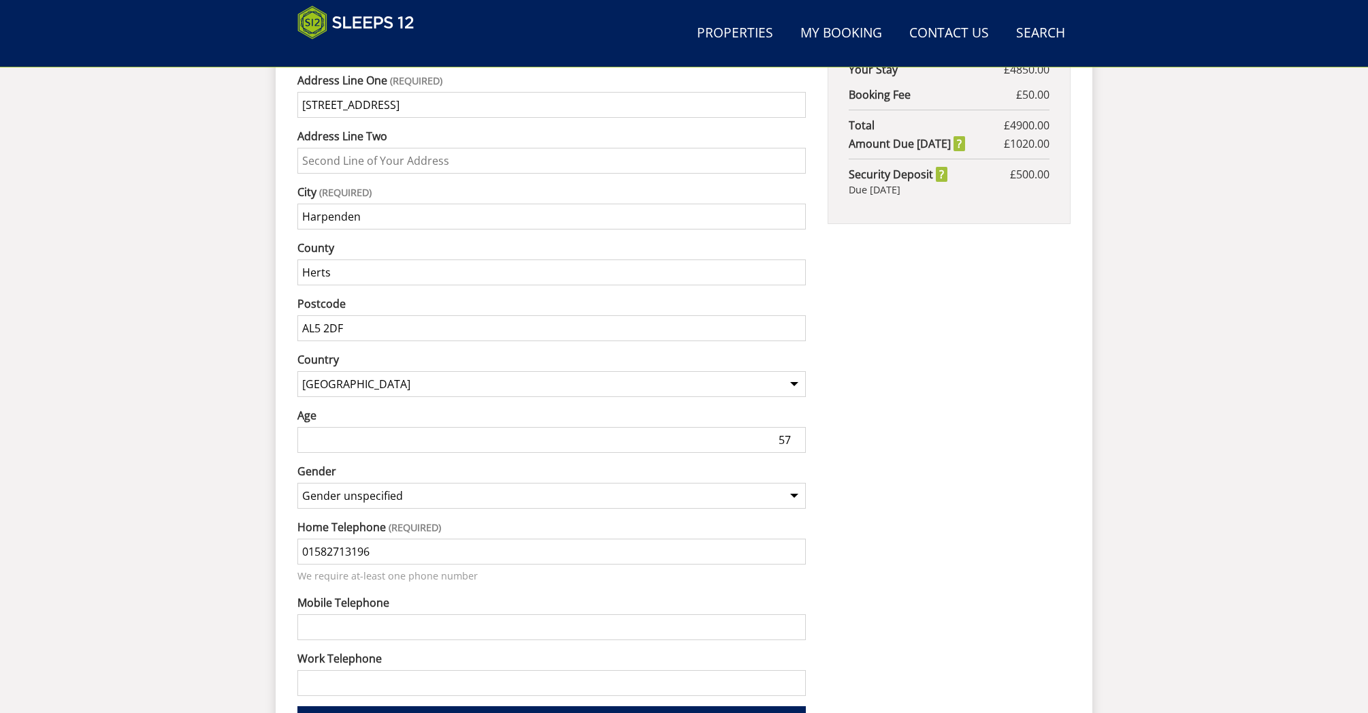
scroll to position [835, 0]
type input "01582713196"
click at [336, 615] on input "Mobile Telephone" at bounding box center [551, 628] width 508 height 26
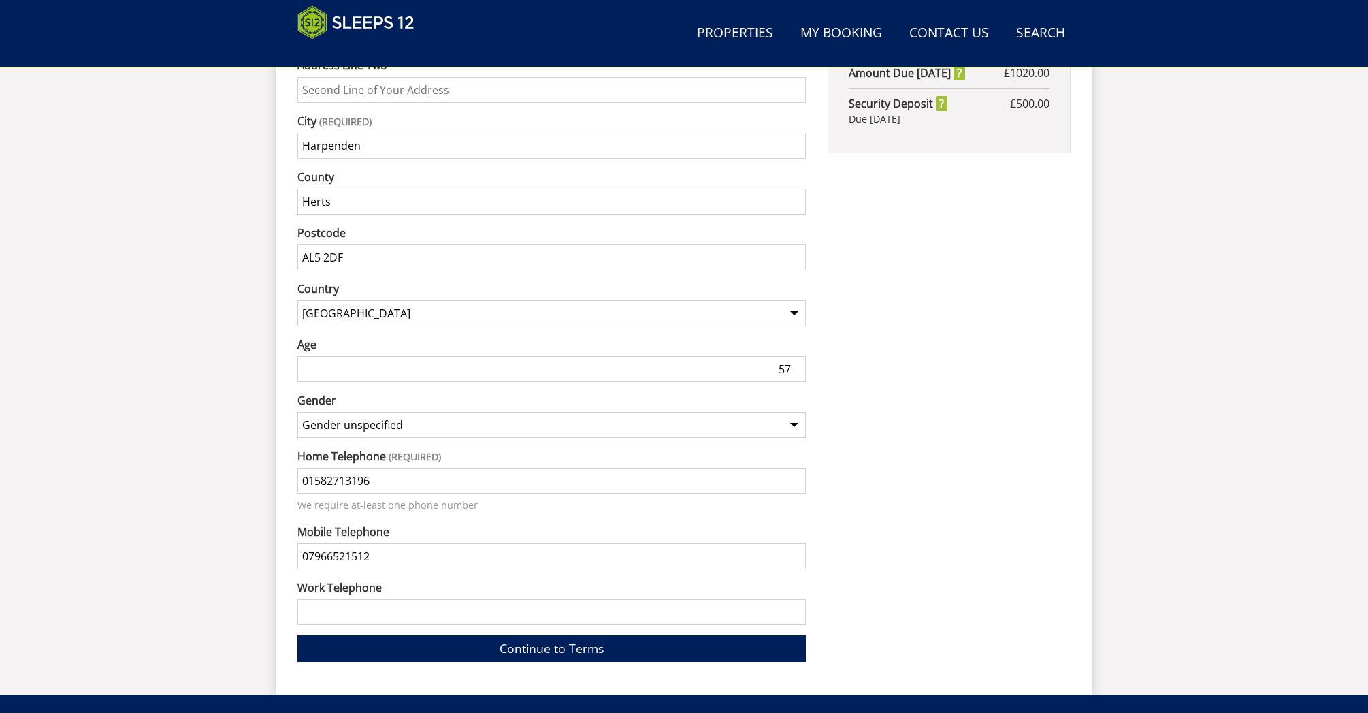
type input "07966521512"
click at [329, 599] on input "Work Telephone" at bounding box center [551, 612] width 508 height 26
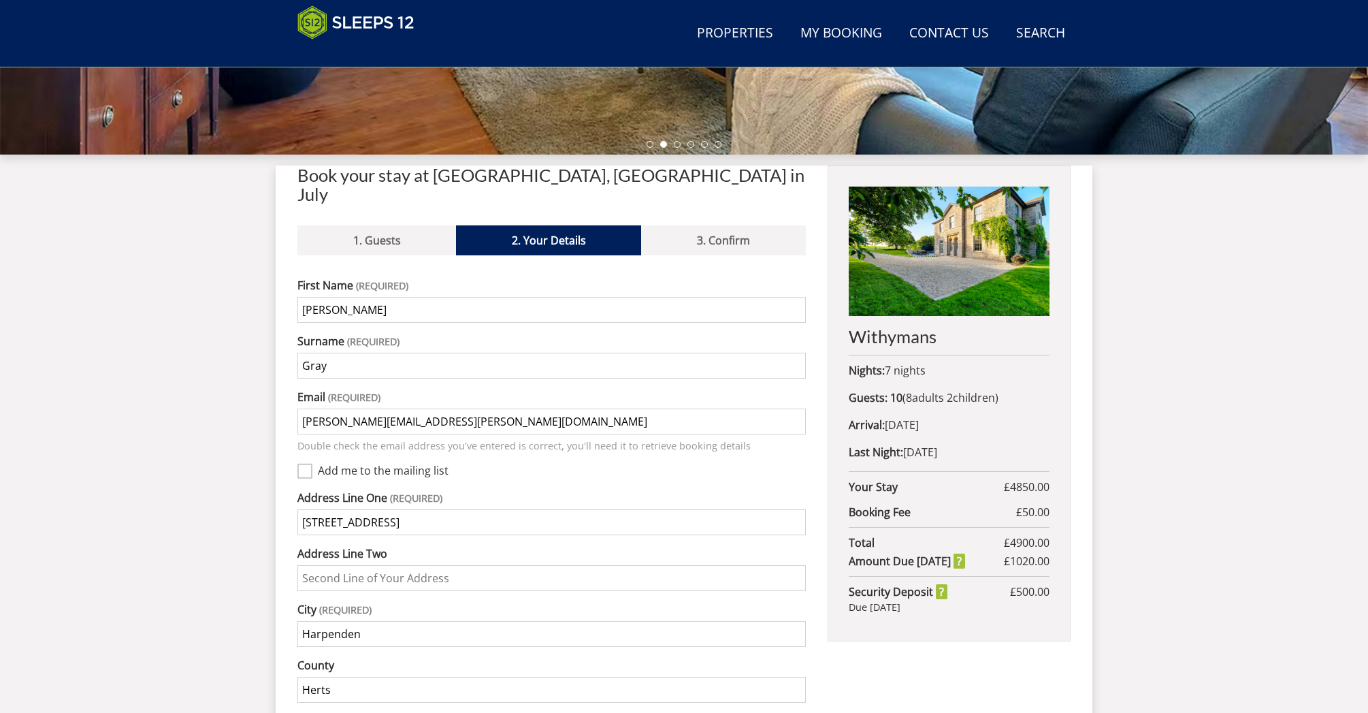
scroll to position [419, 0]
type input "07966521512"
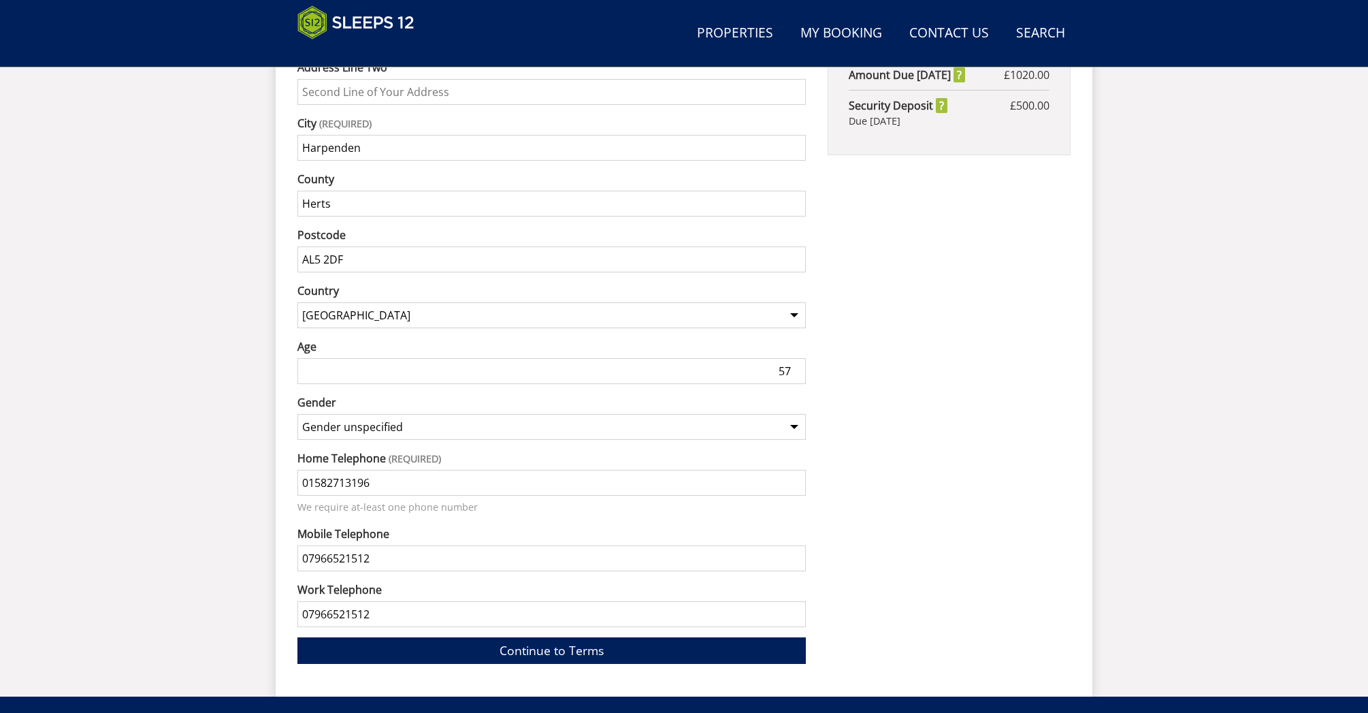
scroll to position [907, 0]
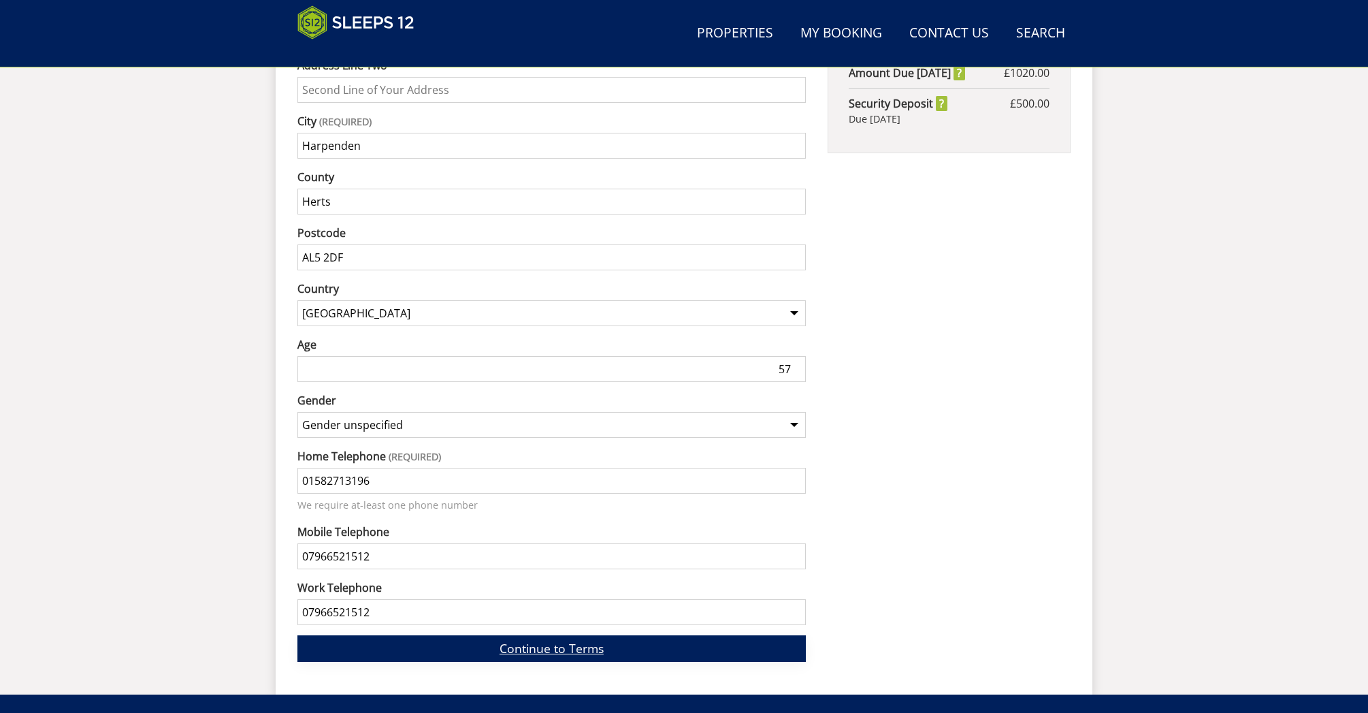
click at [561, 635] on link "Continue to Terms" at bounding box center [551, 648] width 508 height 27
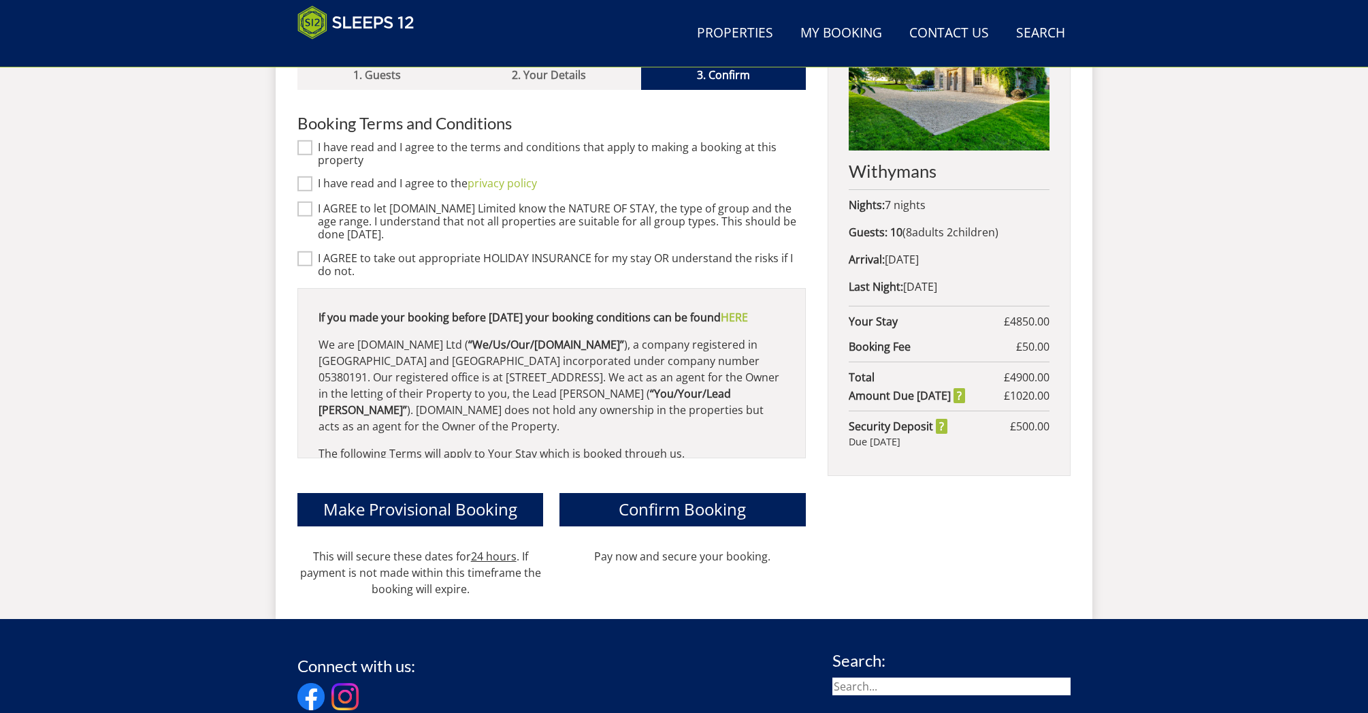
click at [307, 140] on input "I have read and I agree to the terms and conditions that apply to making a book…" at bounding box center [304, 147] width 15 height 15
checkbox input "true"
click at [306, 176] on input "I have read and I agree to the privacy policy" at bounding box center [304, 183] width 15 height 15
checkbox input "true"
click at [304, 201] on input "I AGREE to let [DOMAIN_NAME] Limited know the NATURE OF STAY, the type of group…" at bounding box center [304, 208] width 15 height 15
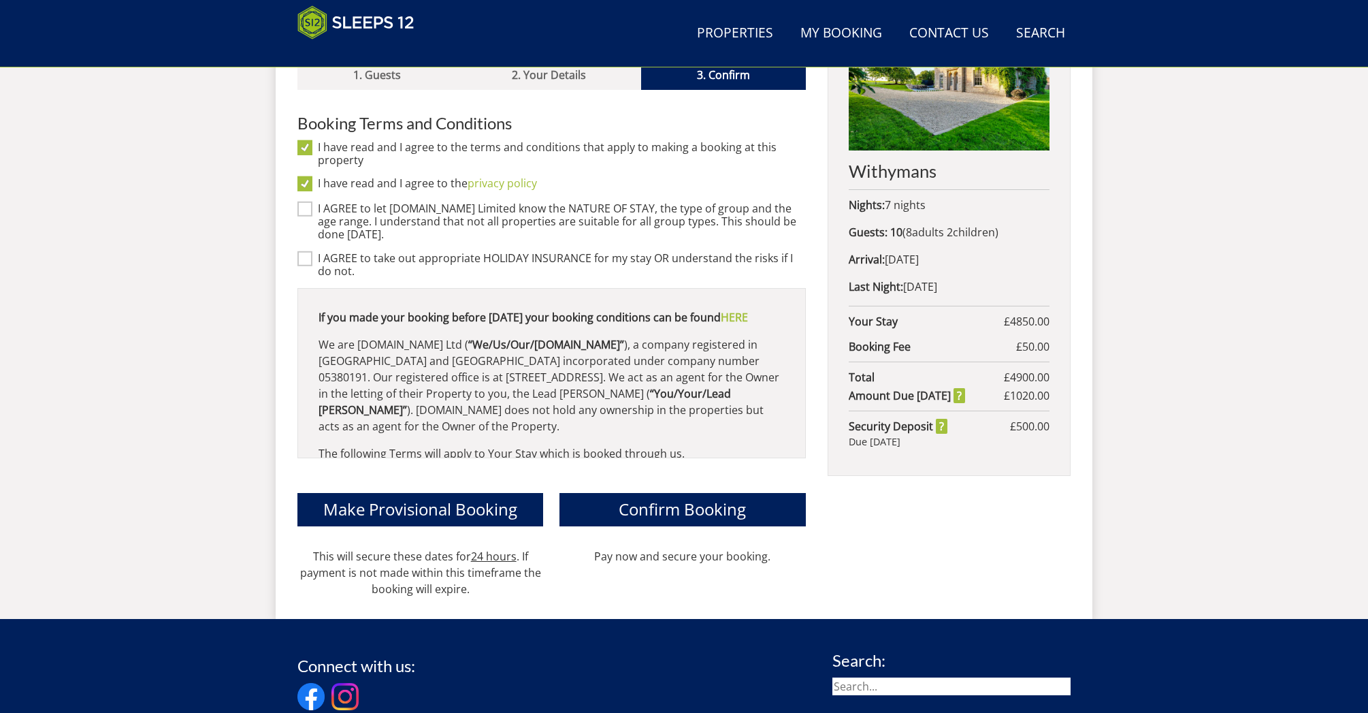
checkbox input "true"
drag, startPoint x: 303, startPoint y: 238, endPoint x: 346, endPoint y: 239, distance: 42.9
click at [304, 250] on input "I AGREE to take out appropriate HOLIDAY INSURANCE for my stay OR understand the…" at bounding box center [304, 257] width 15 height 15
checkbox input "true"
click at [677, 498] on span "Confirm Booking" at bounding box center [682, 509] width 127 height 22
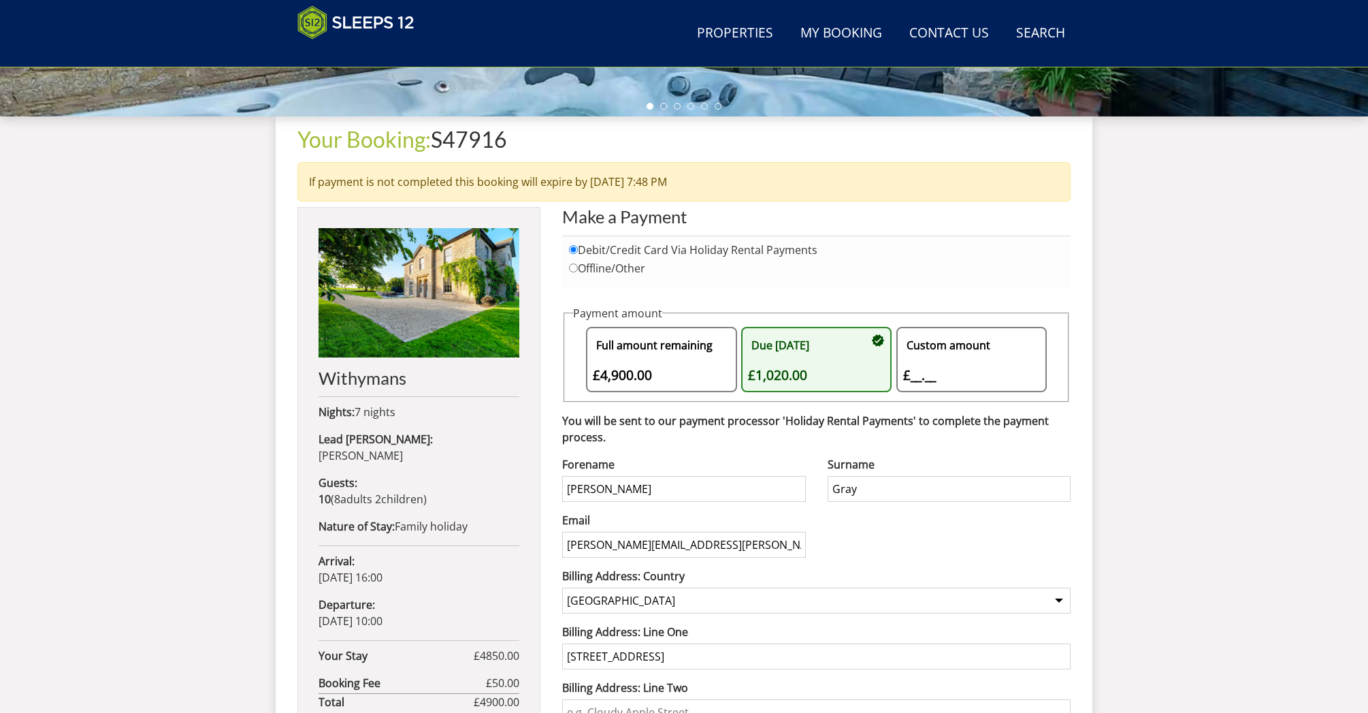
scroll to position [462, 0]
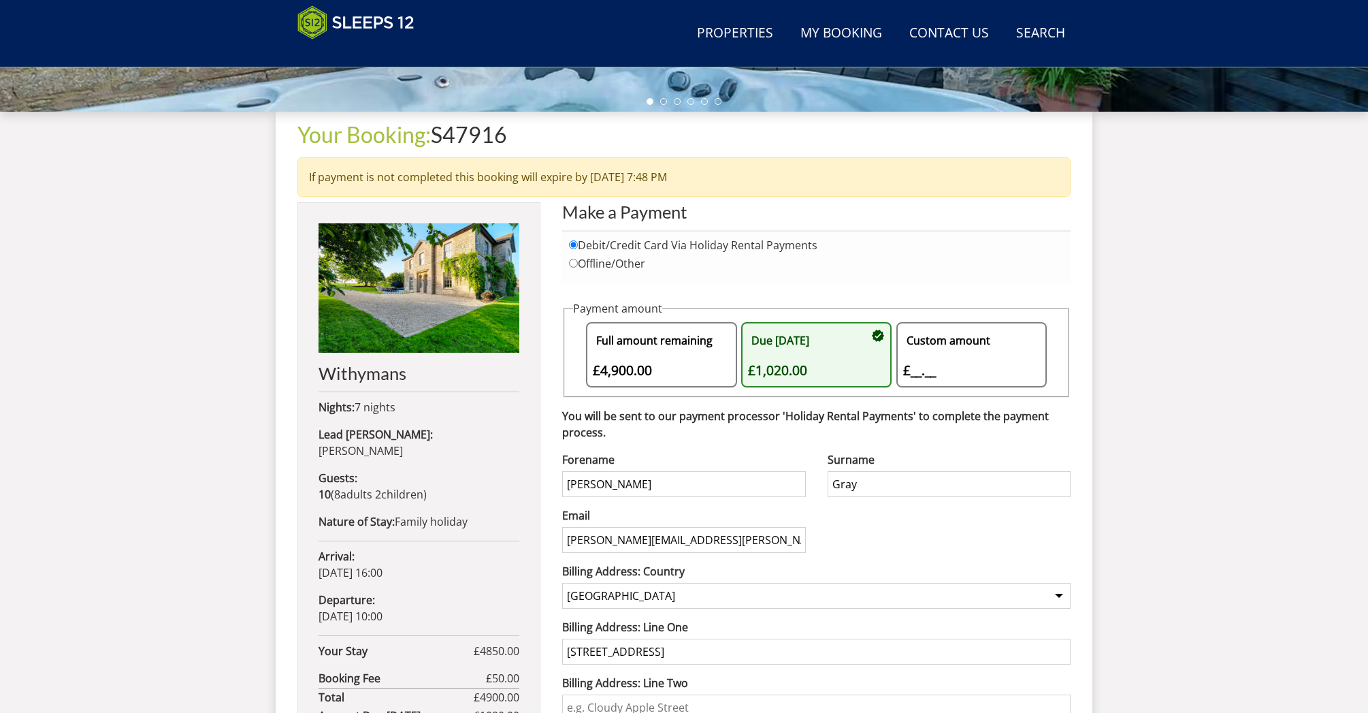
click at [821, 366] on div "Due [DATE] £1,020.00" at bounding box center [810, 355] width 124 height 52
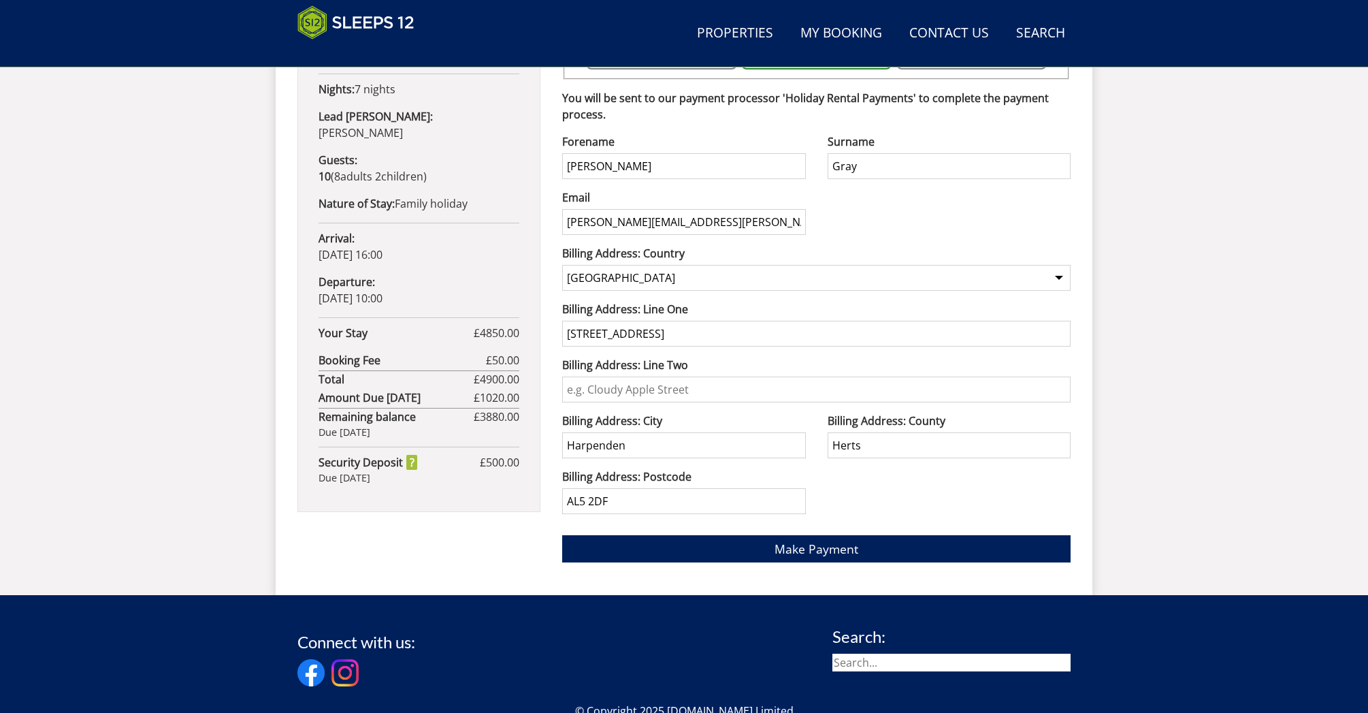
scroll to position [766, 0]
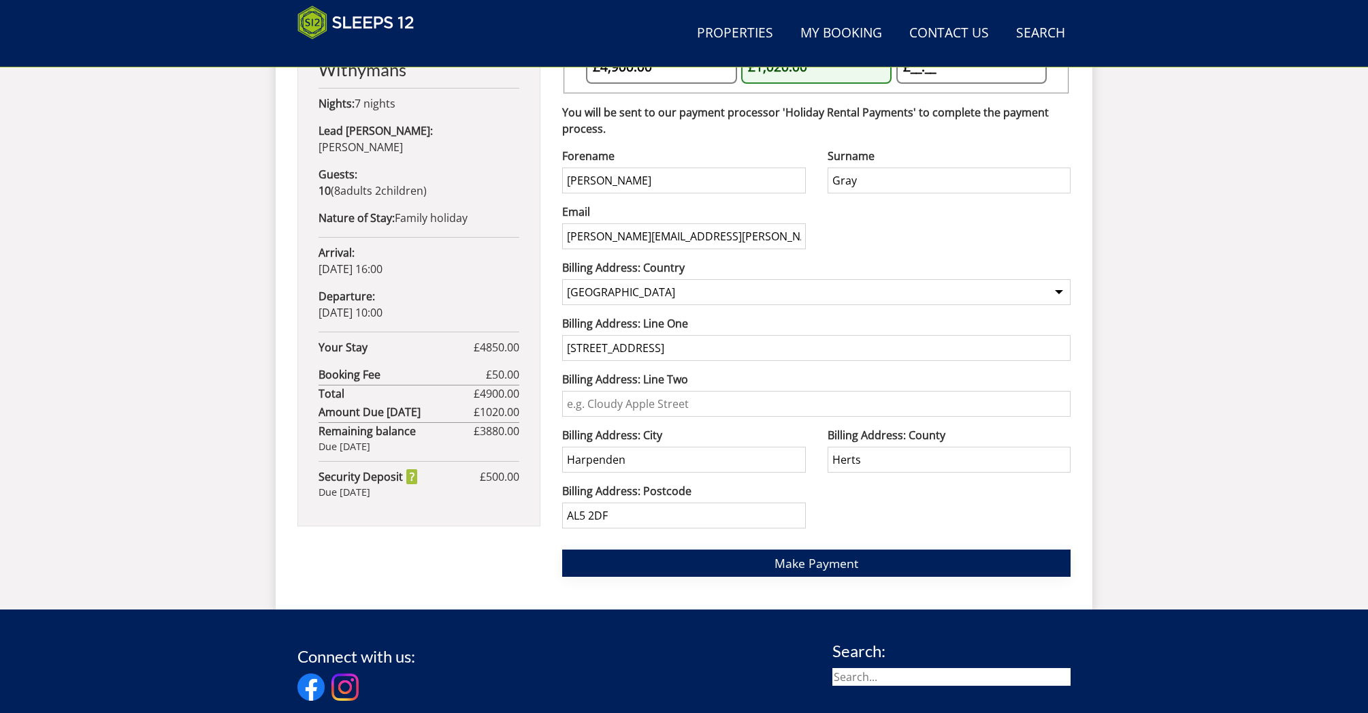
click at [843, 564] on span "Make Payment" at bounding box center [817, 563] width 84 height 16
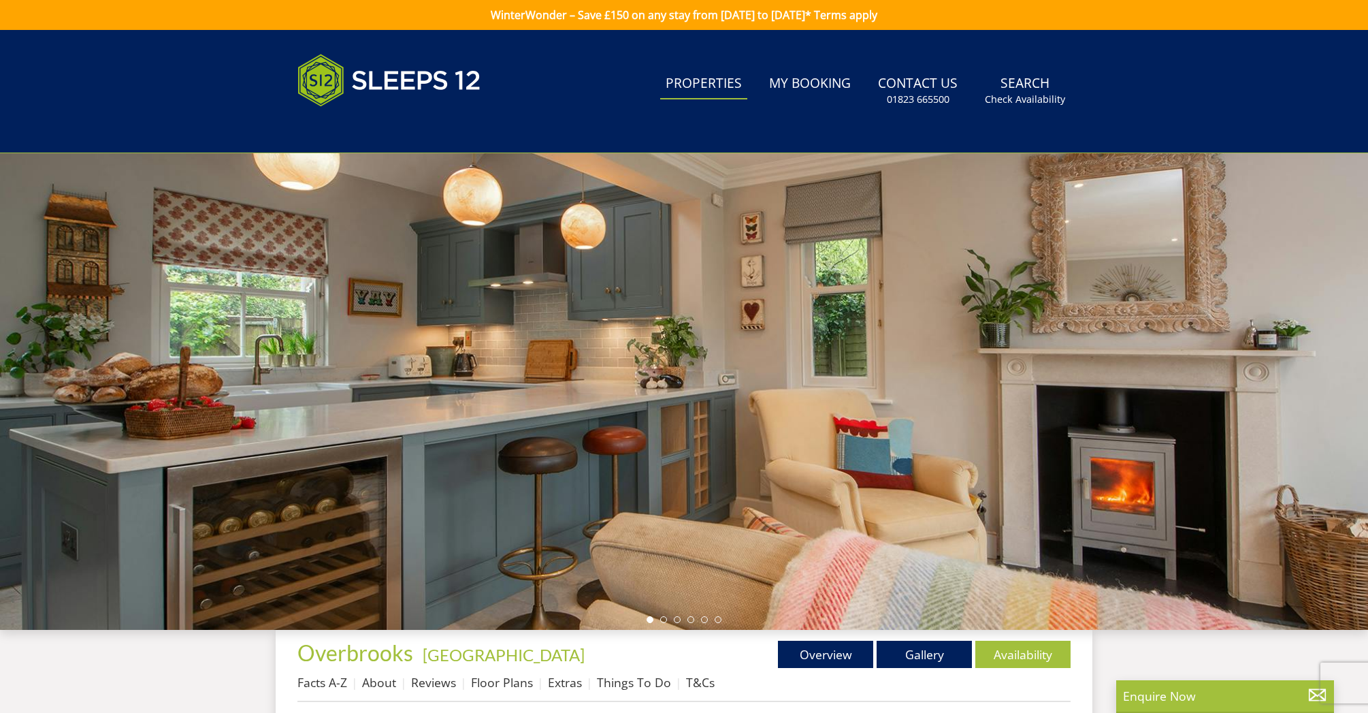
click at [704, 88] on link "Properties" at bounding box center [703, 84] width 87 height 31
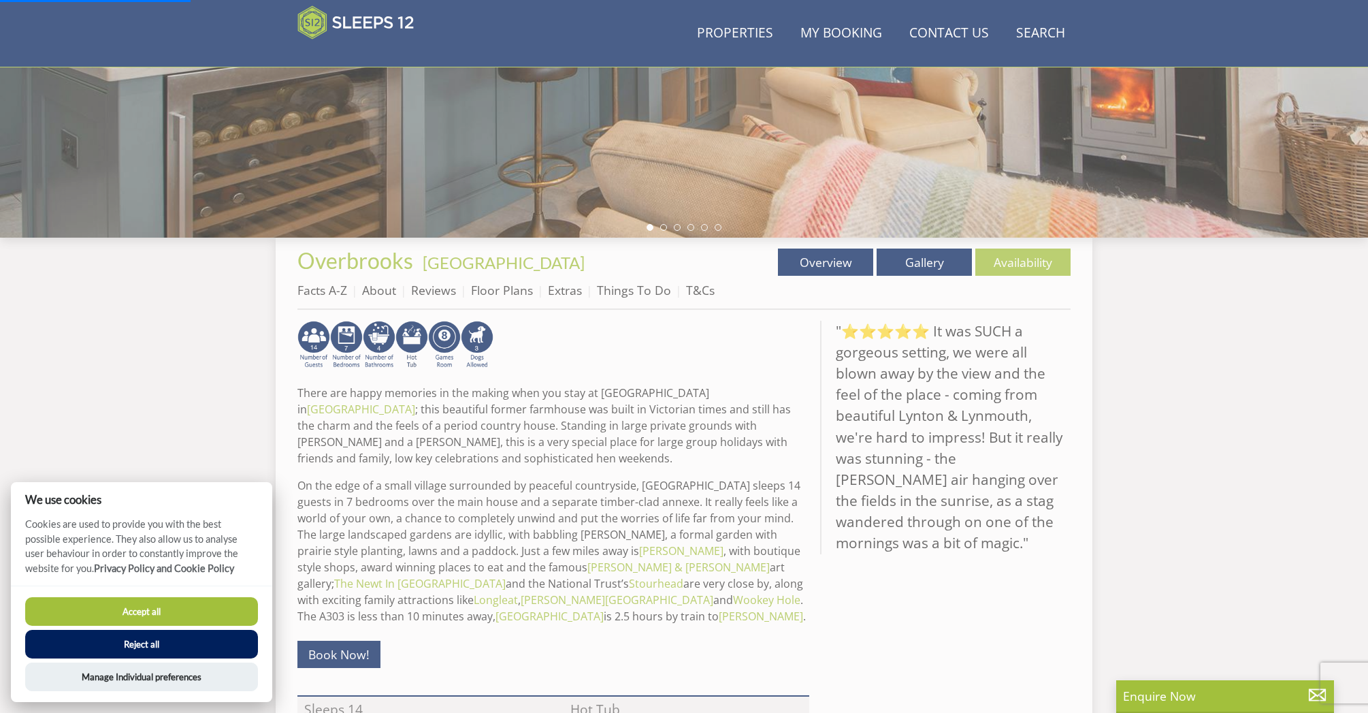
scroll to position [336, 0]
click at [576, 374] on div "There are happy memories in the making when you stay at Overbrooks in Somerset …" at bounding box center [553, 497] width 512 height 353
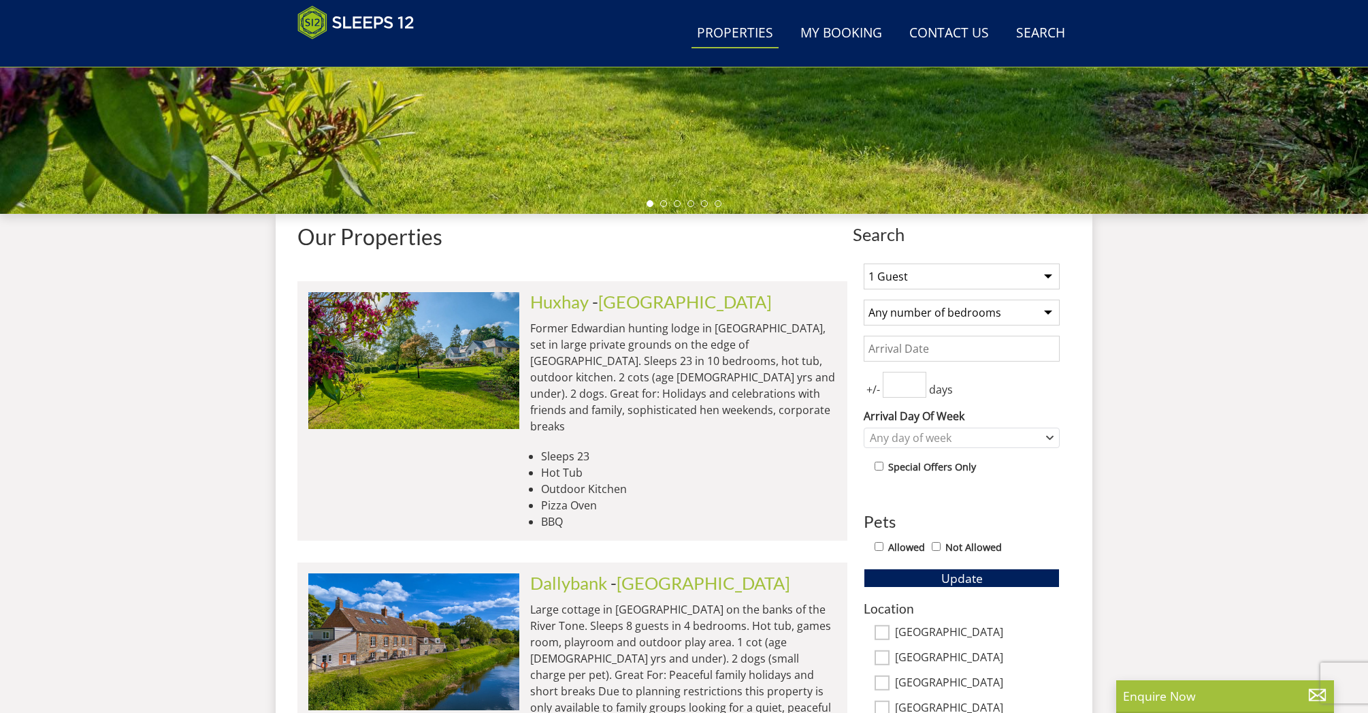
scroll to position [361, 0]
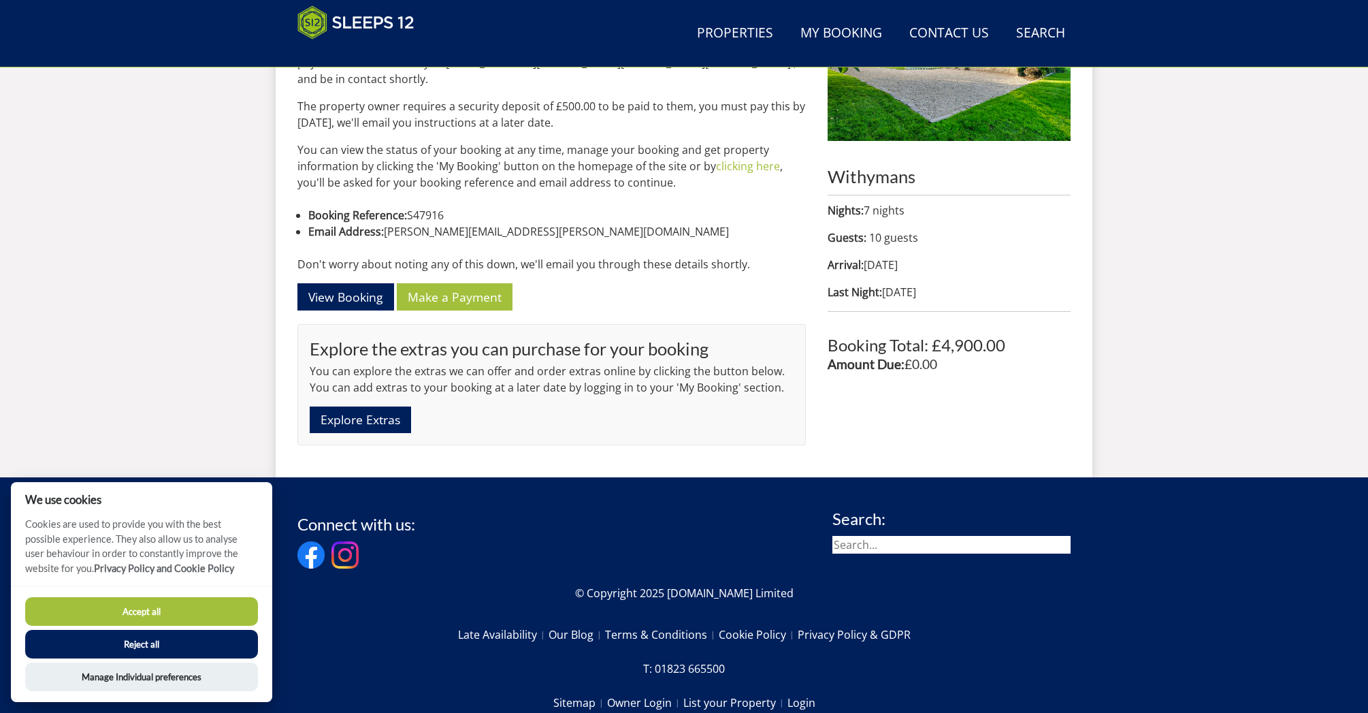
scroll to position [601, 0]
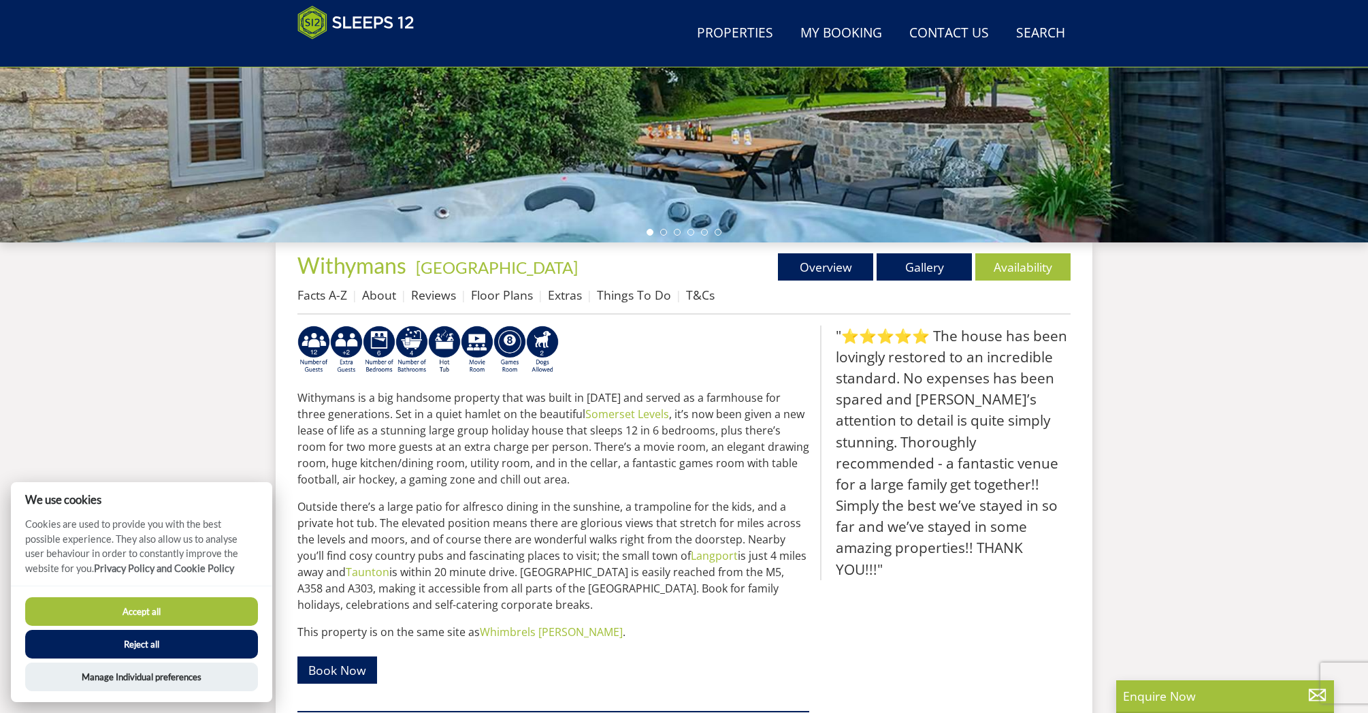
scroll to position [333, 0]
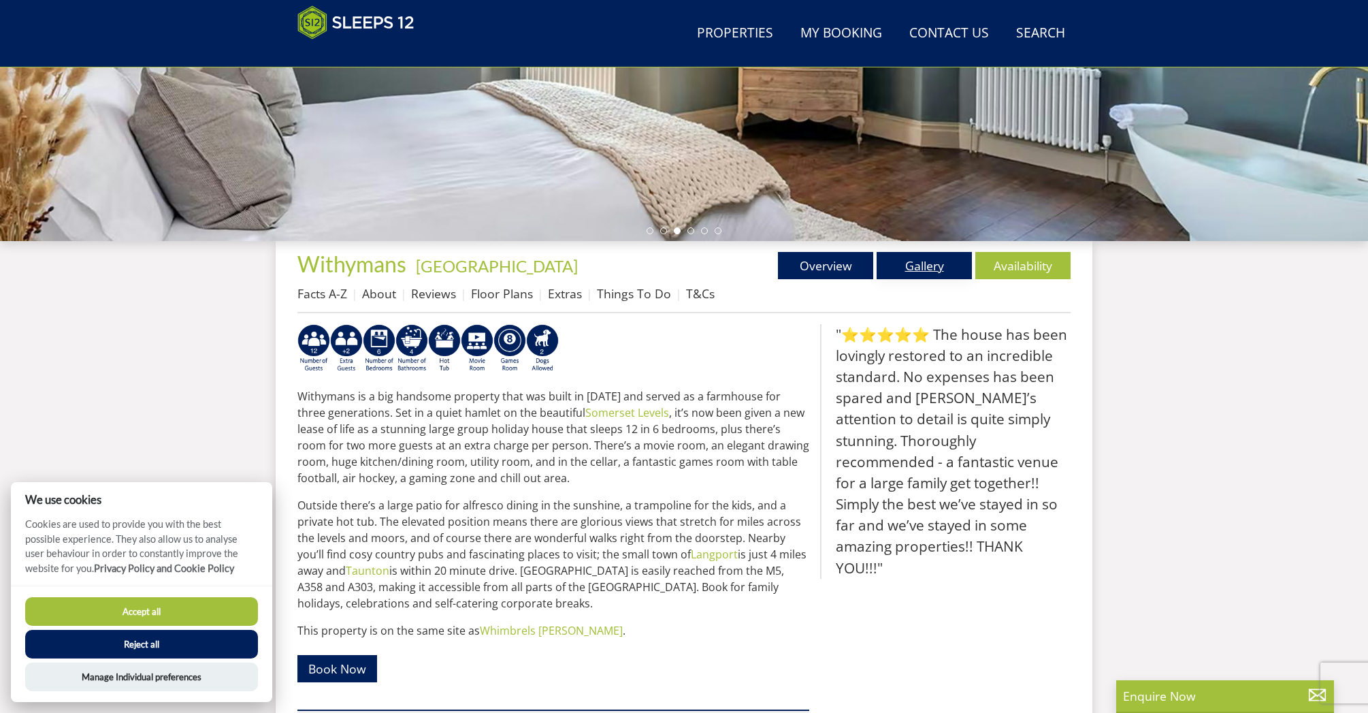
click at [929, 271] on link "Gallery" at bounding box center [924, 265] width 95 height 27
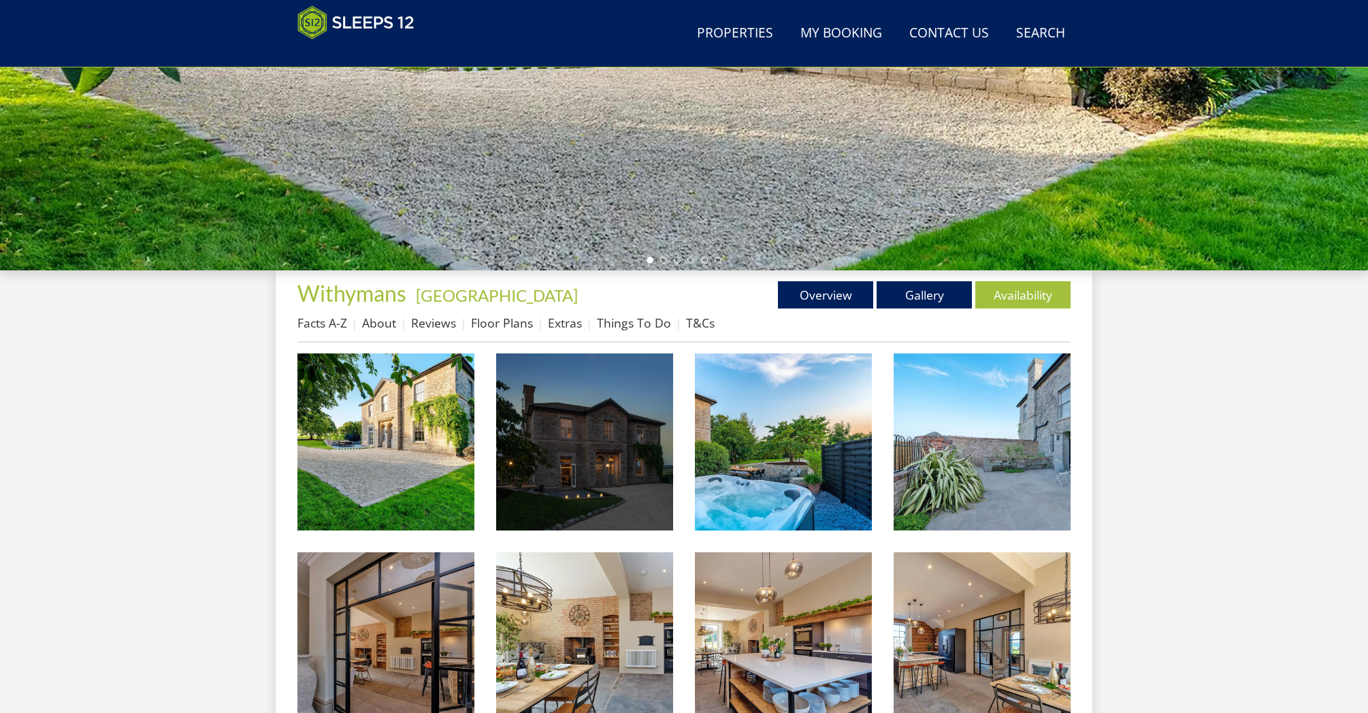
scroll to position [307, 0]
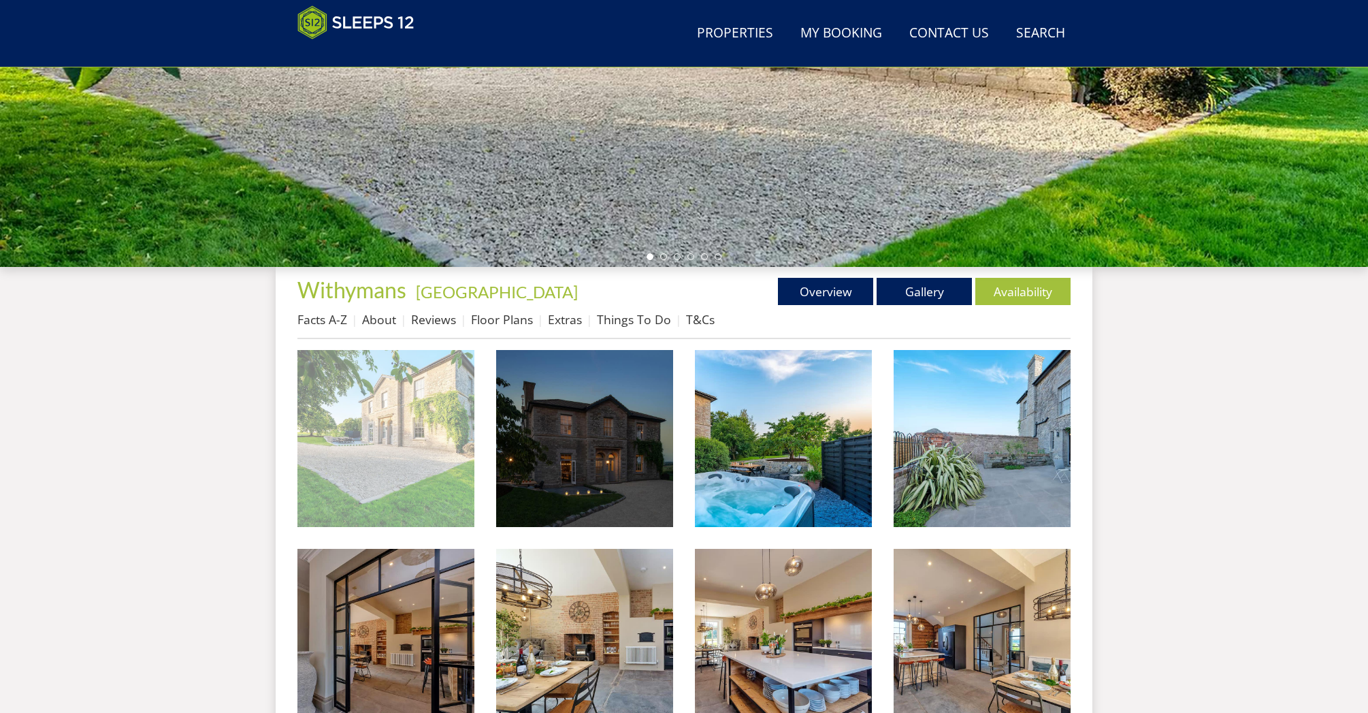
click at [387, 444] on img at bounding box center [385, 438] width 177 height 177
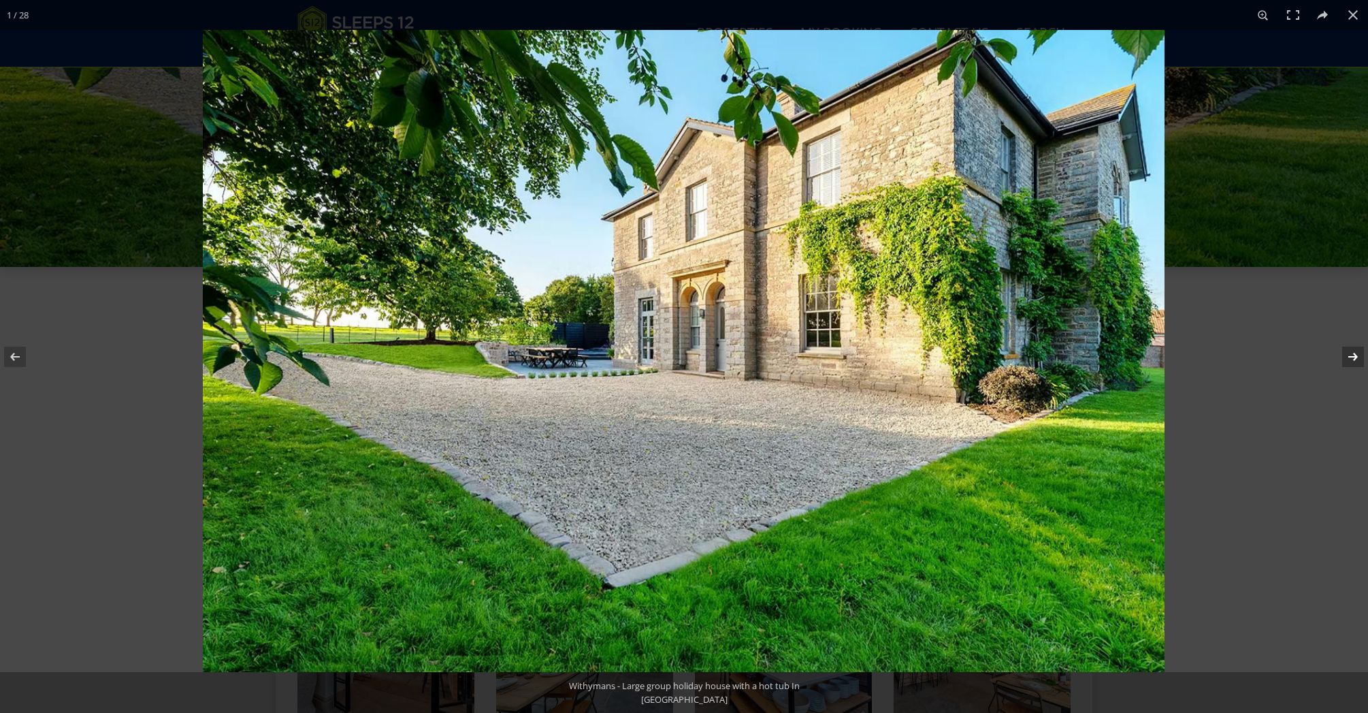
click at [1356, 356] on button at bounding box center [1344, 357] width 48 height 68
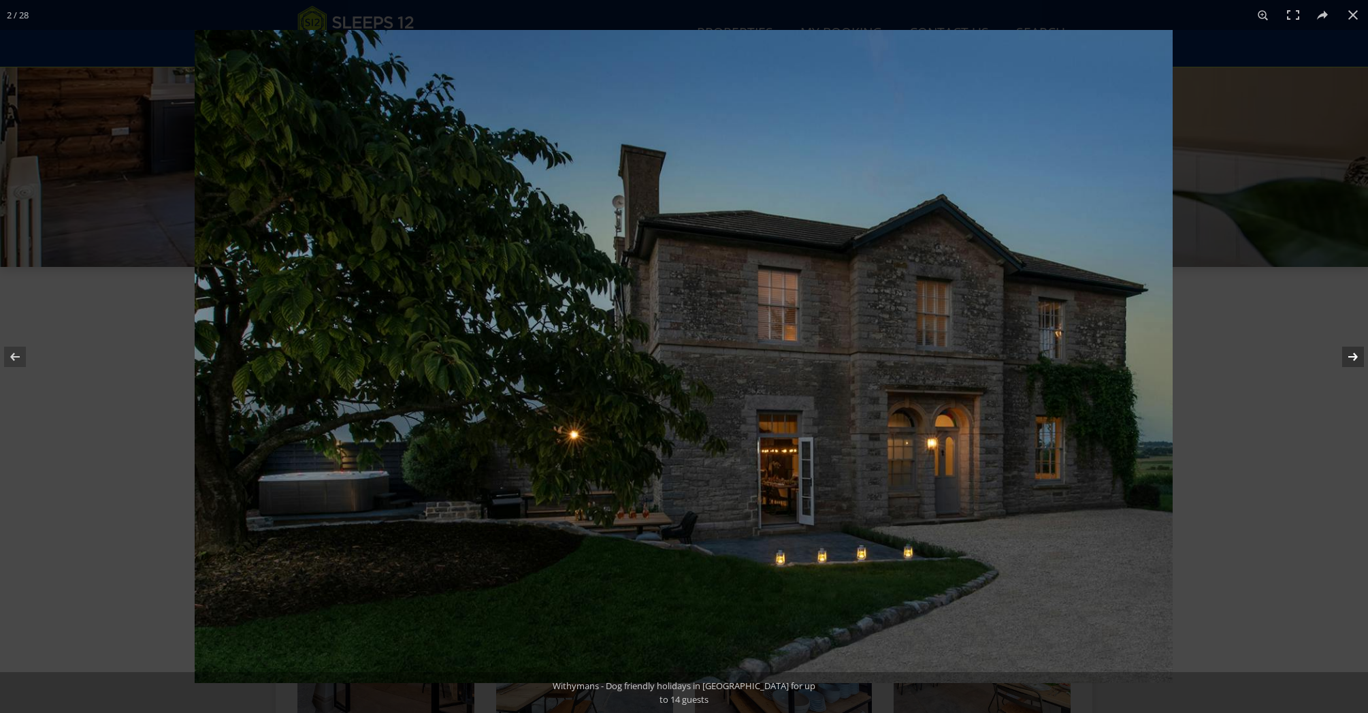
click at [1356, 356] on button at bounding box center [1344, 357] width 48 height 68
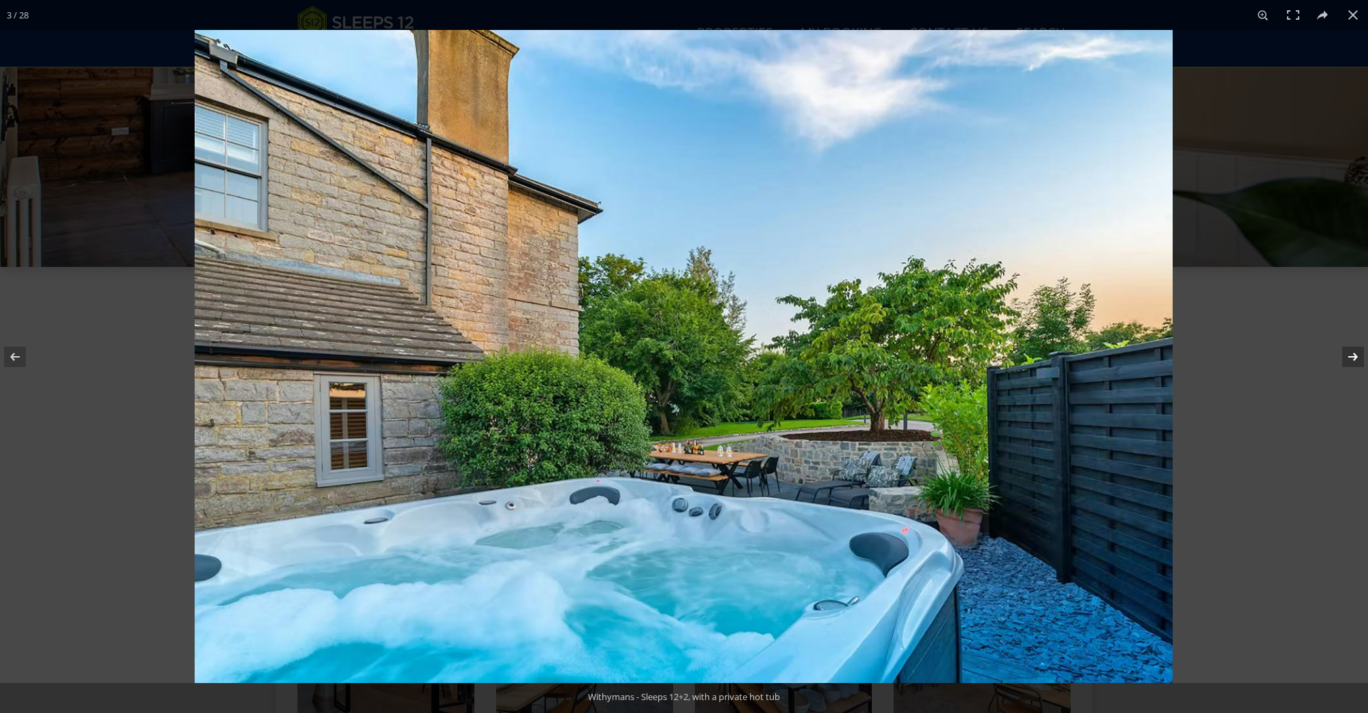
click at [1356, 356] on button at bounding box center [1344, 357] width 48 height 68
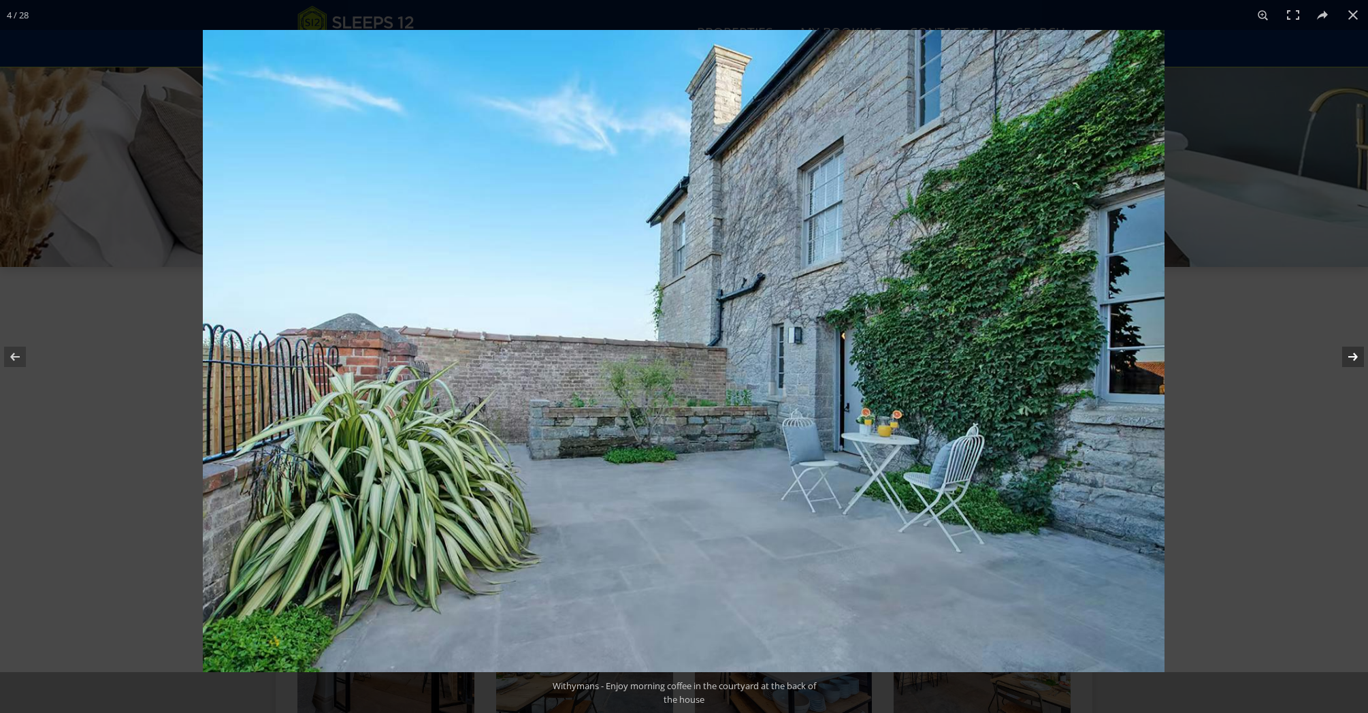
click at [1356, 356] on button at bounding box center [1344, 357] width 48 height 68
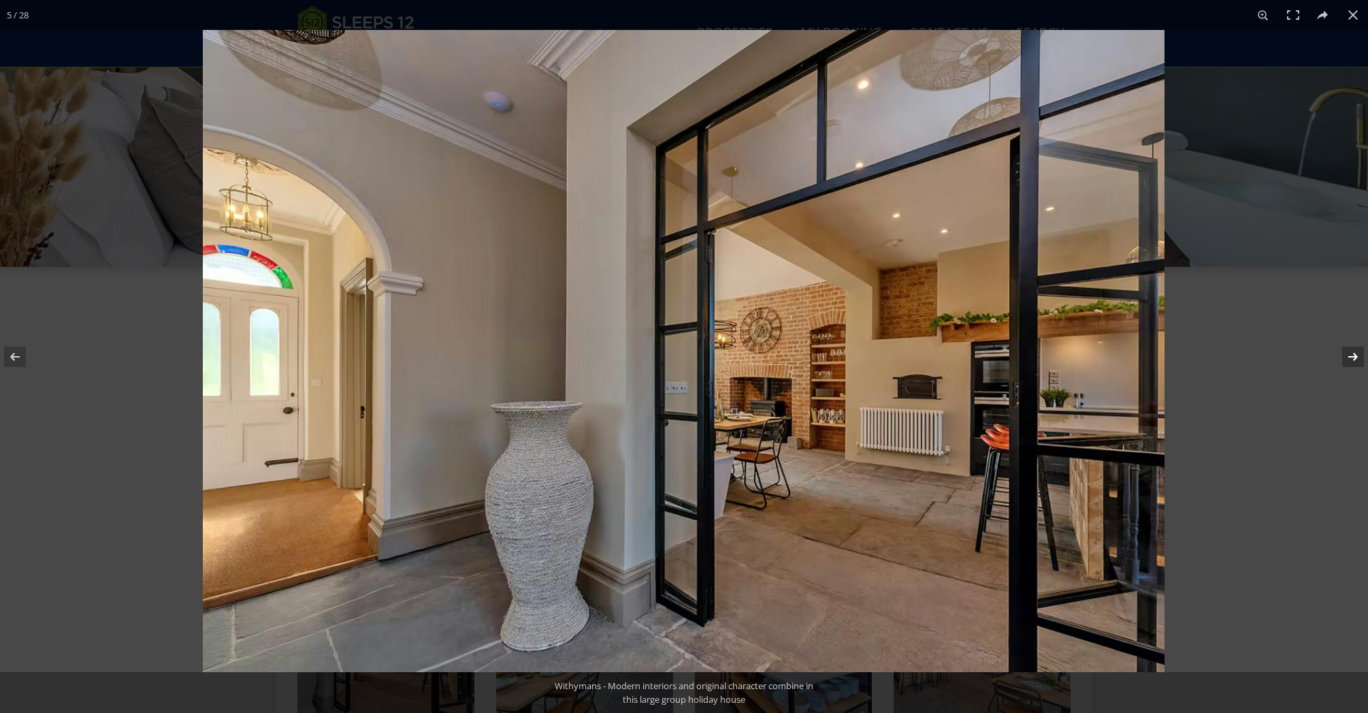
click at [1356, 356] on button at bounding box center [1344, 357] width 48 height 68
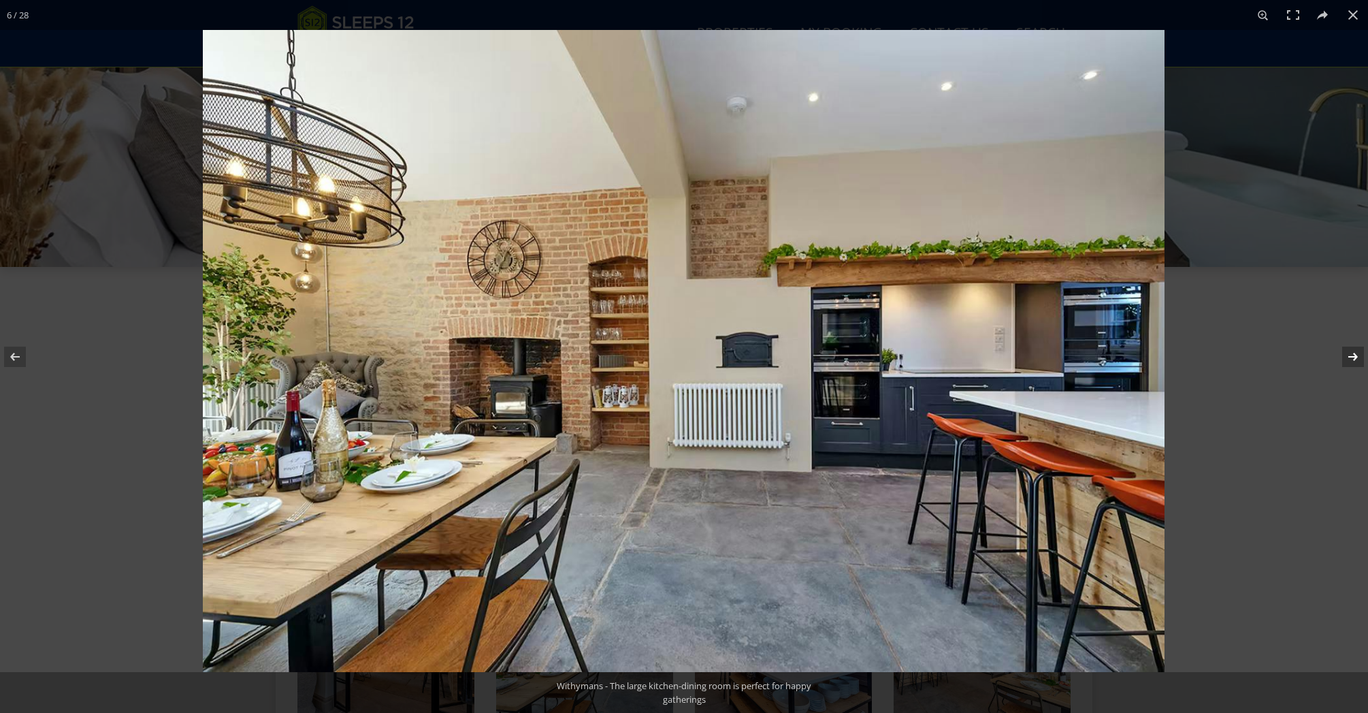
click at [1356, 356] on button at bounding box center [1344, 357] width 48 height 68
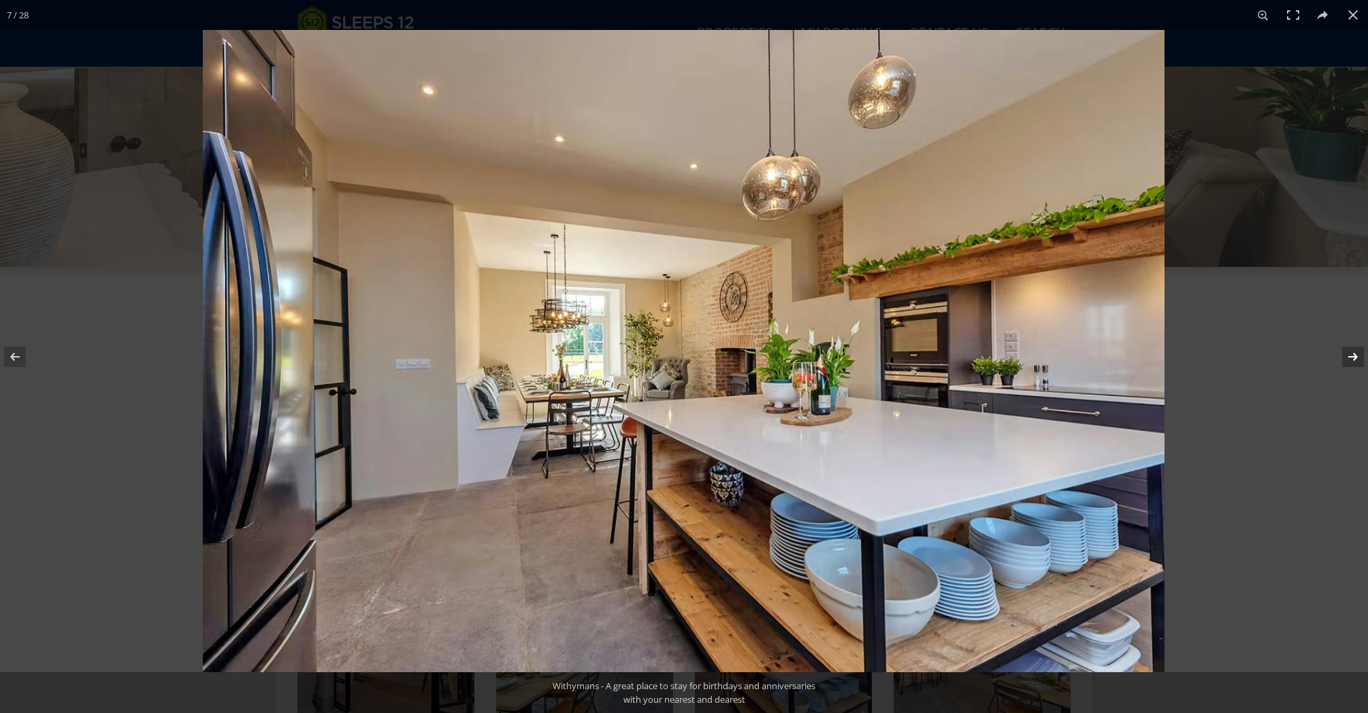
click at [1356, 356] on button at bounding box center [1344, 357] width 48 height 68
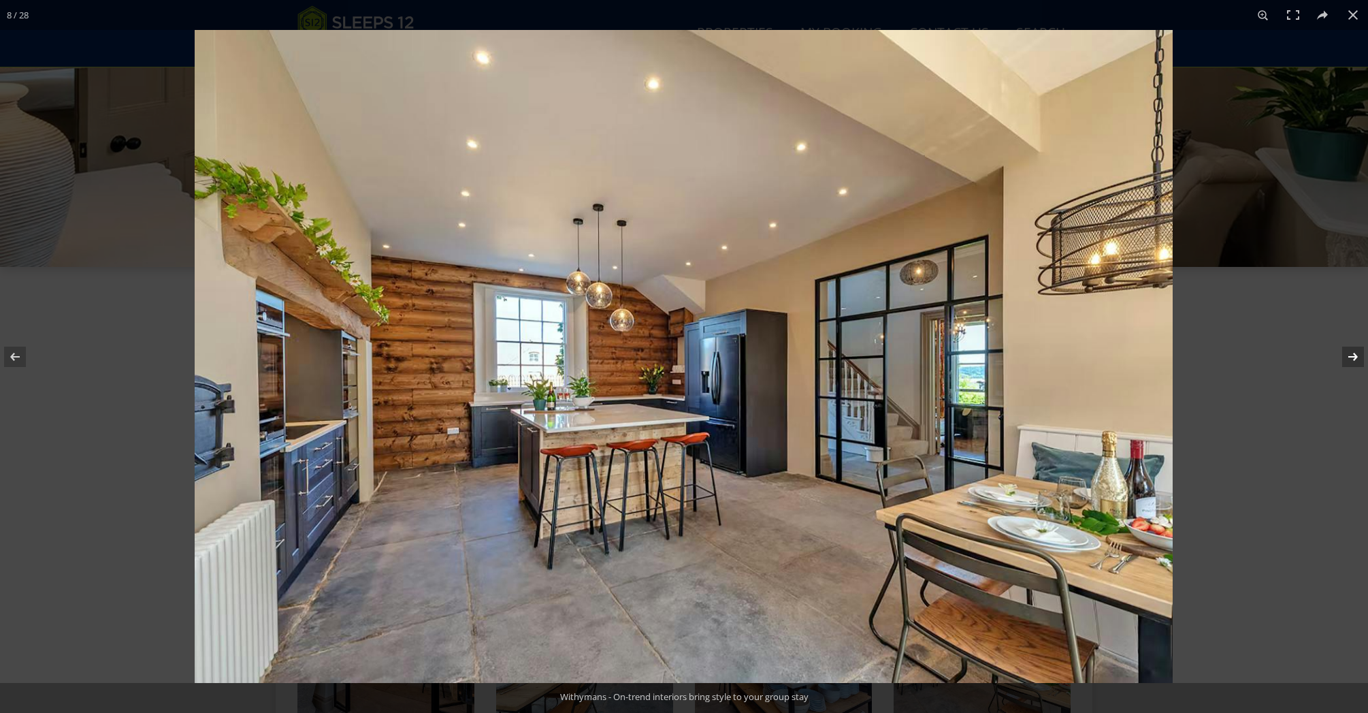
click at [1356, 356] on button at bounding box center [1344, 357] width 48 height 68
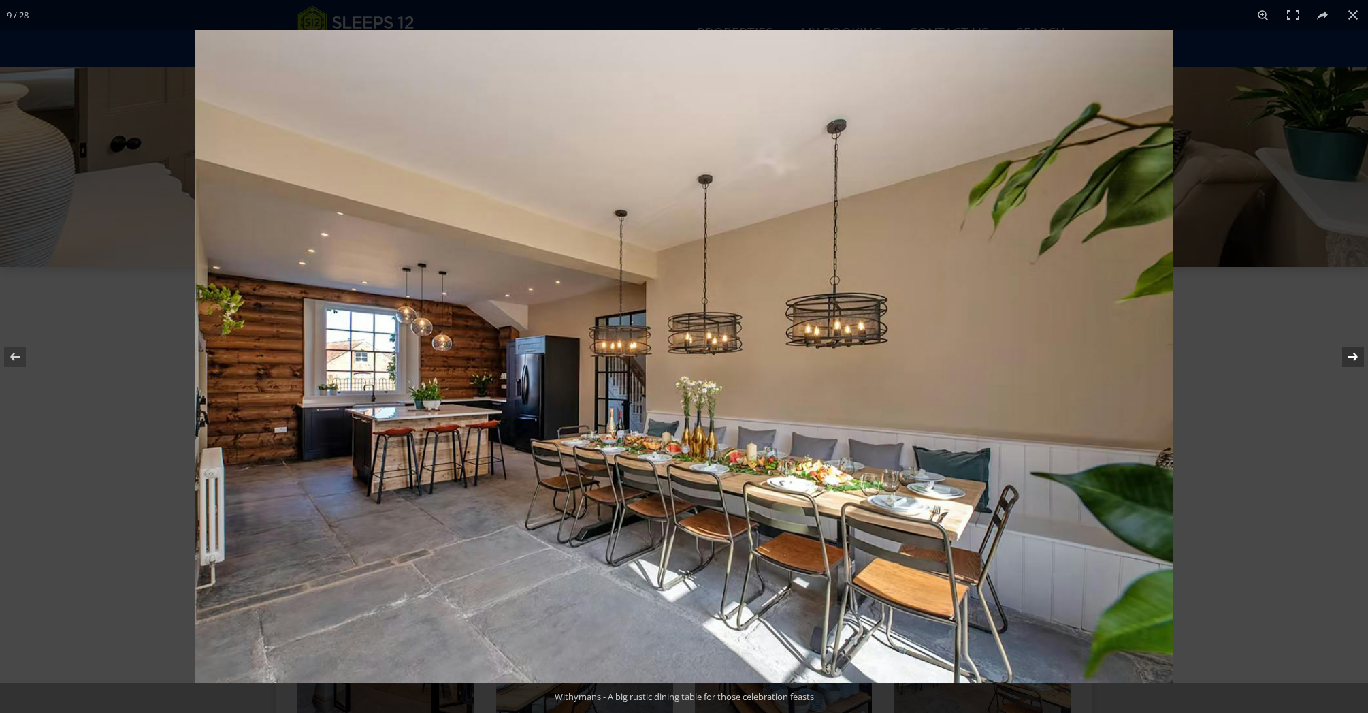
click at [1356, 356] on button at bounding box center [1344, 357] width 48 height 68
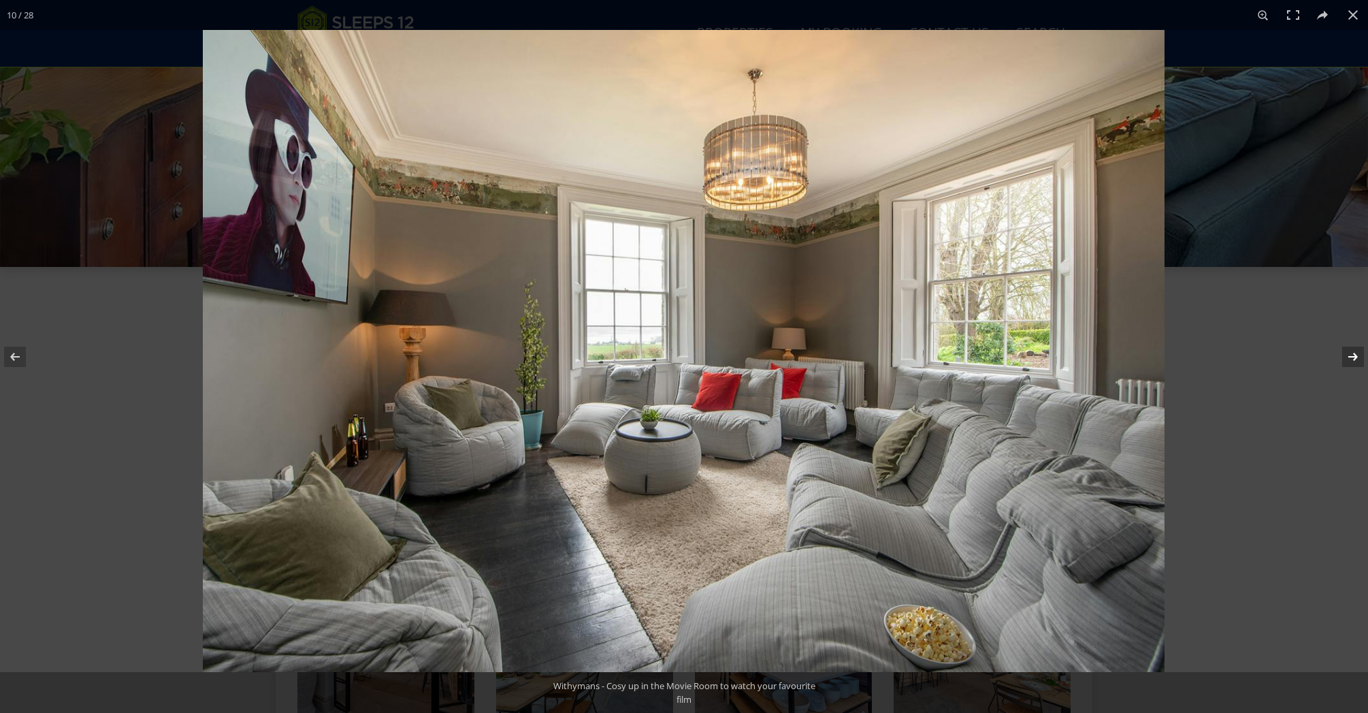
click at [1356, 356] on button at bounding box center [1344, 357] width 48 height 68
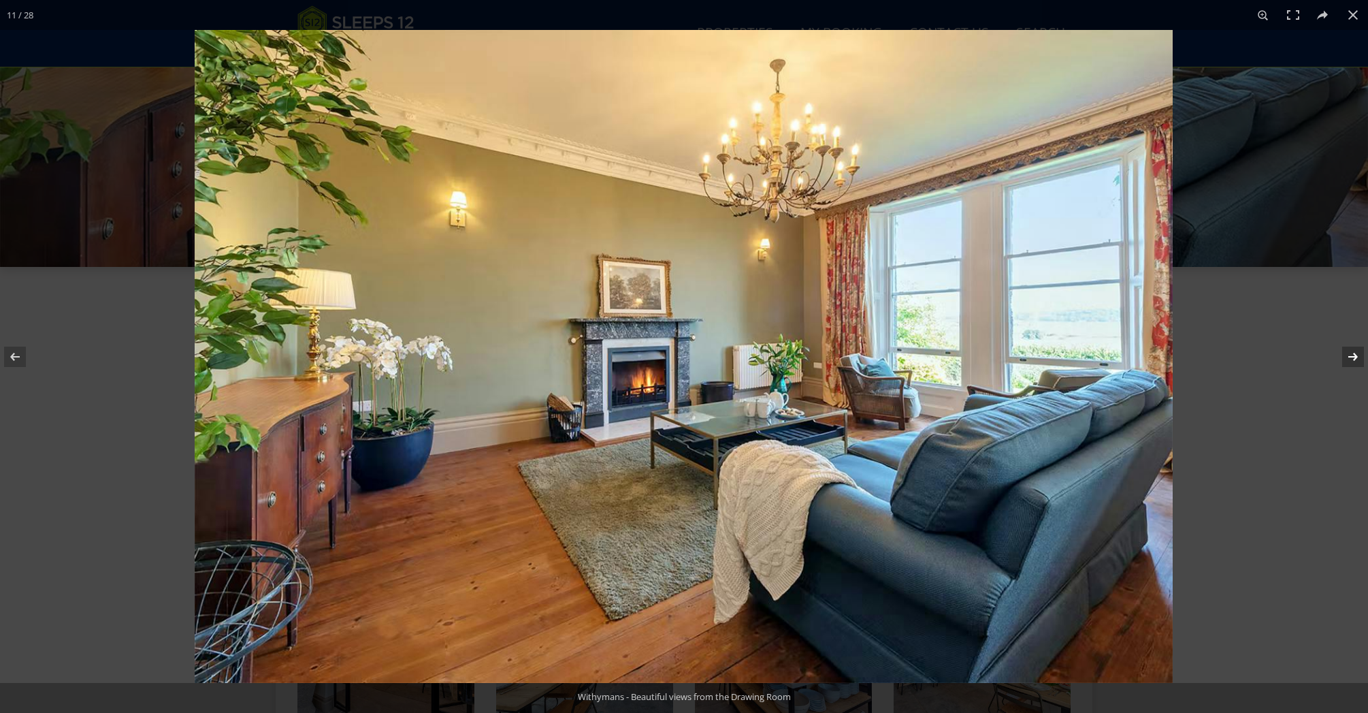
click at [1356, 356] on button at bounding box center [1344, 357] width 48 height 68
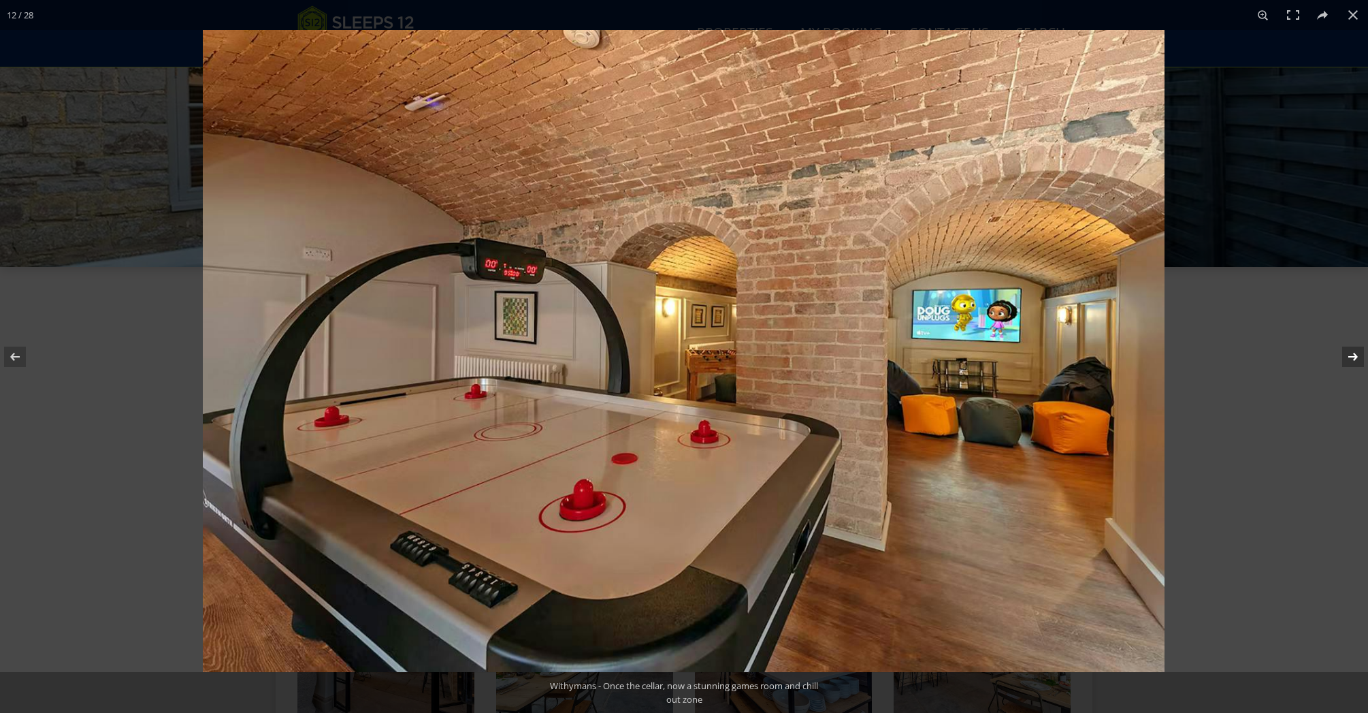
click at [1356, 357] on button at bounding box center [1344, 357] width 48 height 68
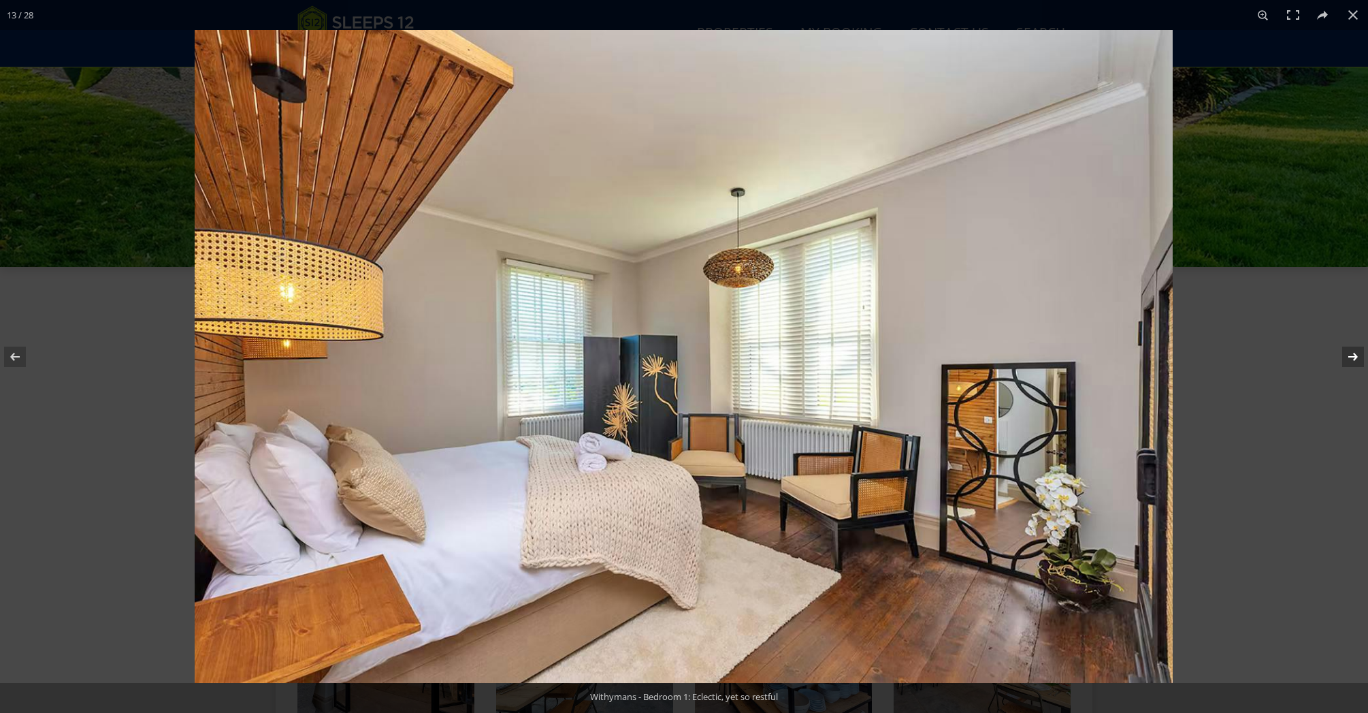
click at [1358, 359] on button at bounding box center [1344, 357] width 48 height 68
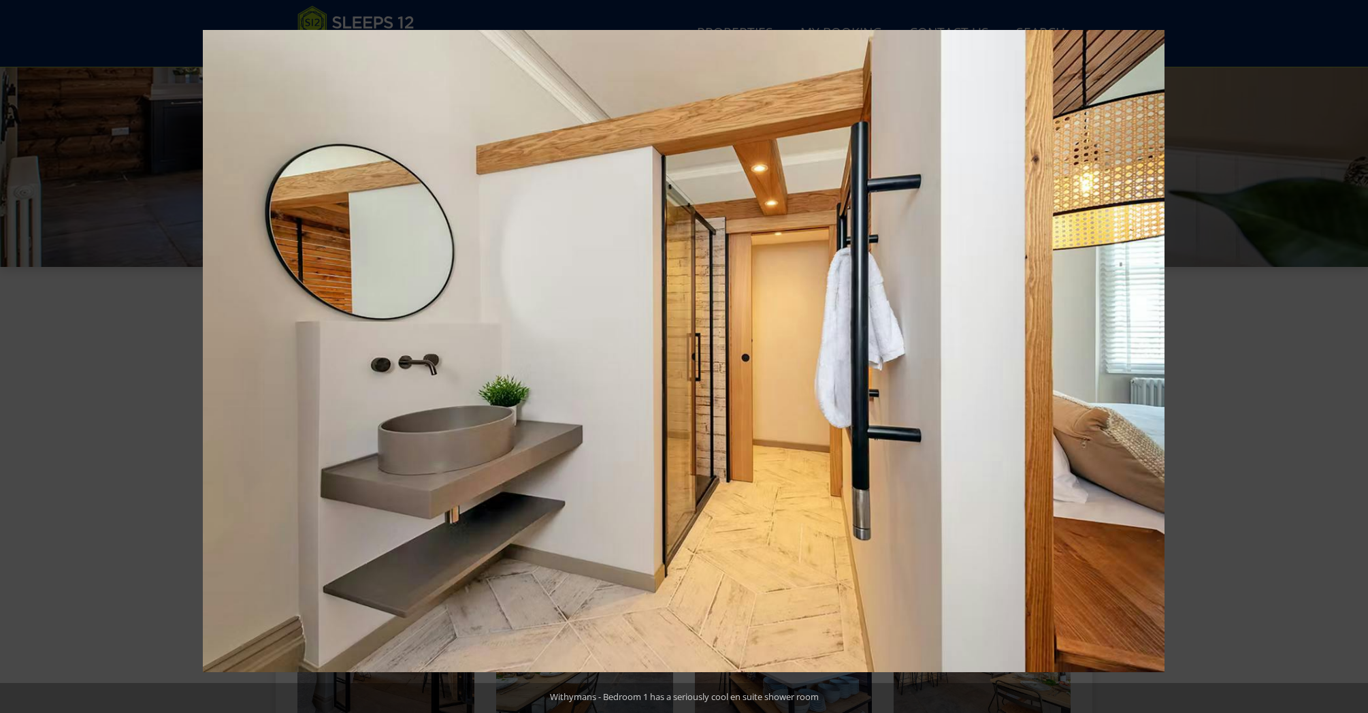
click at [1358, 359] on button at bounding box center [1344, 357] width 48 height 68
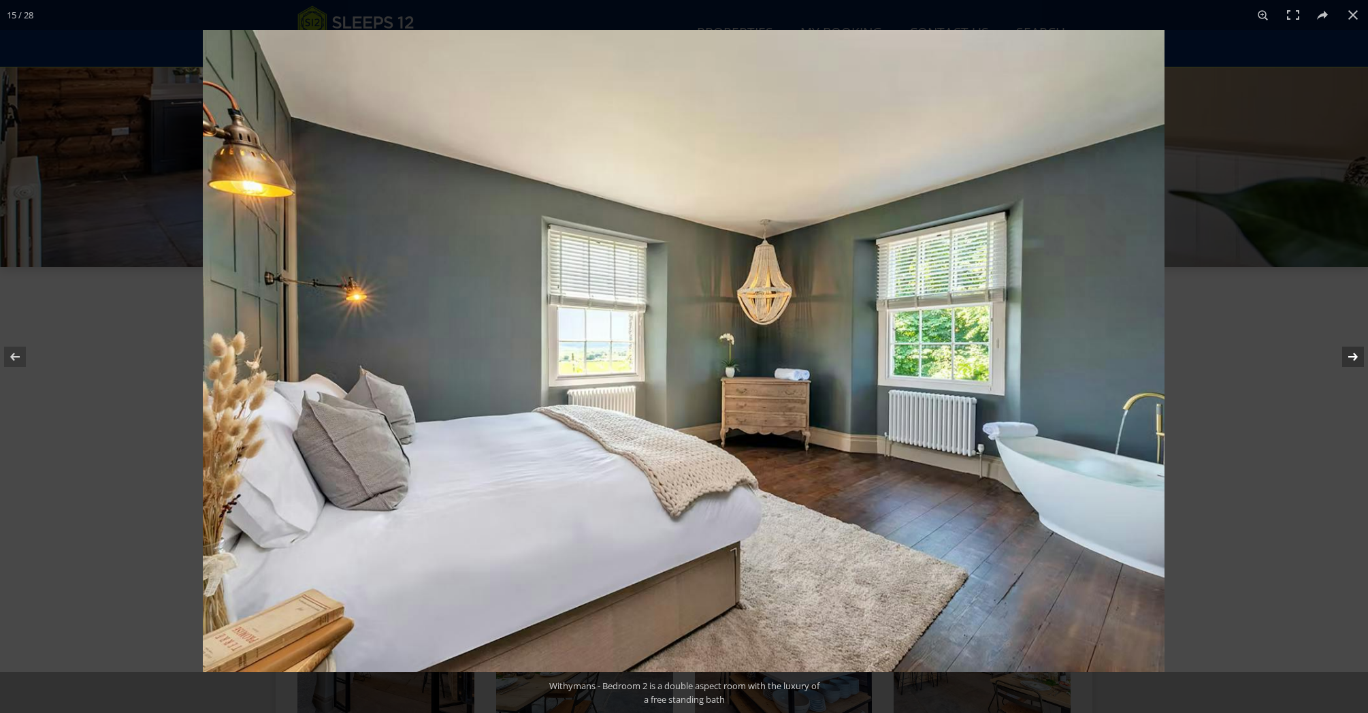
click at [1357, 360] on button at bounding box center [1344, 357] width 48 height 68
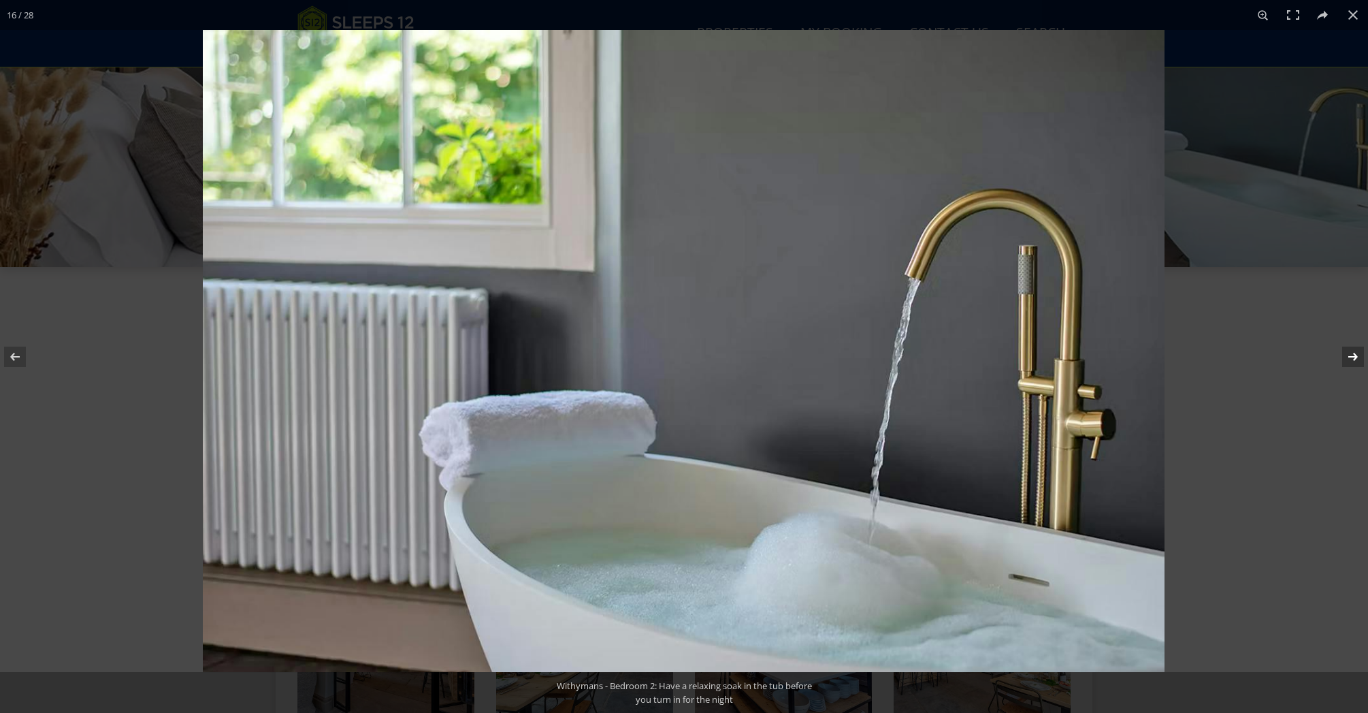
click at [1357, 360] on button at bounding box center [1344, 357] width 48 height 68
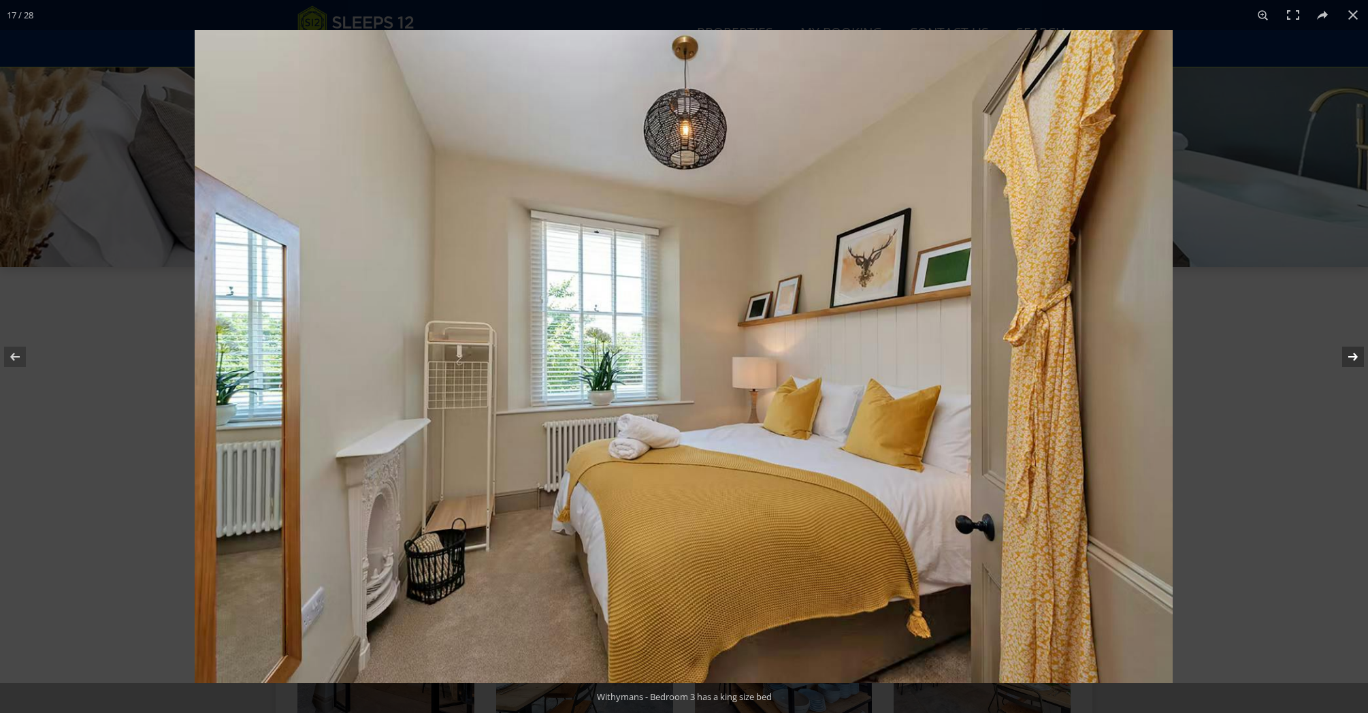
click at [1357, 360] on button at bounding box center [1344, 357] width 48 height 68
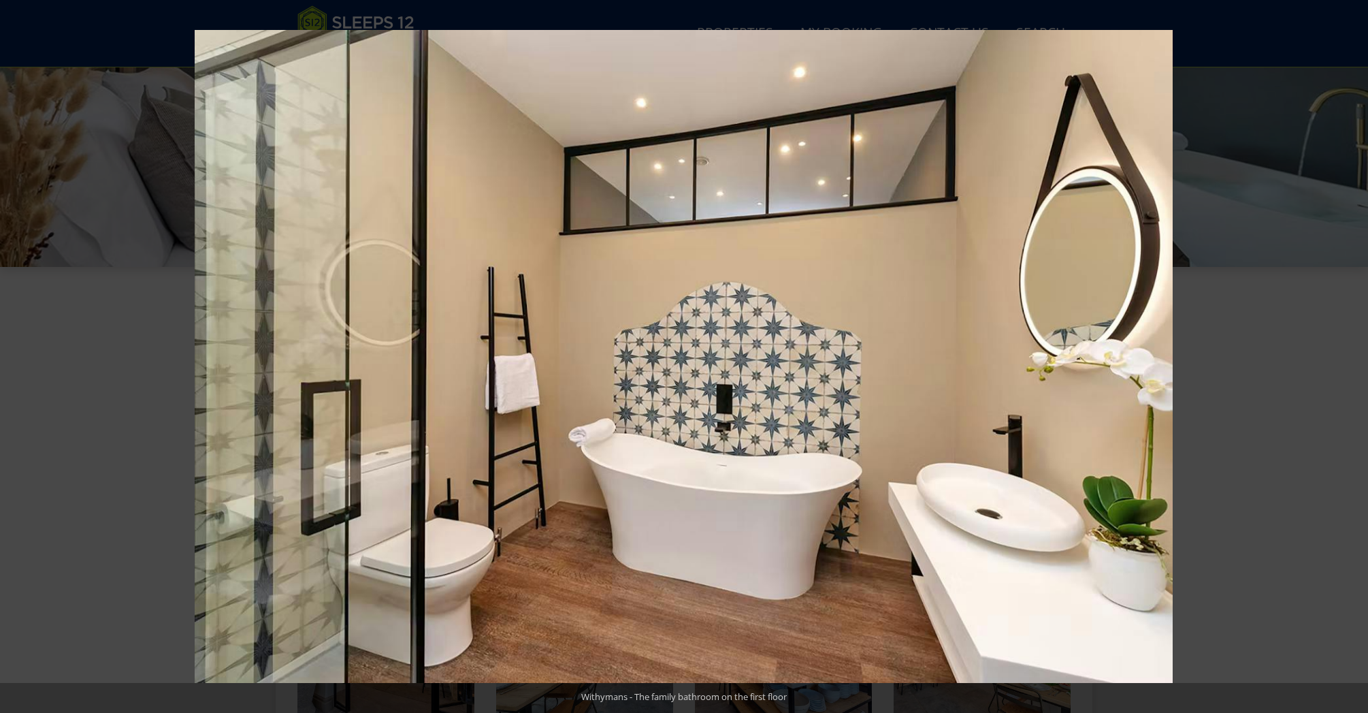
click at [1357, 360] on button at bounding box center [1344, 357] width 48 height 68
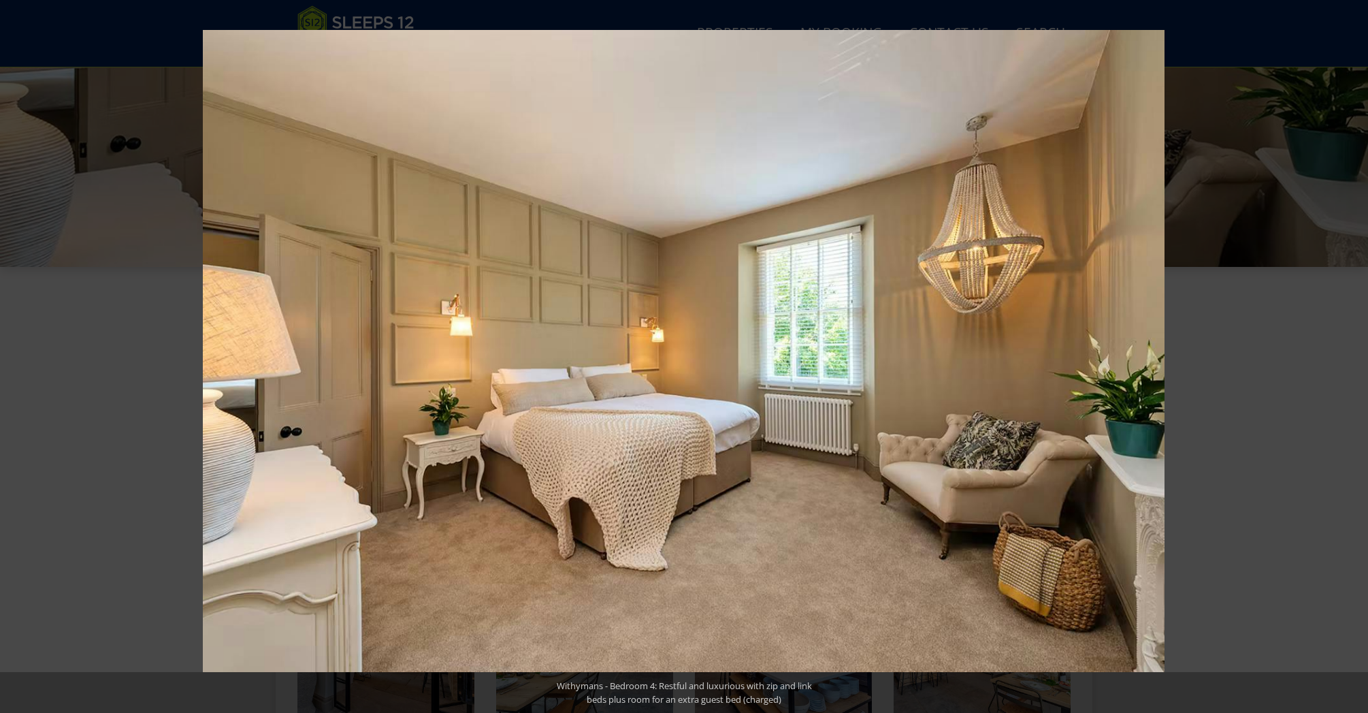
click at [1357, 360] on button at bounding box center [1344, 357] width 48 height 68
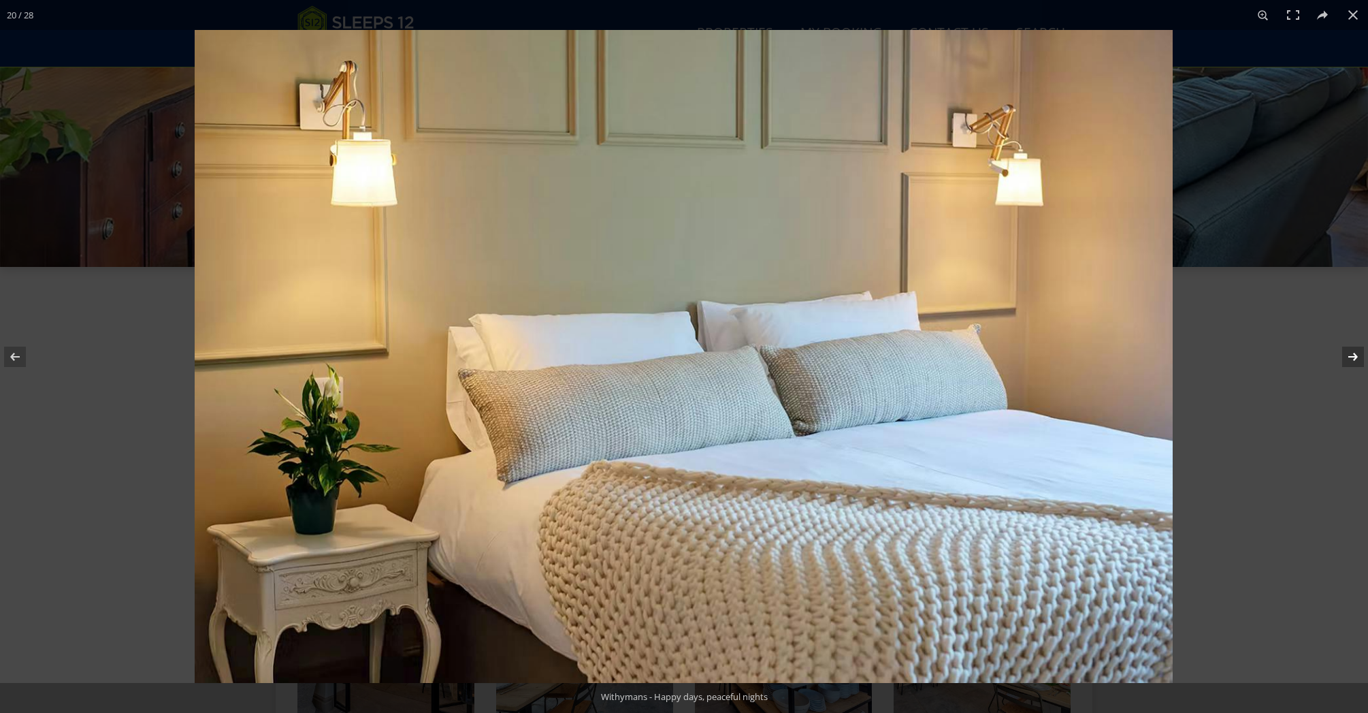
click at [1357, 359] on button at bounding box center [1344, 357] width 48 height 68
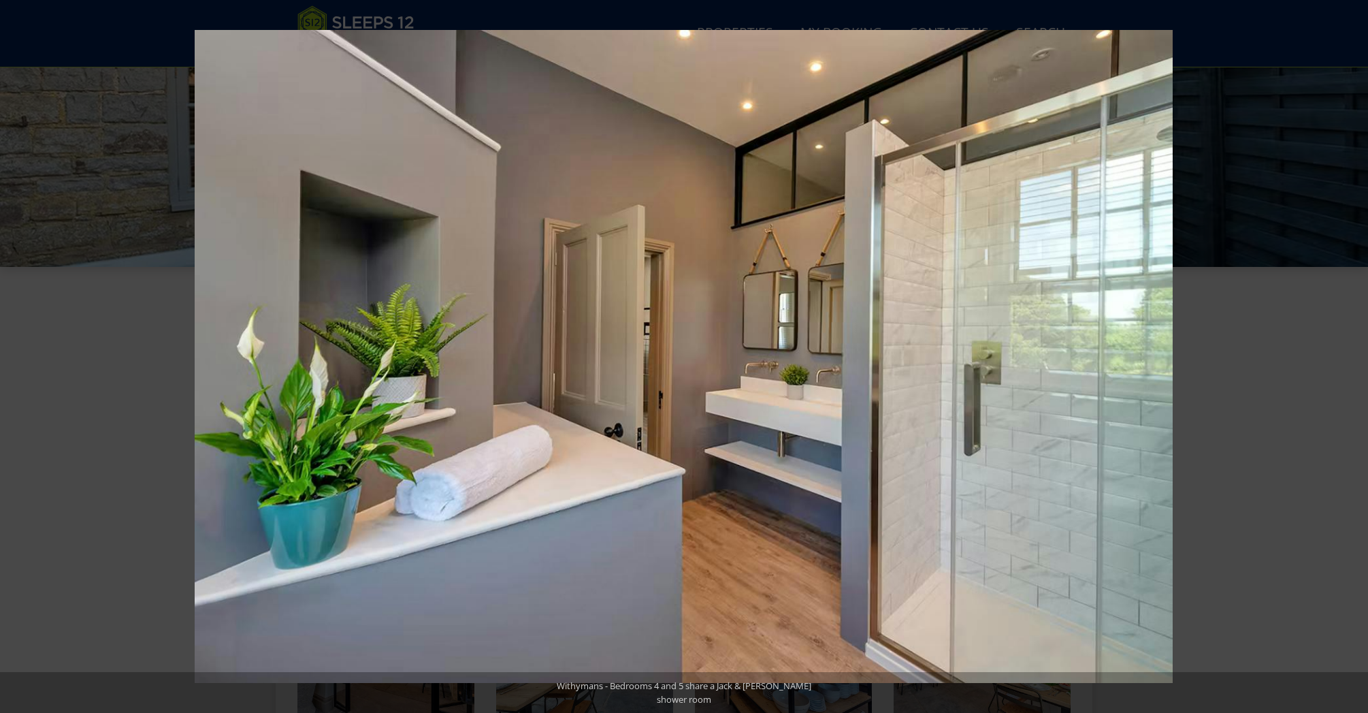
click at [1357, 359] on button at bounding box center [1344, 357] width 48 height 68
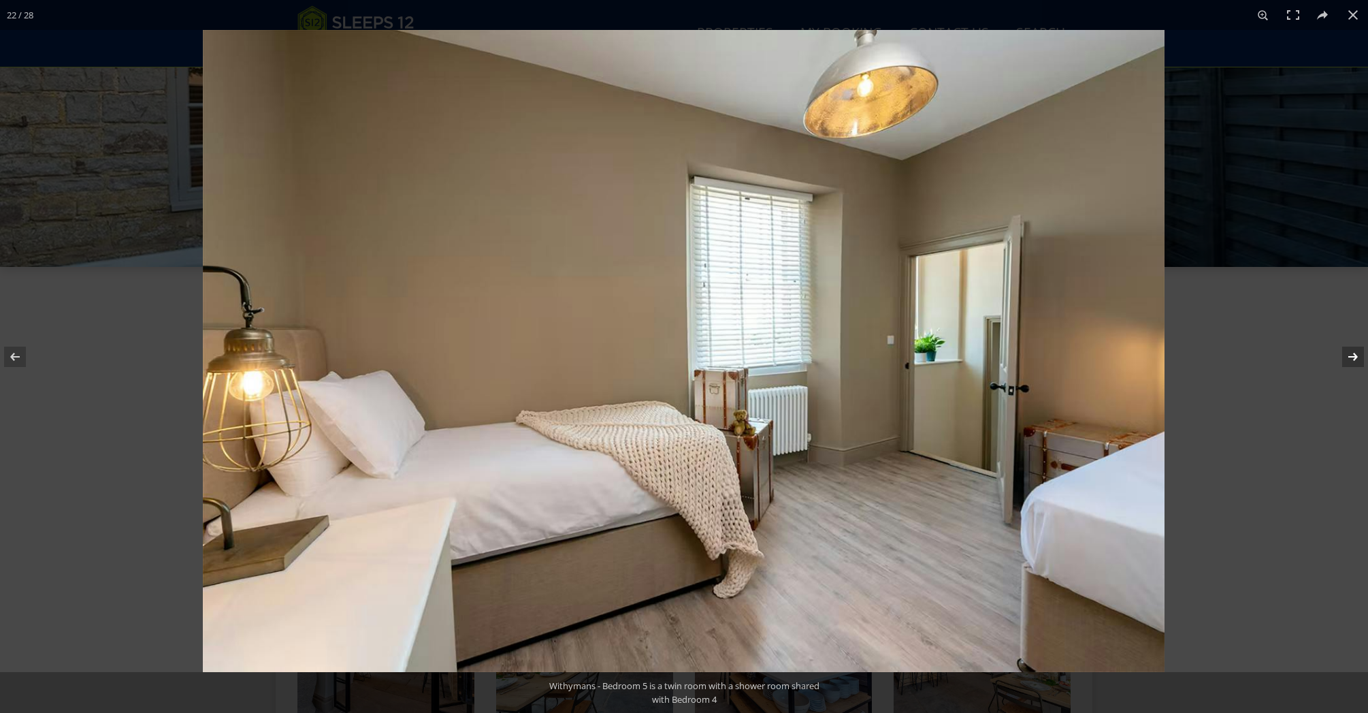
click at [1356, 357] on button at bounding box center [1344, 357] width 48 height 68
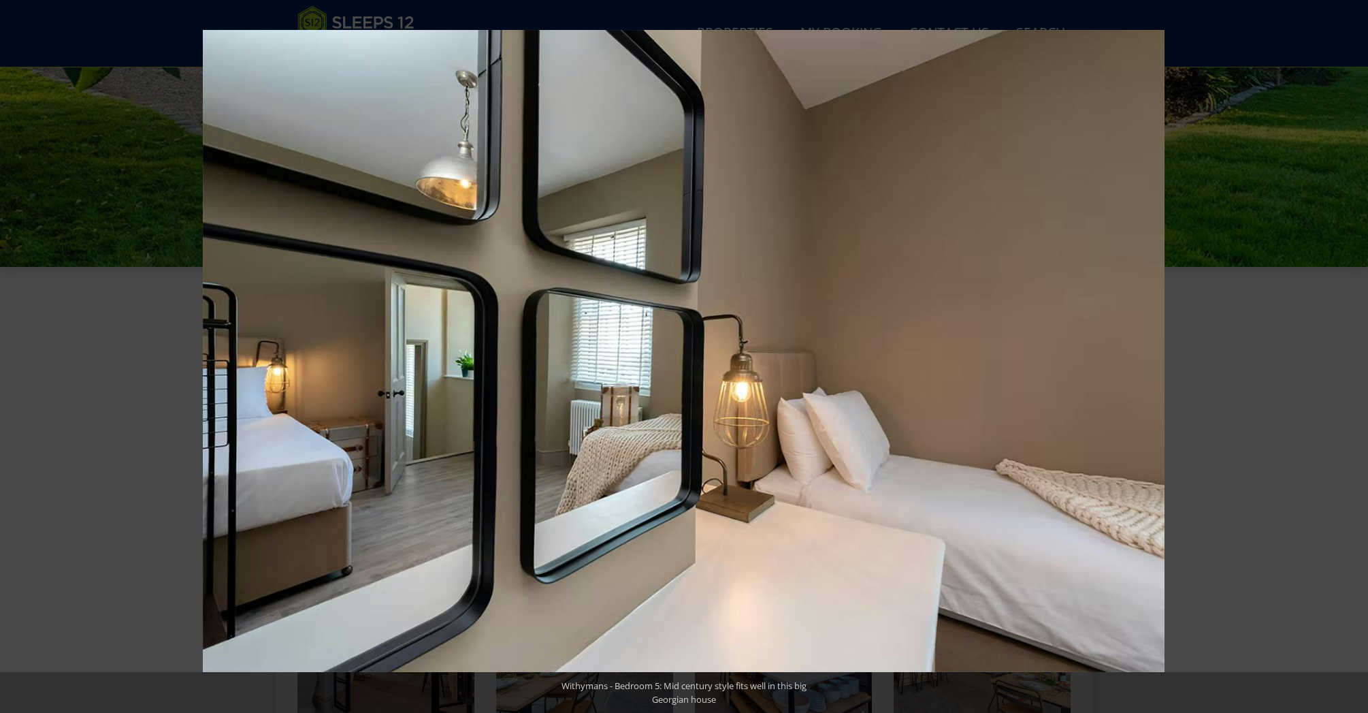
click at [1356, 357] on button at bounding box center [1344, 357] width 48 height 68
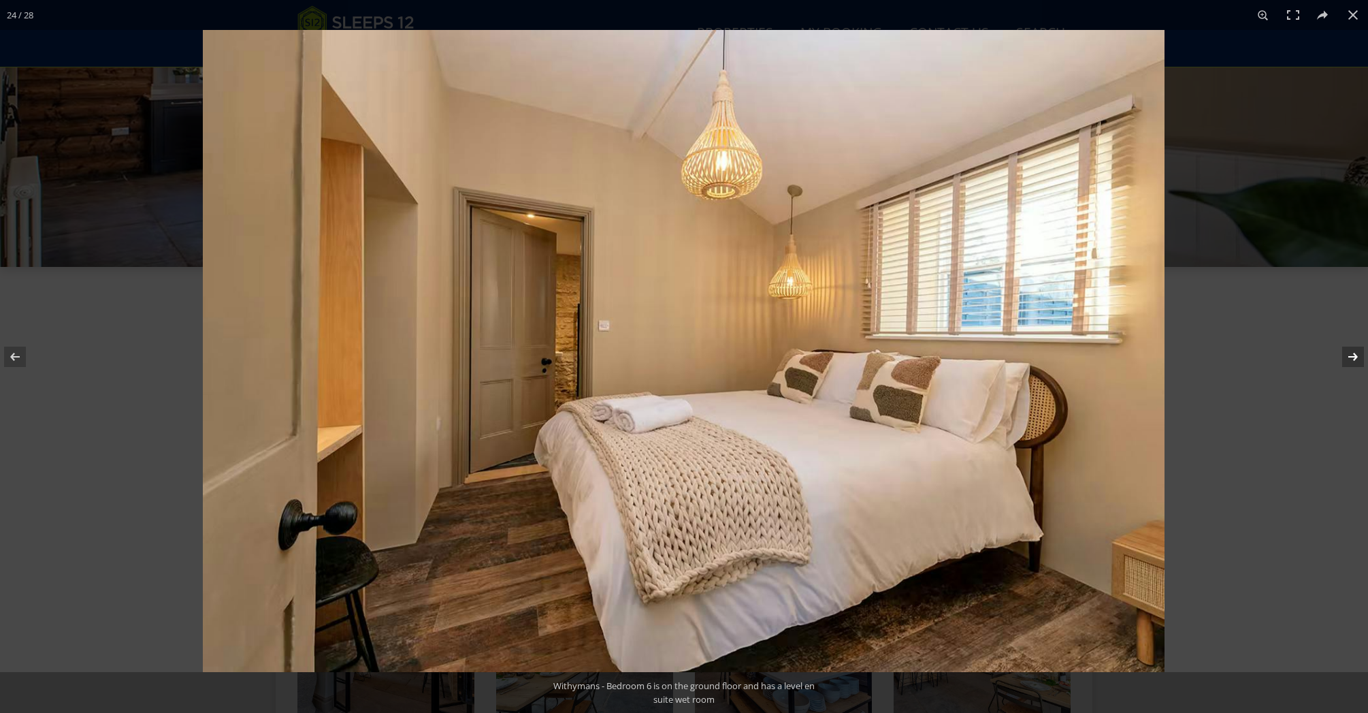
click at [1356, 358] on button at bounding box center [1344, 357] width 48 height 68
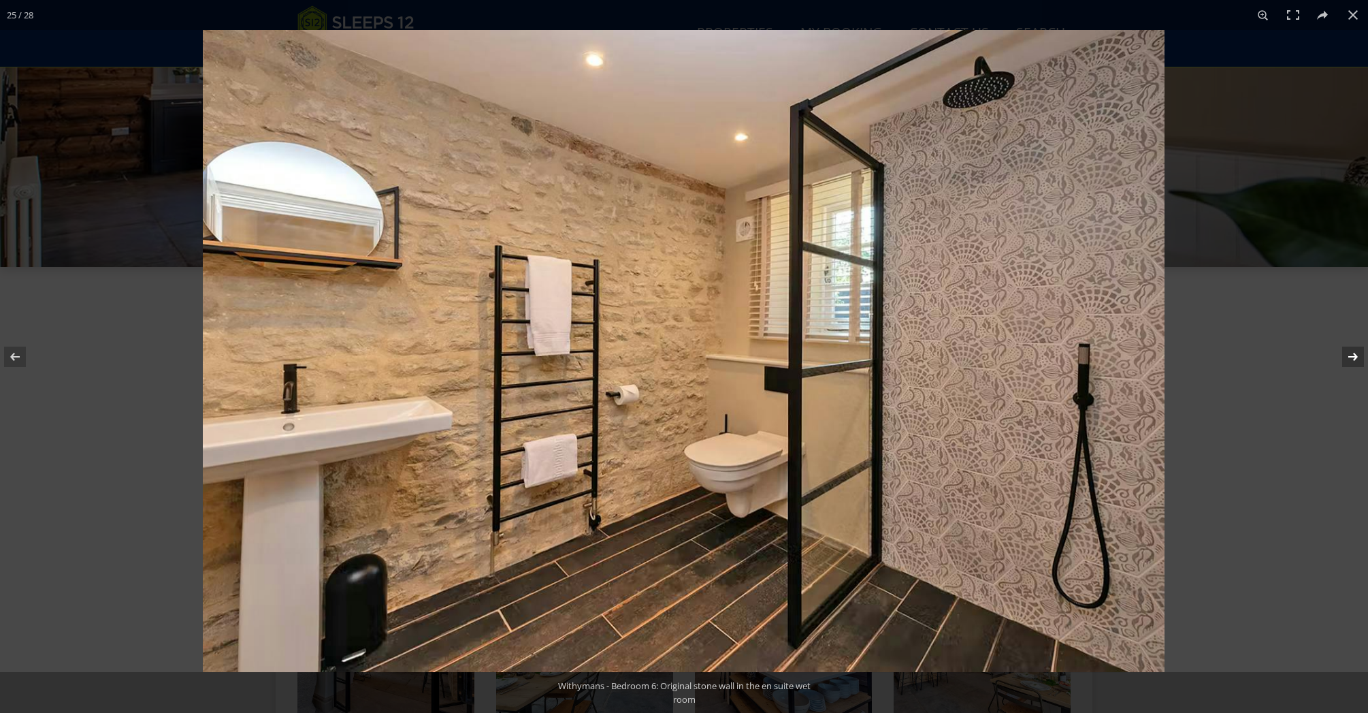
click at [1356, 358] on button at bounding box center [1344, 357] width 48 height 68
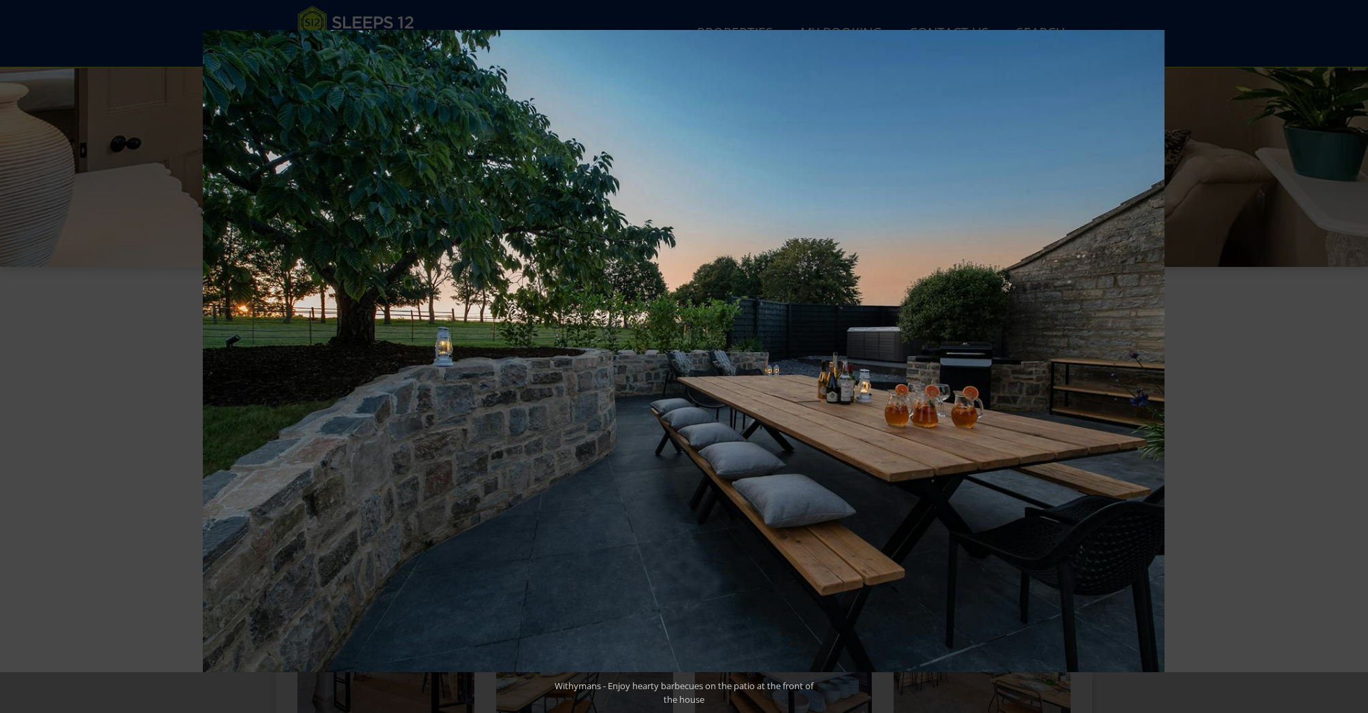
click at [1356, 358] on button at bounding box center [1344, 357] width 48 height 68
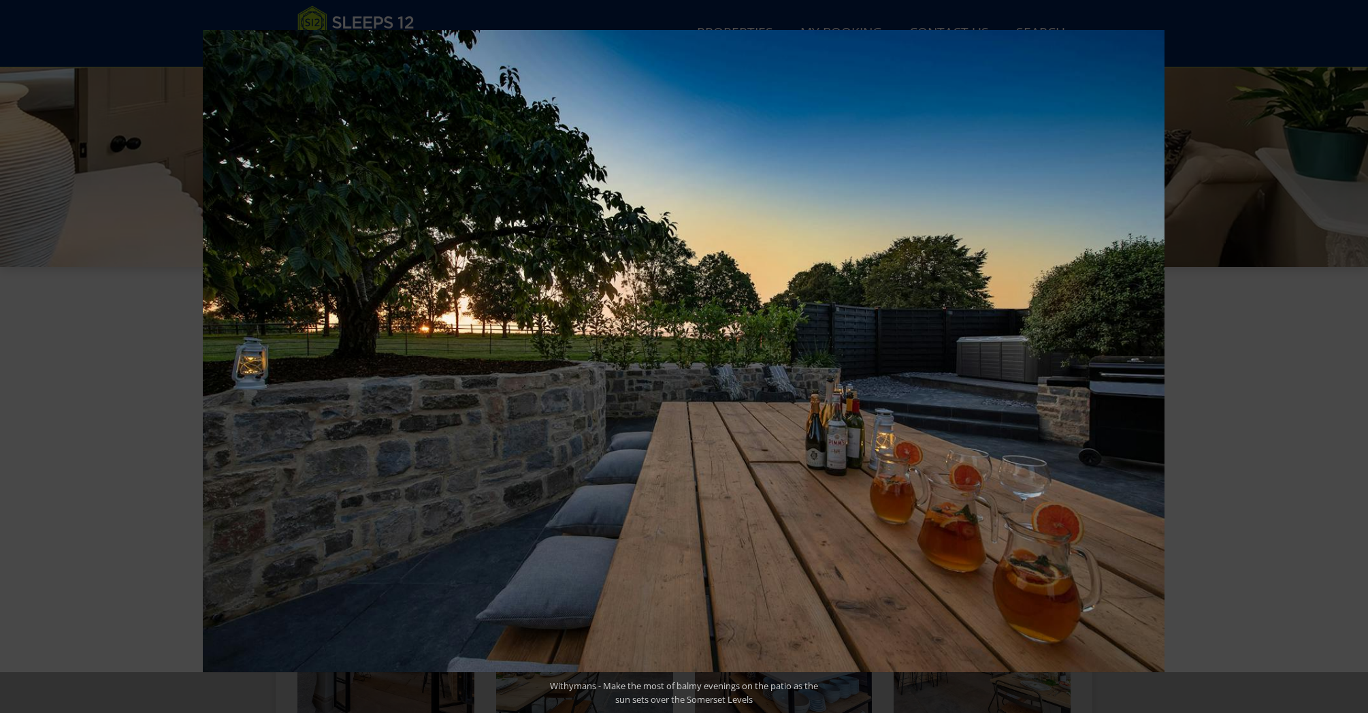
click at [1356, 358] on button at bounding box center [1344, 357] width 48 height 68
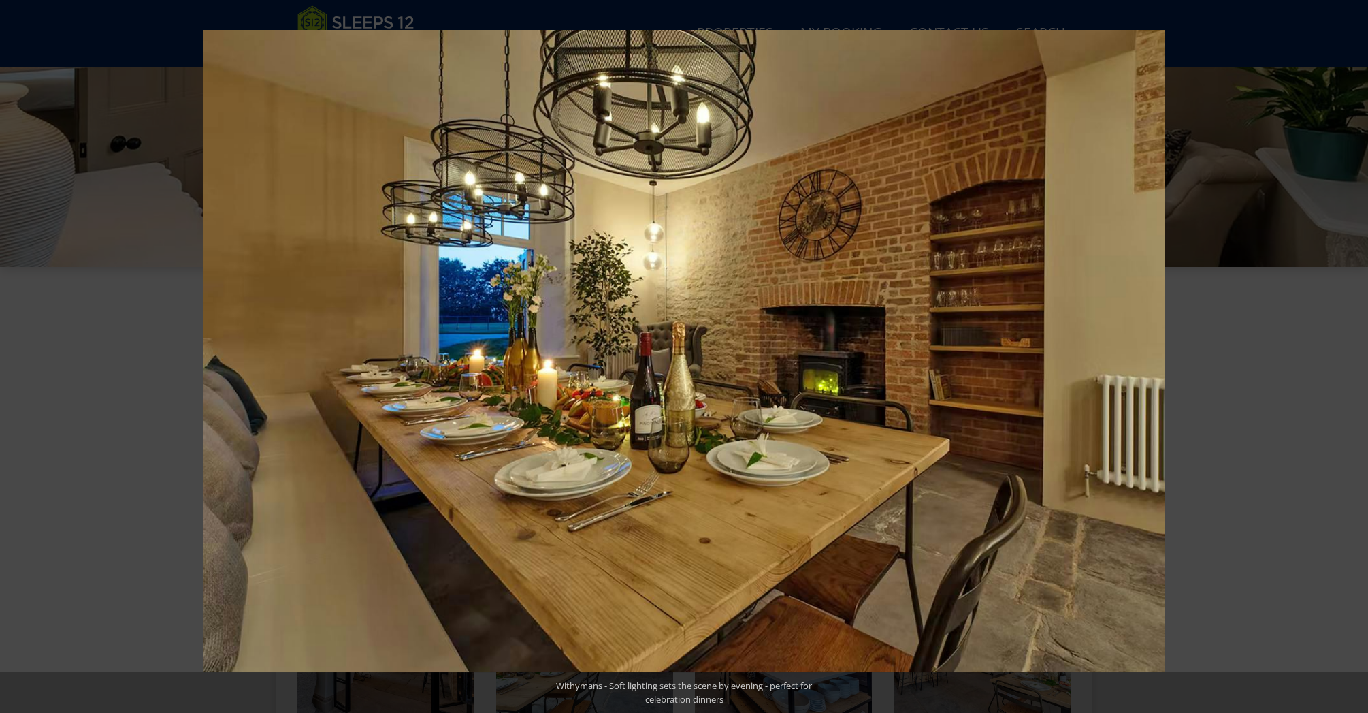
click at [1356, 358] on button at bounding box center [1344, 357] width 48 height 68
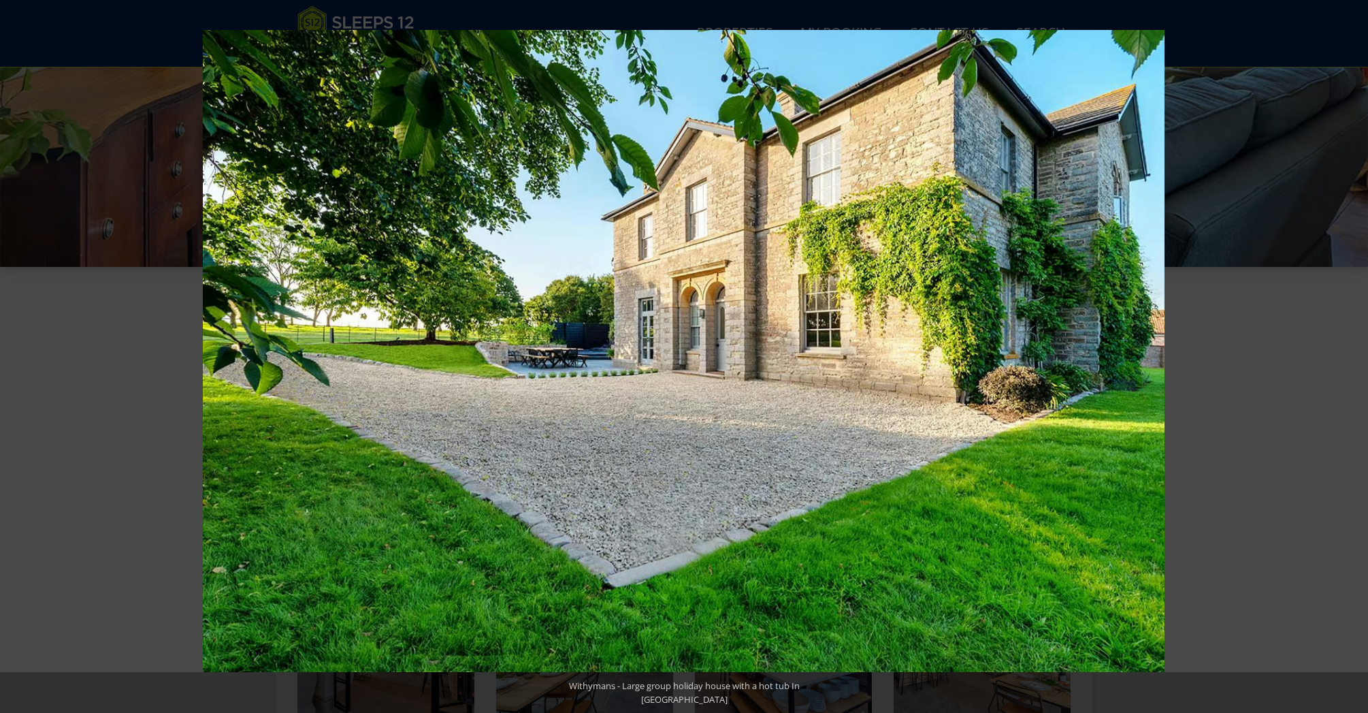
click at [1356, 358] on button at bounding box center [1344, 357] width 48 height 68
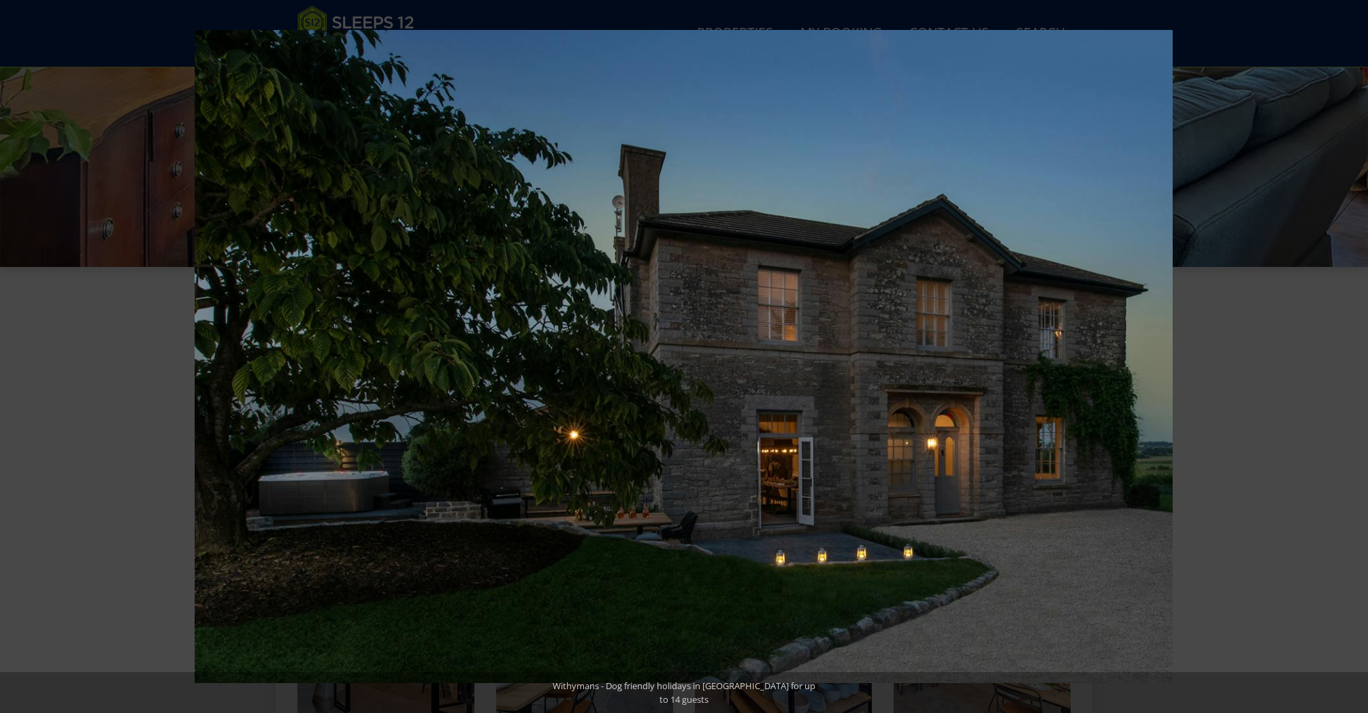
click at [1356, 358] on button at bounding box center [1344, 357] width 48 height 68
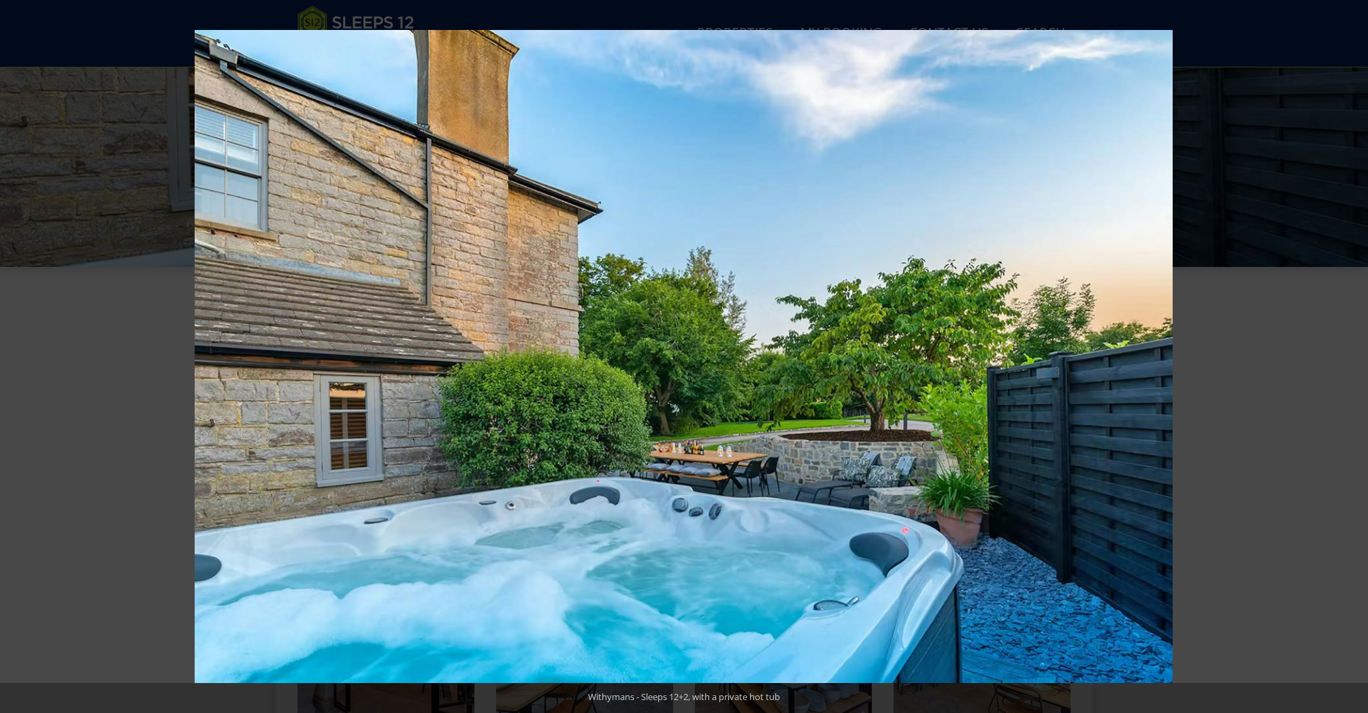
click at [1356, 358] on button at bounding box center [1344, 357] width 48 height 68
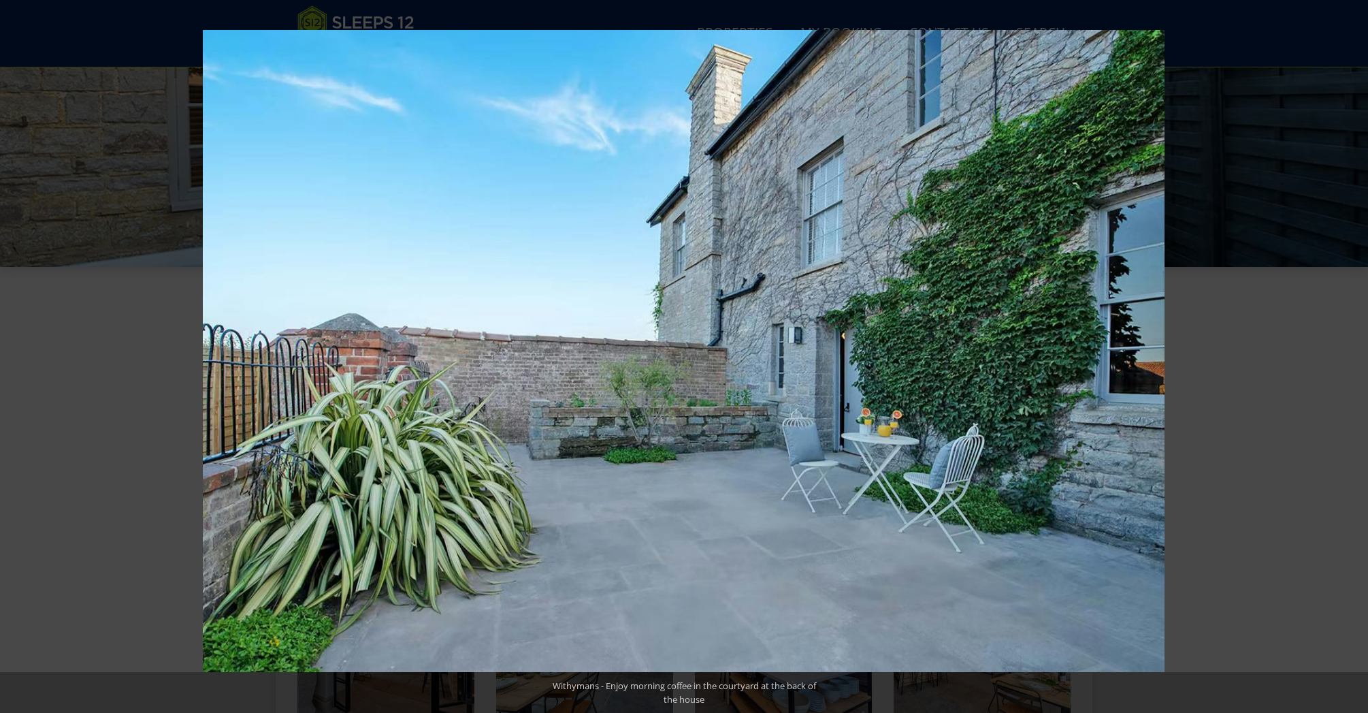
click at [1356, 358] on button at bounding box center [1344, 357] width 48 height 68
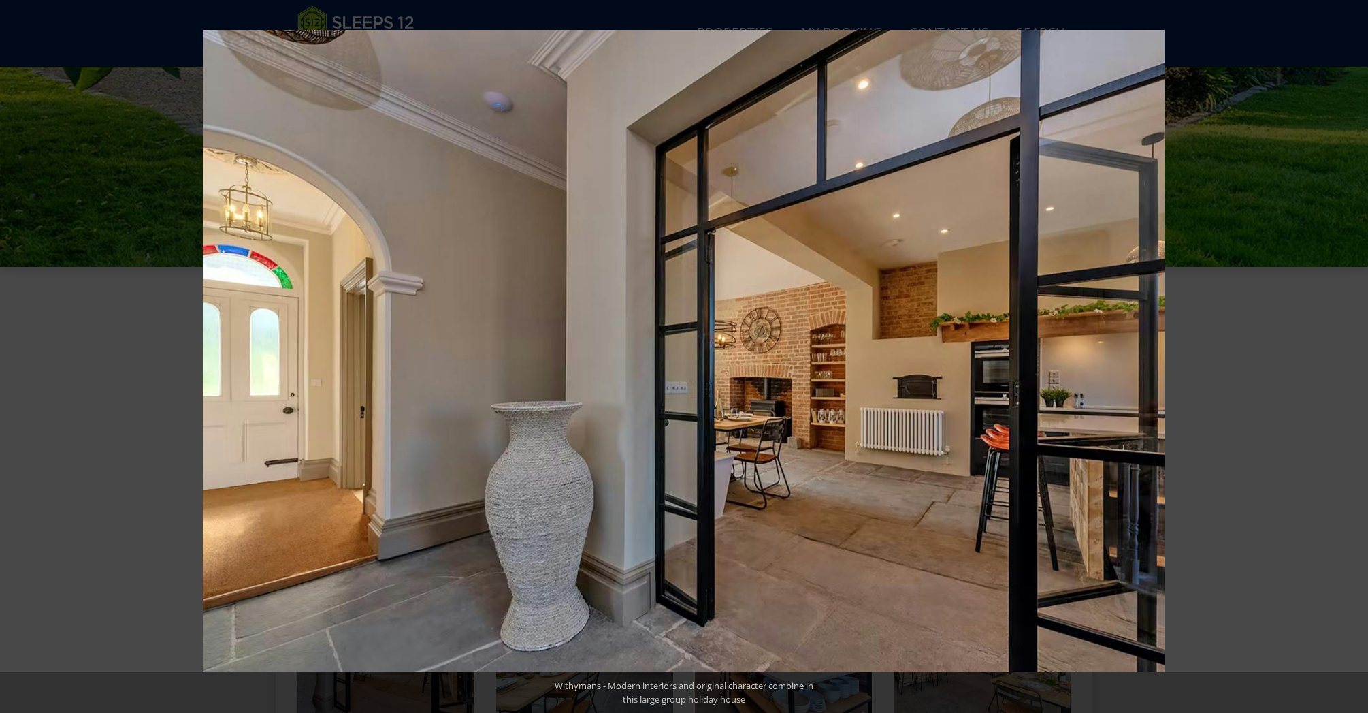
click at [1356, 358] on button at bounding box center [1344, 357] width 48 height 68
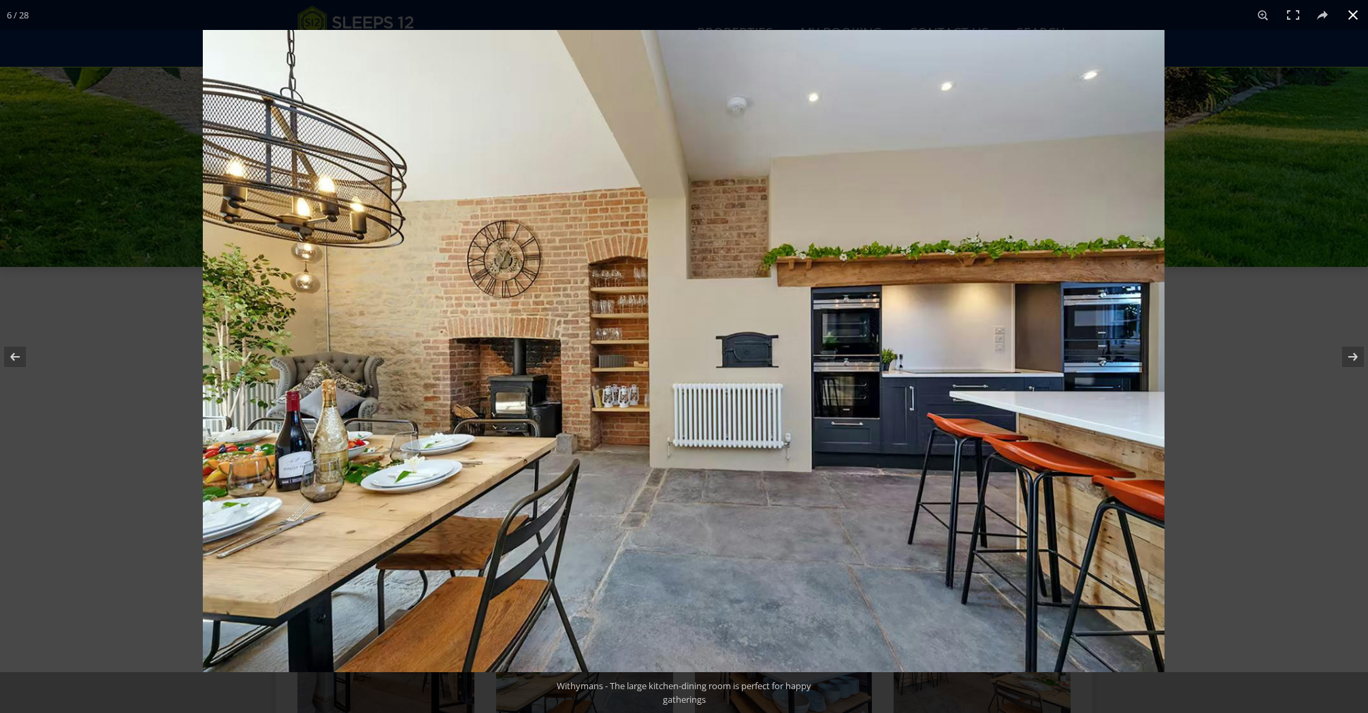
click at [1351, 13] on button at bounding box center [1353, 15] width 30 height 30
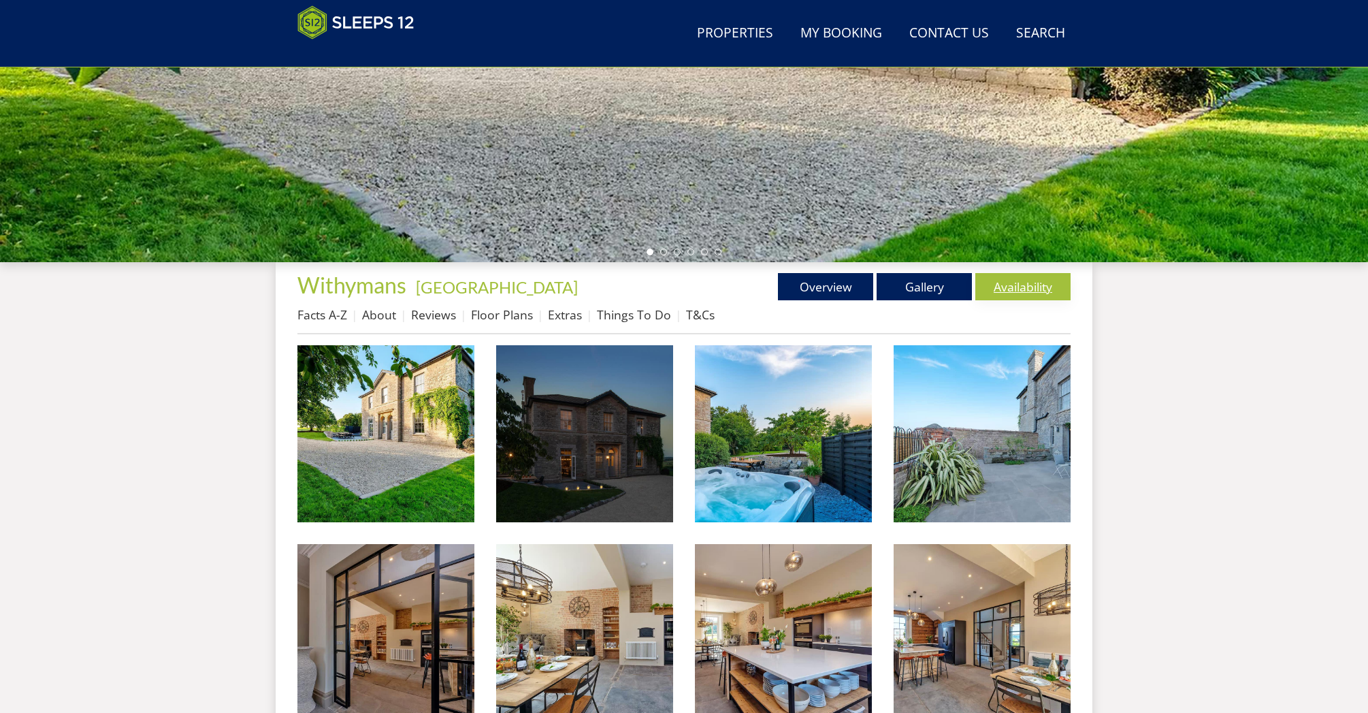
scroll to position [310, 0]
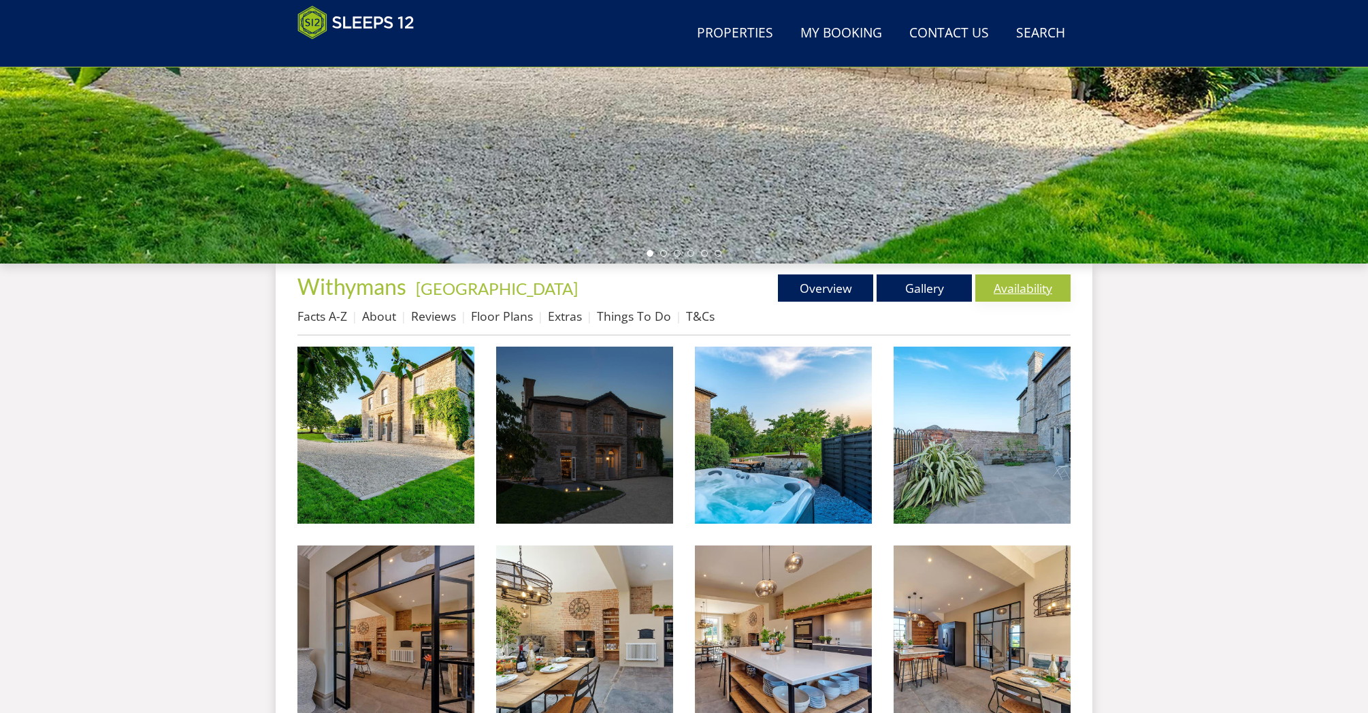
click at [1047, 289] on link "Availability" at bounding box center [1022, 287] width 95 height 27
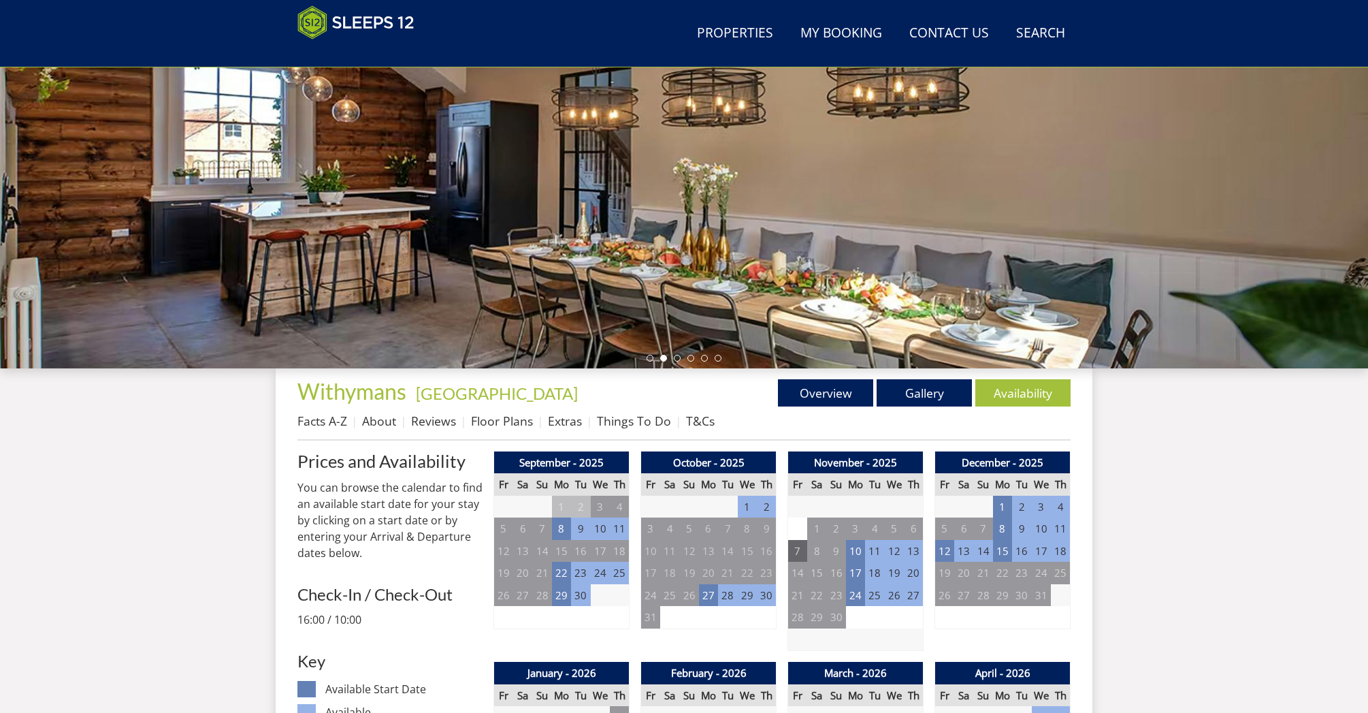
scroll to position [202, 0]
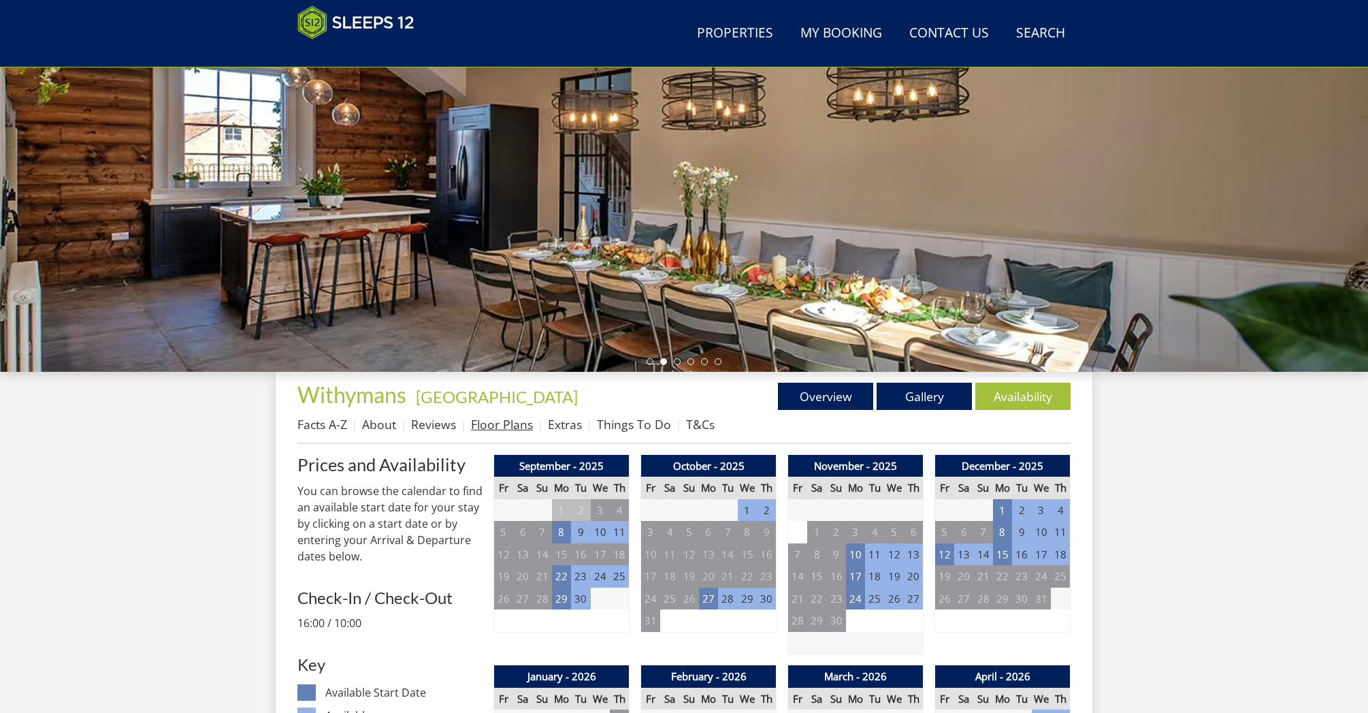
click at [517, 429] on link "Floor Plans" at bounding box center [502, 424] width 62 height 16
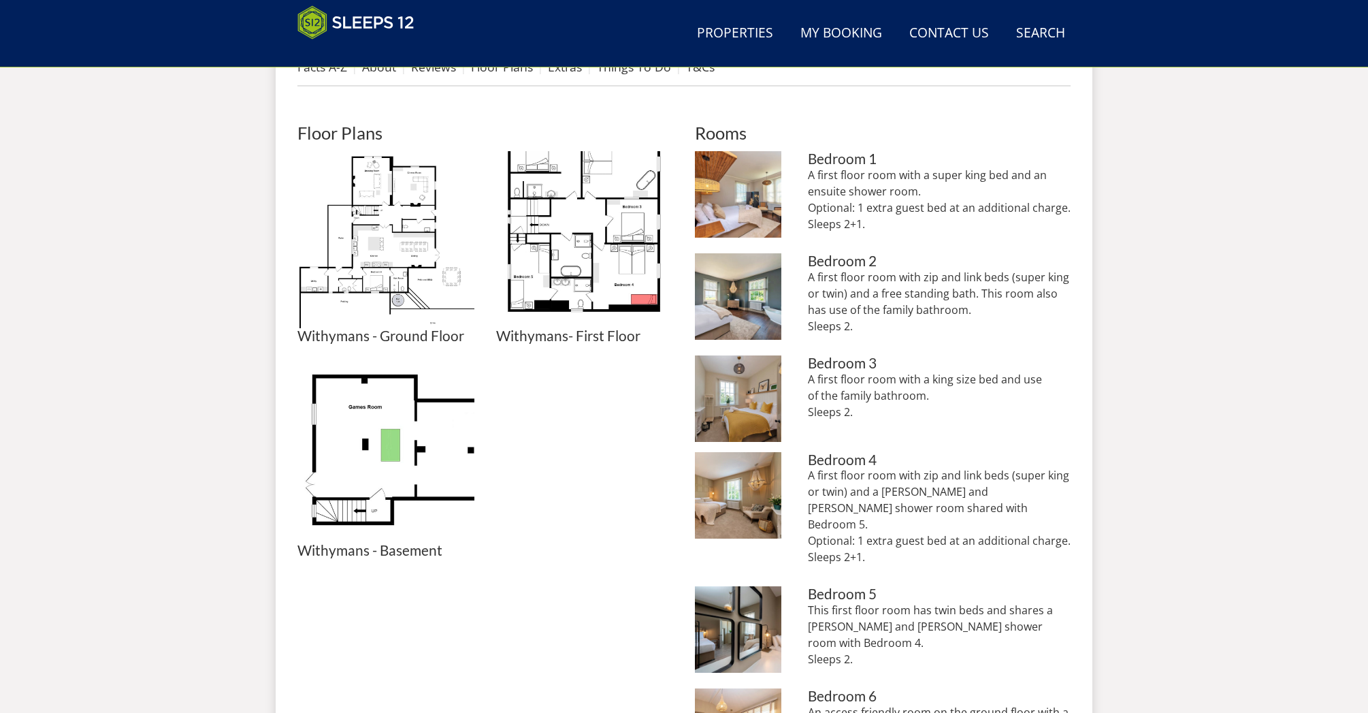
scroll to position [561, 0]
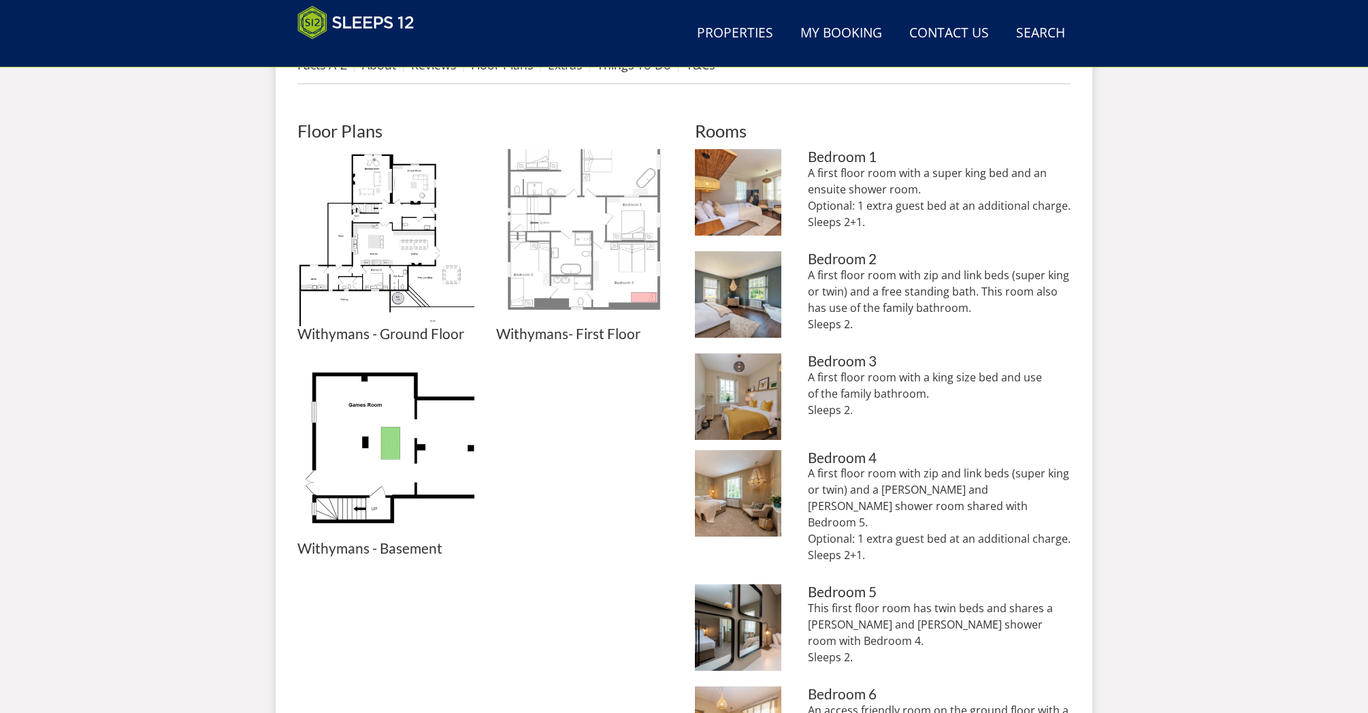
click at [571, 263] on img at bounding box center [584, 237] width 177 height 177
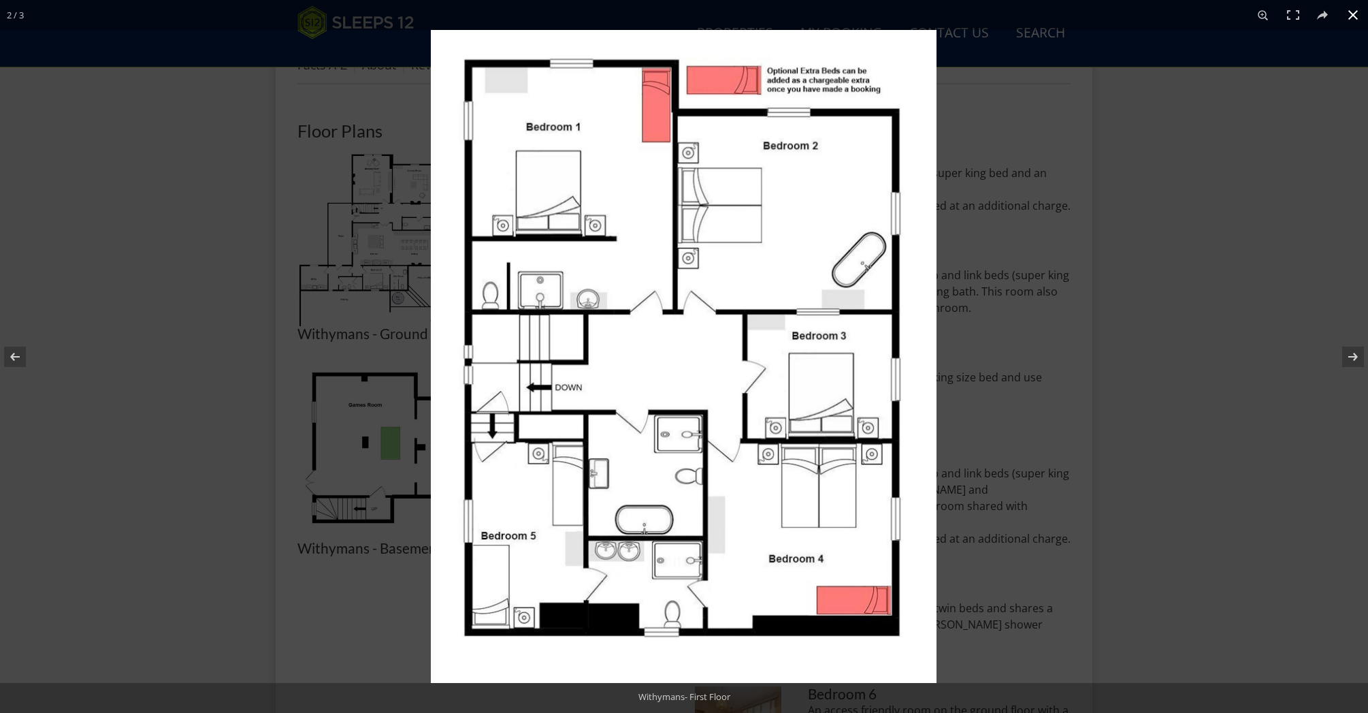
click at [366, 308] on div at bounding box center [684, 356] width 1368 height 713
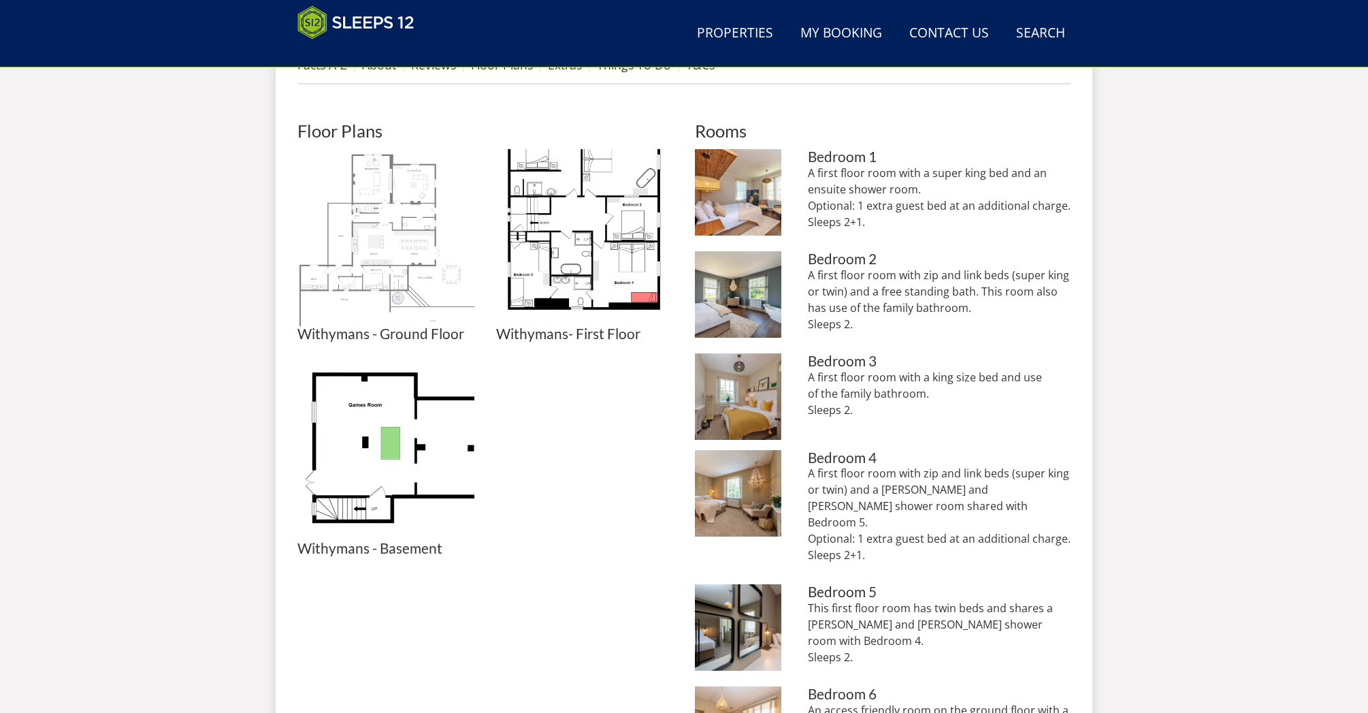
click at [376, 246] on img at bounding box center [385, 237] width 177 height 177
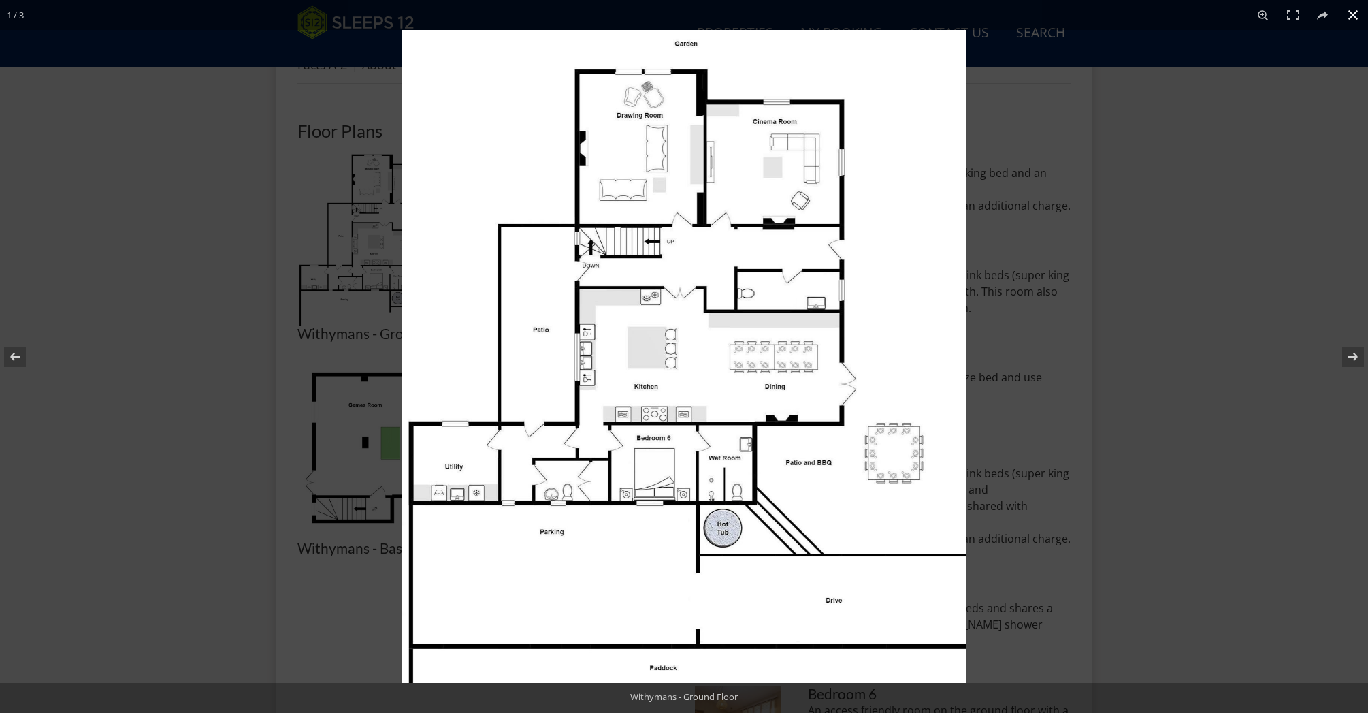
click at [1019, 246] on div at bounding box center [1086, 386] width 1368 height 713
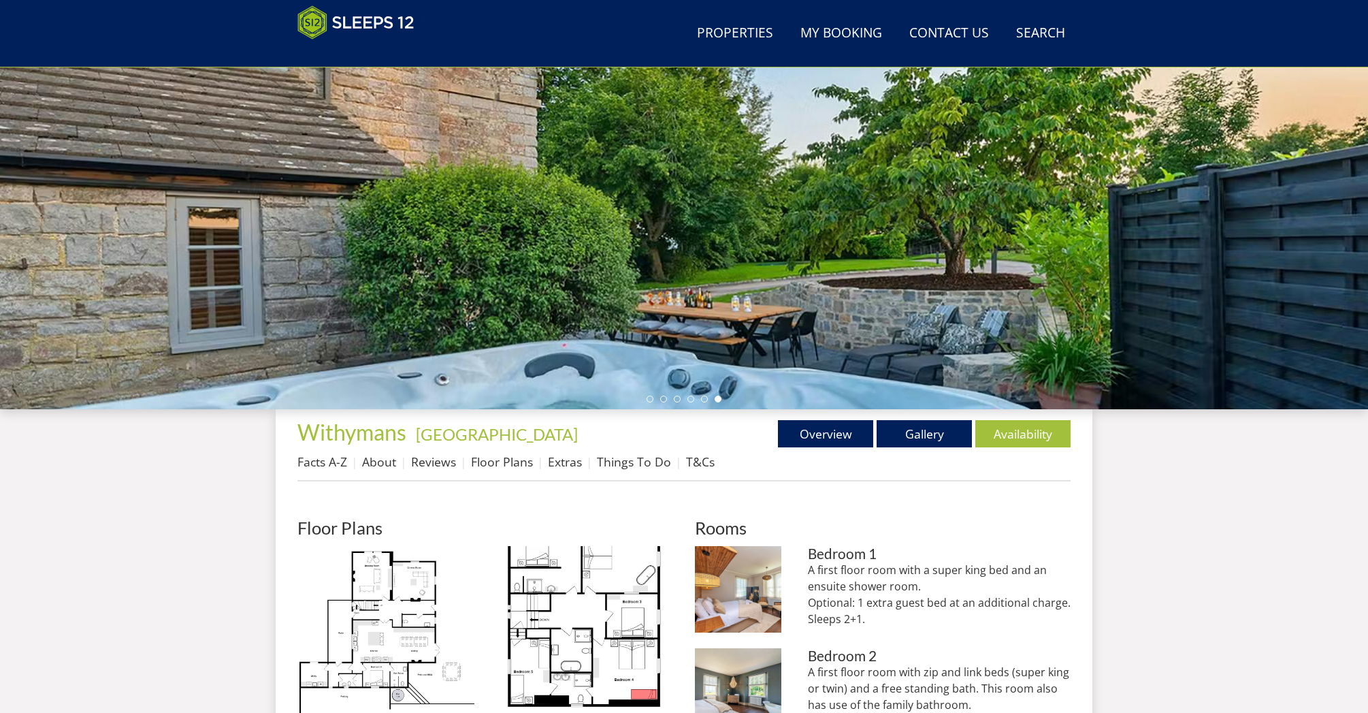
scroll to position [167, 0]
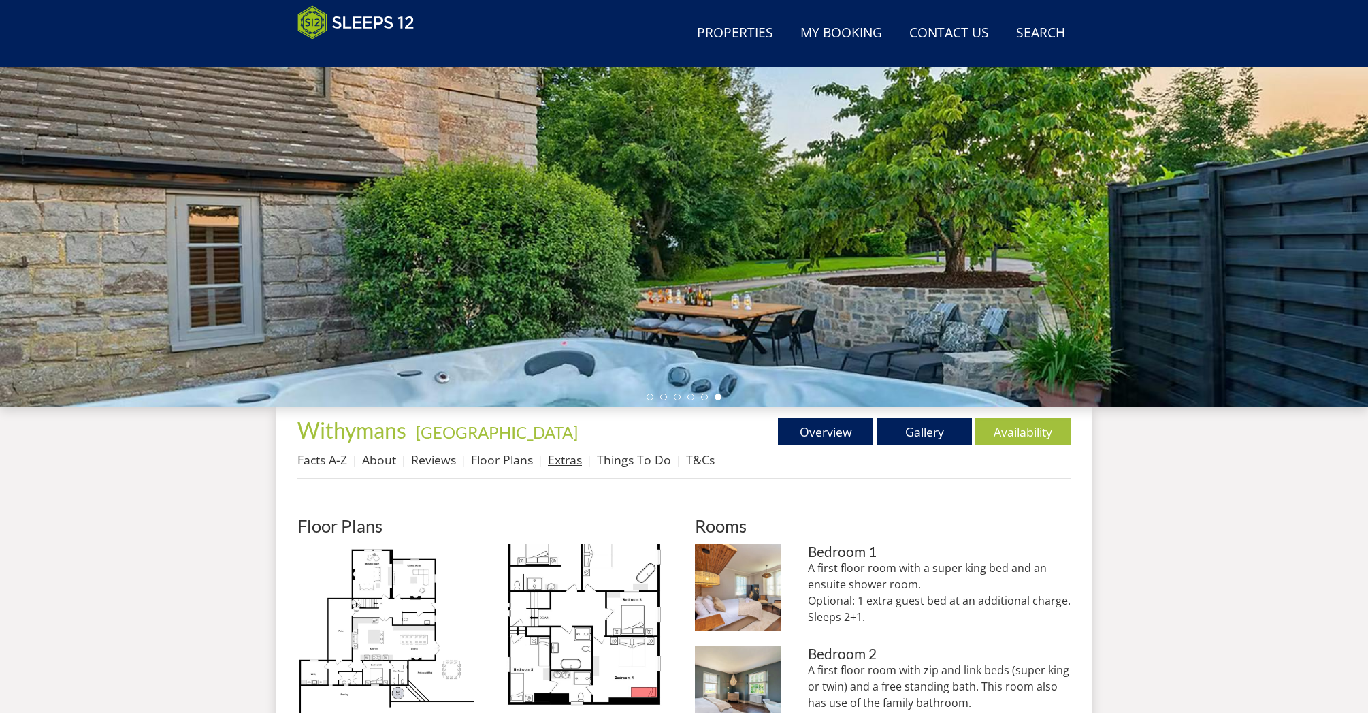
click at [570, 462] on link "Extras" at bounding box center [565, 459] width 34 height 16
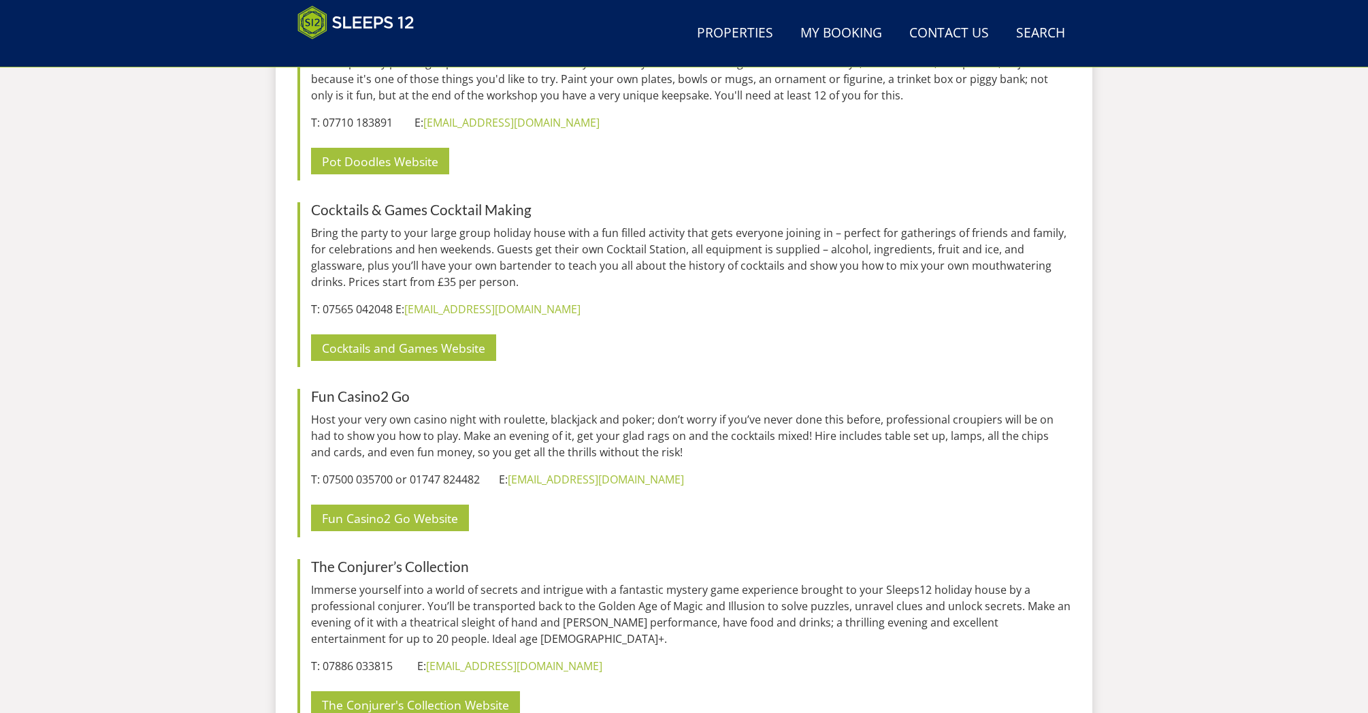
scroll to position [5992, 0]
